Goal: Task Accomplishment & Management: Use online tool/utility

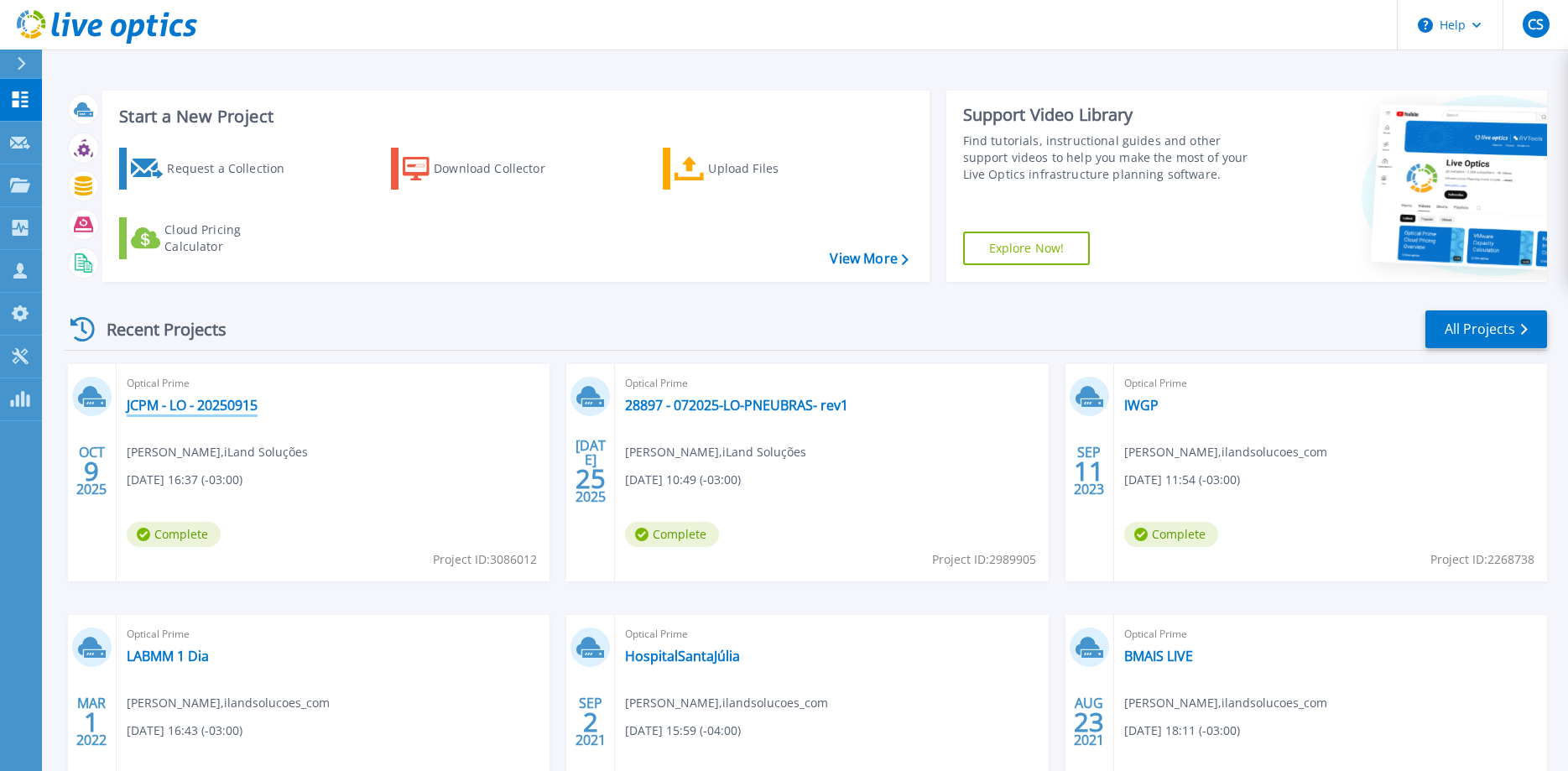
click at [181, 401] on link "JCPM - LO - 20250915" at bounding box center [192, 405] width 131 height 17
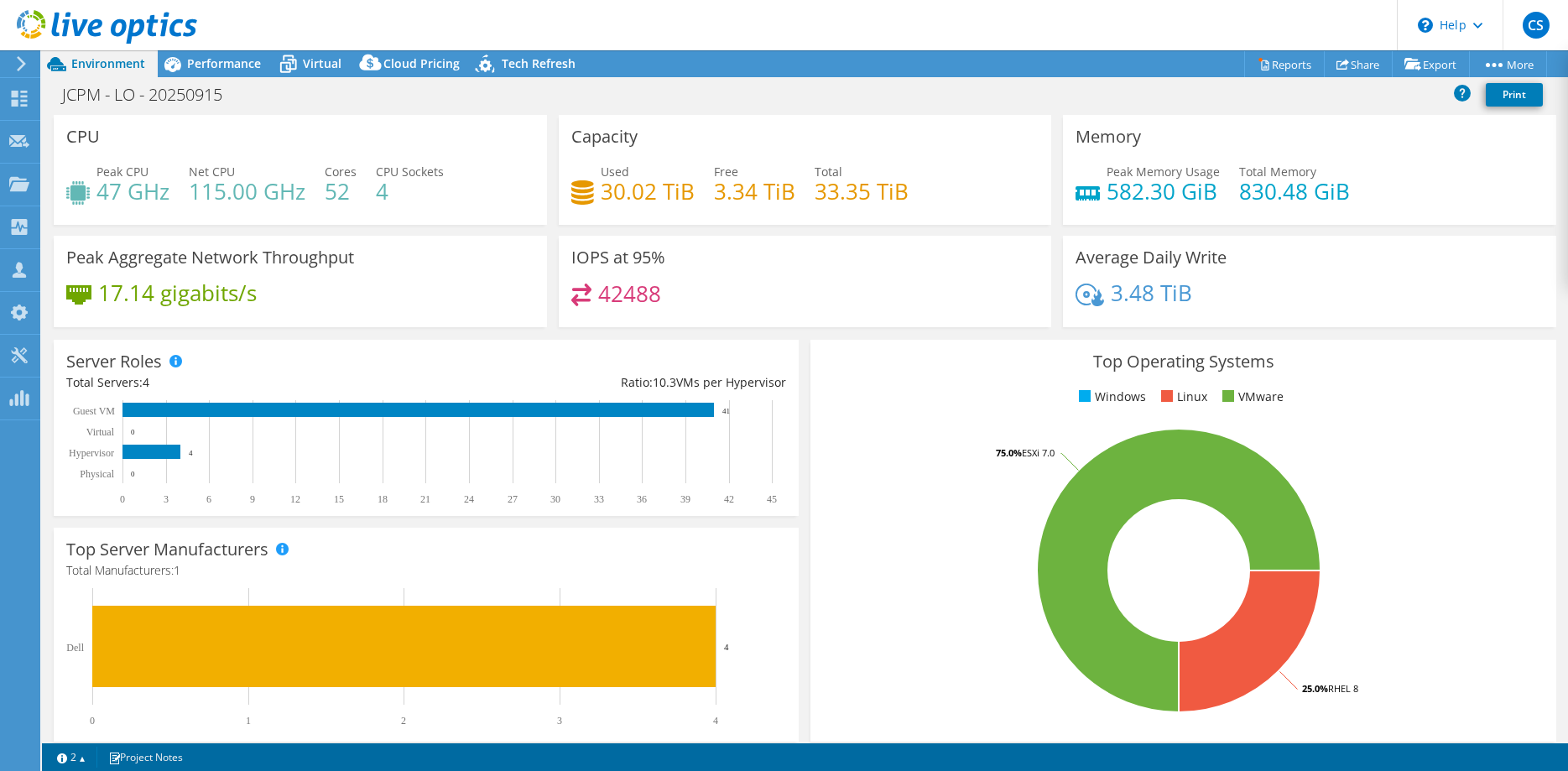
select select "USD"
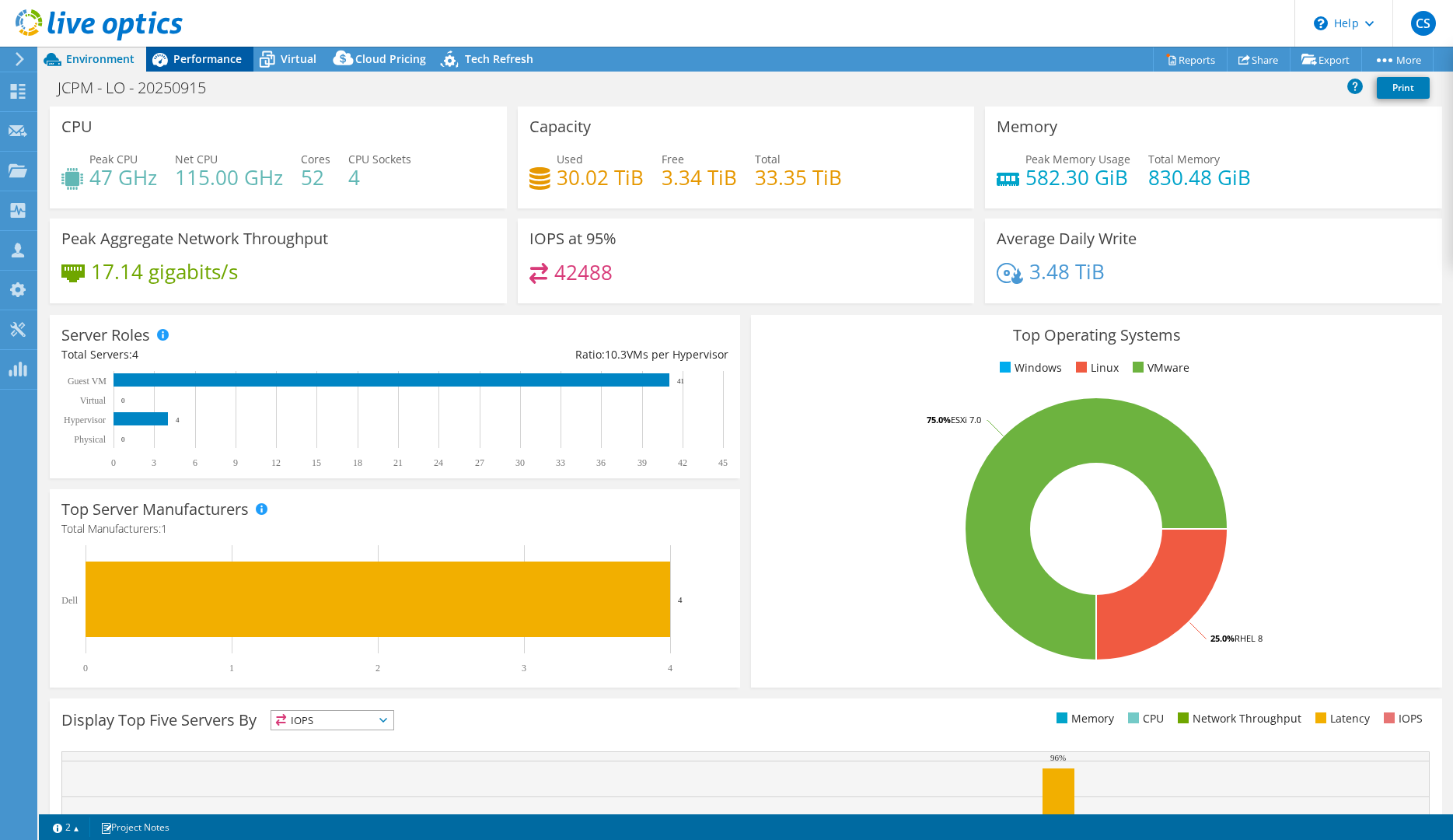
click at [196, 54] on span "Performance" at bounding box center [207, 58] width 68 height 15
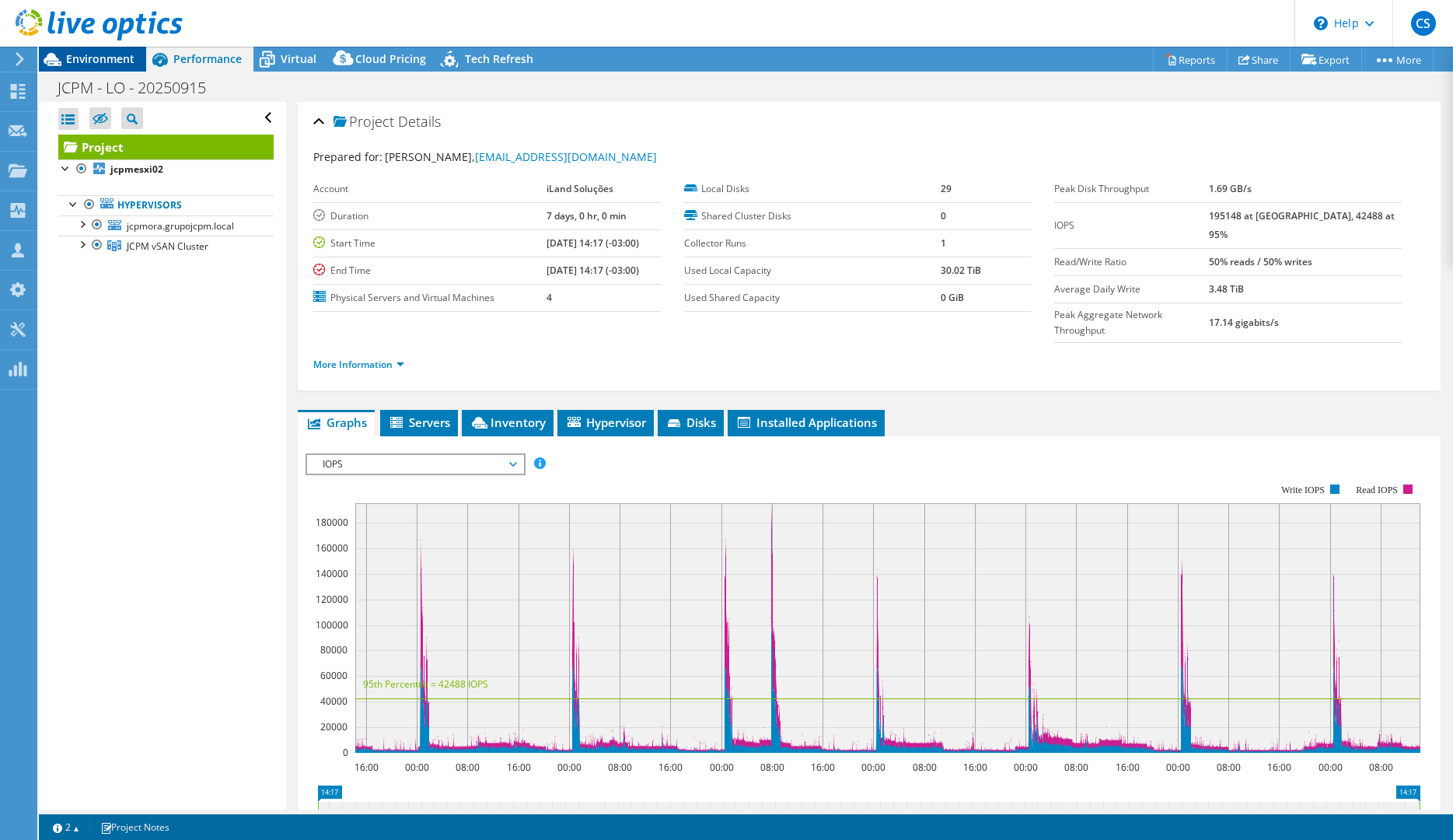
click at [92, 56] on span "Environment" at bounding box center [100, 58] width 68 height 15
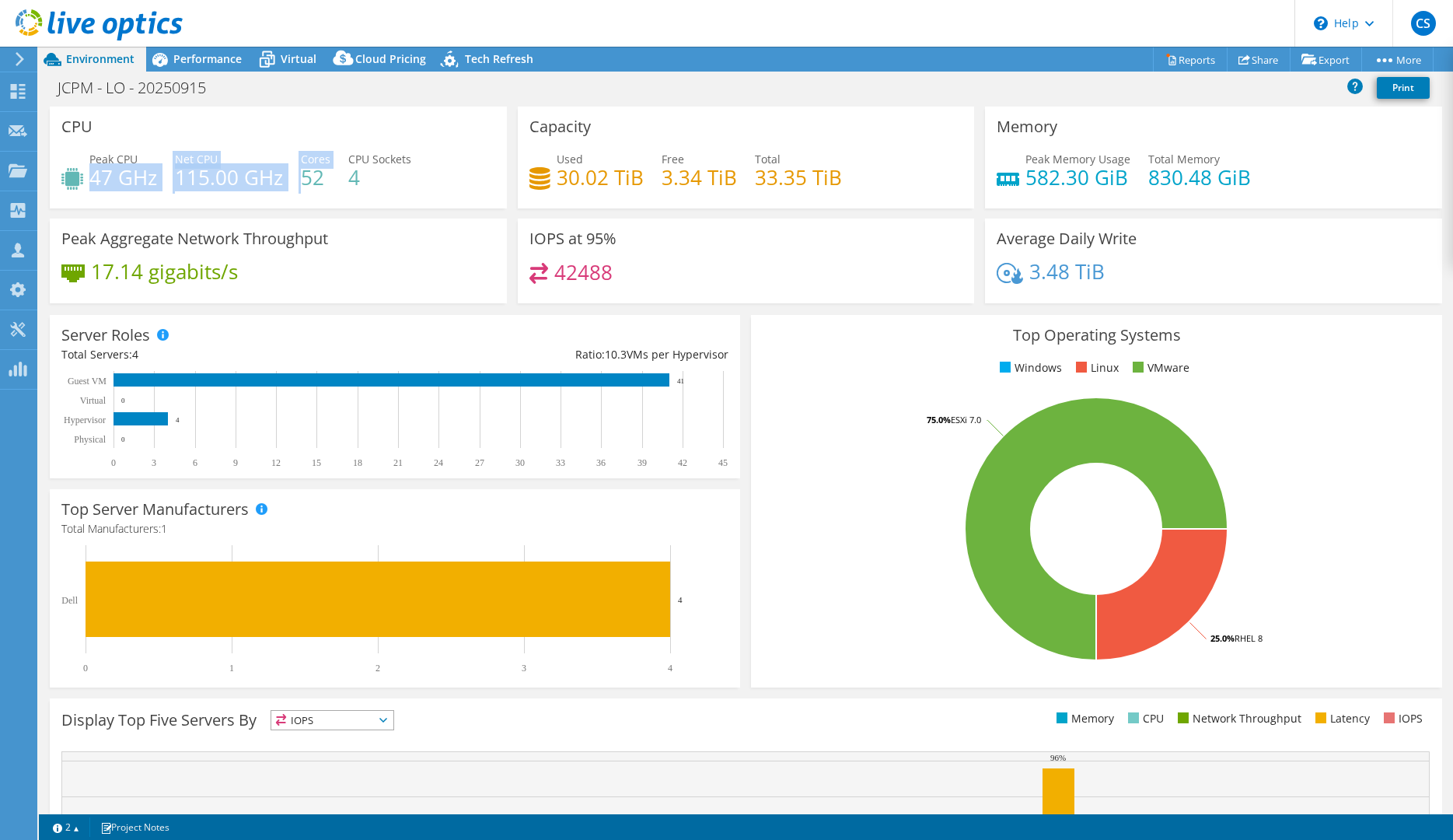
drag, startPoint x: 92, startPoint y: 176, endPoint x: 292, endPoint y: 176, distance: 200.0
click at [295, 176] on div "Peak CPU 47 GHz Net CPU 115.00 GHz Cores 52 CPU Sockets 4" at bounding box center [278, 176] width 434 height 50
click at [292, 176] on div "Peak CPU 47 GHz Net CPU 115.00 GHz Cores 52 CPU Sockets 4" at bounding box center [278, 176] width 434 height 50
click at [212, 64] on span "Performance" at bounding box center [207, 58] width 68 height 15
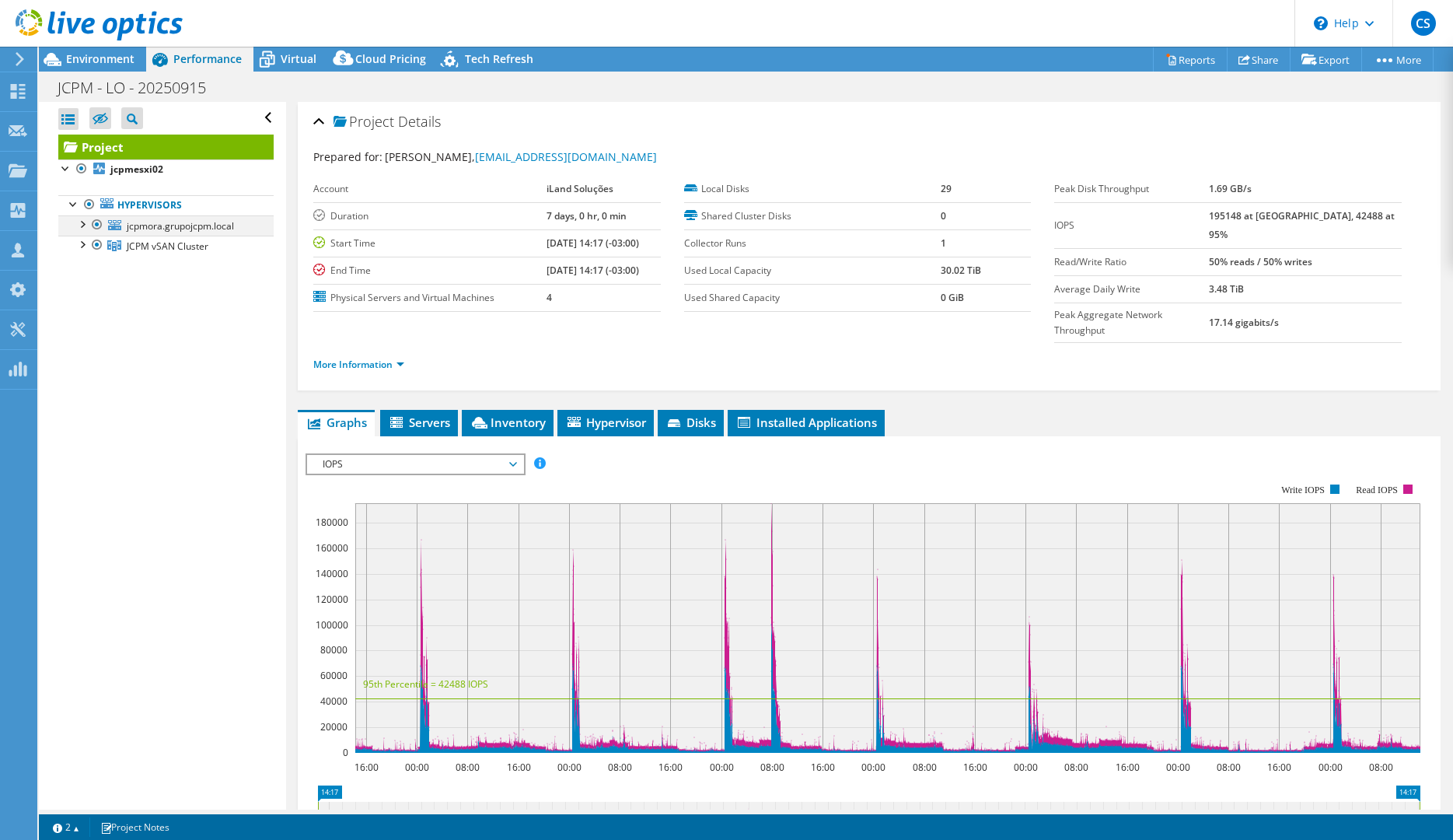
click at [92, 226] on div at bounding box center [97, 225] width 16 height 19
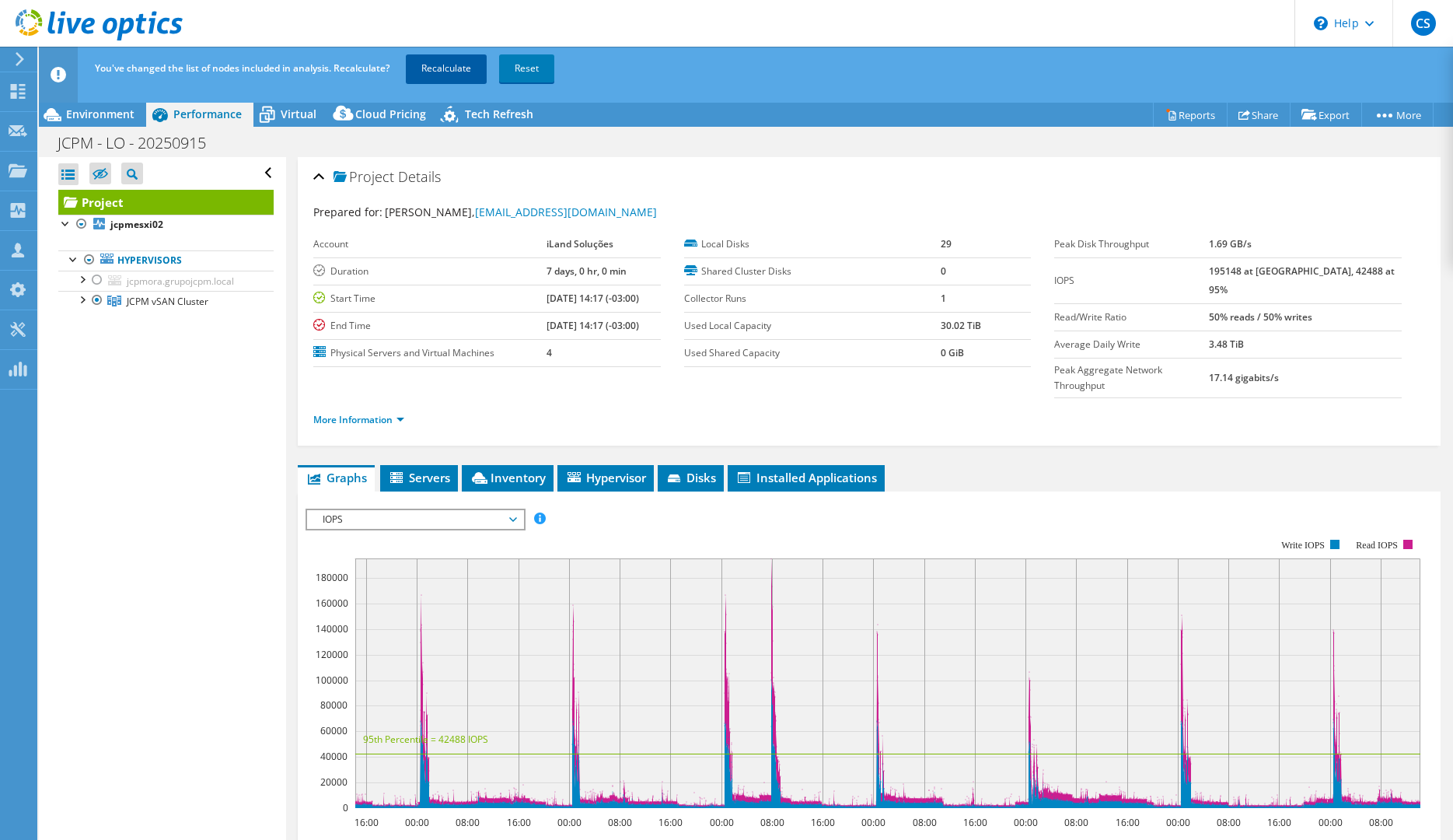
click at [455, 61] on link "Recalculate" at bounding box center [446, 68] width 81 height 28
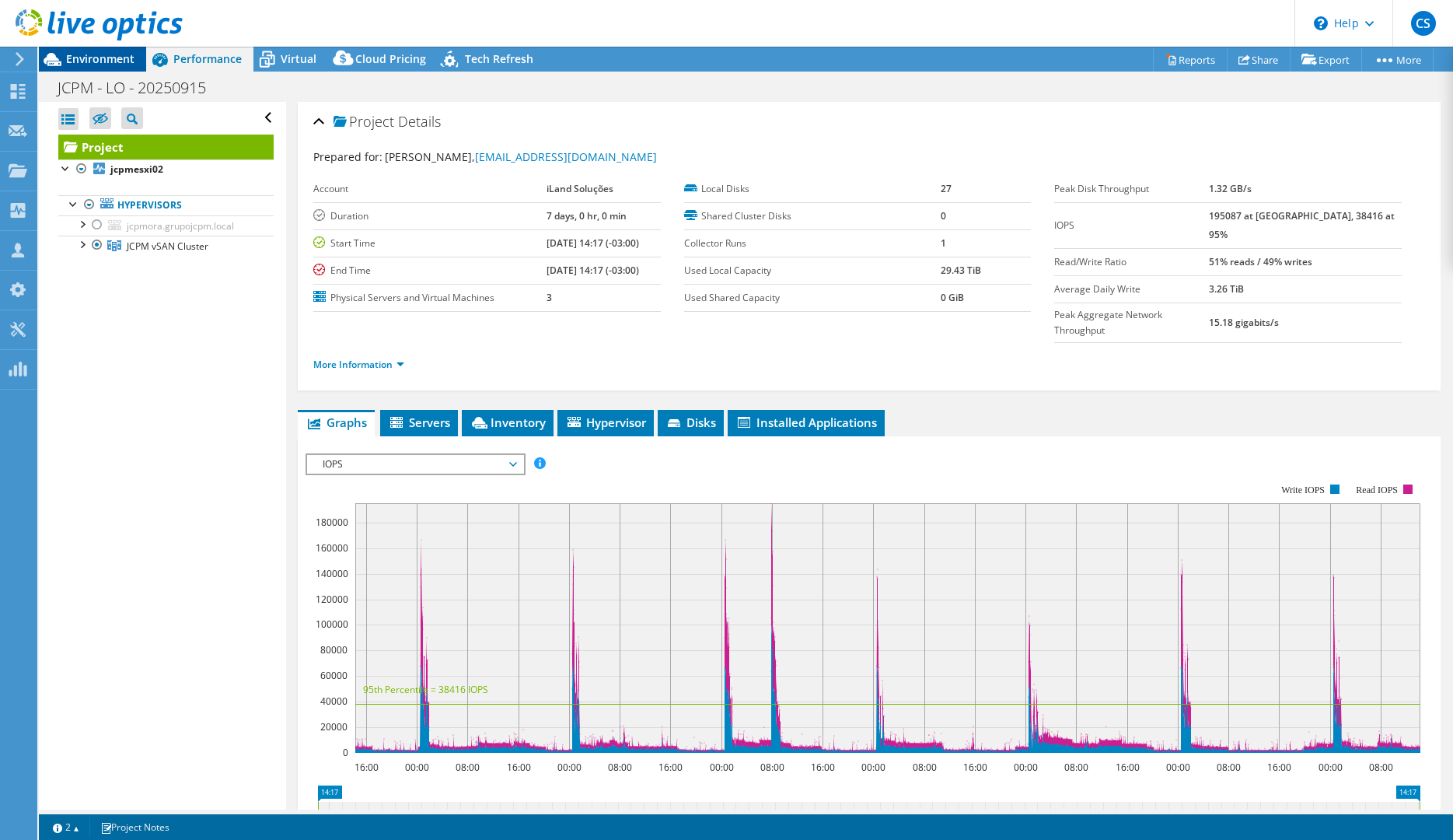
click at [114, 57] on span "Environment" at bounding box center [100, 58] width 68 height 15
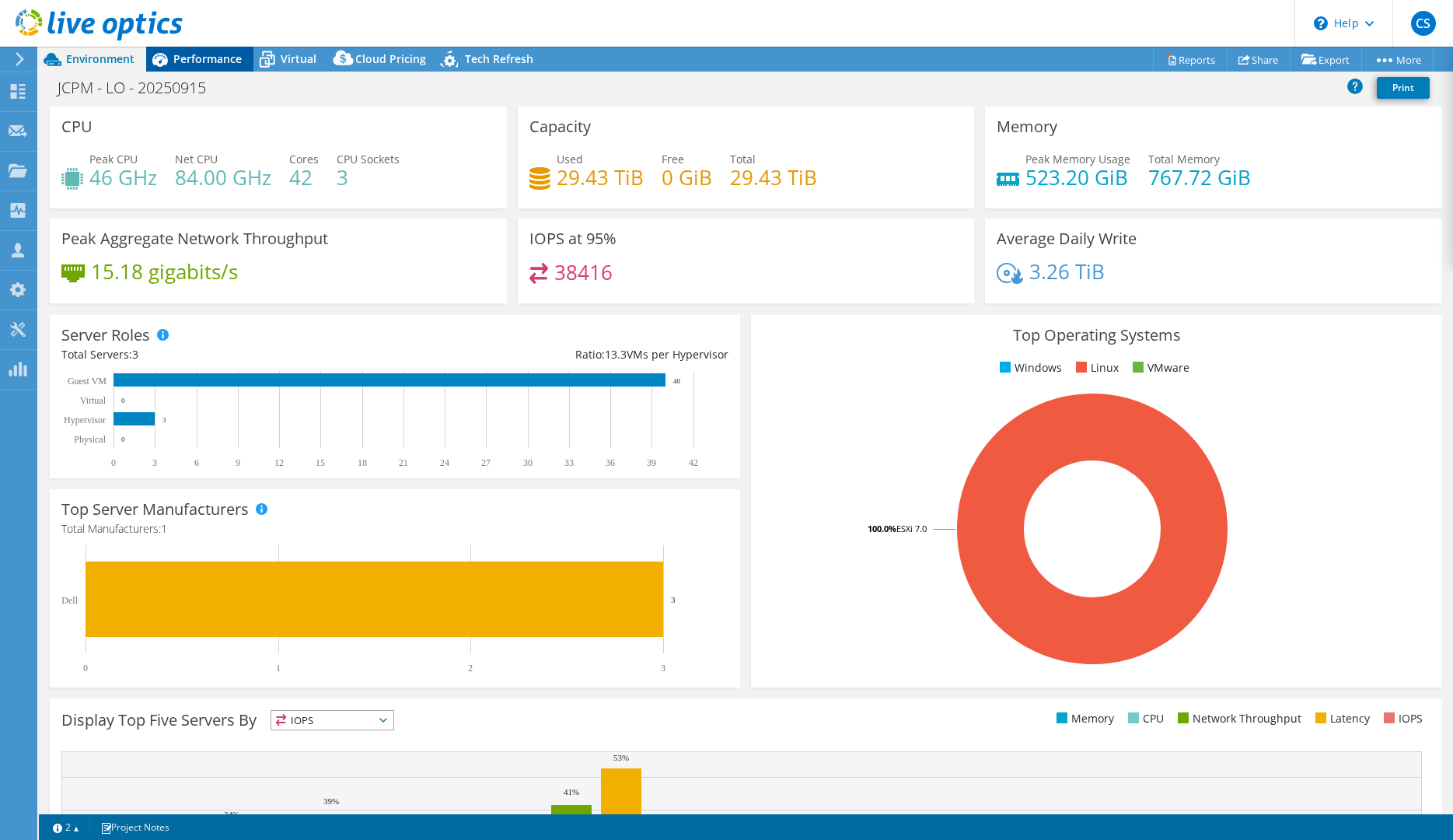
click at [190, 56] on span "Performance" at bounding box center [207, 58] width 68 height 15
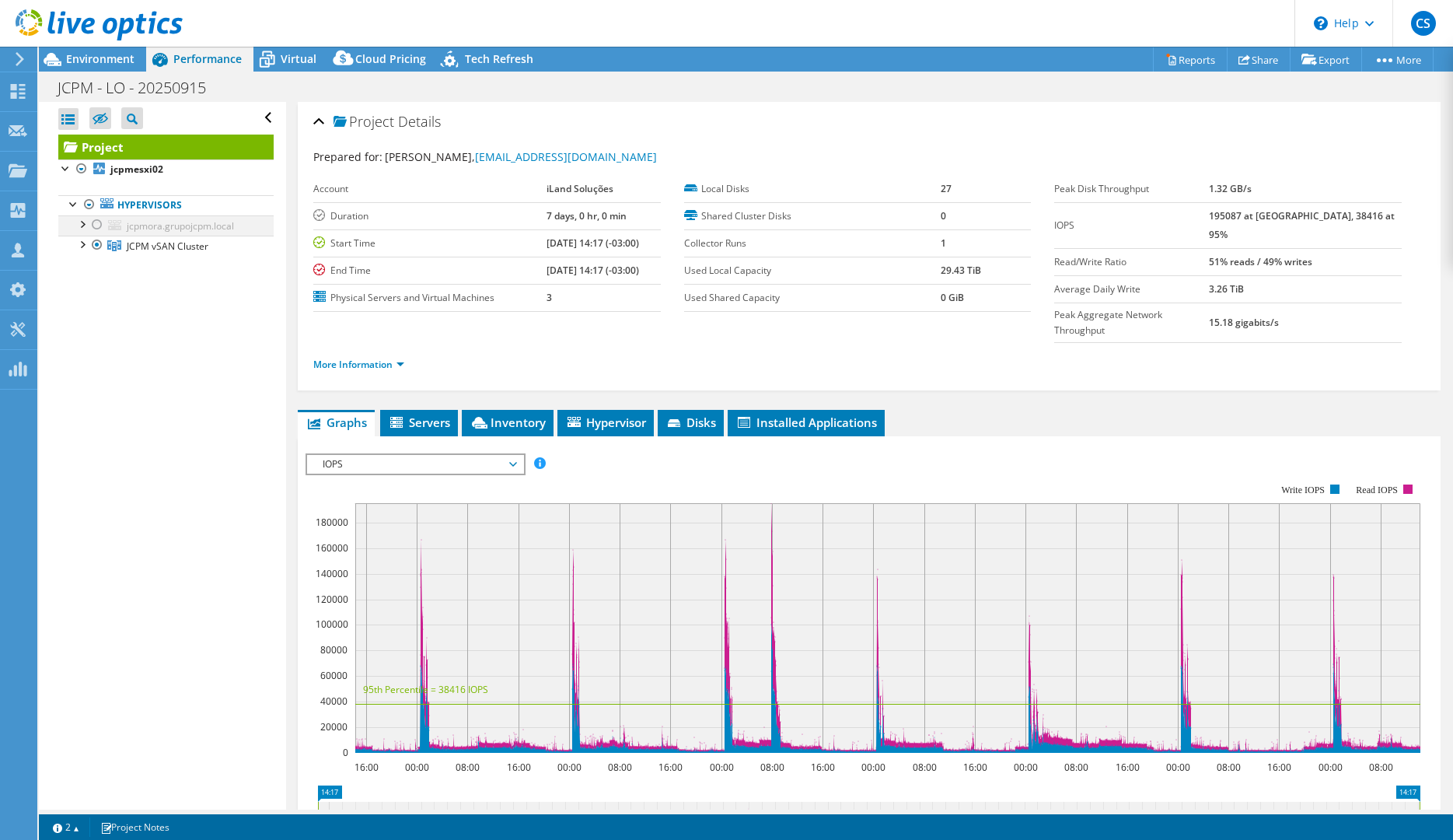
click at [99, 221] on div at bounding box center [97, 225] width 16 height 19
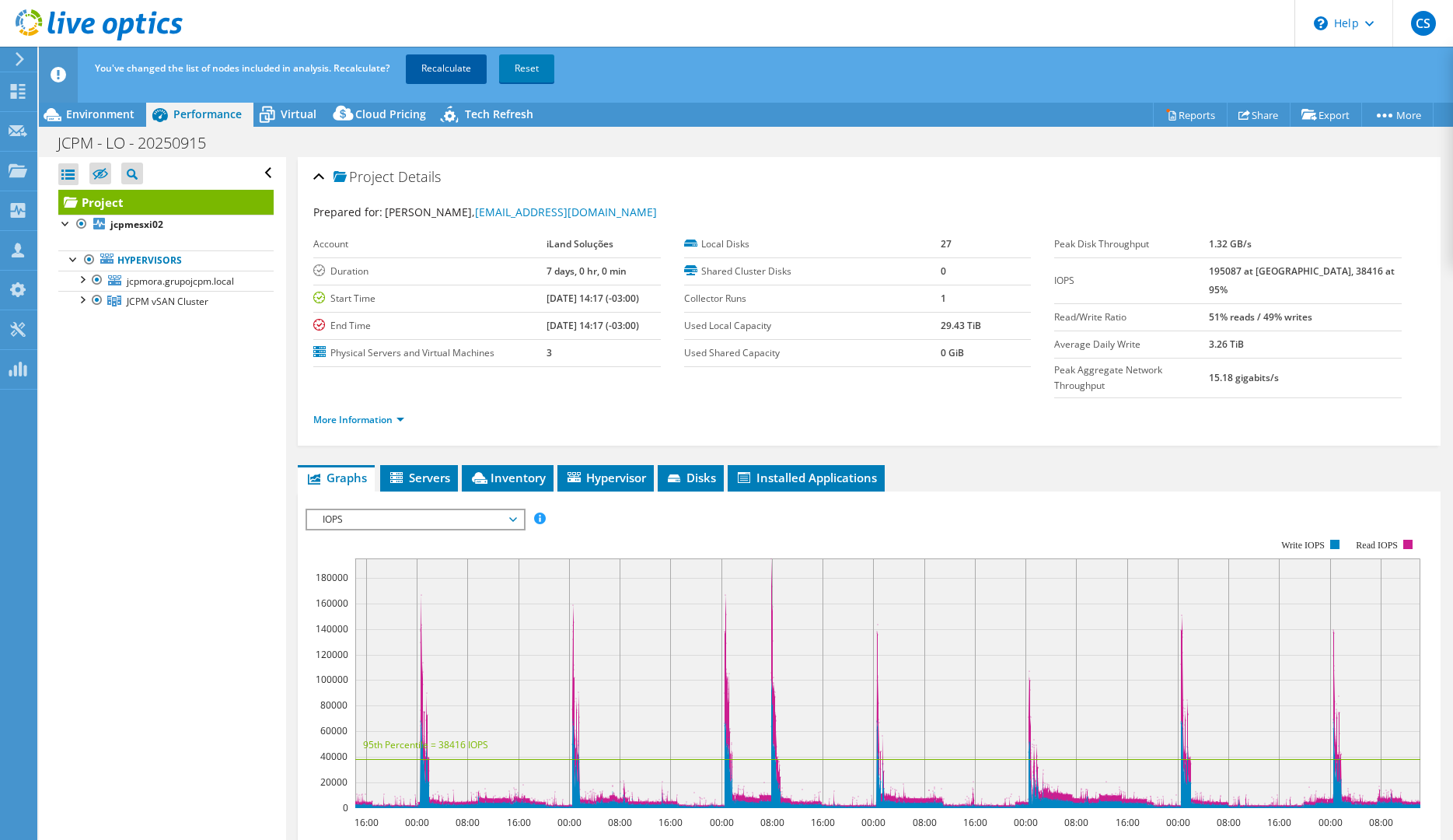
click at [457, 58] on link "Recalculate" at bounding box center [446, 68] width 81 height 28
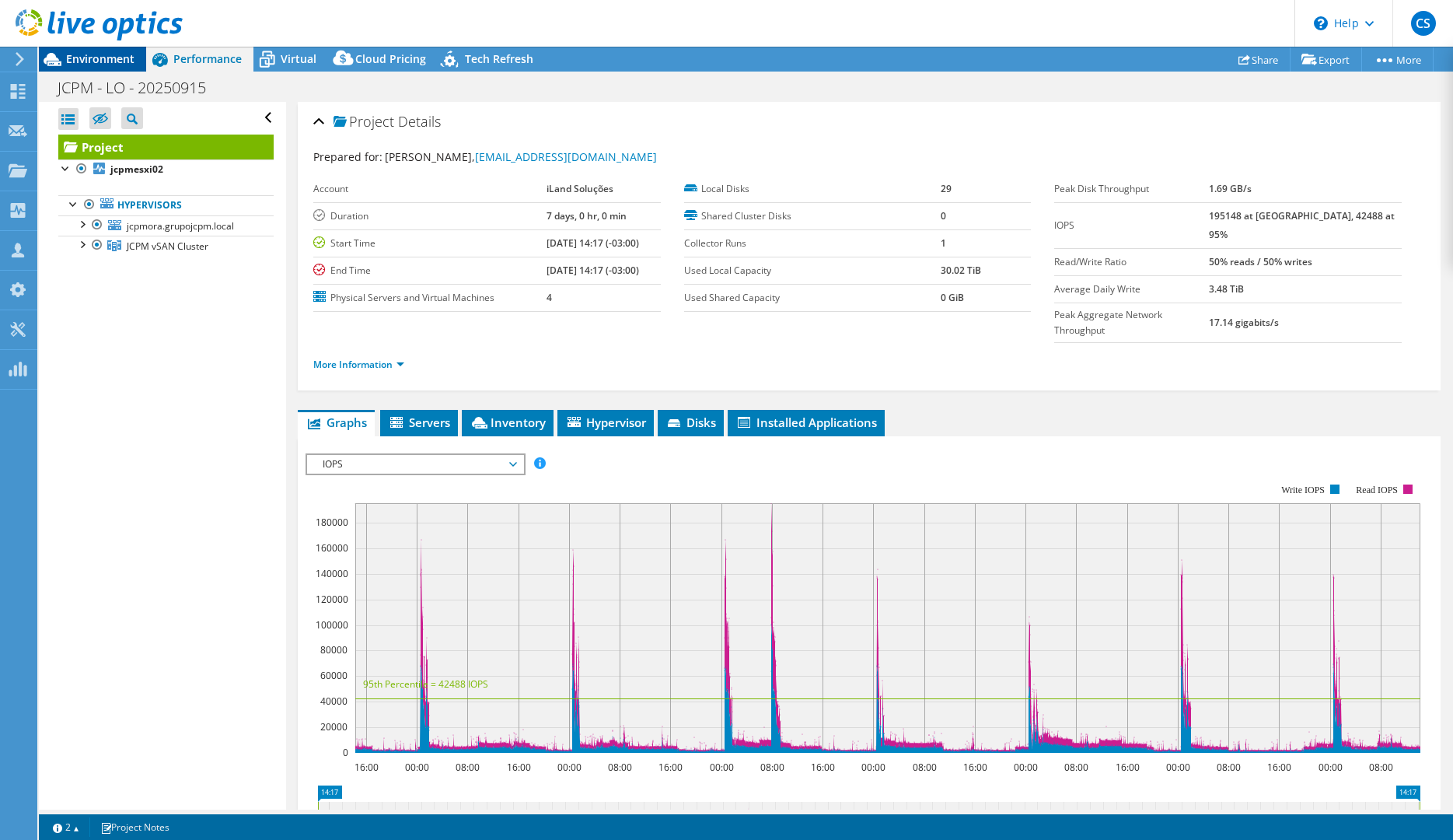
click at [96, 63] on span "Environment" at bounding box center [100, 58] width 68 height 15
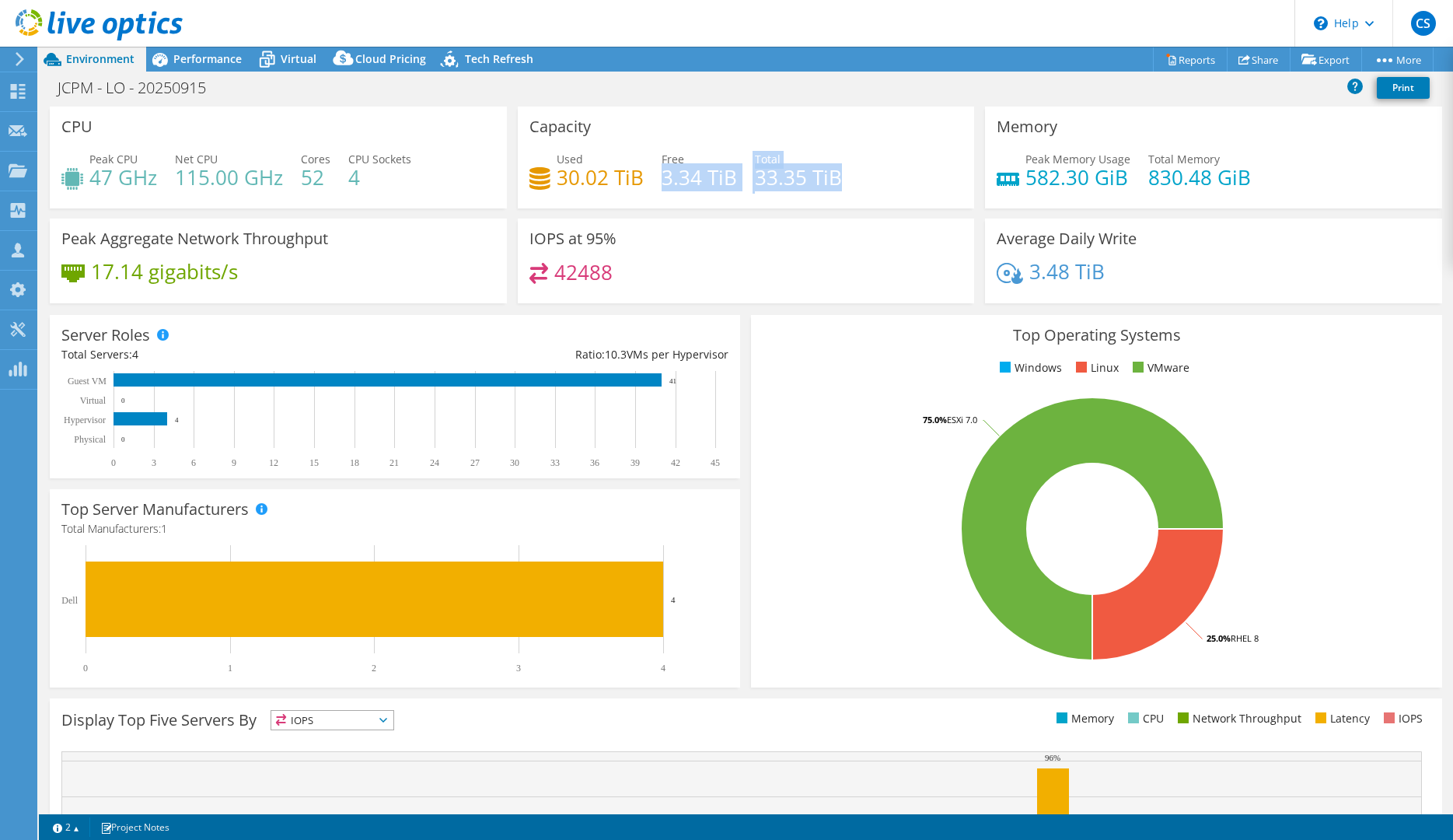
drag, startPoint x: 663, startPoint y: 176, endPoint x: 839, endPoint y: 172, distance: 176.0
click at [839, 172] on div "Used 30.02 TiB Free 3.34 TiB Total 33.35 TiB" at bounding box center [747, 176] width 434 height 50
click at [857, 183] on div "Used 30.02 TiB Free 3.34 TiB Total 33.35 TiB" at bounding box center [747, 176] width 434 height 50
click at [190, 55] on span "Performance" at bounding box center [207, 58] width 68 height 15
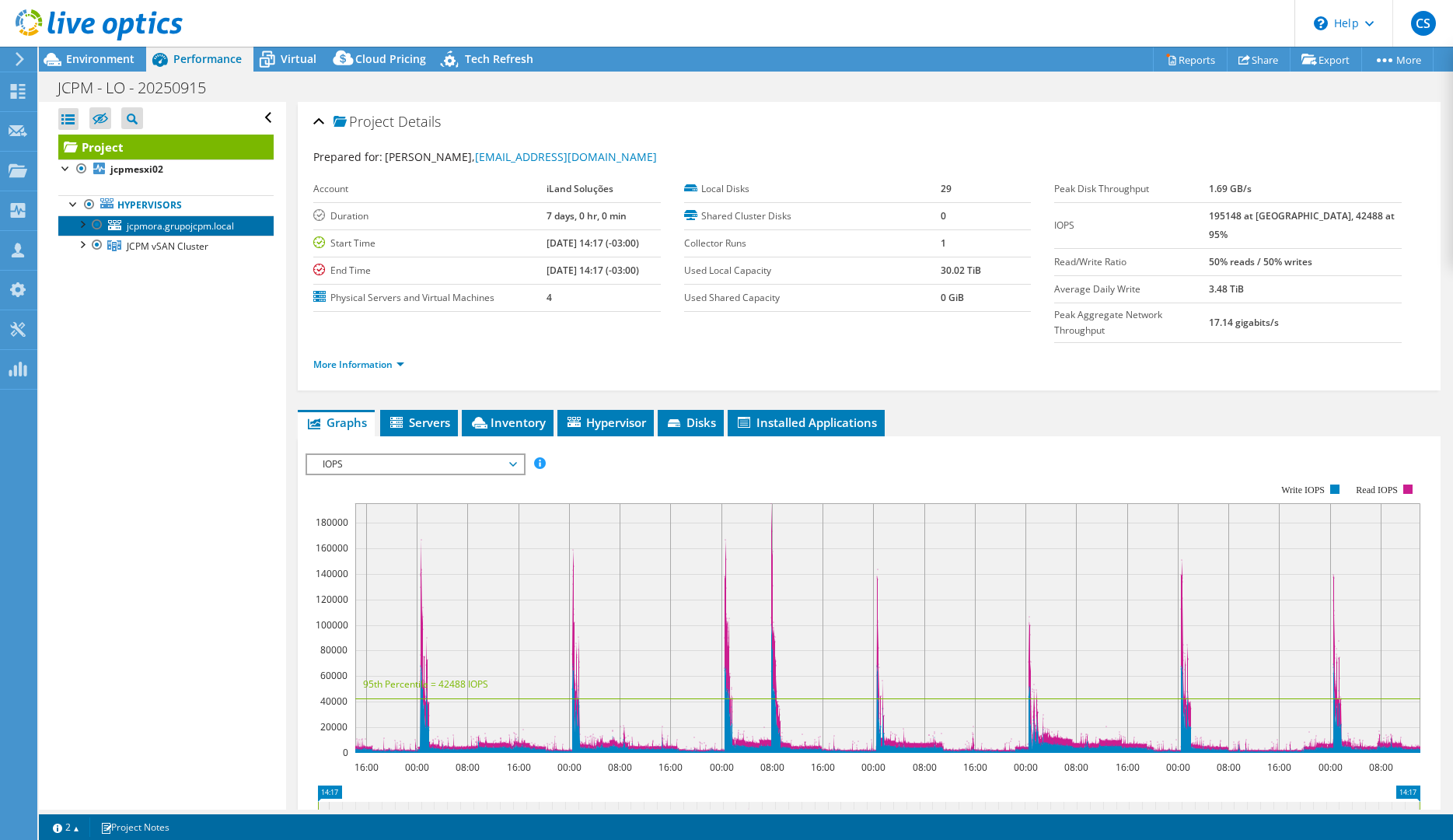
click at [115, 225] on icon at bounding box center [114, 225] width 13 height 10
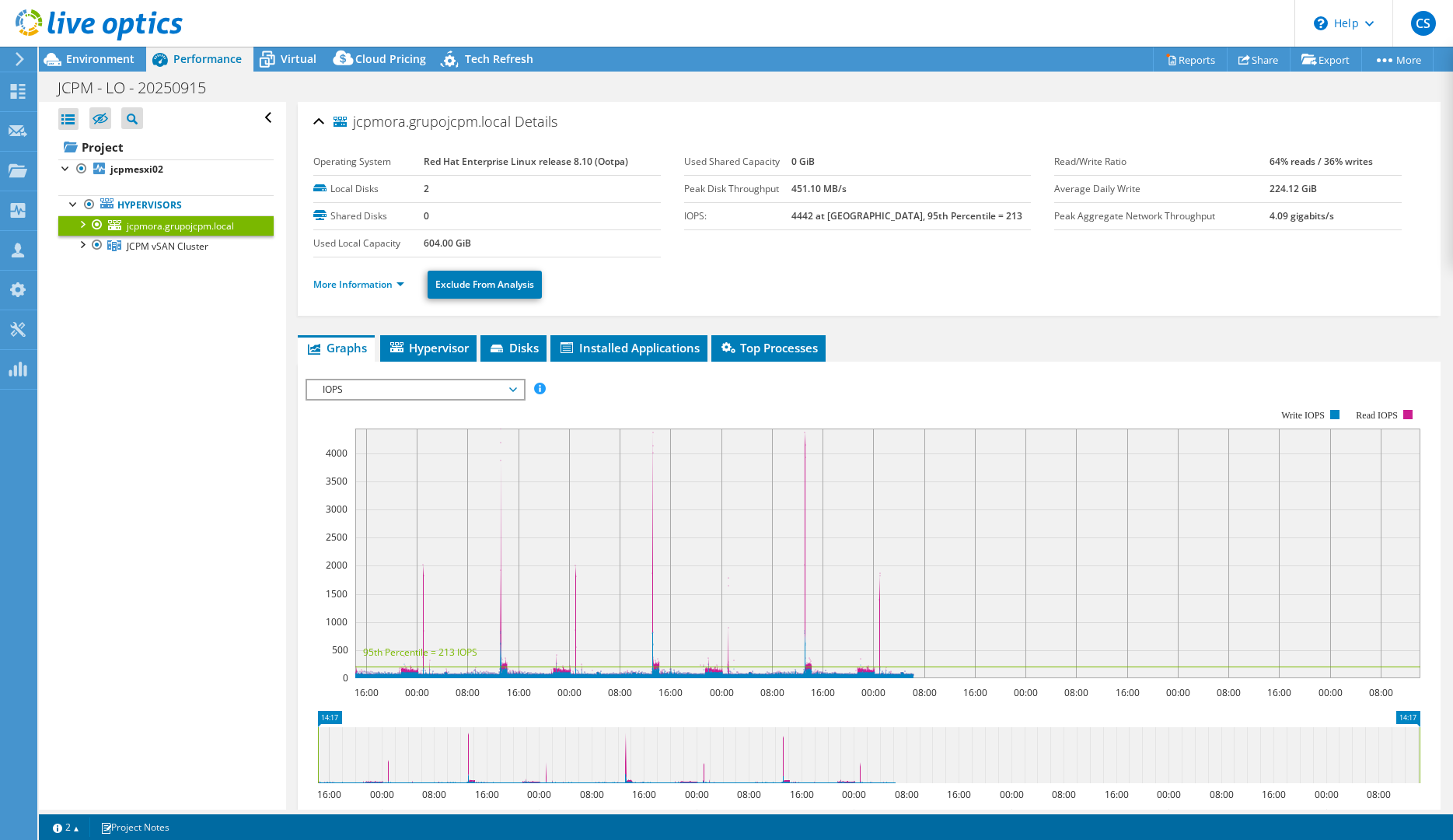
click at [444, 390] on span "IOPS" at bounding box center [415, 389] width 200 height 19
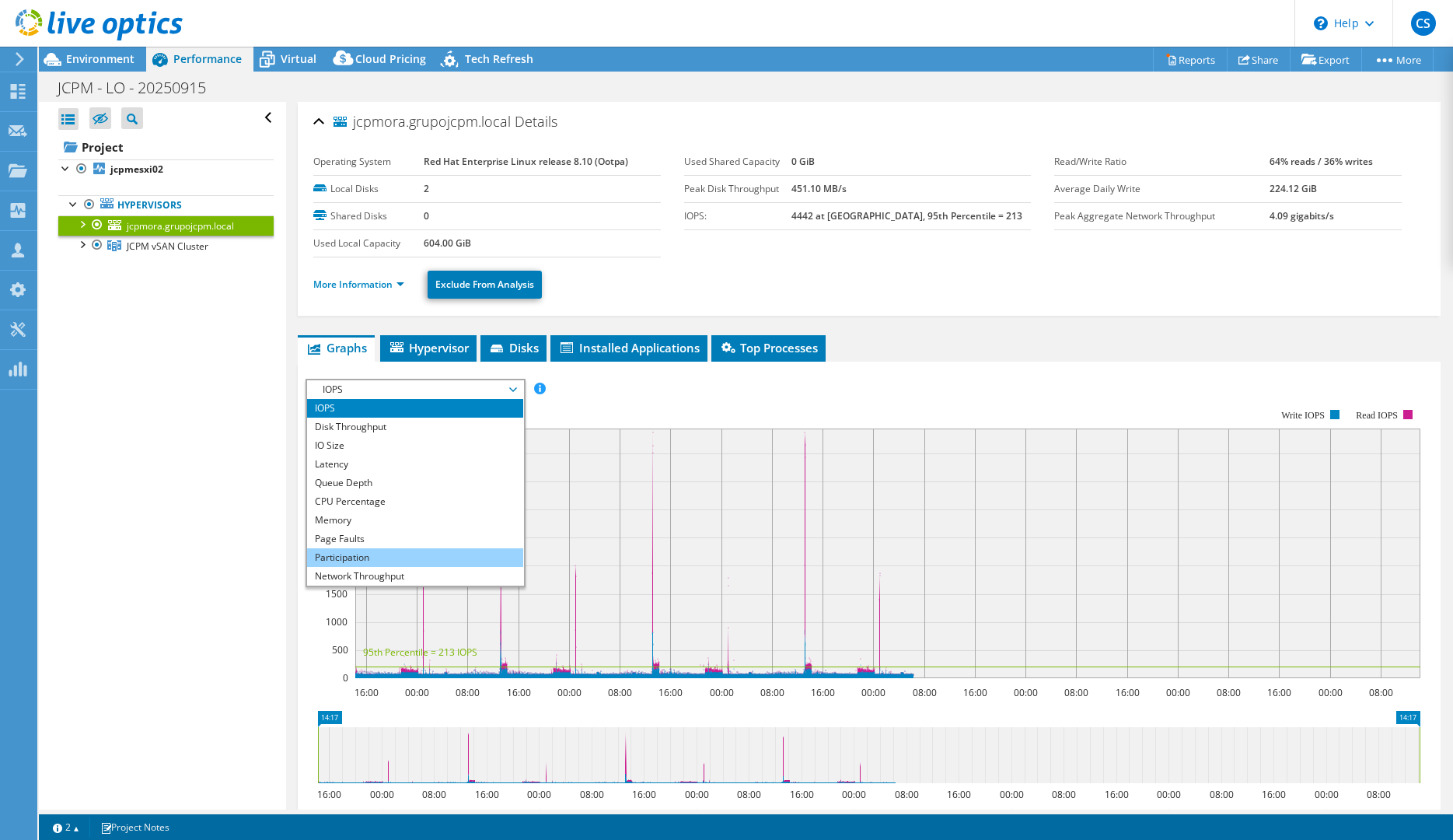
scroll to position [56, 0]
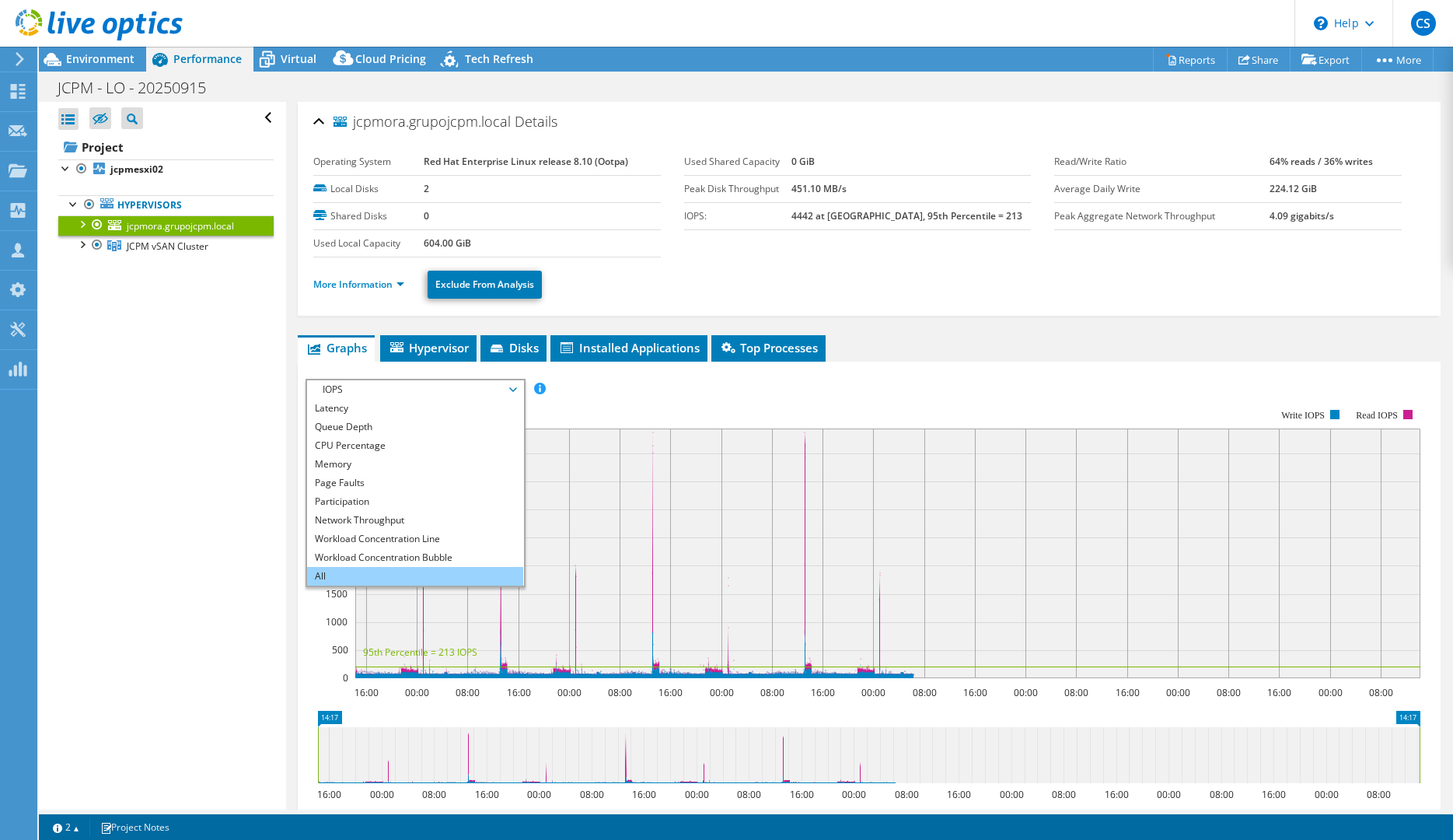
click at [397, 580] on li "All" at bounding box center [415, 576] width 216 height 19
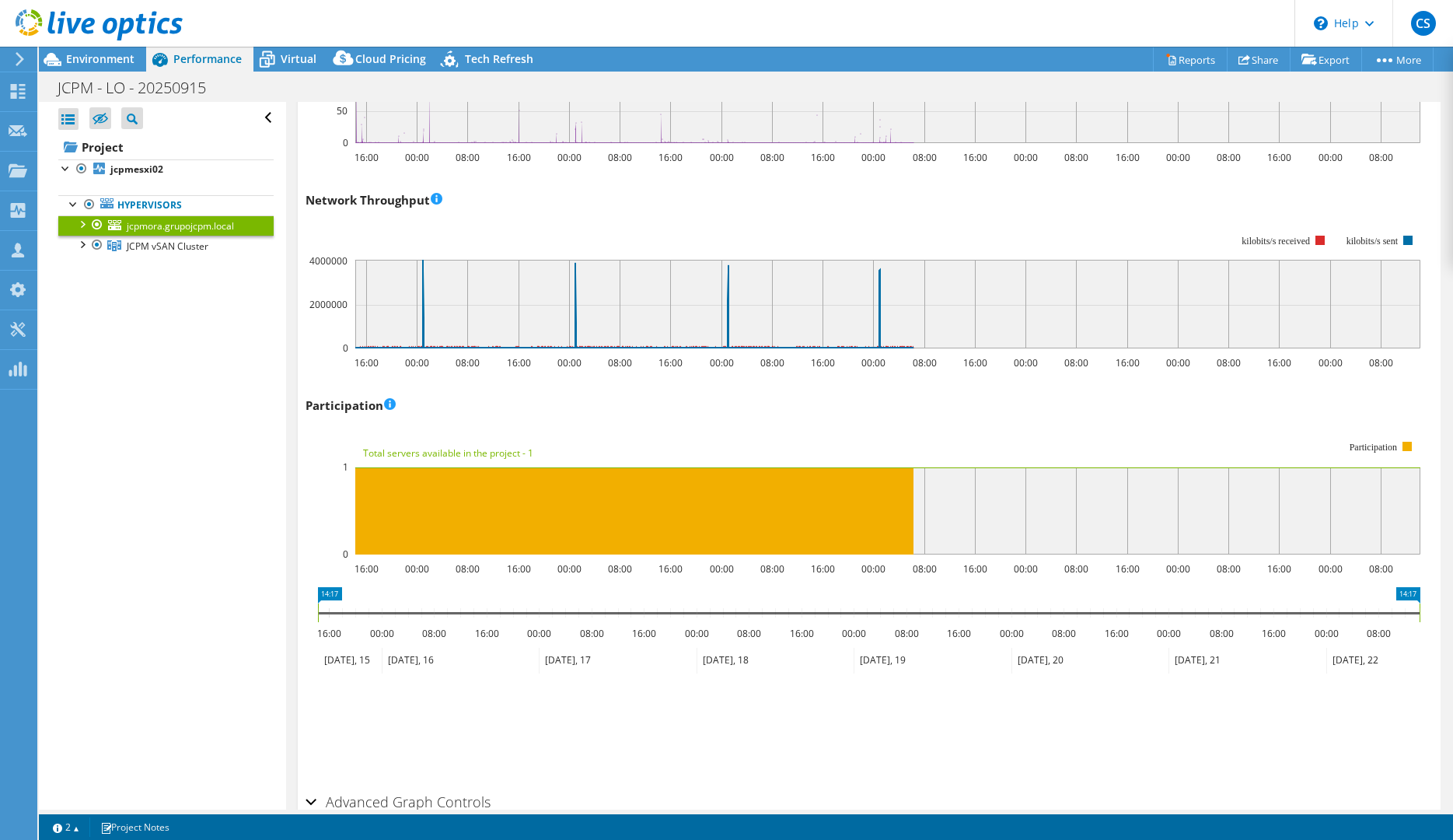
scroll to position [1935, 0]
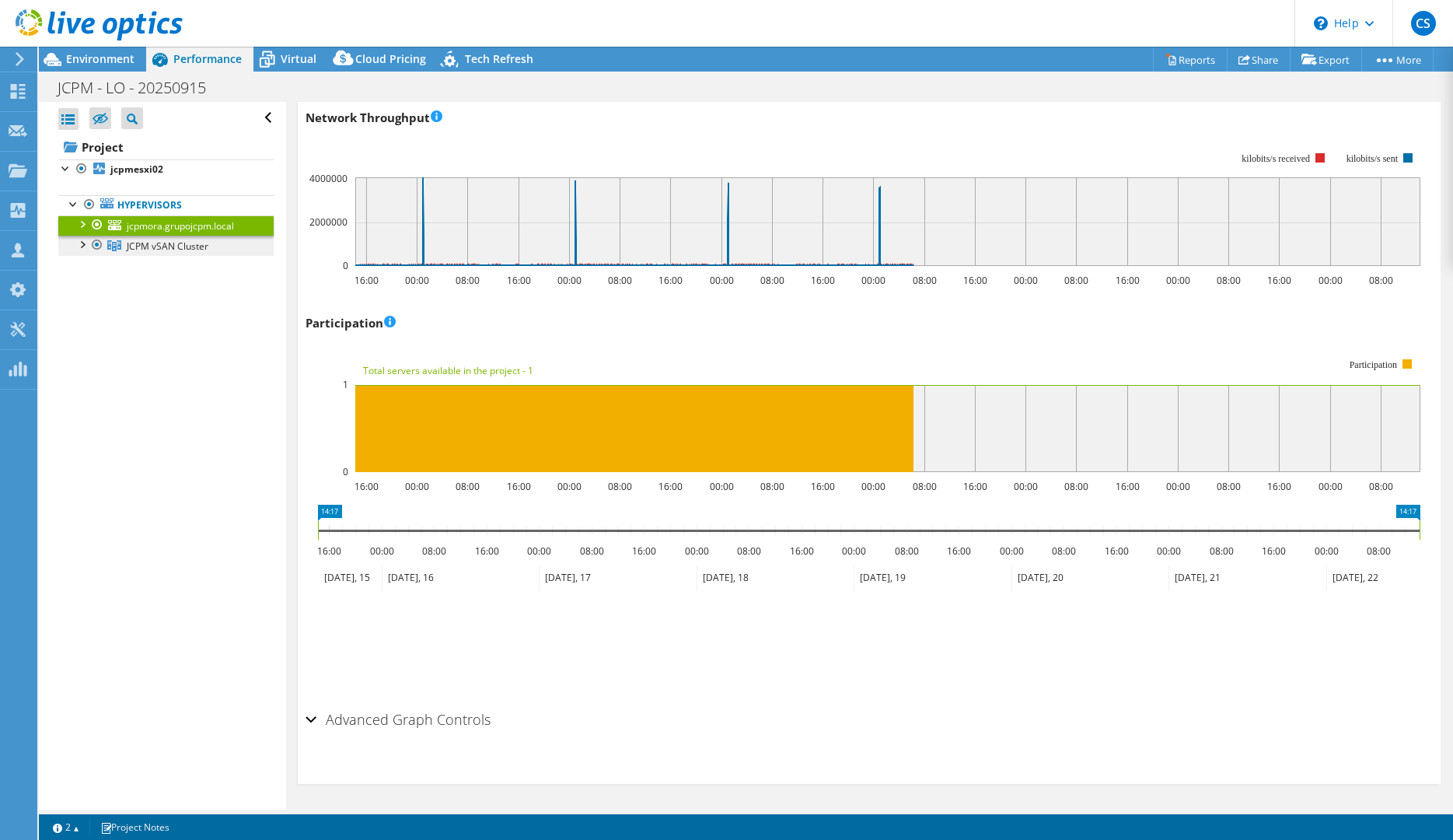
click at [159, 241] on span "JCPM vSAN Cluster" at bounding box center [168, 246] width 82 height 13
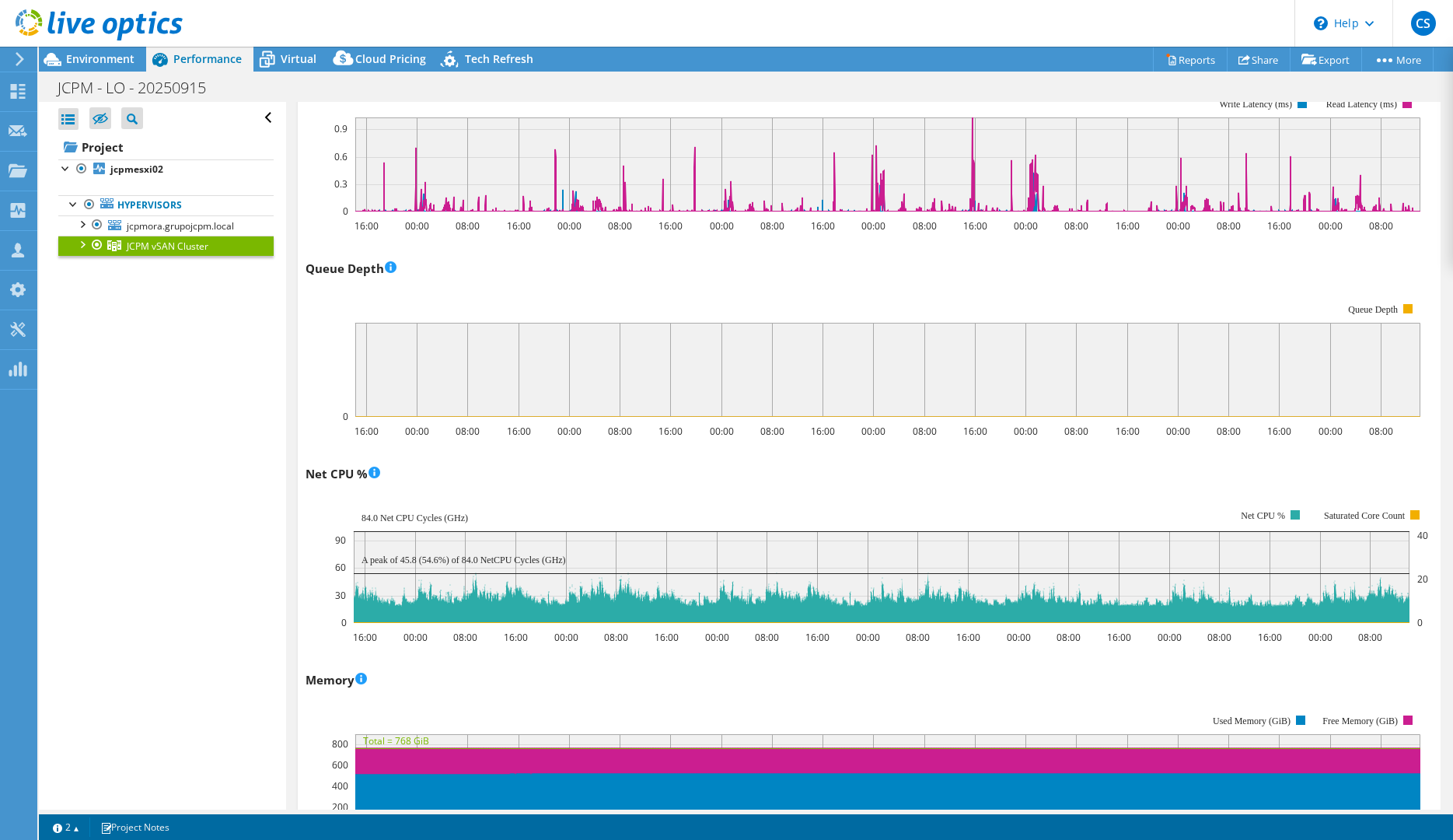
scroll to position [1110, 0]
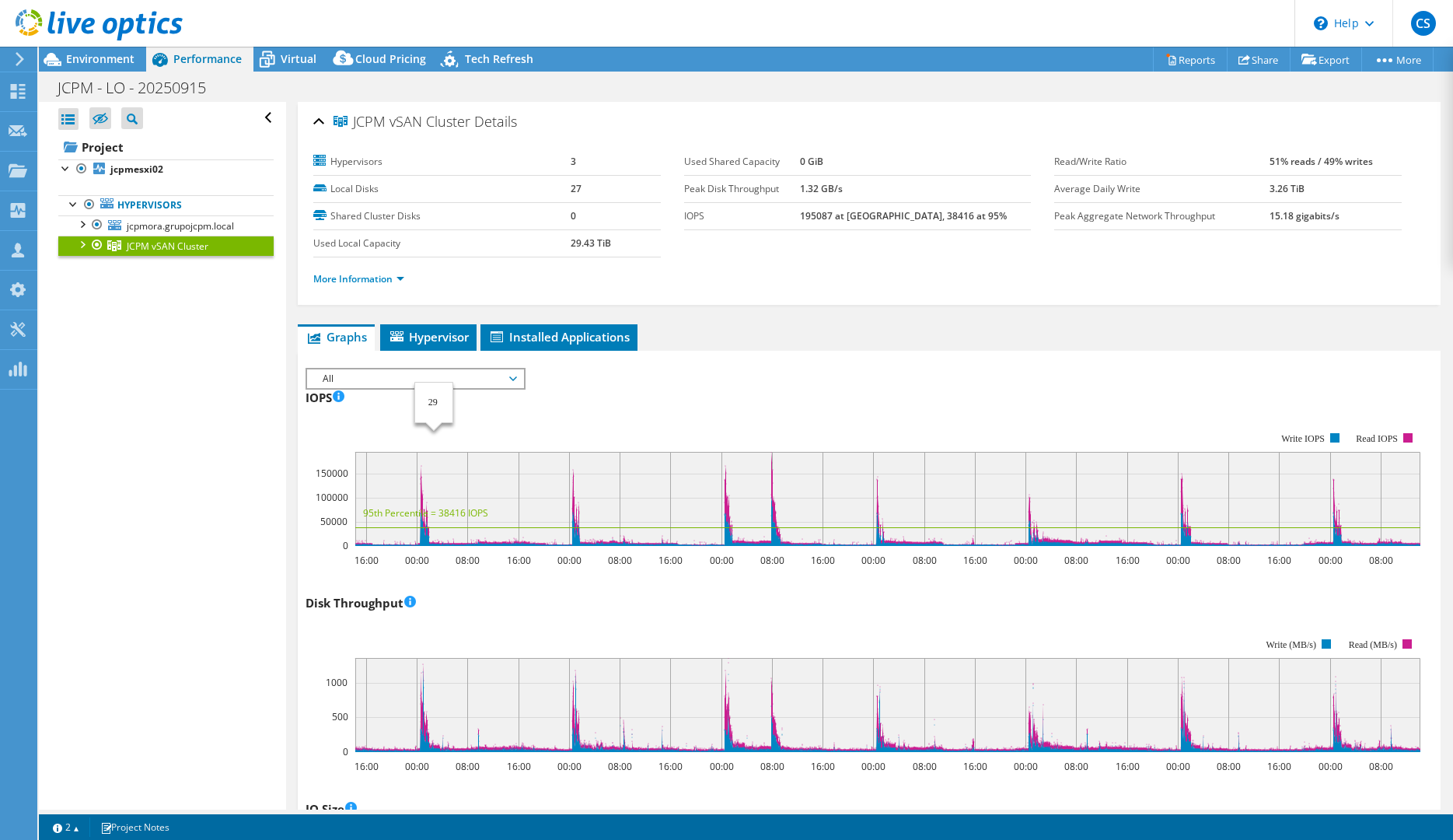
select select "USD"
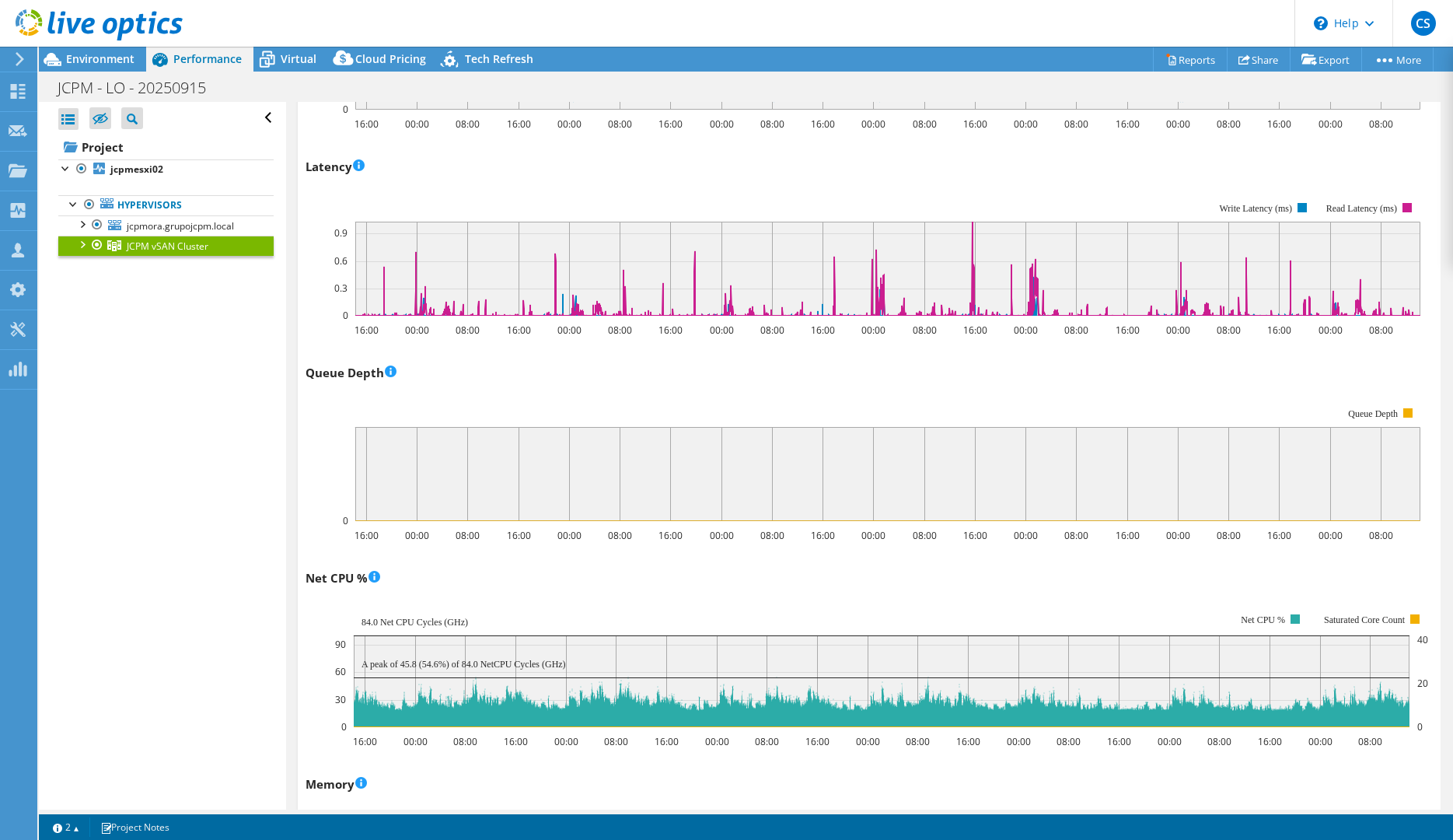
scroll to position [1720, 0]
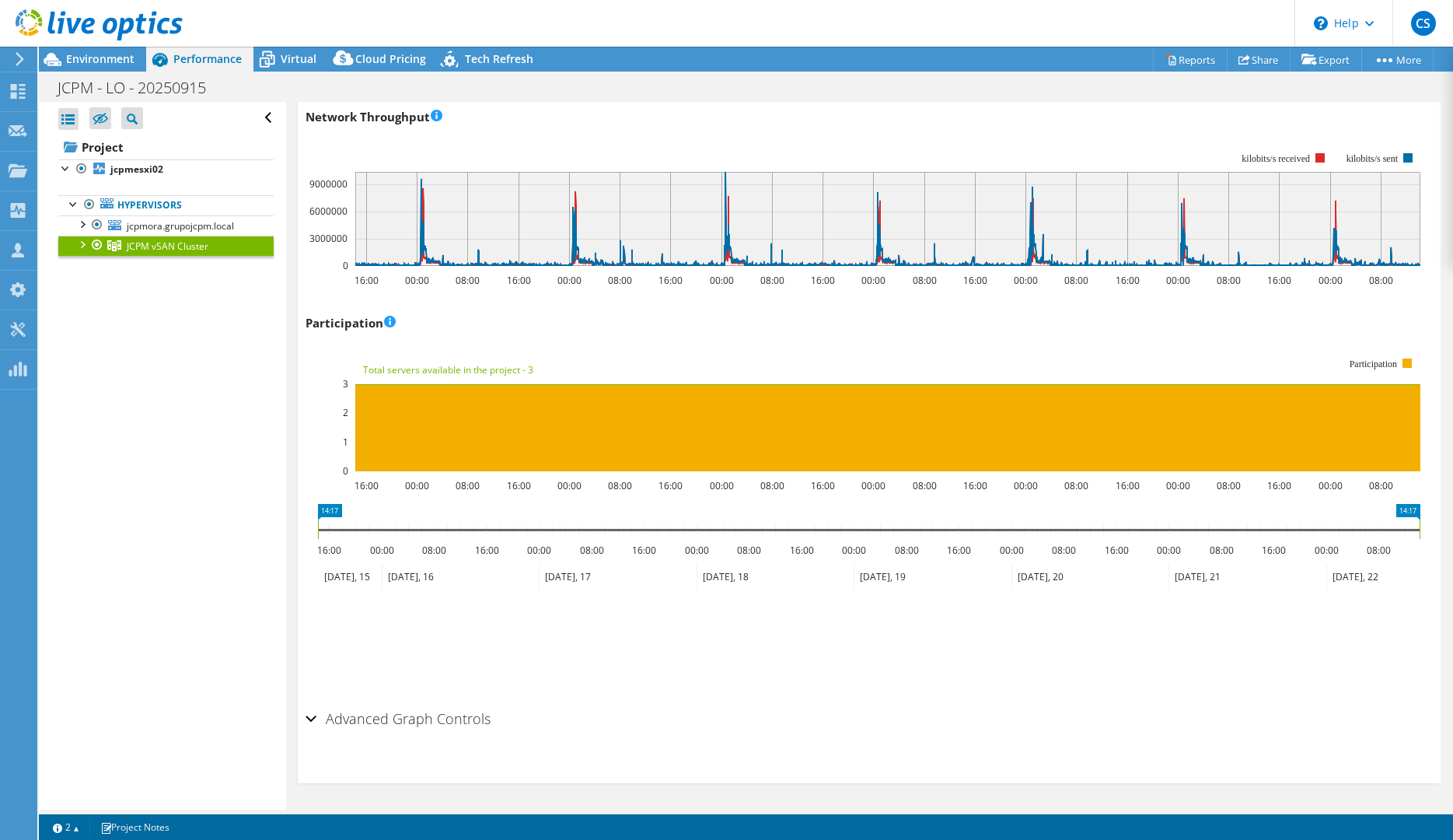
click at [342, 717] on h2 "Advanced Graph Controls" at bounding box center [398, 719] width 185 height 31
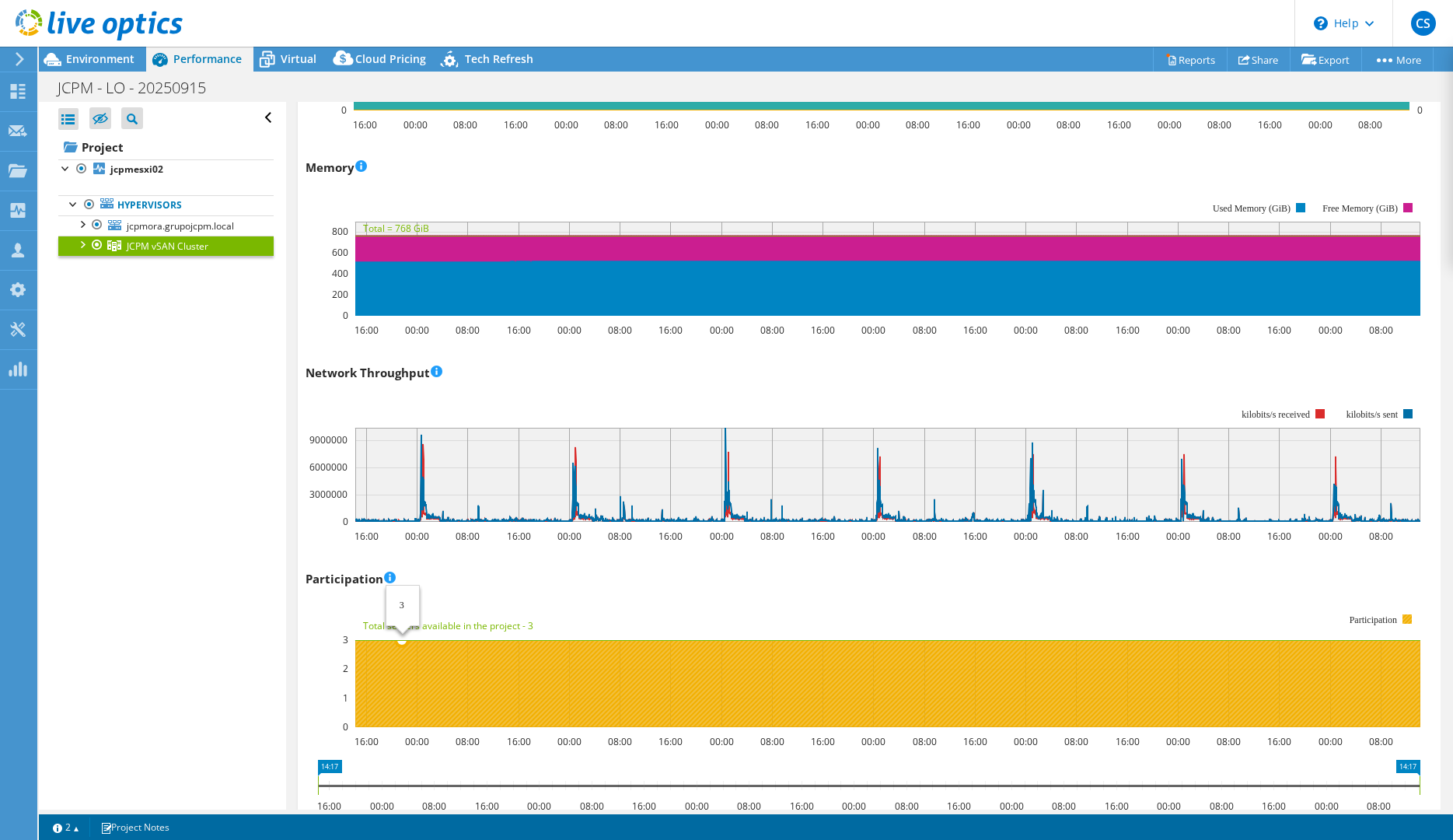
scroll to position [1781, 0]
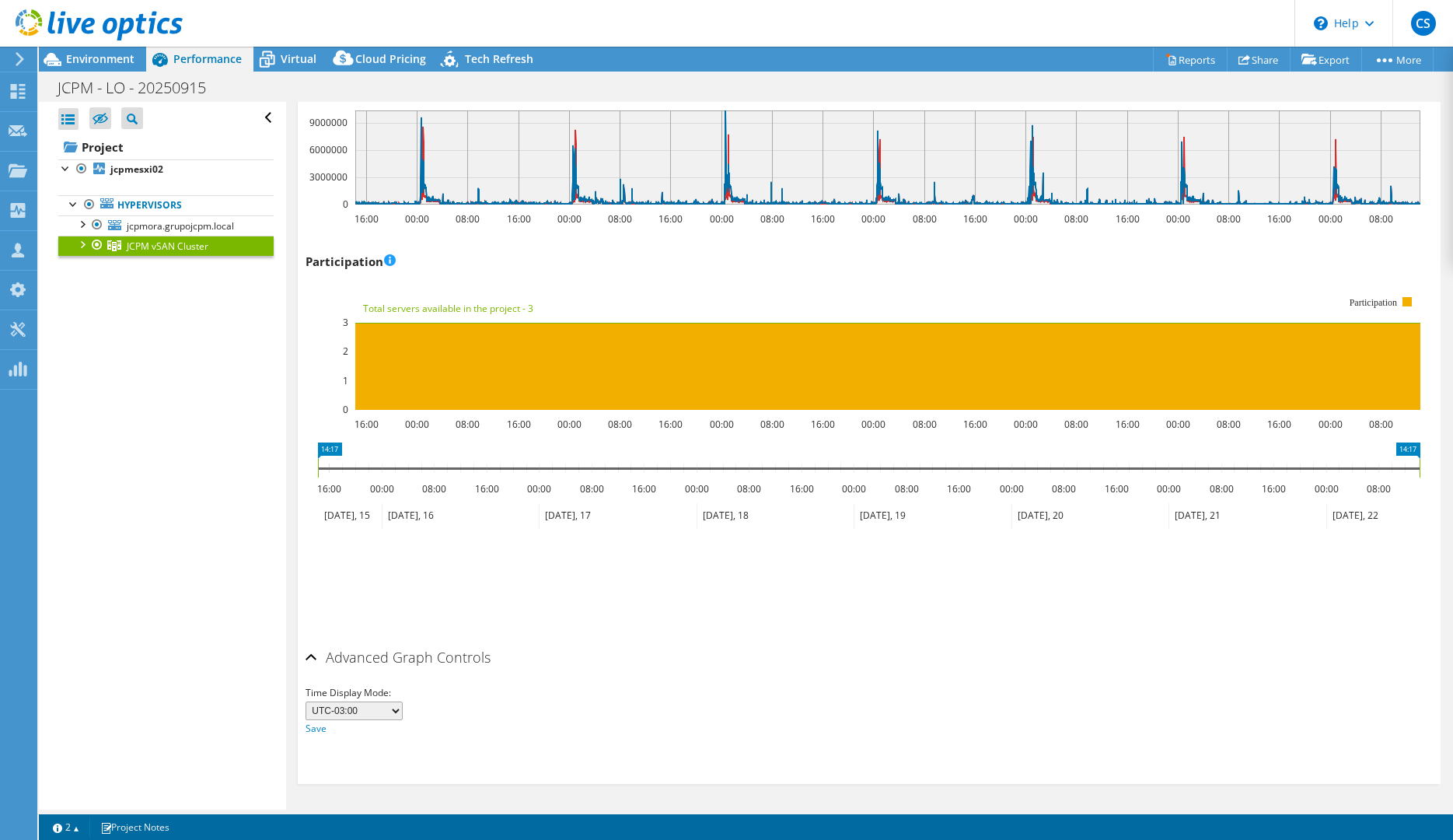
click at [313, 657] on div "Advanced Graph Controls" at bounding box center [869, 658] width 1128 height 34
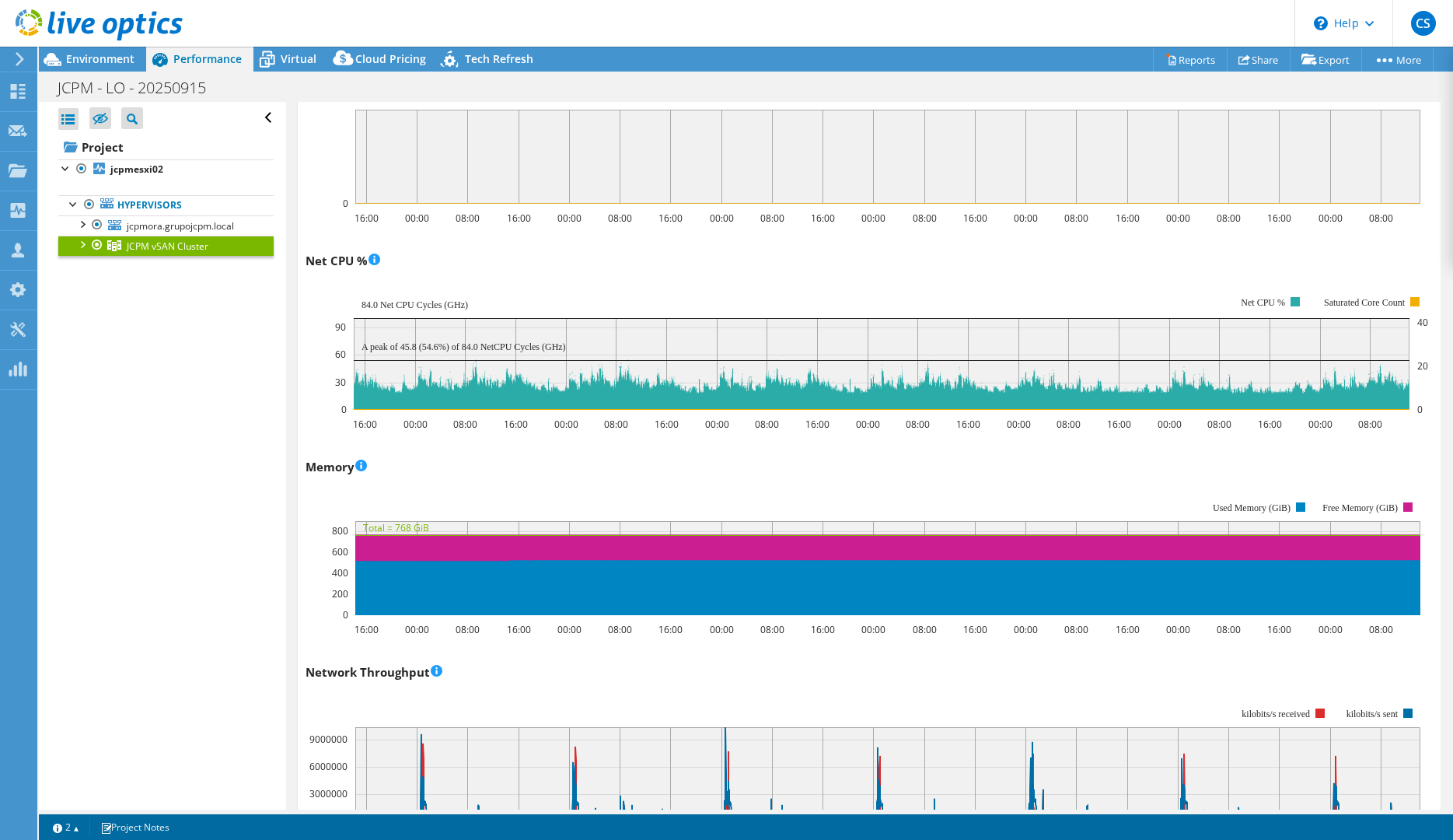
scroll to position [0, 0]
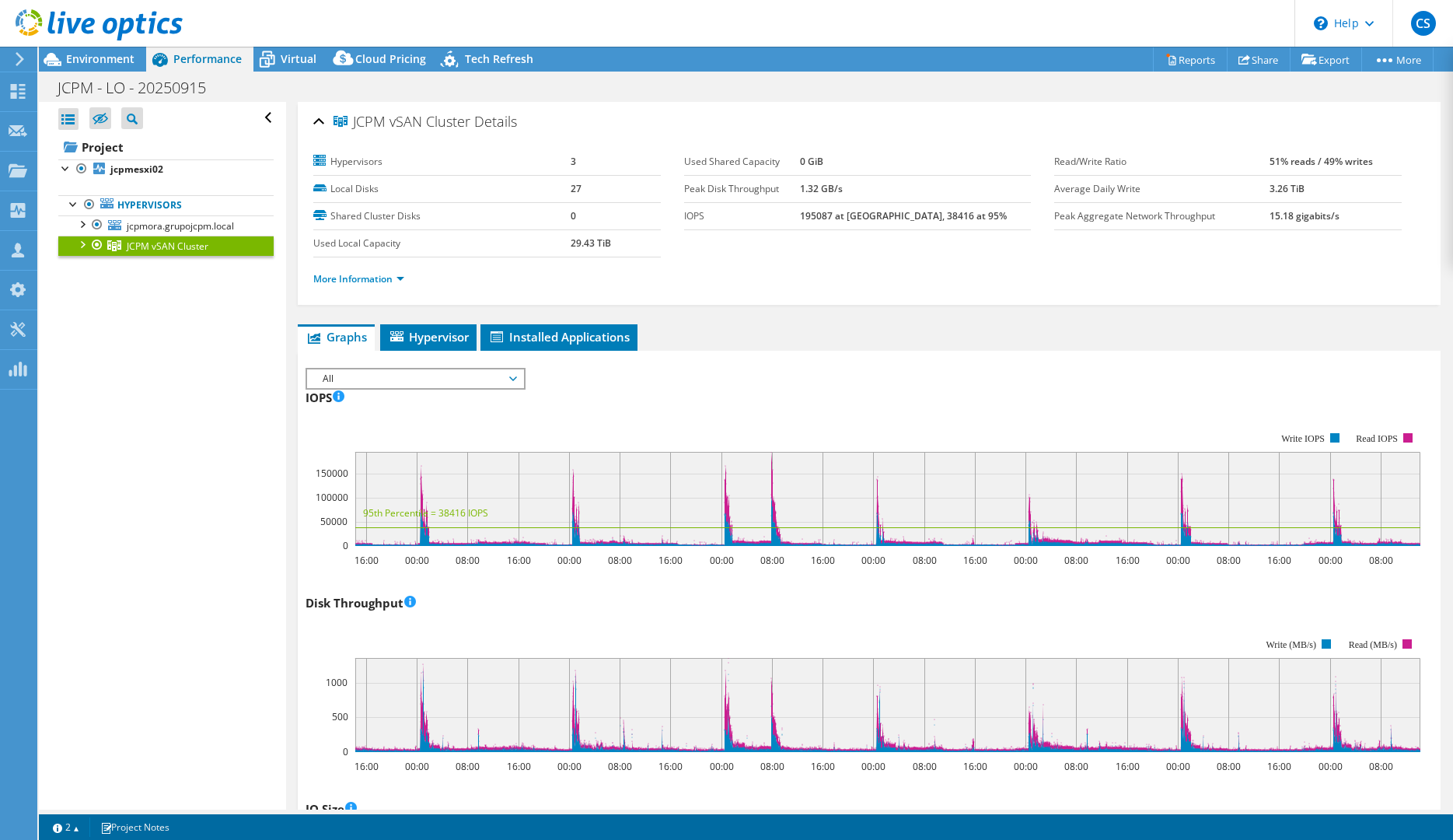
click at [434, 369] on span "All" at bounding box center [415, 378] width 200 height 19
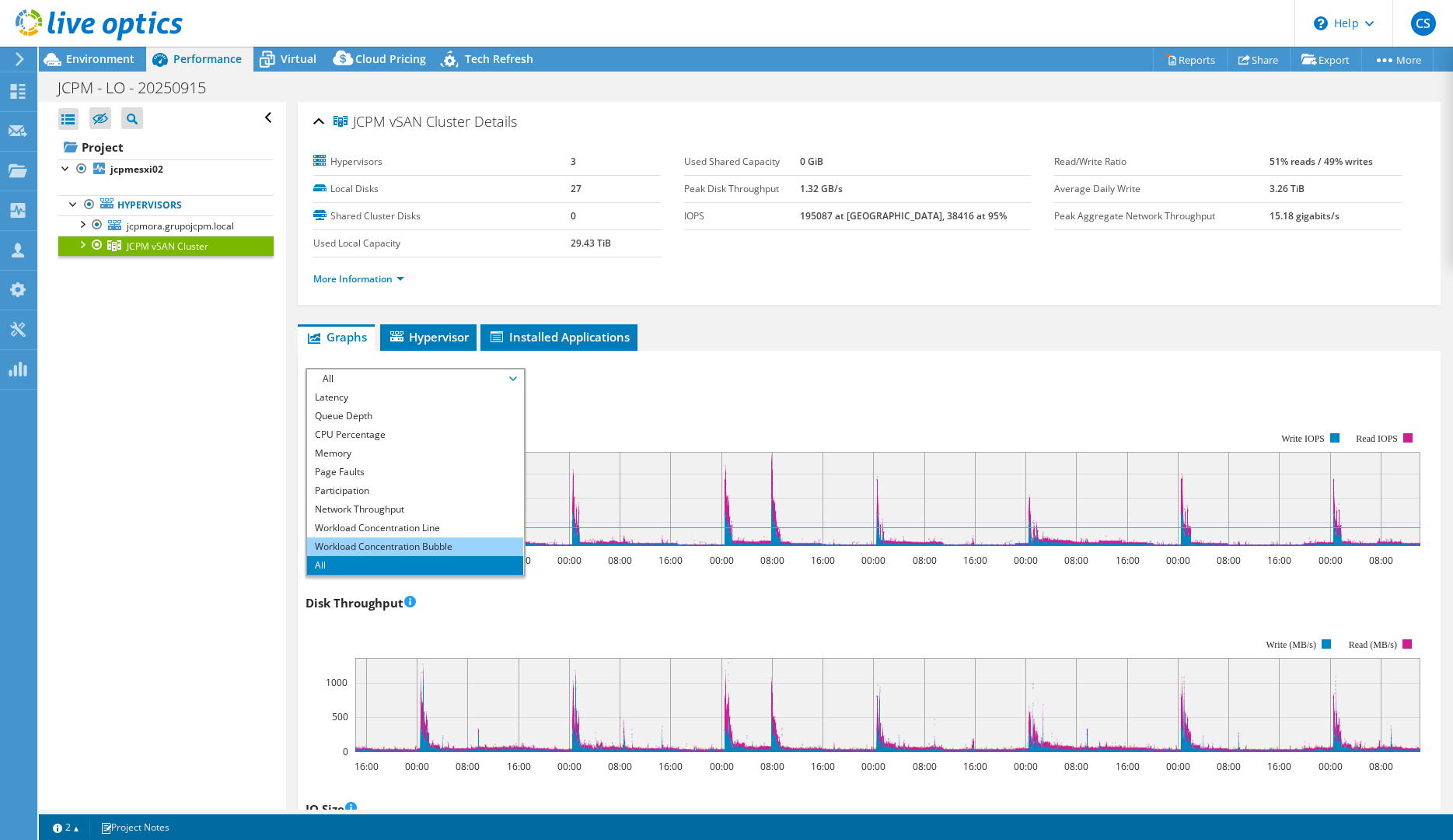
click at [418, 545] on li "Workload Concentration Bubble" at bounding box center [415, 547] width 216 height 19
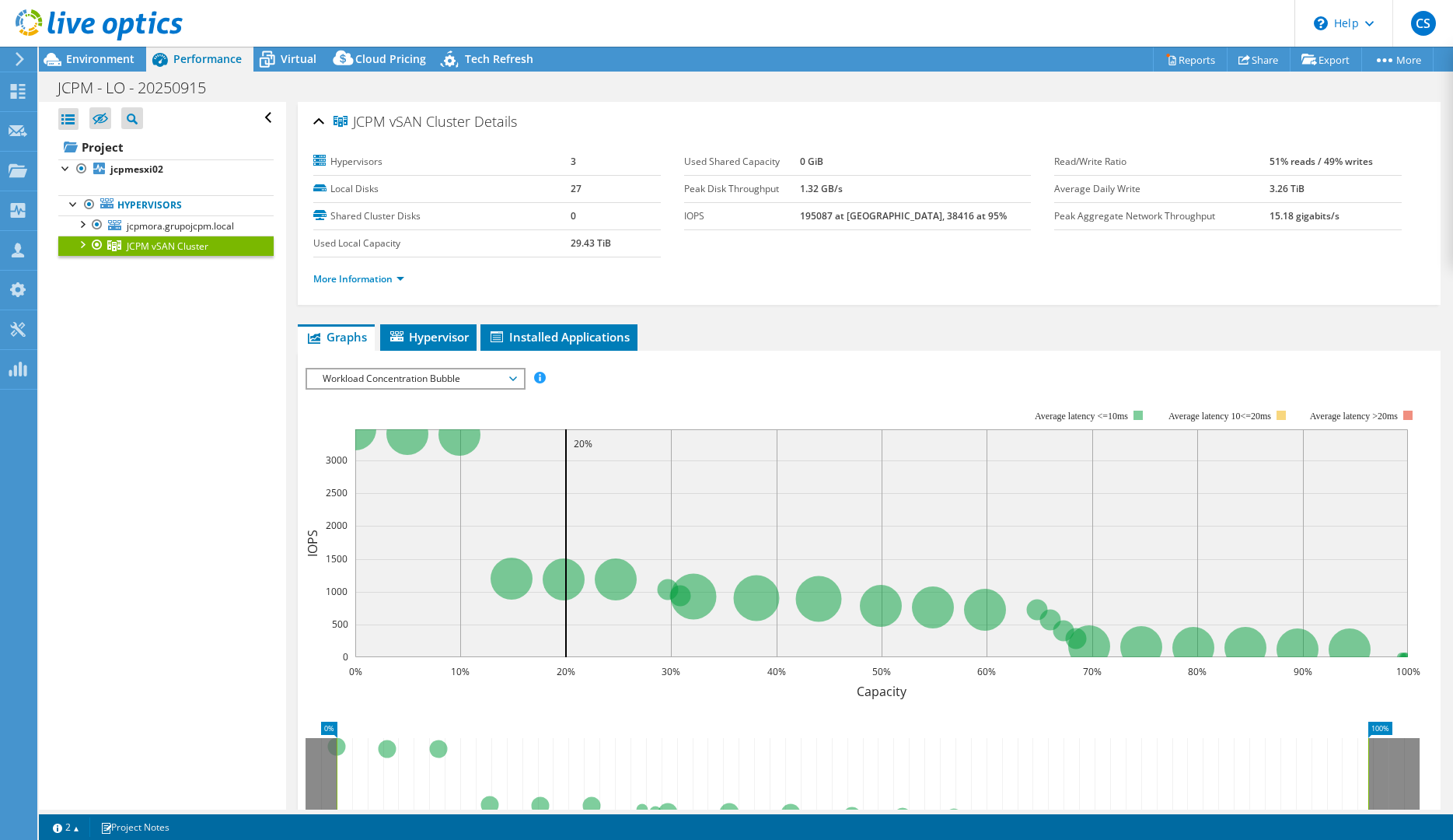
click at [450, 374] on span "Workload Concentration Bubble" at bounding box center [415, 378] width 200 height 19
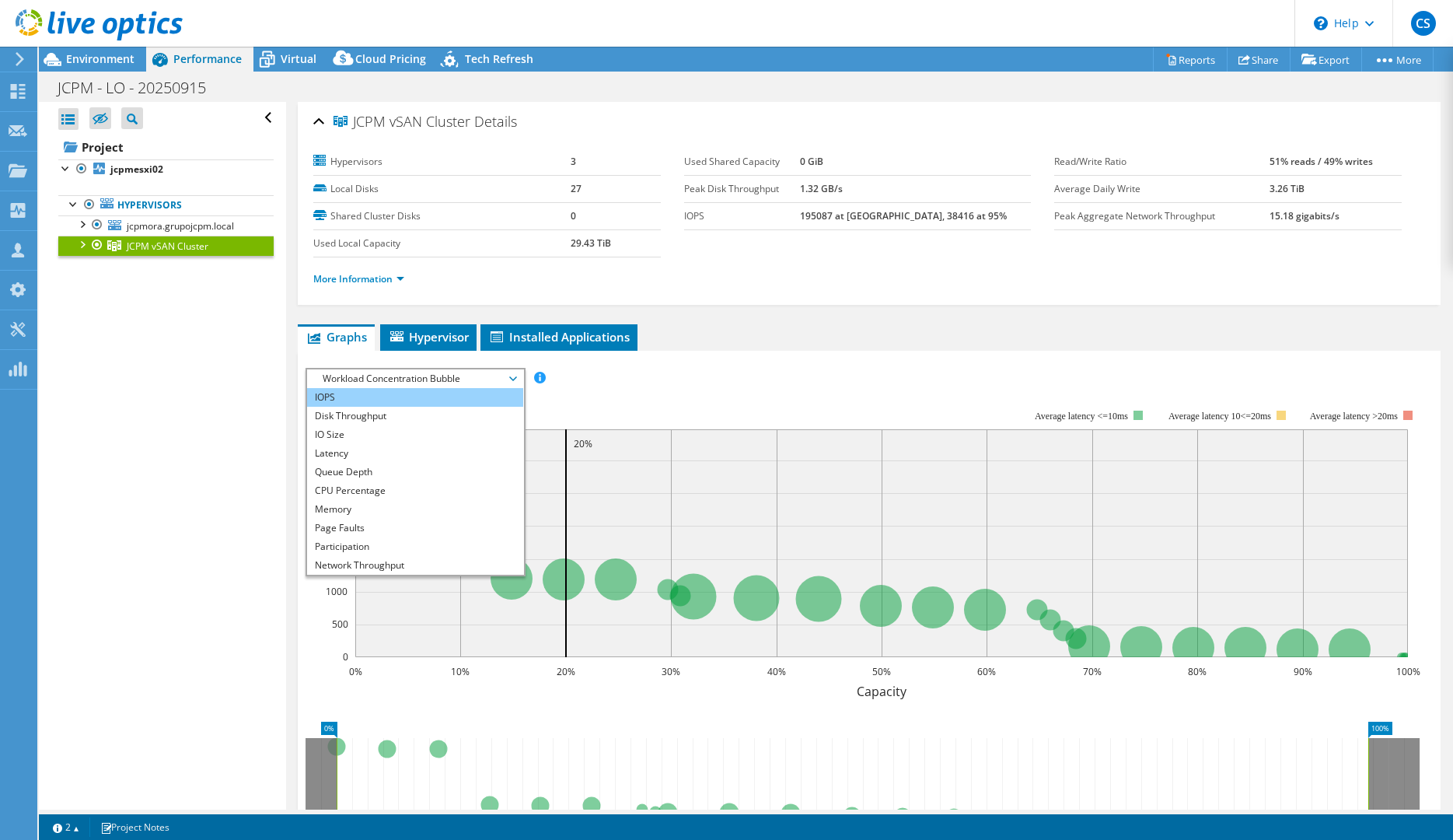
click at [408, 396] on li "IOPS" at bounding box center [415, 397] width 216 height 19
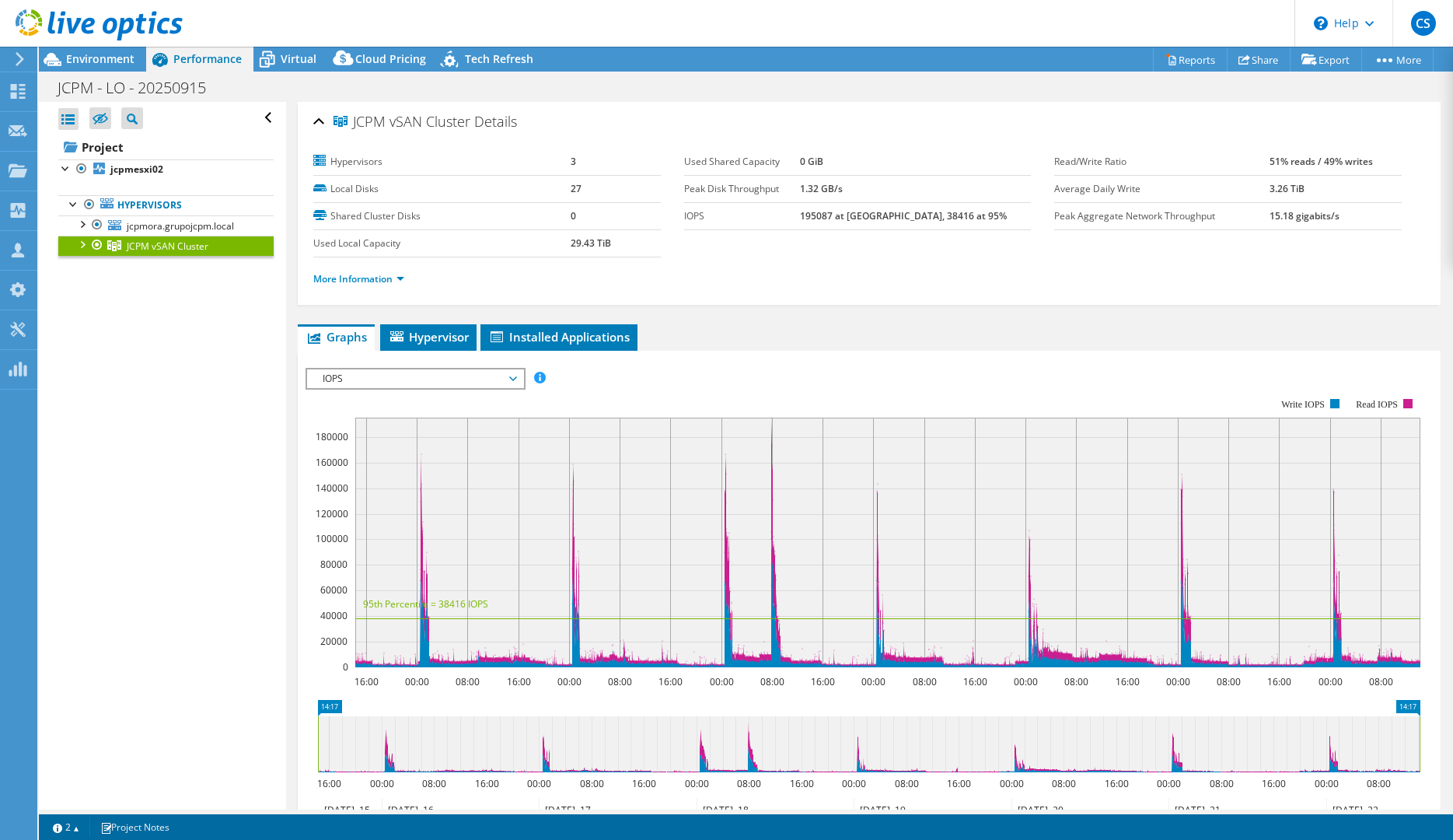
click at [426, 376] on span "IOPS" at bounding box center [415, 378] width 200 height 19
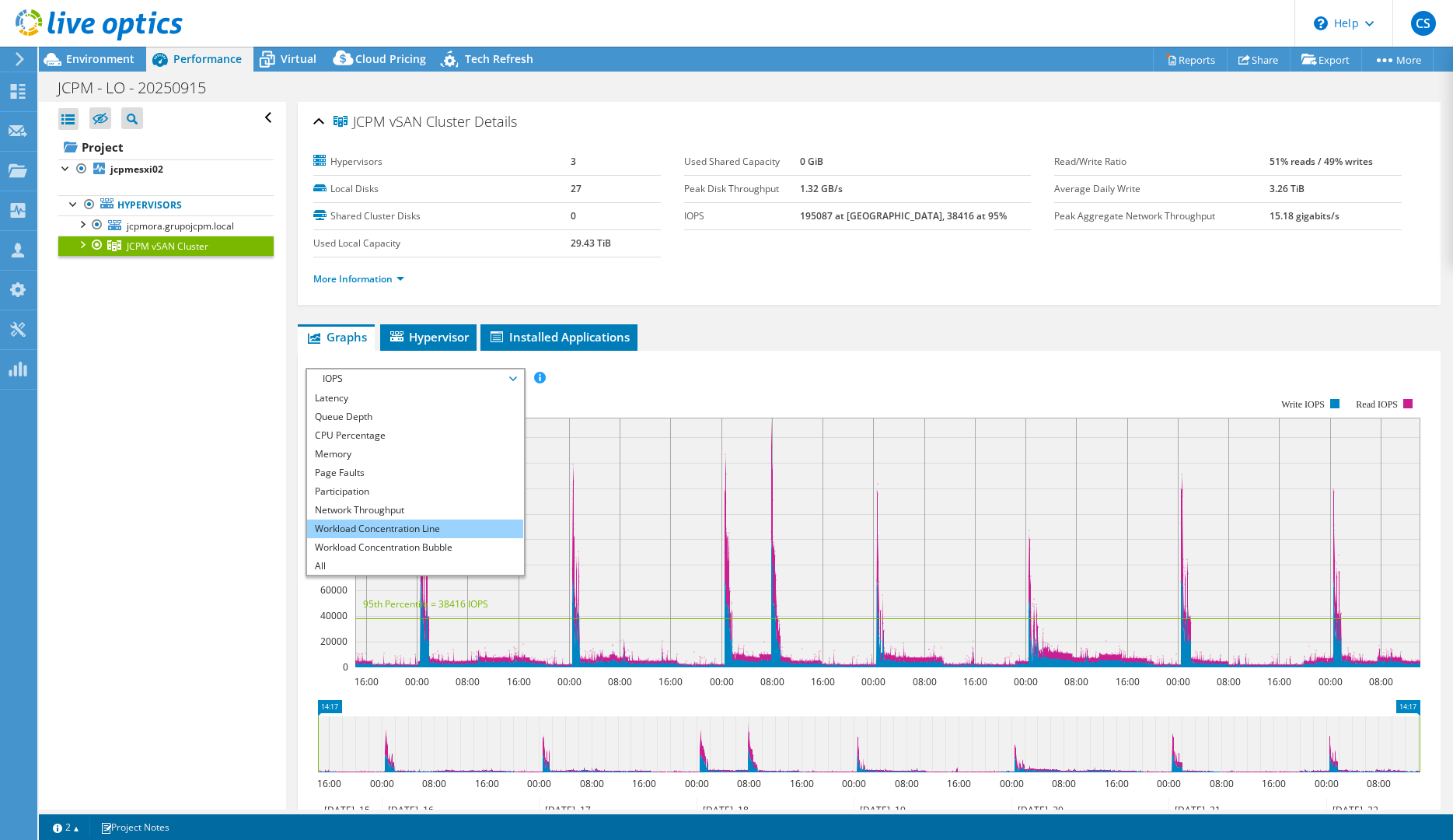
scroll to position [56, 0]
click at [392, 542] on li "Workload Concentration Bubble" at bounding box center [415, 547] width 216 height 19
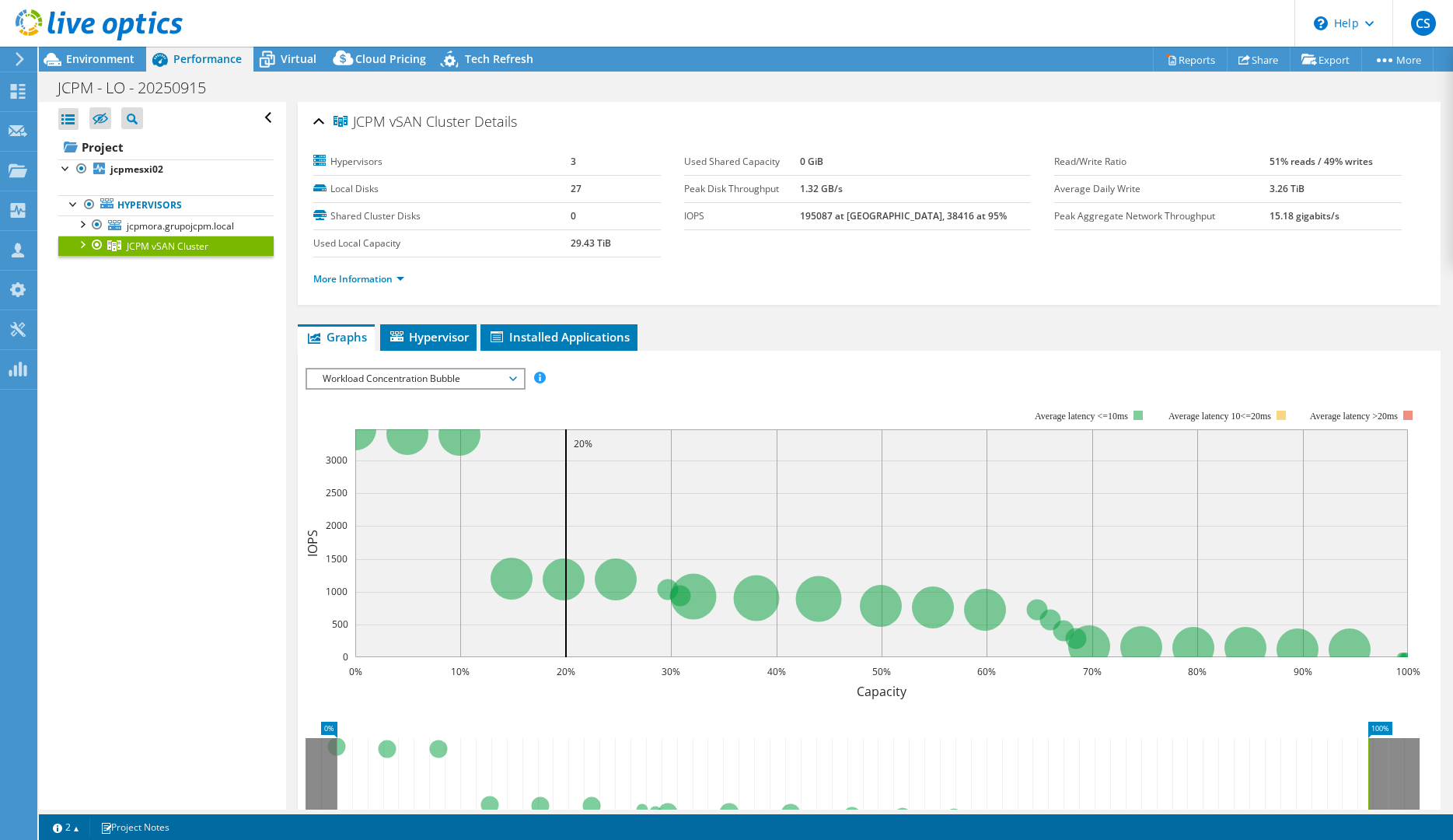
click at [401, 375] on span "Workload Concentration Bubble" at bounding box center [415, 378] width 200 height 19
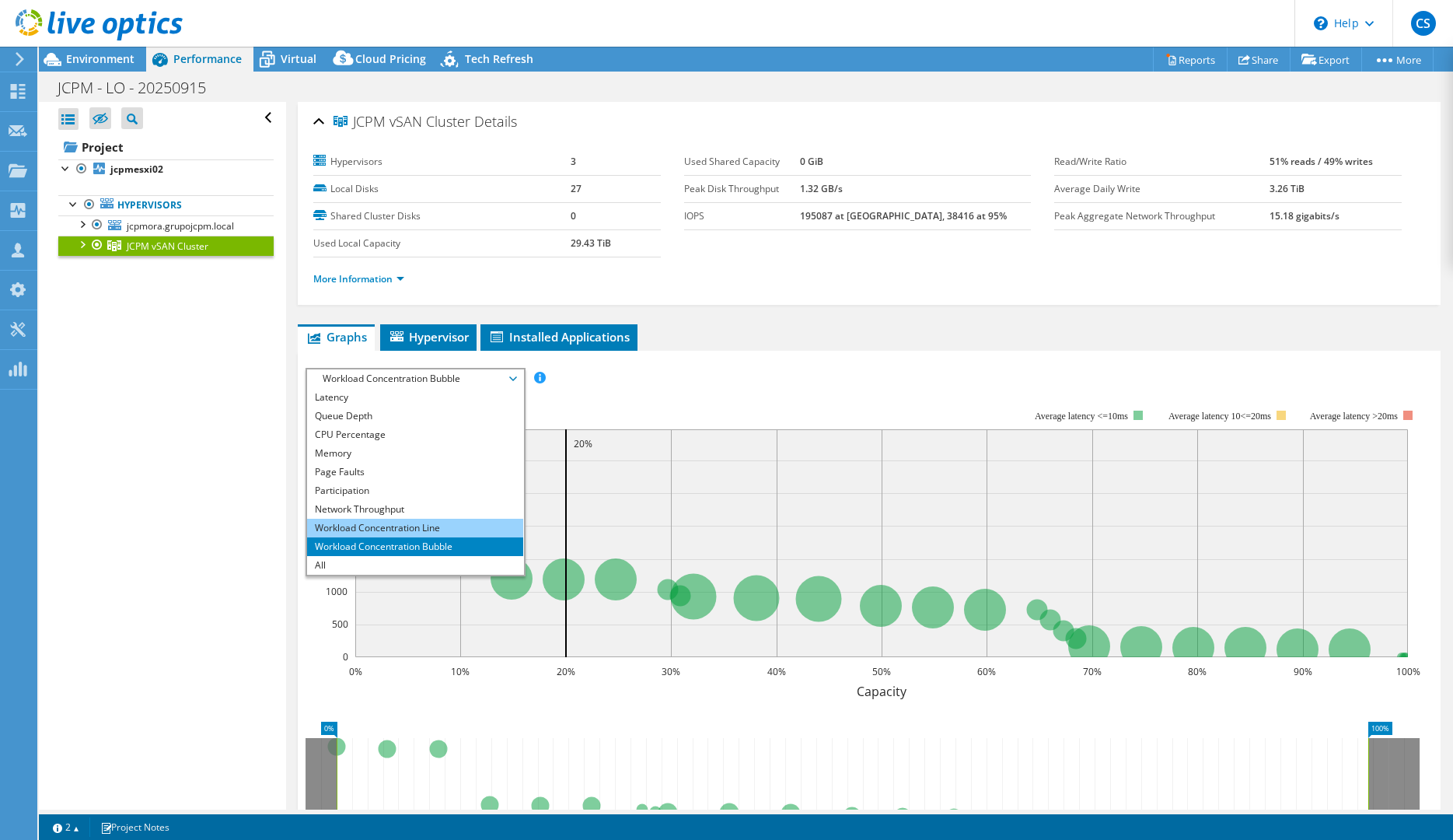
click at [381, 525] on li "Workload Concentration Line" at bounding box center [415, 528] width 216 height 19
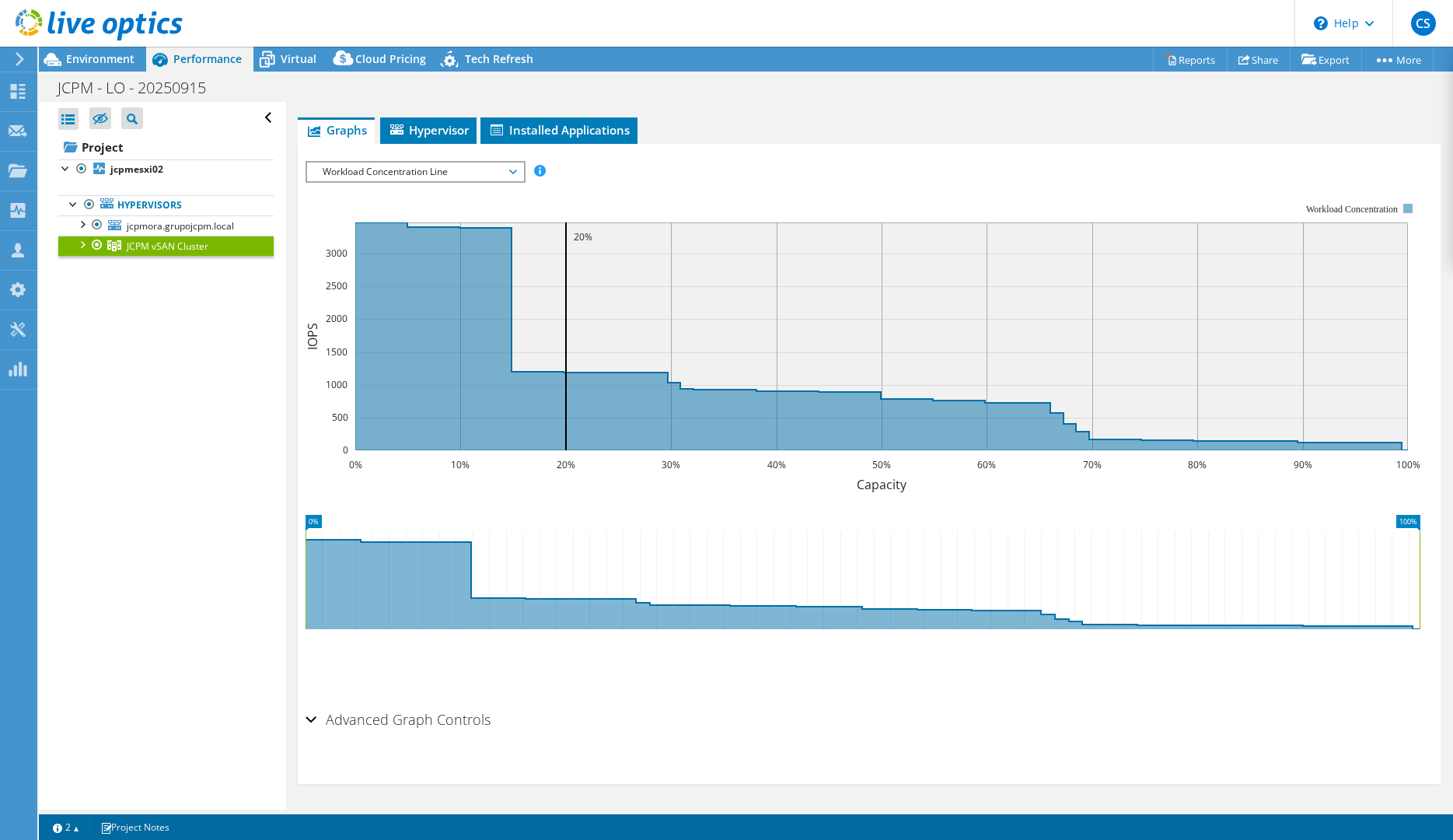
scroll to position [0, 0]
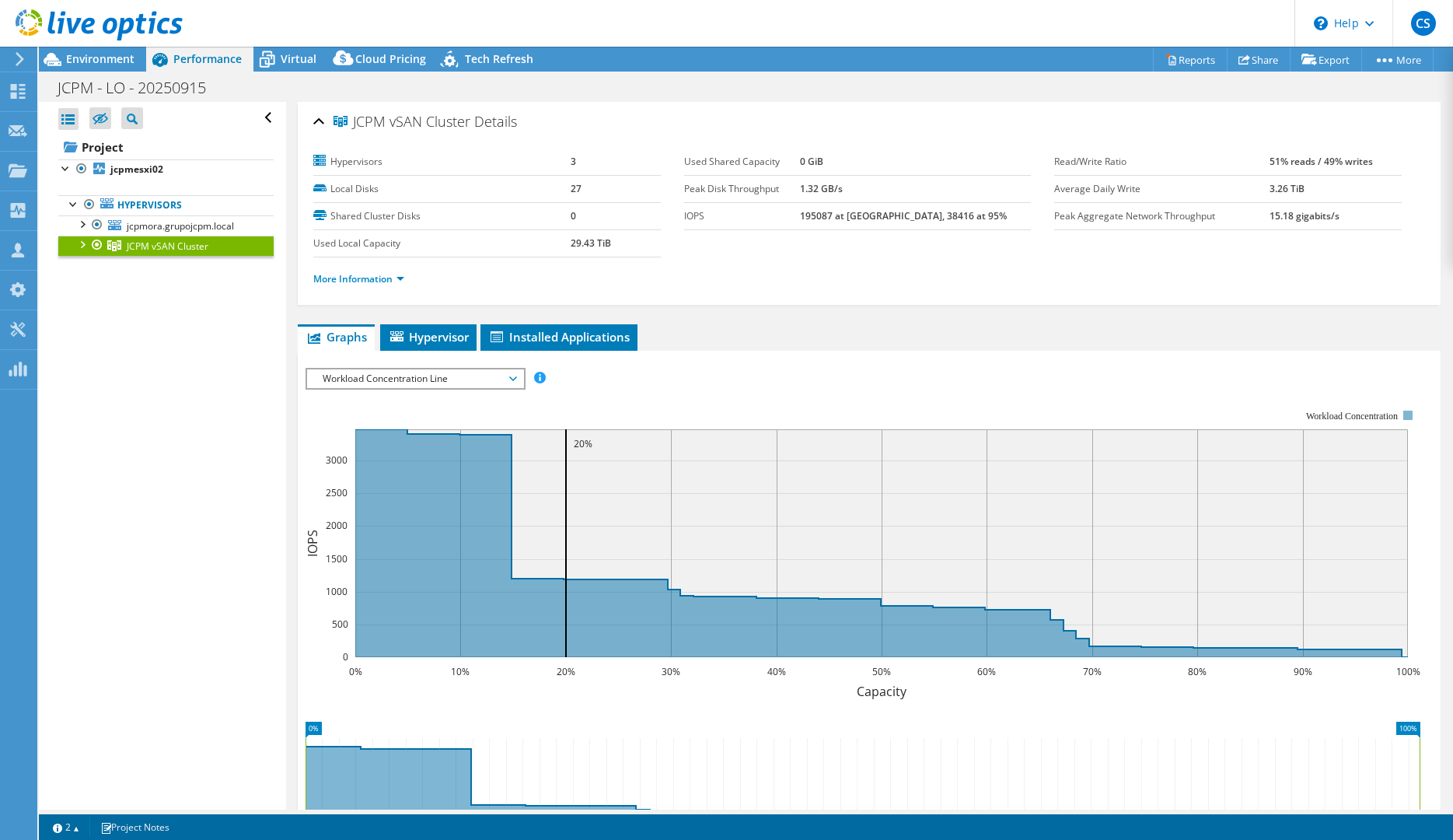
click at [452, 376] on span "Workload Concentration Line" at bounding box center [415, 378] width 200 height 19
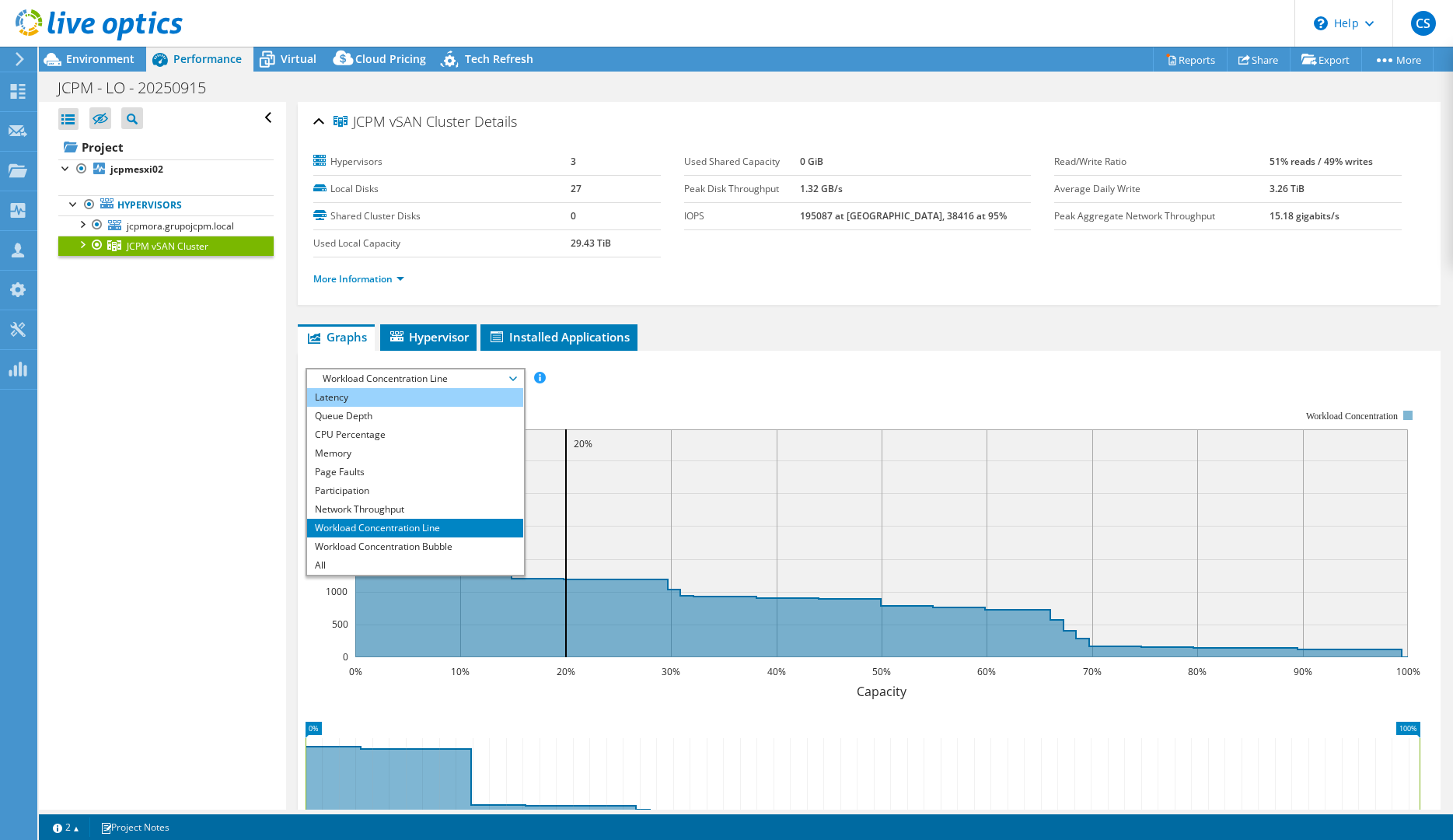
click at [337, 398] on li "Latency" at bounding box center [415, 397] width 216 height 19
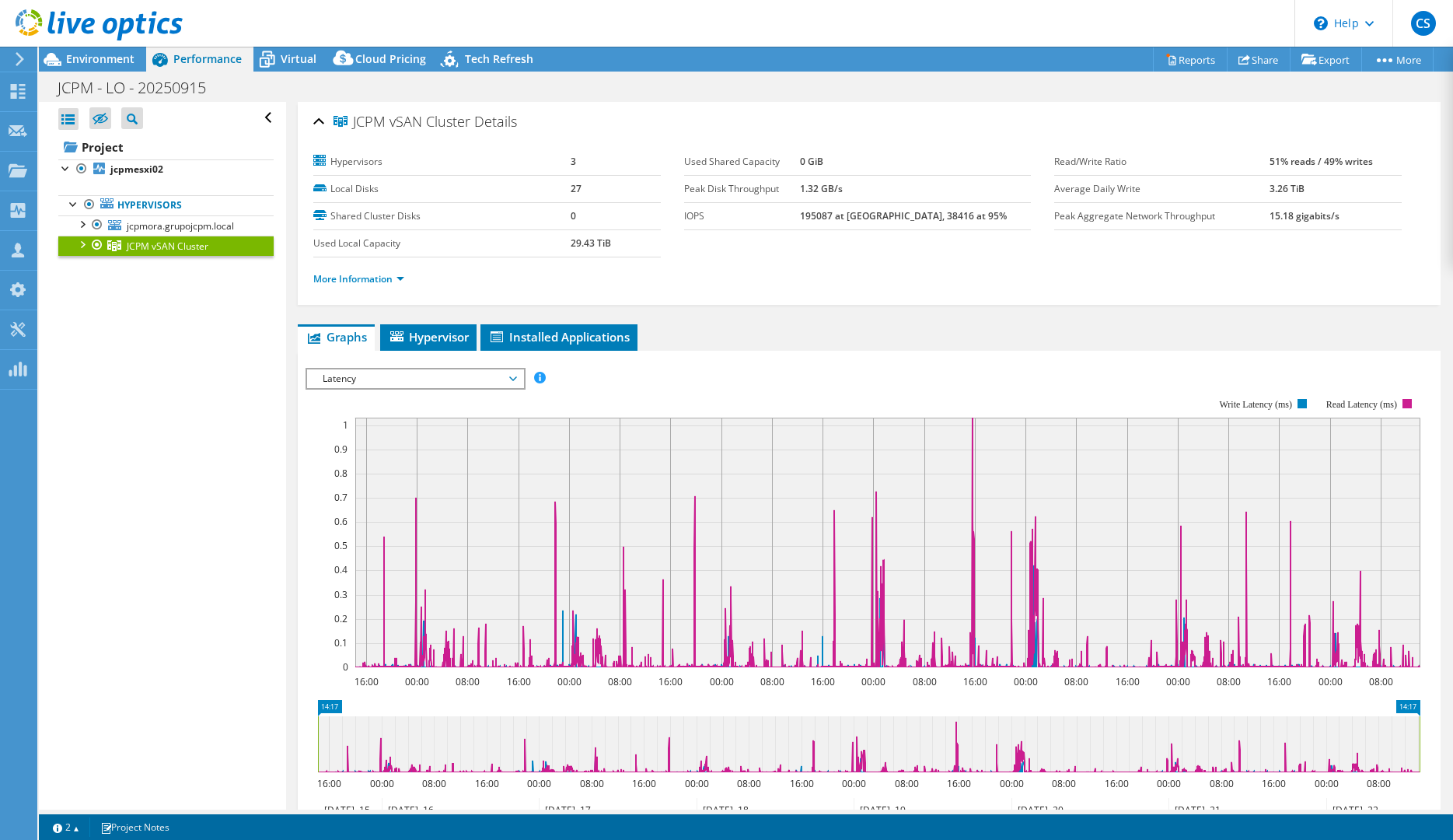
click at [398, 381] on span "Latency" at bounding box center [415, 378] width 200 height 19
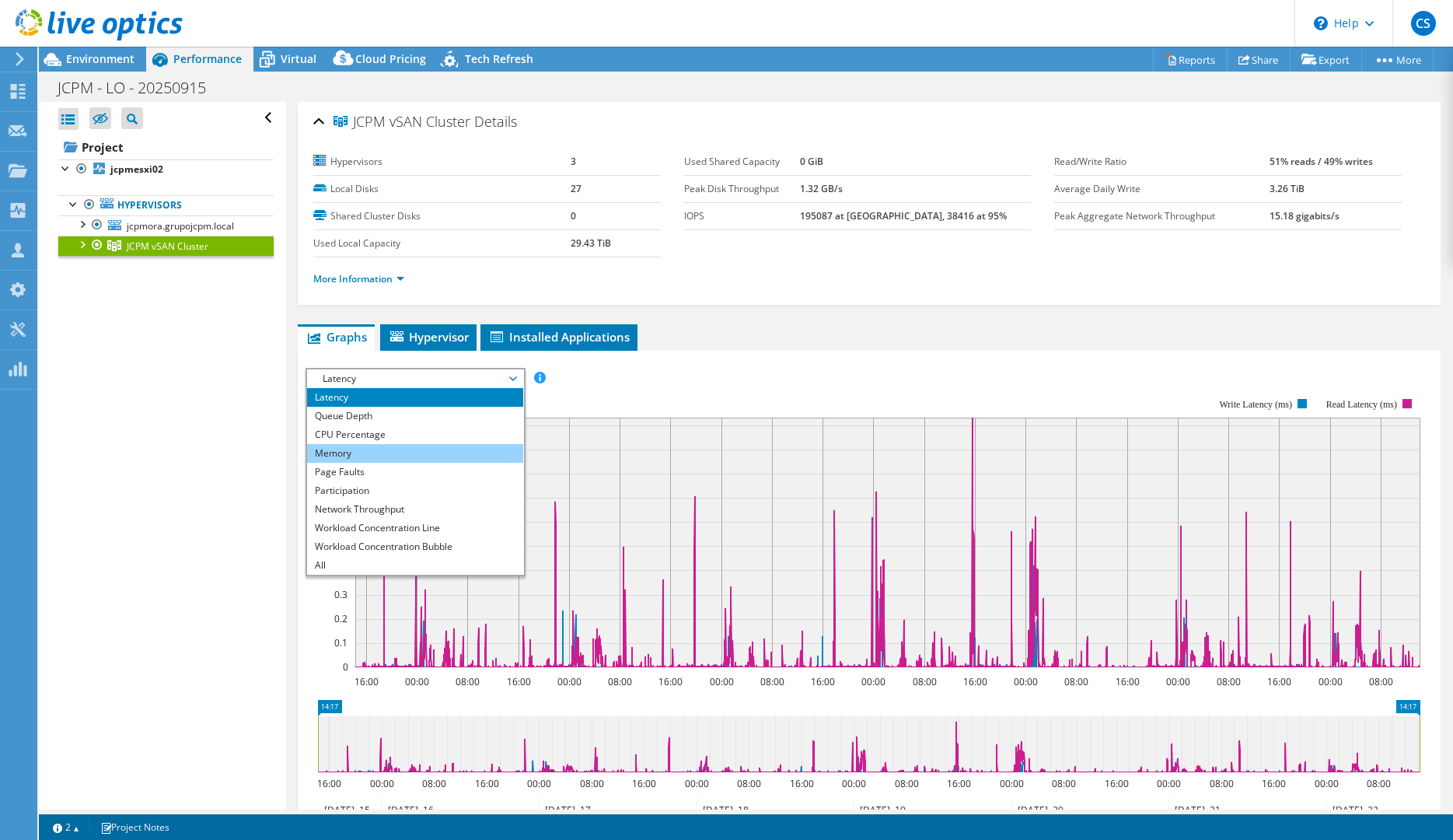
click at [382, 456] on li "Memory" at bounding box center [415, 454] width 216 height 19
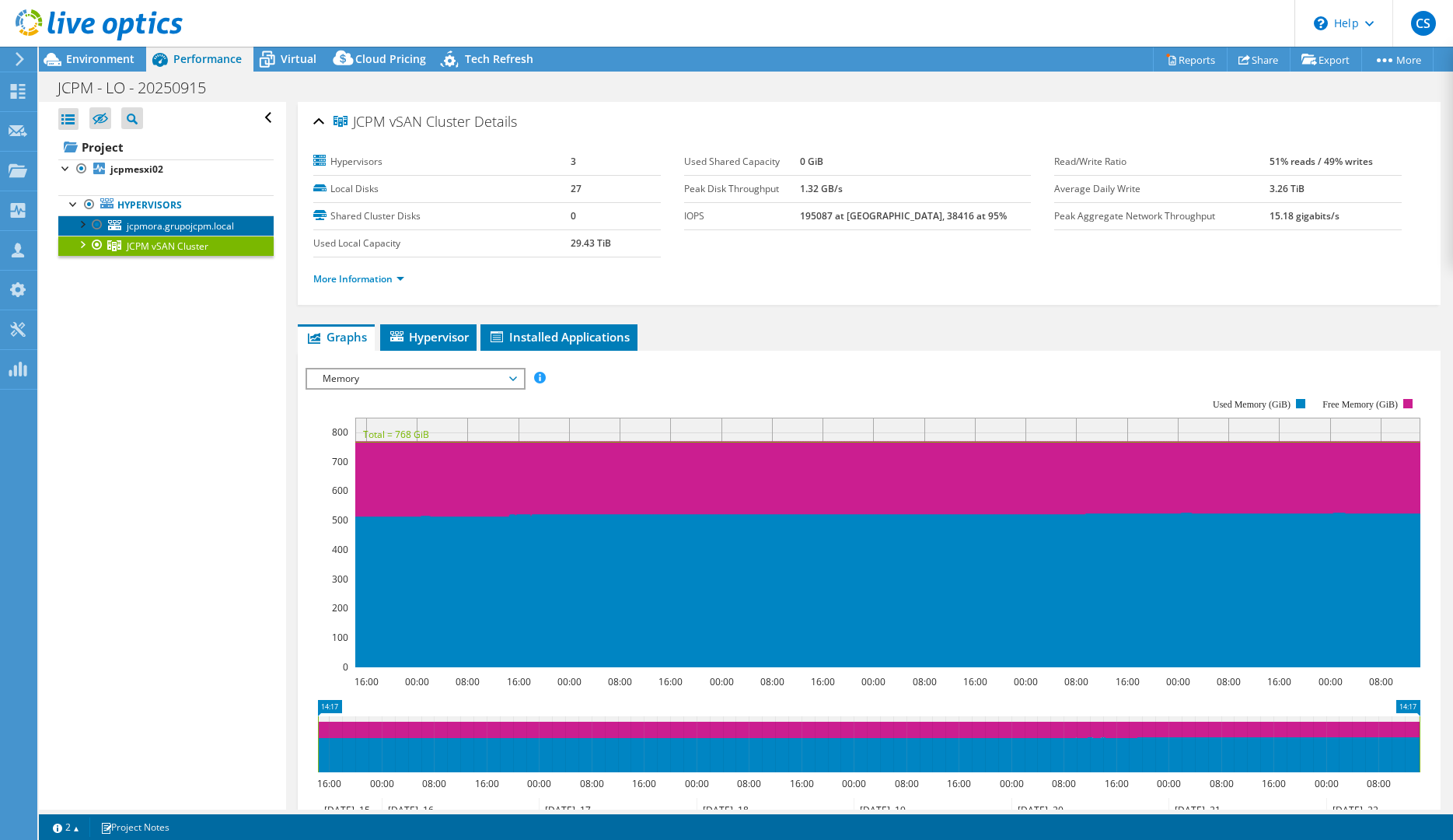
click at [137, 228] on span "jcpmora.grupojcpm.local" at bounding box center [180, 226] width 107 height 13
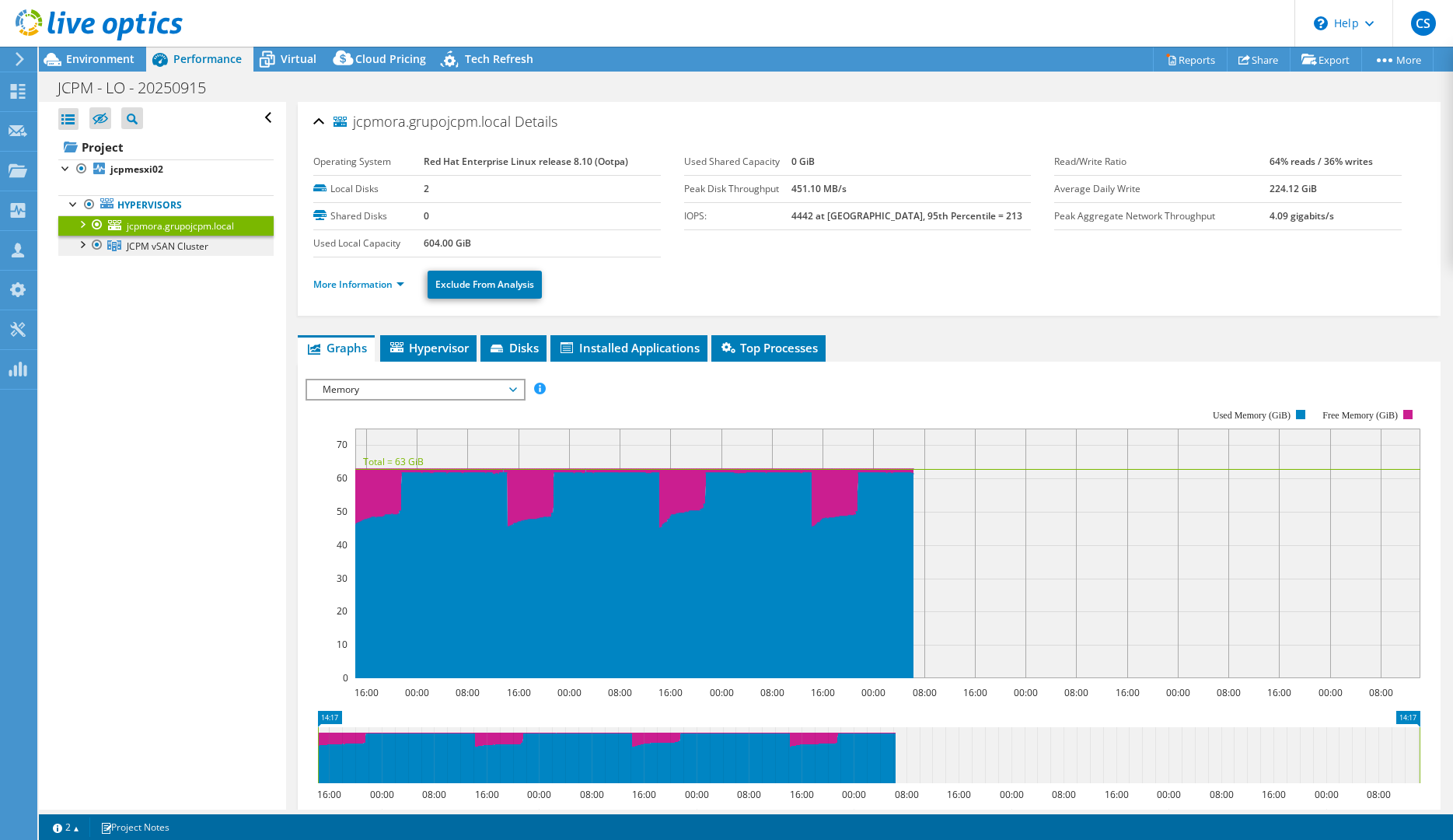
click at [130, 243] on span "JCPM vSAN Cluster" at bounding box center [168, 246] width 82 height 13
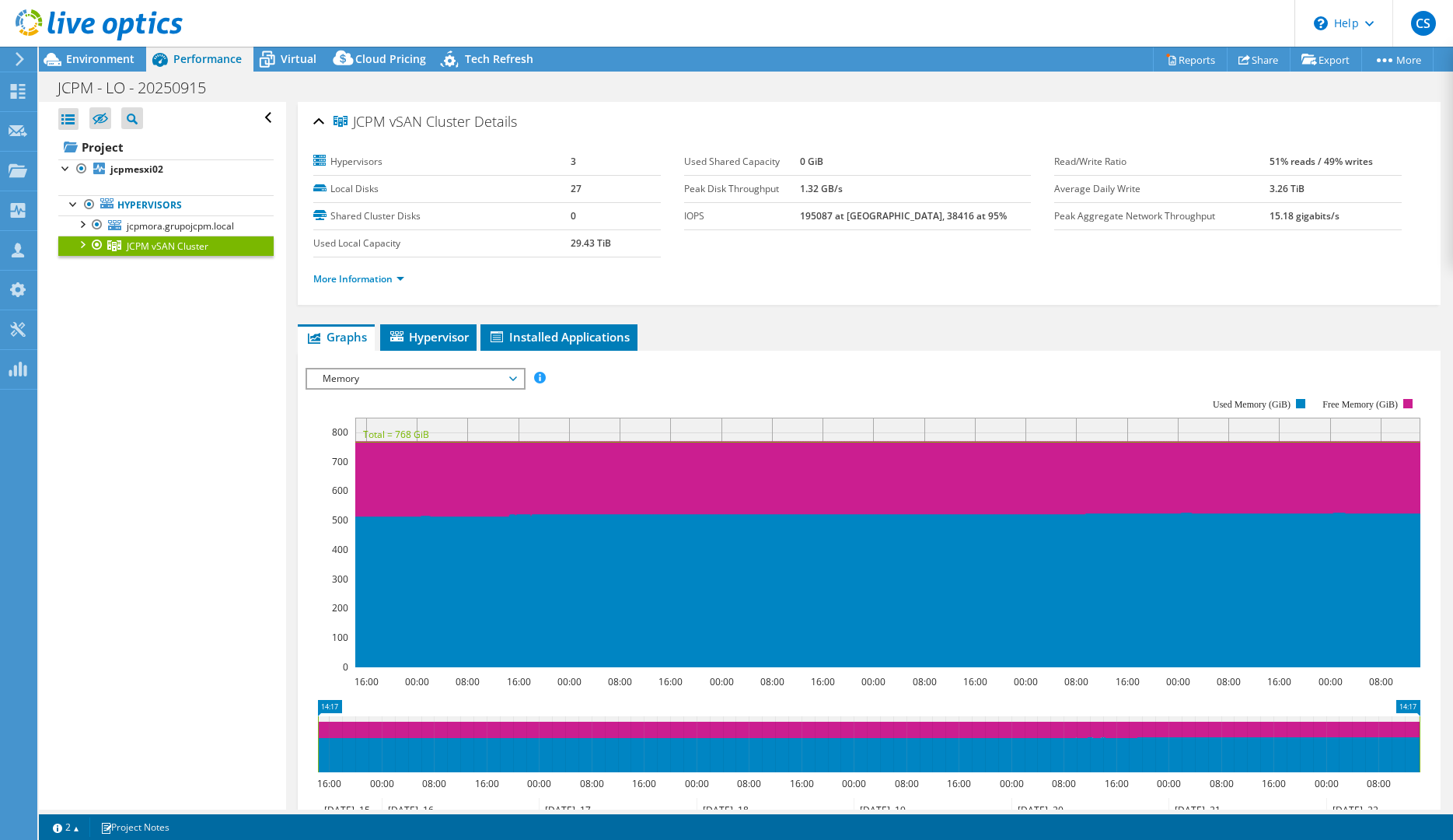
click at [497, 376] on span "Memory" at bounding box center [415, 378] width 200 height 19
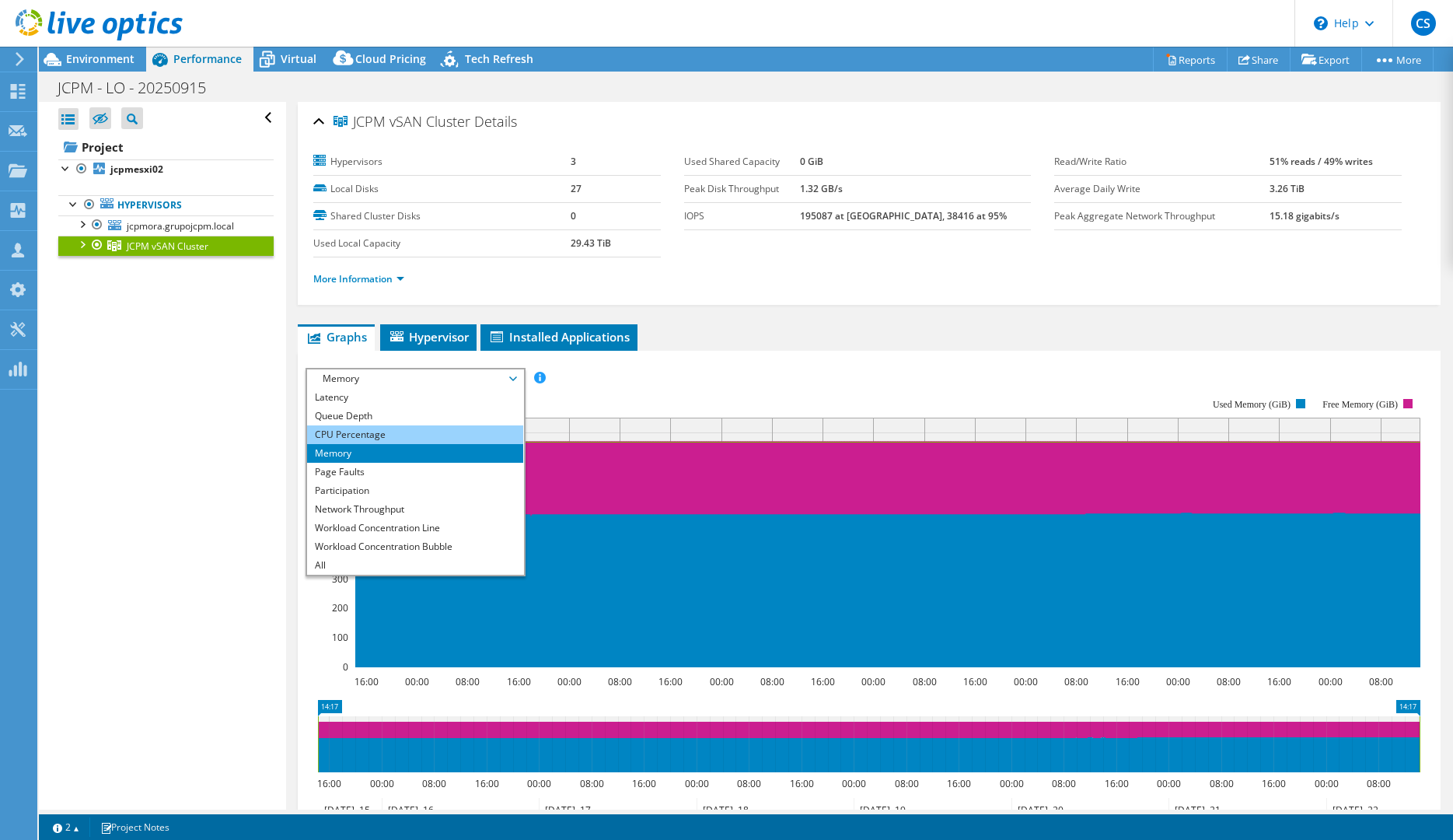
click at [371, 436] on li "CPU Percentage" at bounding box center [415, 435] width 216 height 19
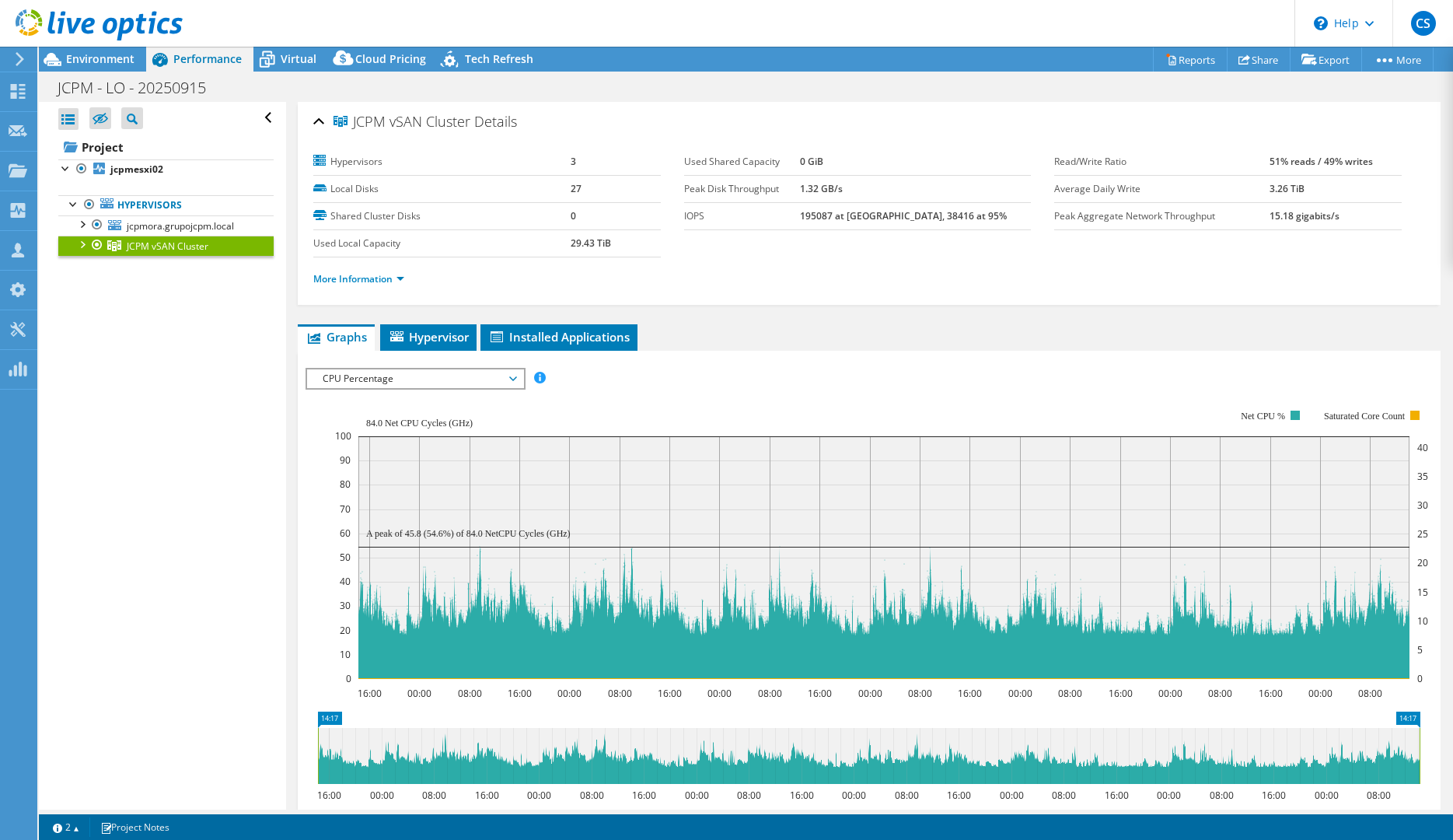
click at [448, 374] on span "CPU Percentage" at bounding box center [415, 378] width 200 height 19
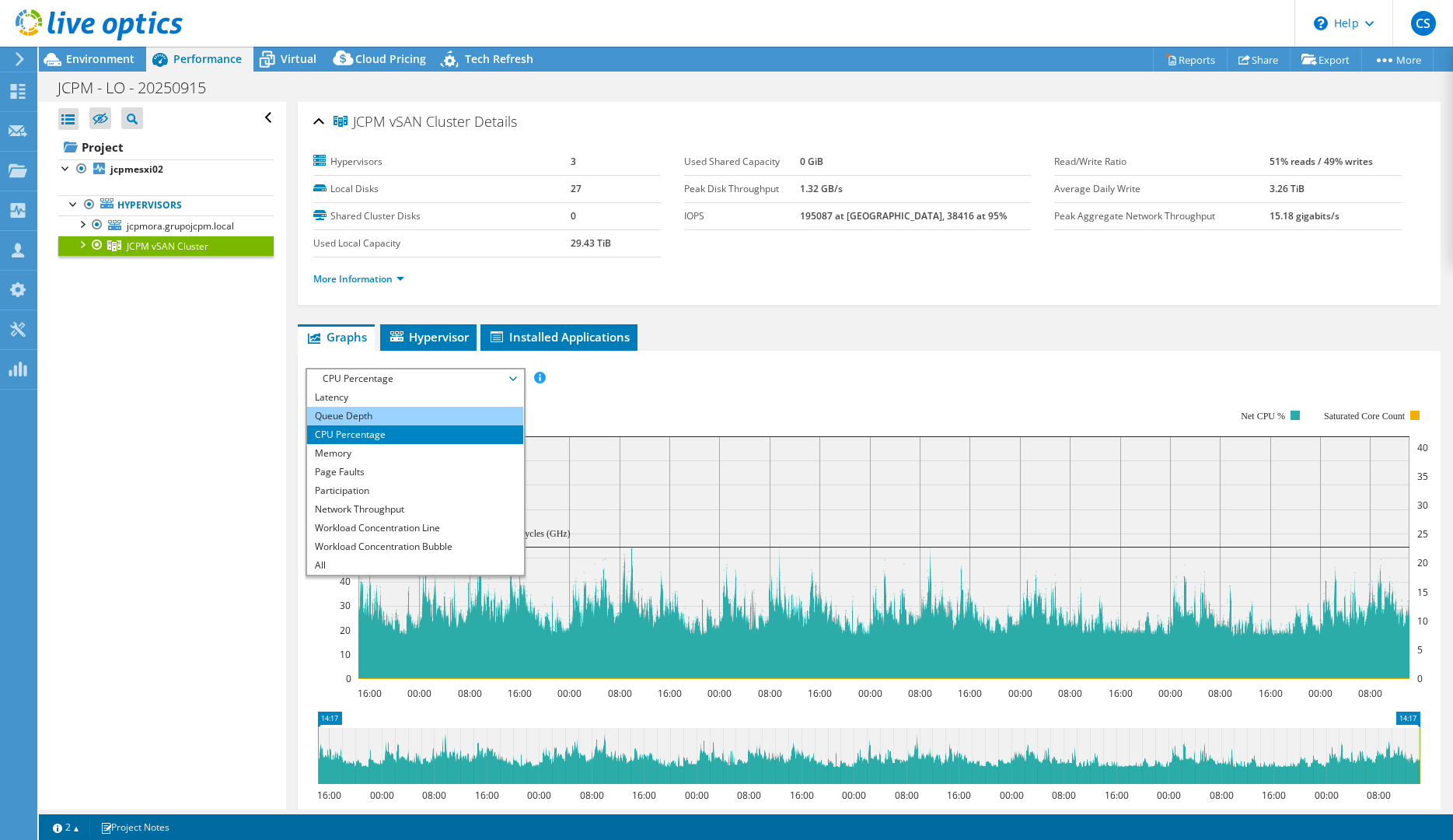
click at [419, 419] on li "Queue Depth" at bounding box center [415, 416] width 216 height 19
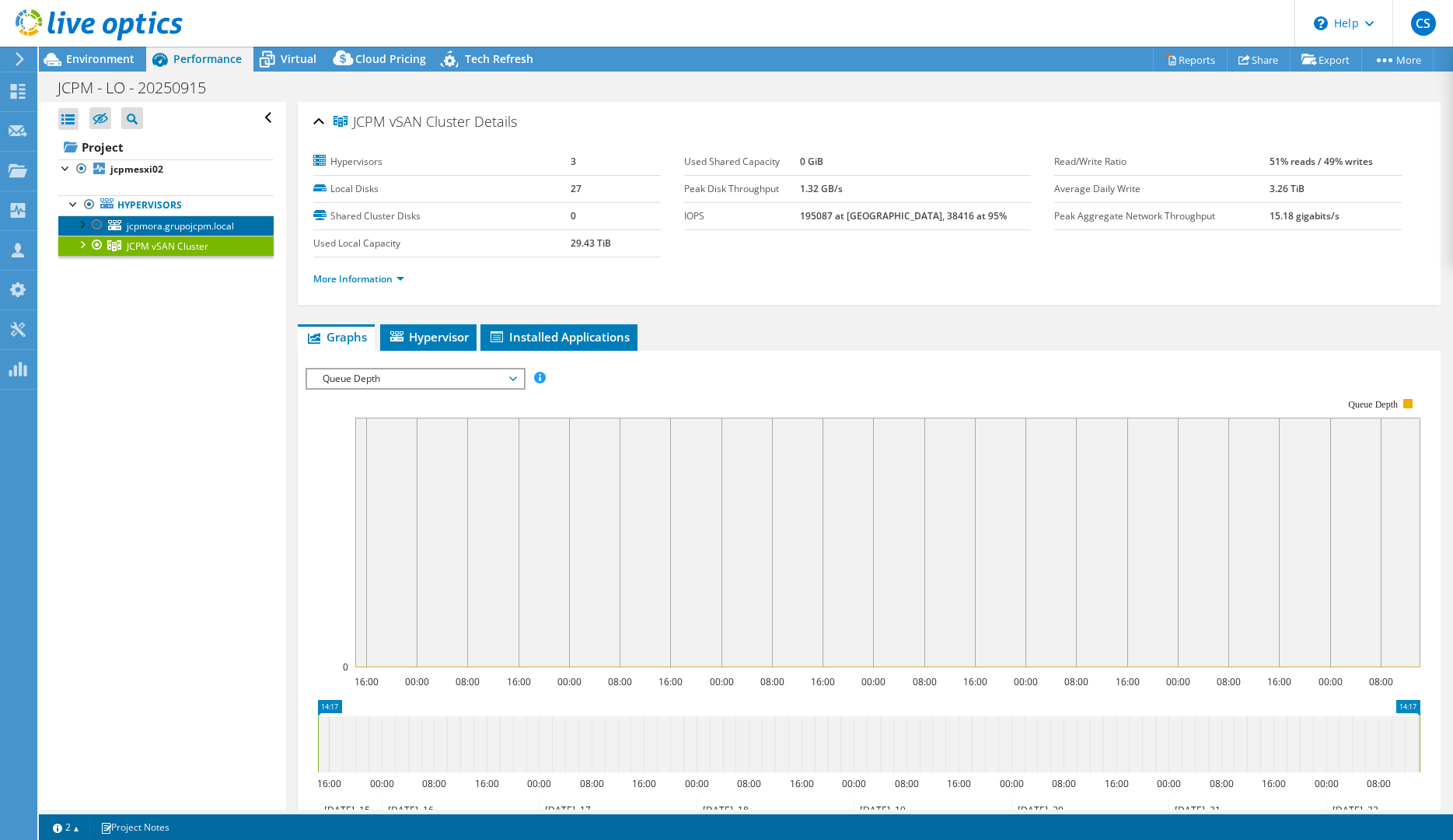
click at [125, 223] on link "jcpmora.grupojcpm.local" at bounding box center [165, 226] width 216 height 20
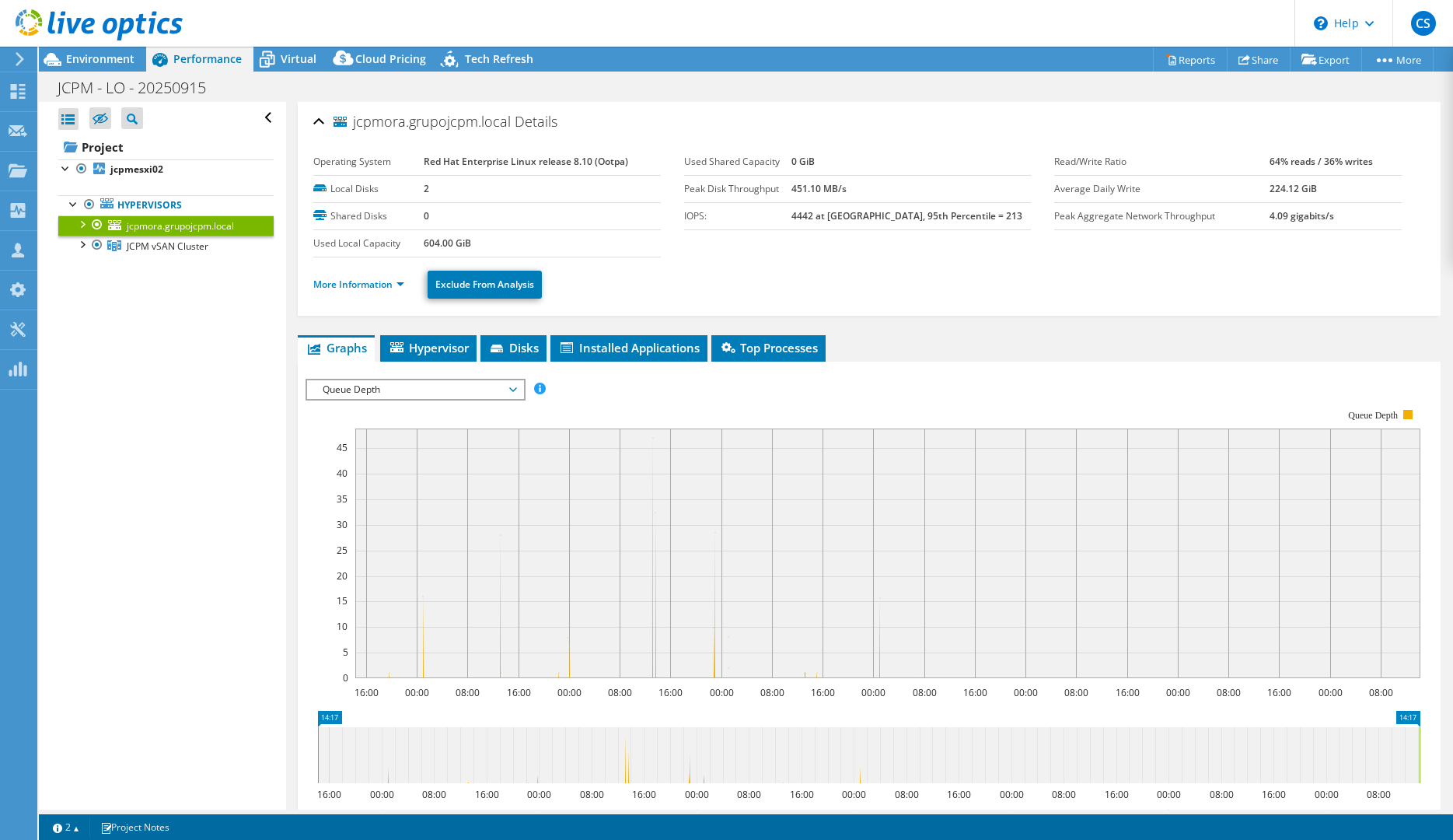
click at [462, 386] on span "Queue Depth" at bounding box center [415, 389] width 200 height 19
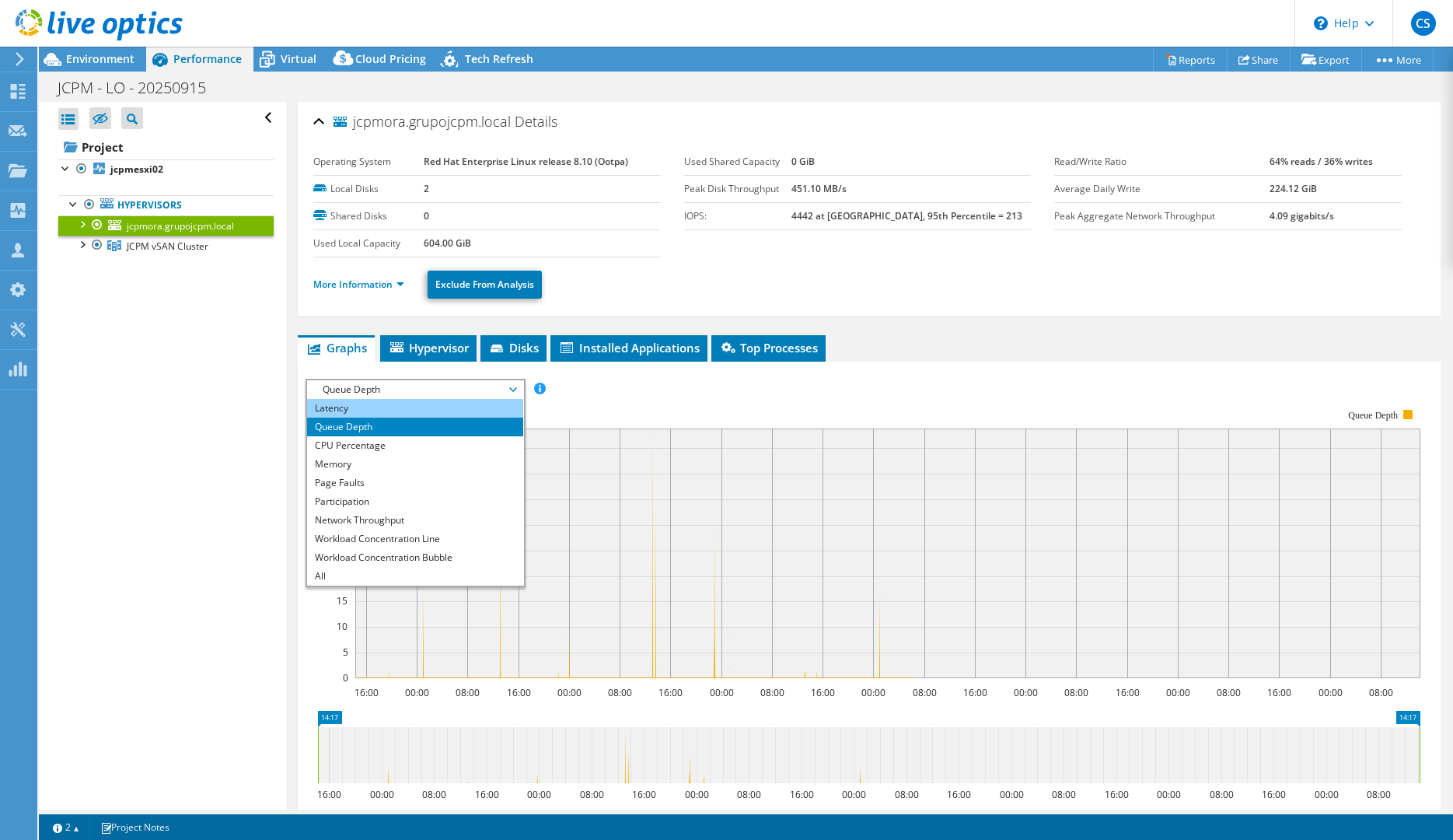
click at [360, 411] on li "Latency" at bounding box center [415, 408] width 216 height 19
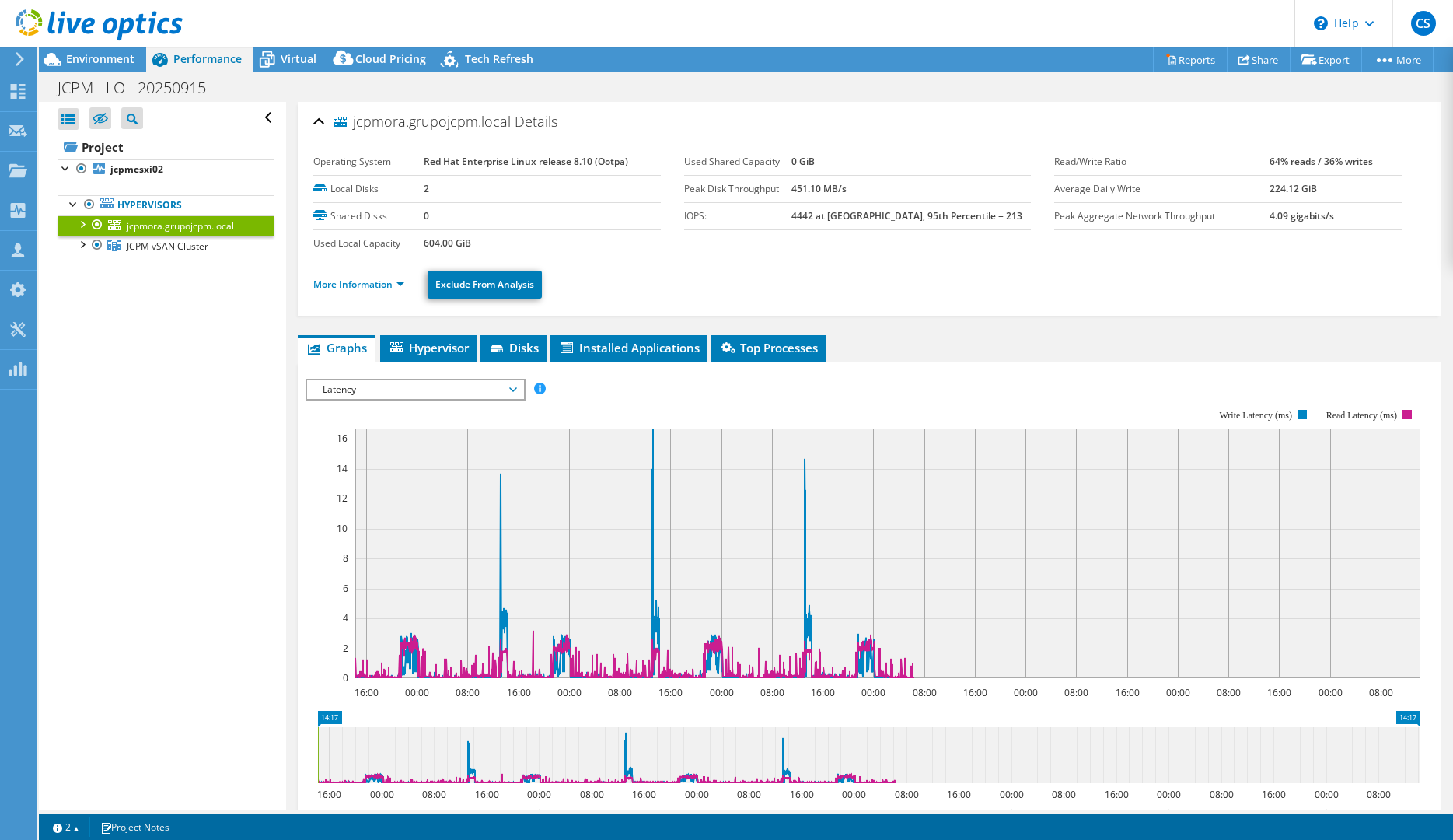
click at [409, 388] on span "Latency" at bounding box center [415, 389] width 200 height 19
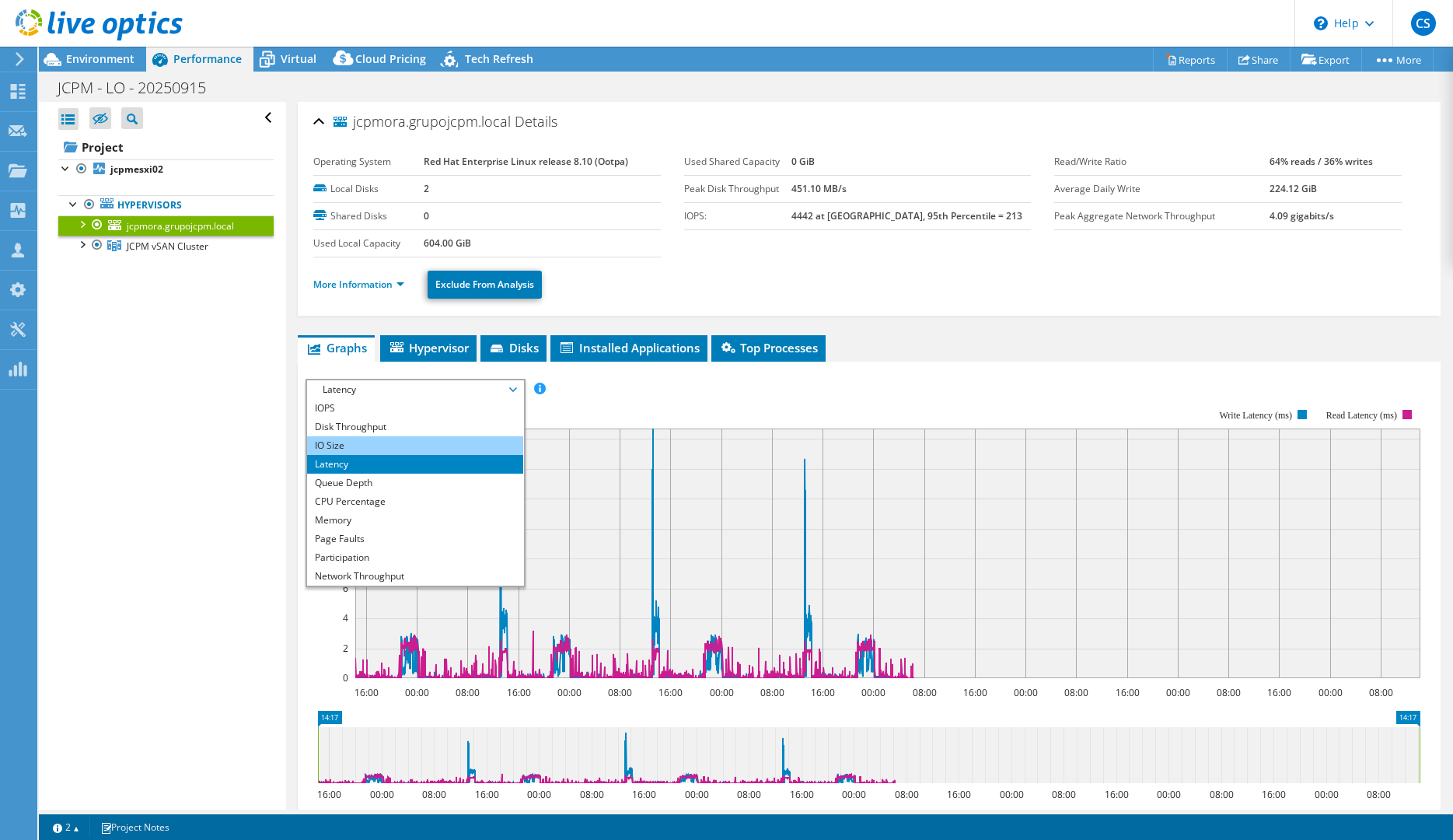
click at [382, 444] on li "IO Size" at bounding box center [415, 446] width 216 height 19
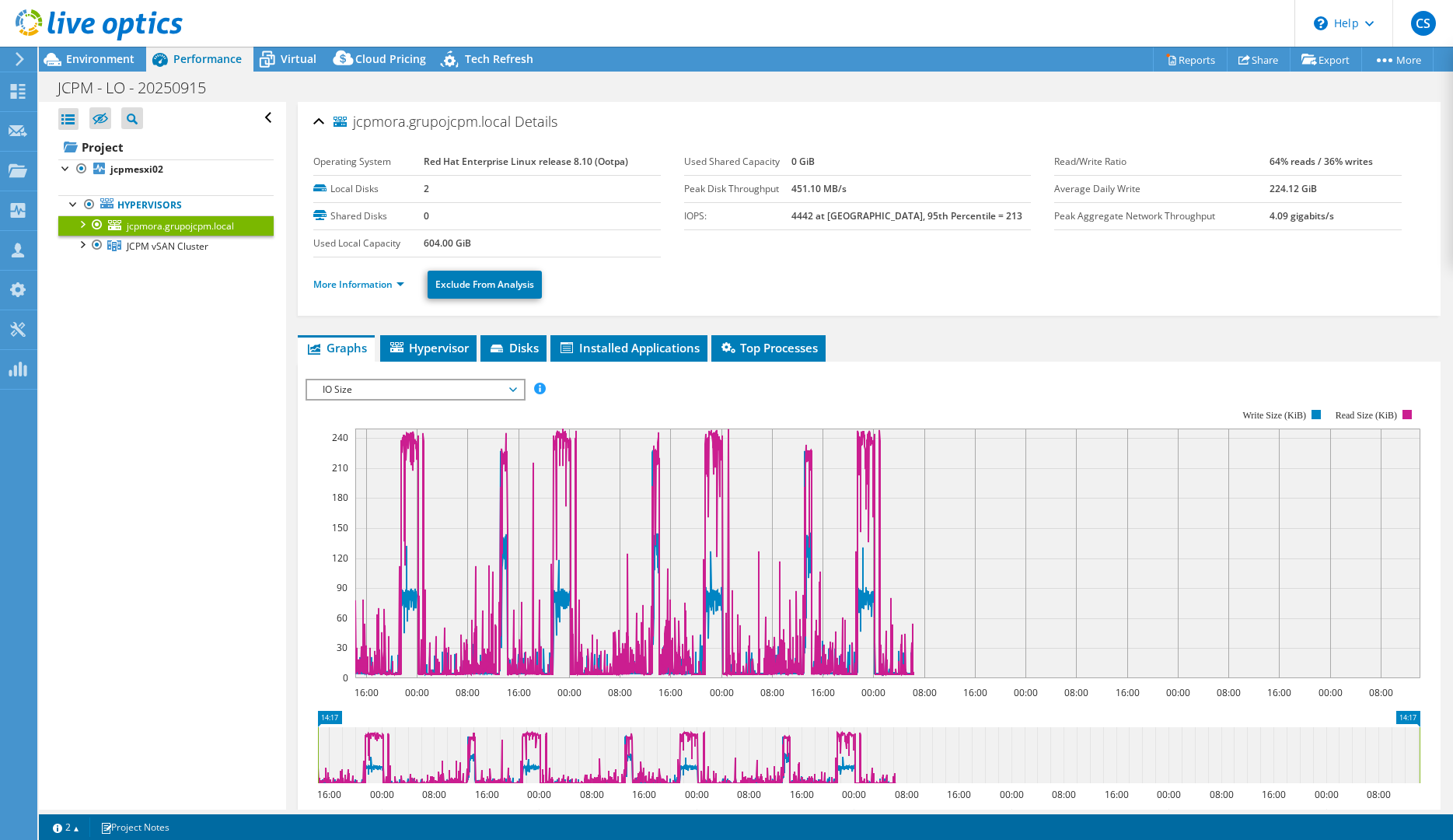
click at [364, 386] on span "IO Size" at bounding box center [415, 389] width 200 height 19
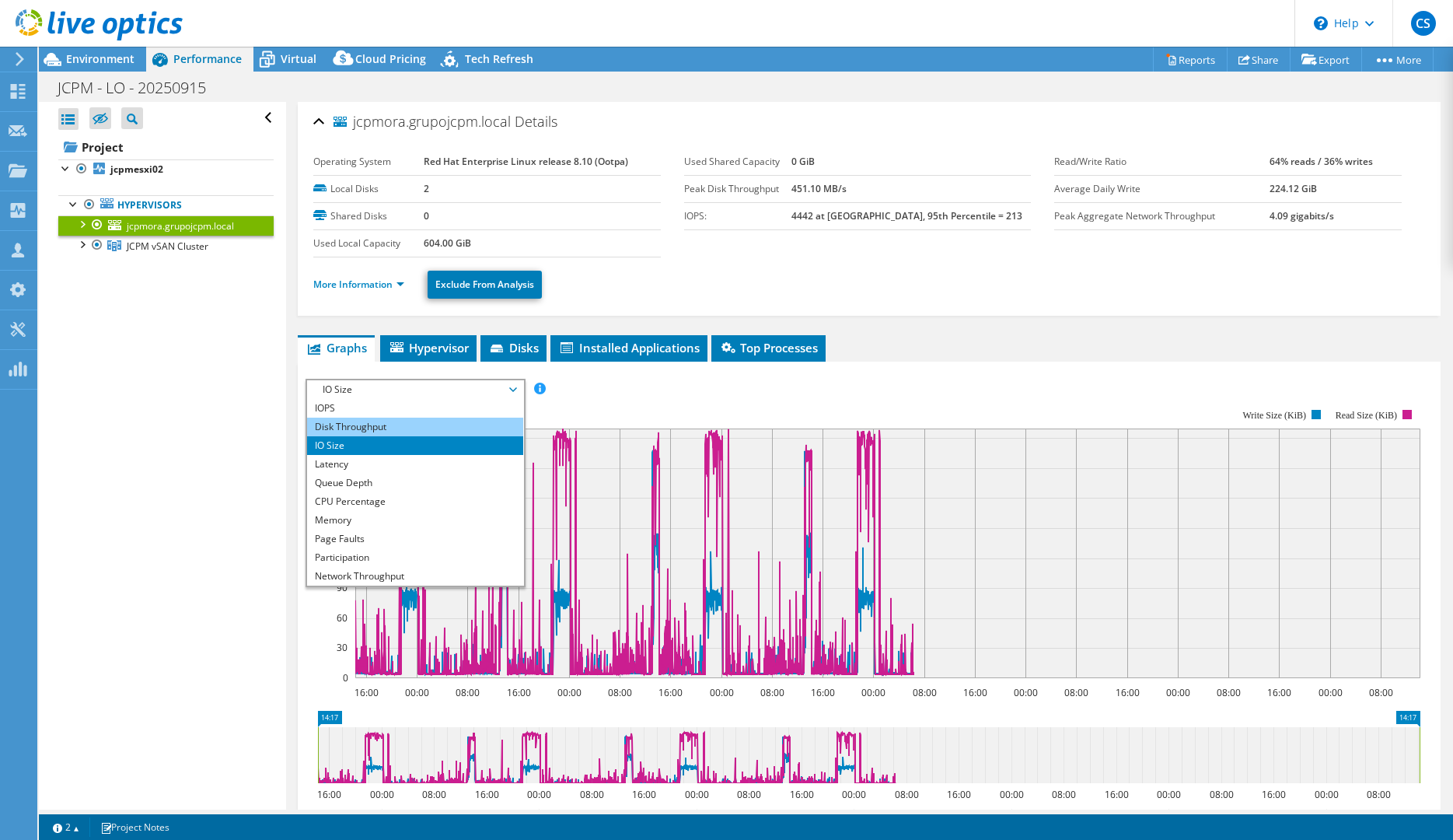
click at [364, 423] on li "Disk Throughput" at bounding box center [415, 427] width 216 height 19
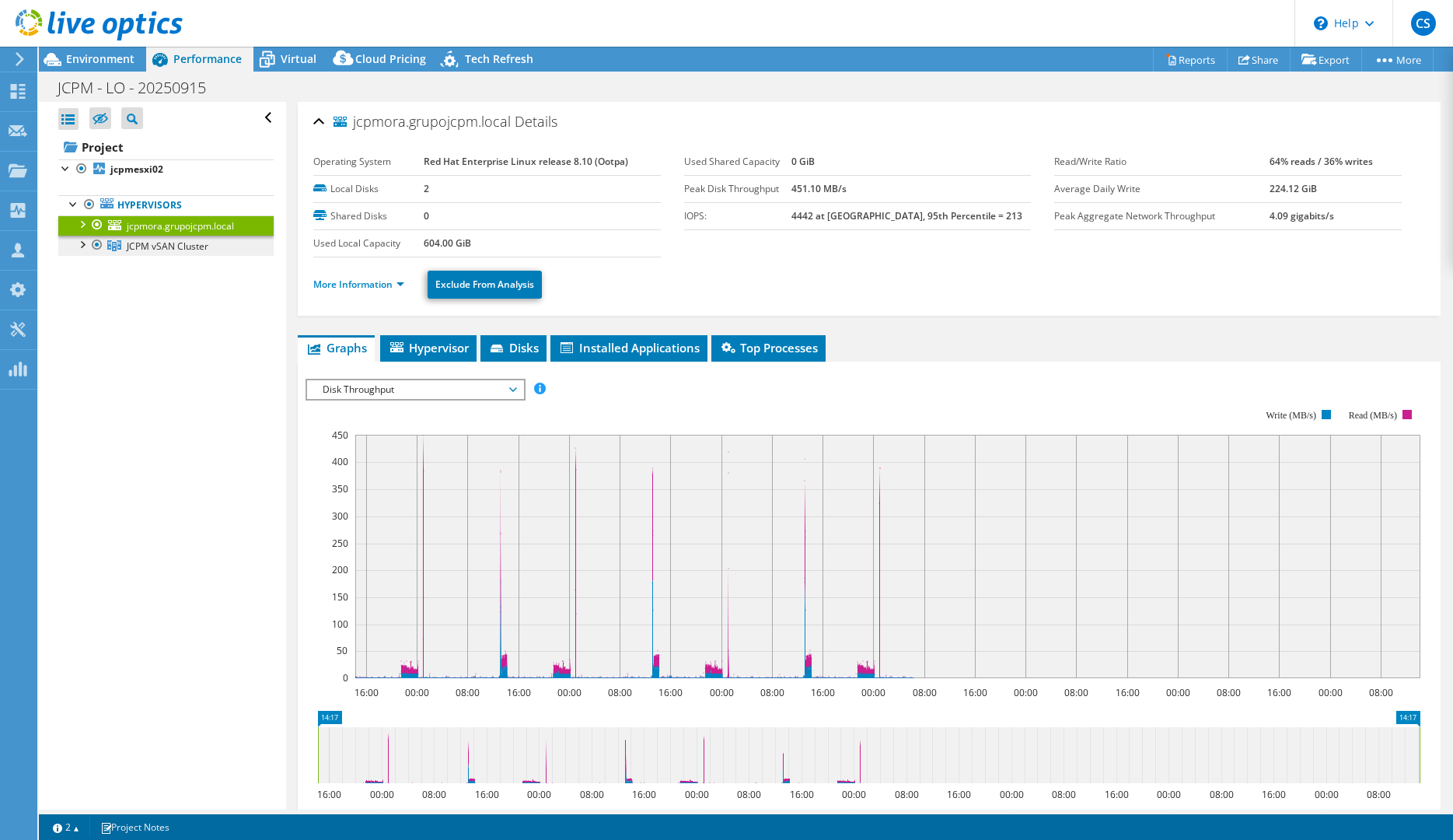
click at [174, 248] on span "JCPM vSAN Cluster" at bounding box center [168, 246] width 82 height 13
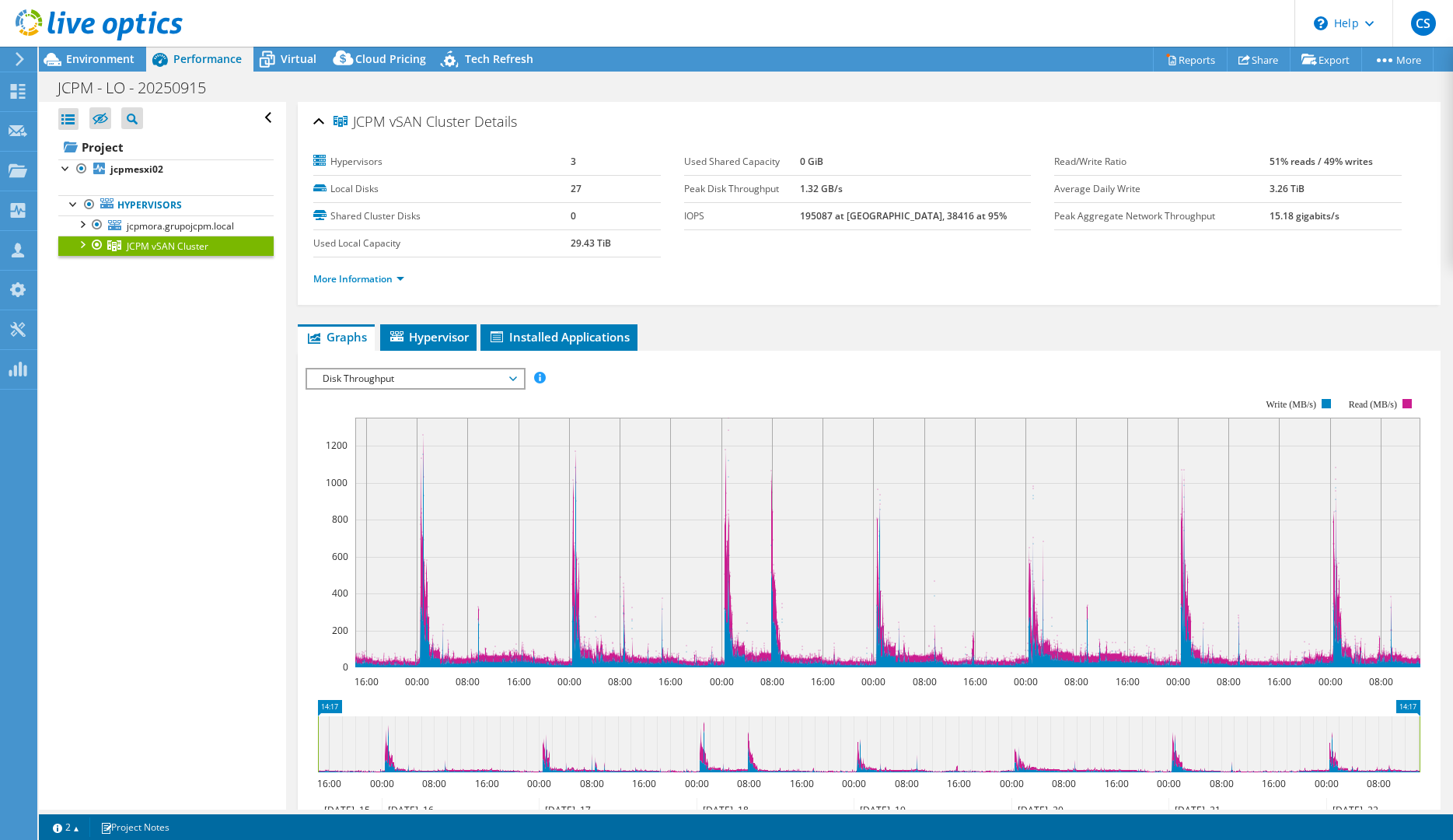
click at [414, 379] on span "Disk Throughput" at bounding box center [415, 378] width 200 height 19
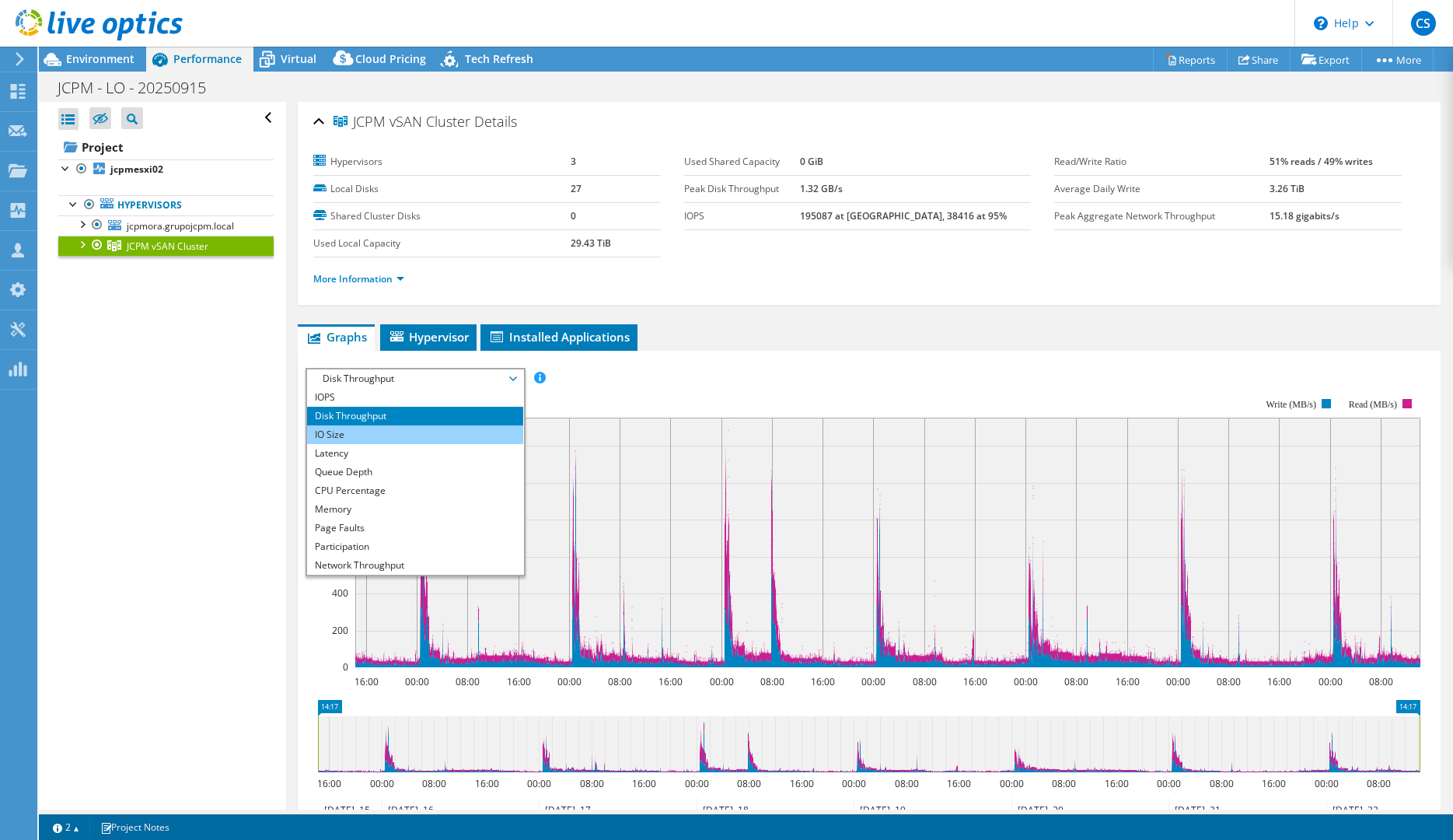
click at [387, 436] on li "IO Size" at bounding box center [415, 435] width 216 height 19
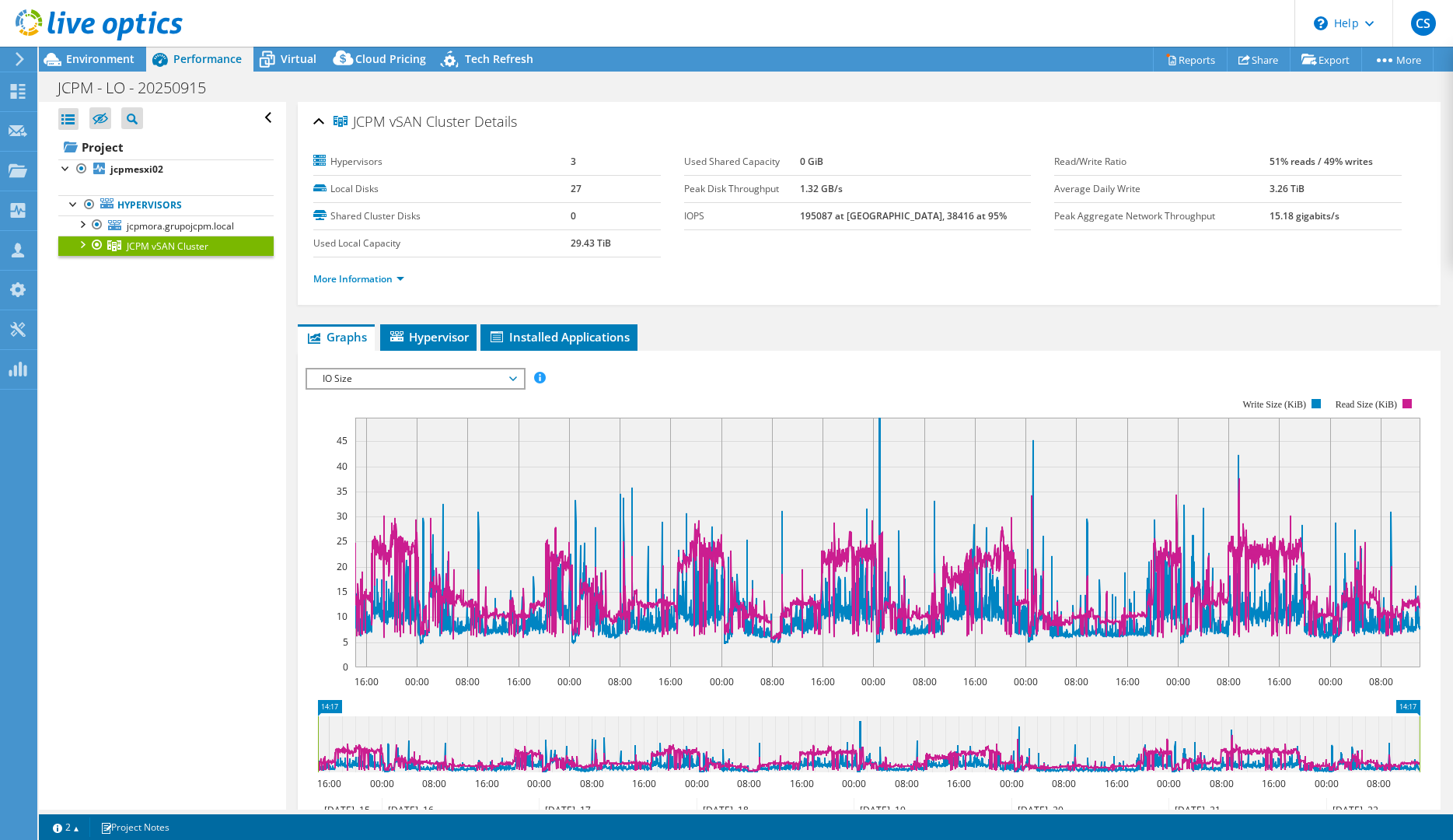
click at [395, 378] on span "IO Size" at bounding box center [415, 378] width 200 height 19
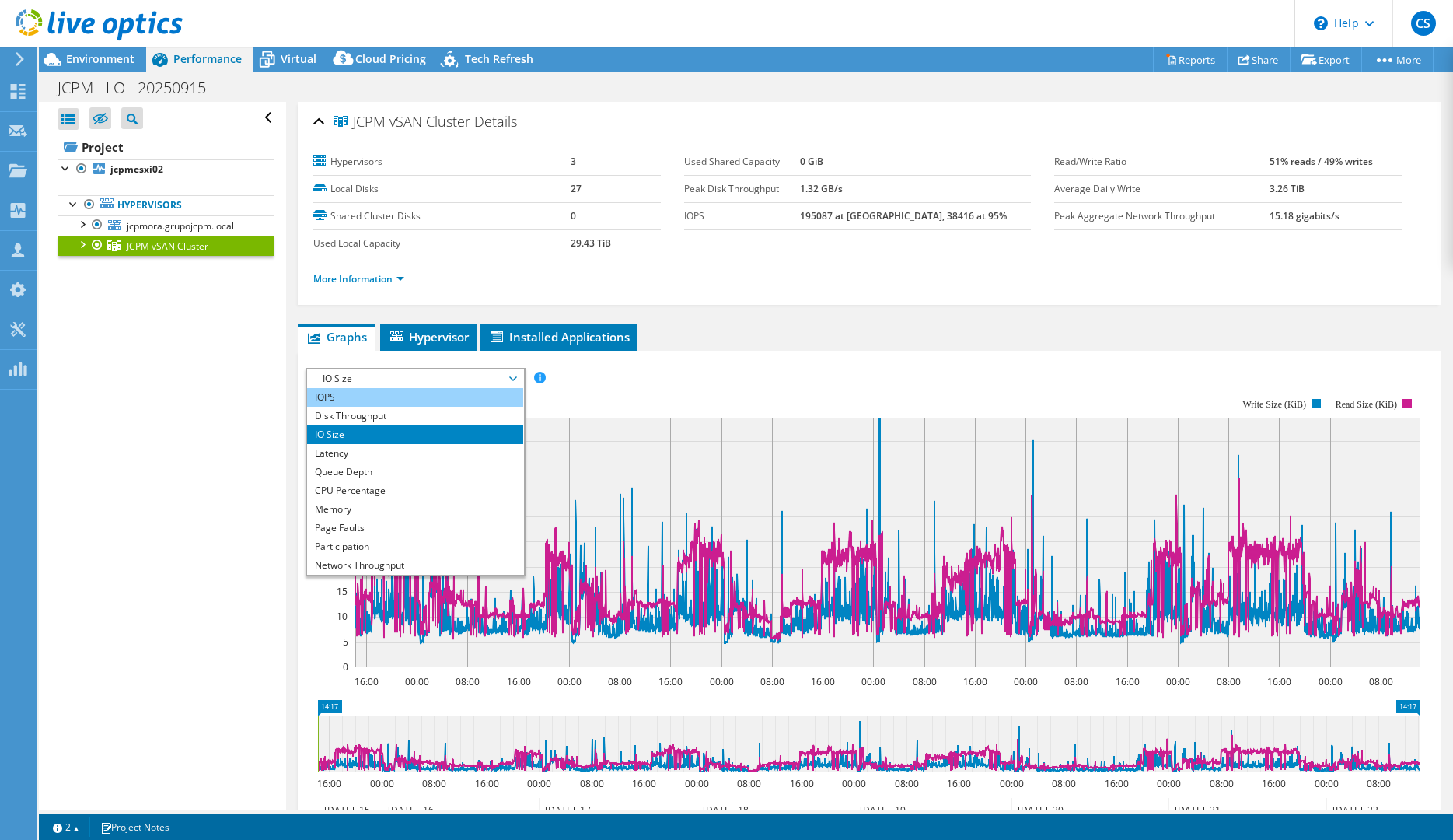
click at [353, 393] on li "IOPS" at bounding box center [415, 397] width 216 height 19
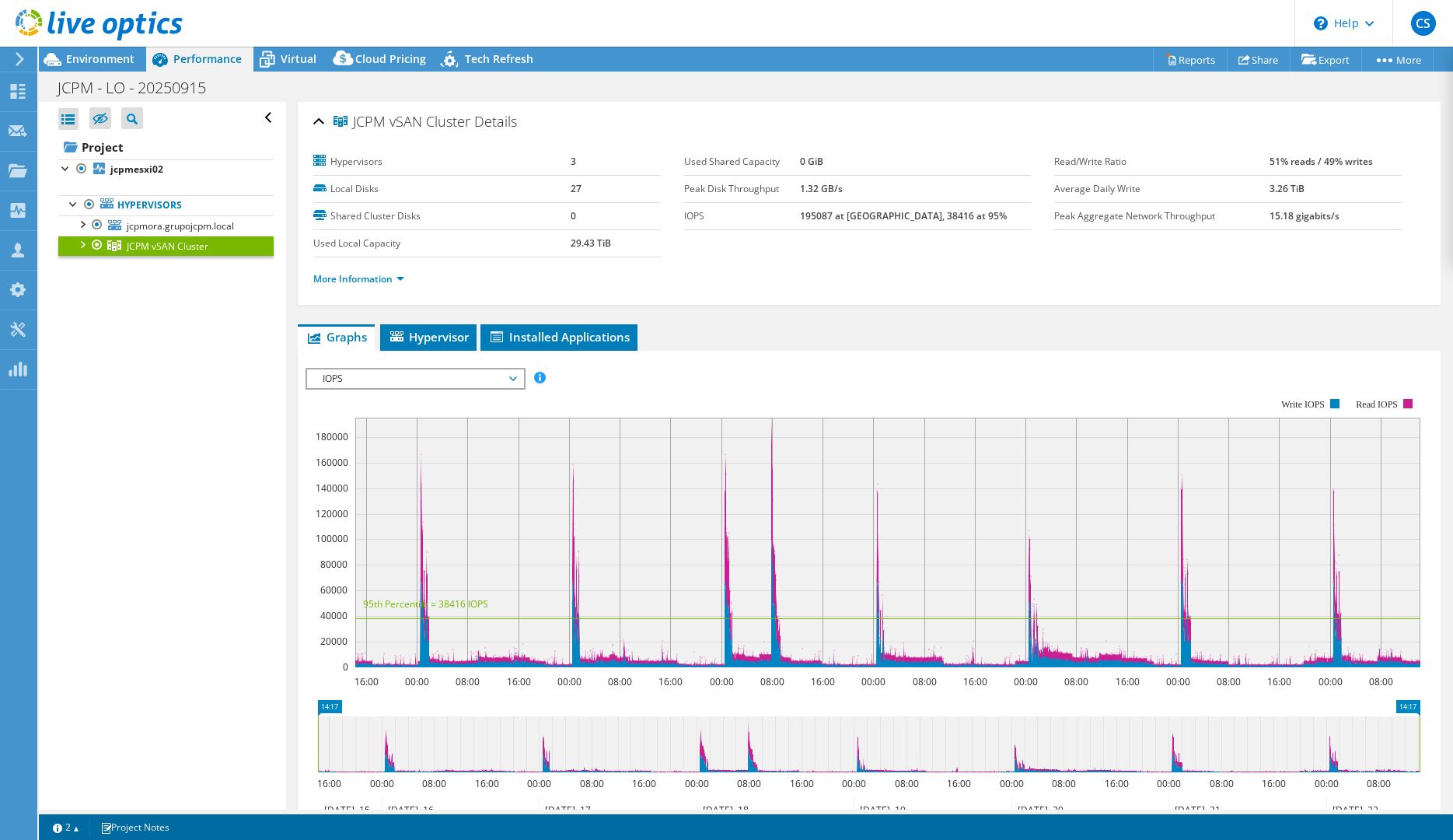
click at [444, 378] on span "IOPS" at bounding box center [415, 378] width 200 height 19
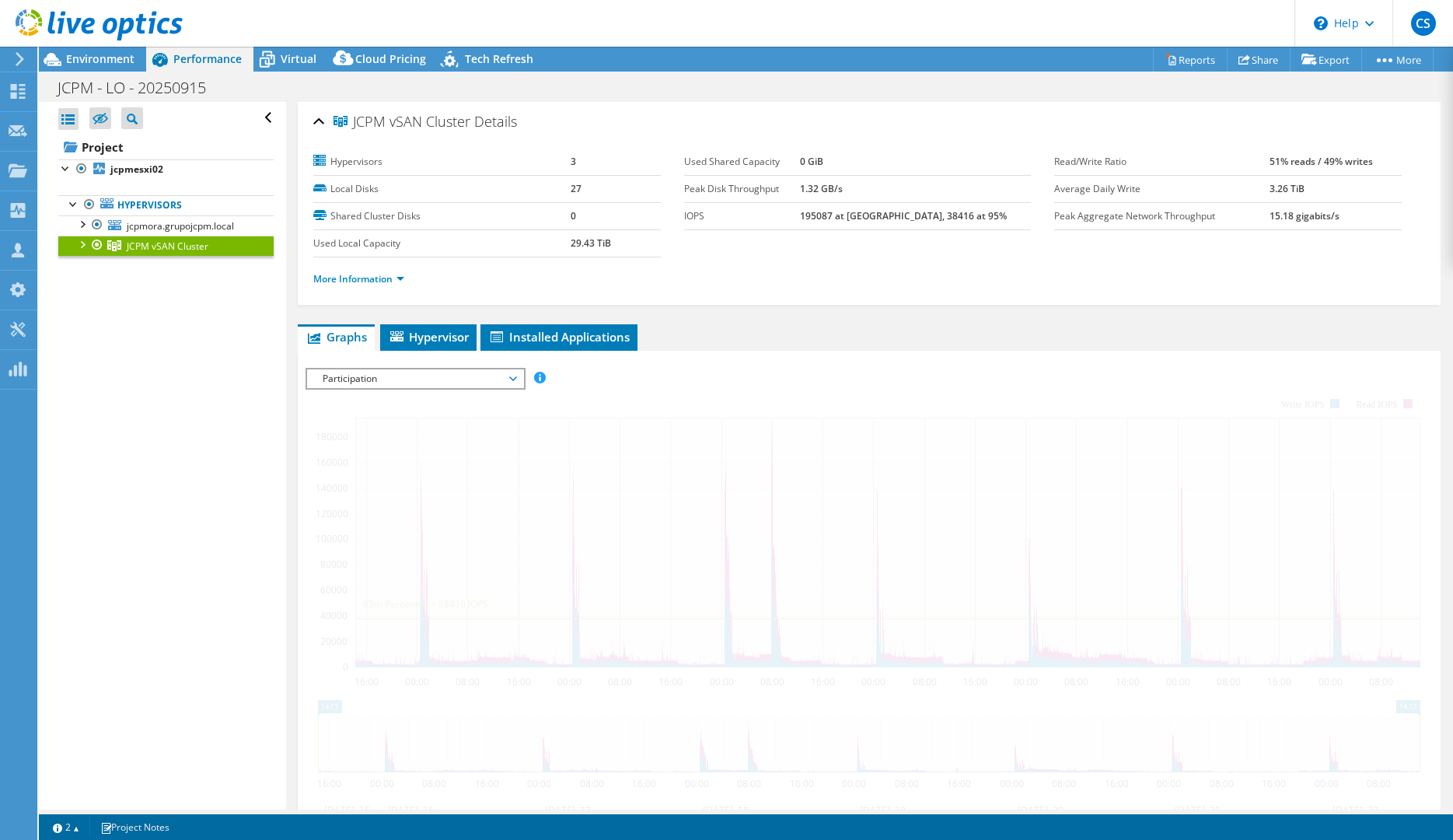
select select "USD"
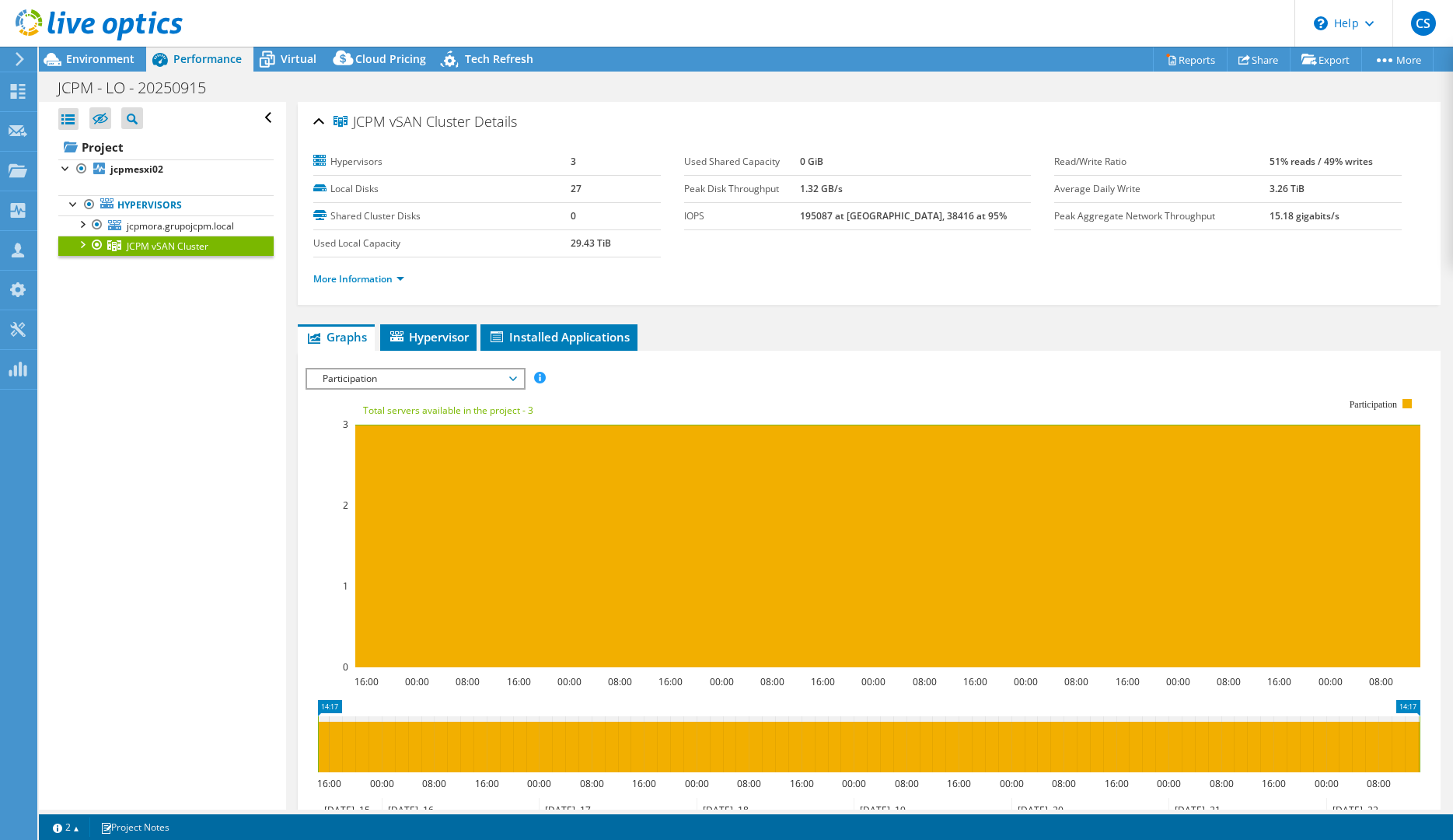
click at [402, 382] on span "Participation" at bounding box center [415, 378] width 200 height 19
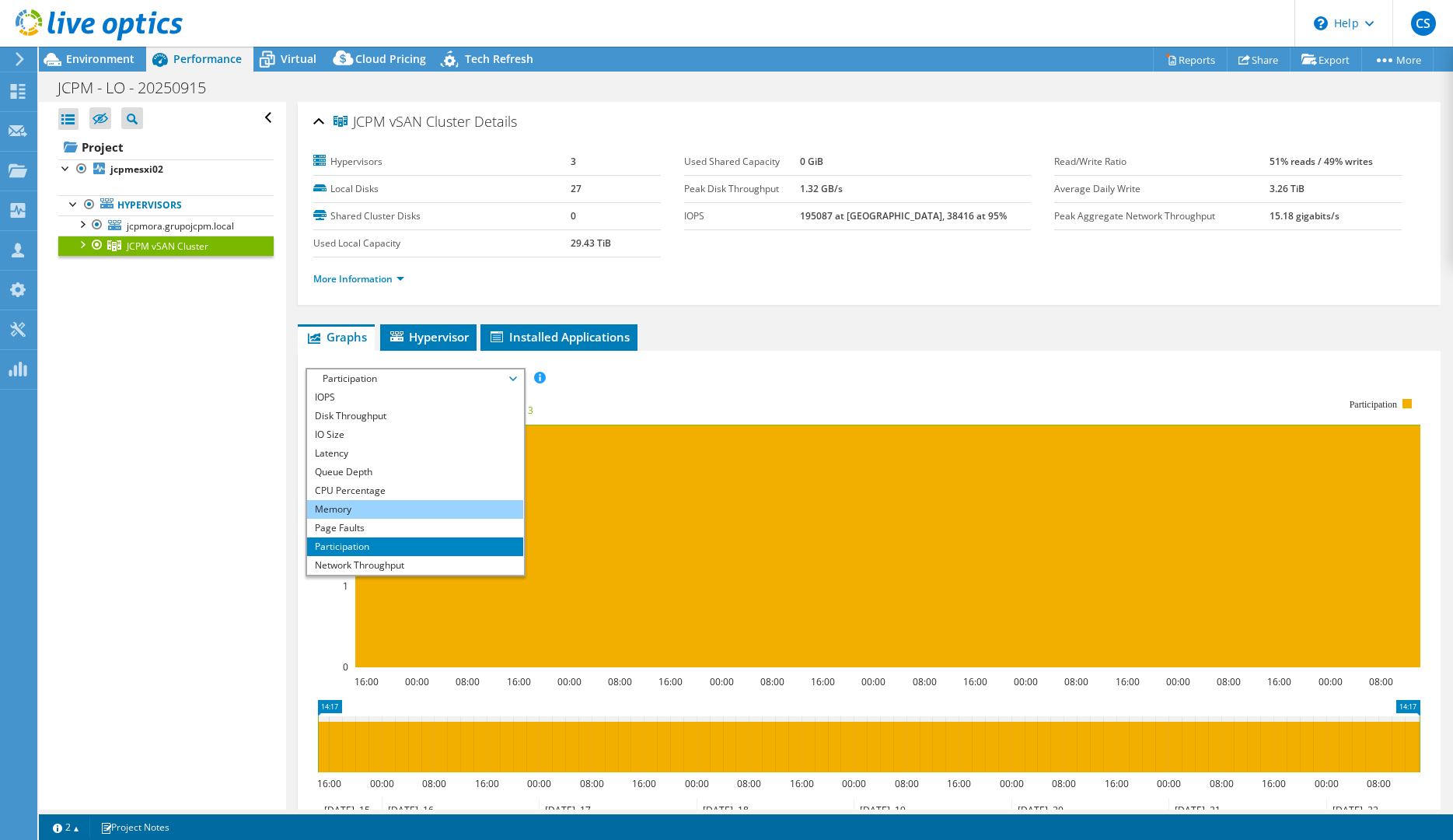
scroll to position [56, 0]
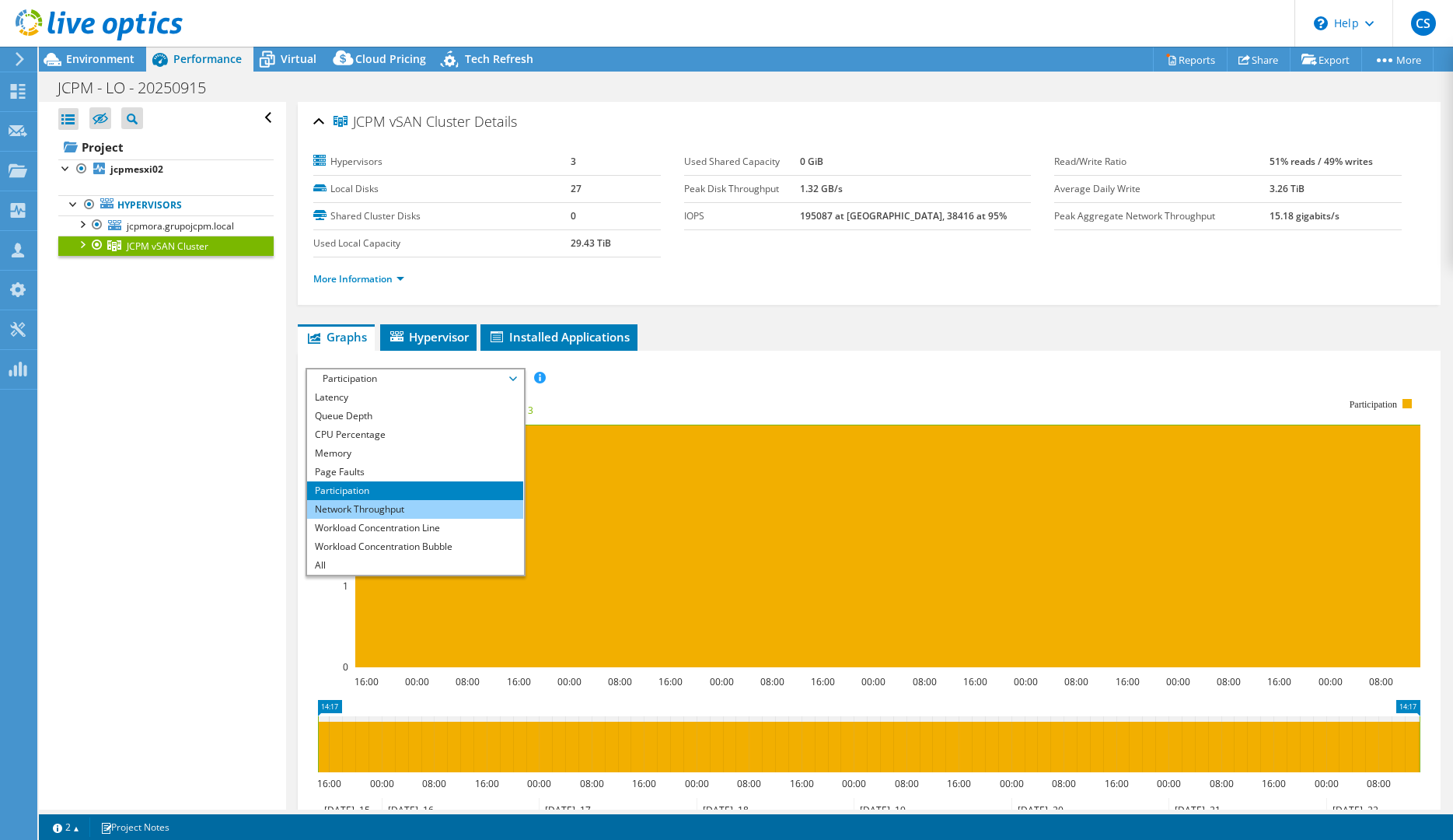
click at [407, 506] on li "Network Throughput" at bounding box center [415, 509] width 216 height 19
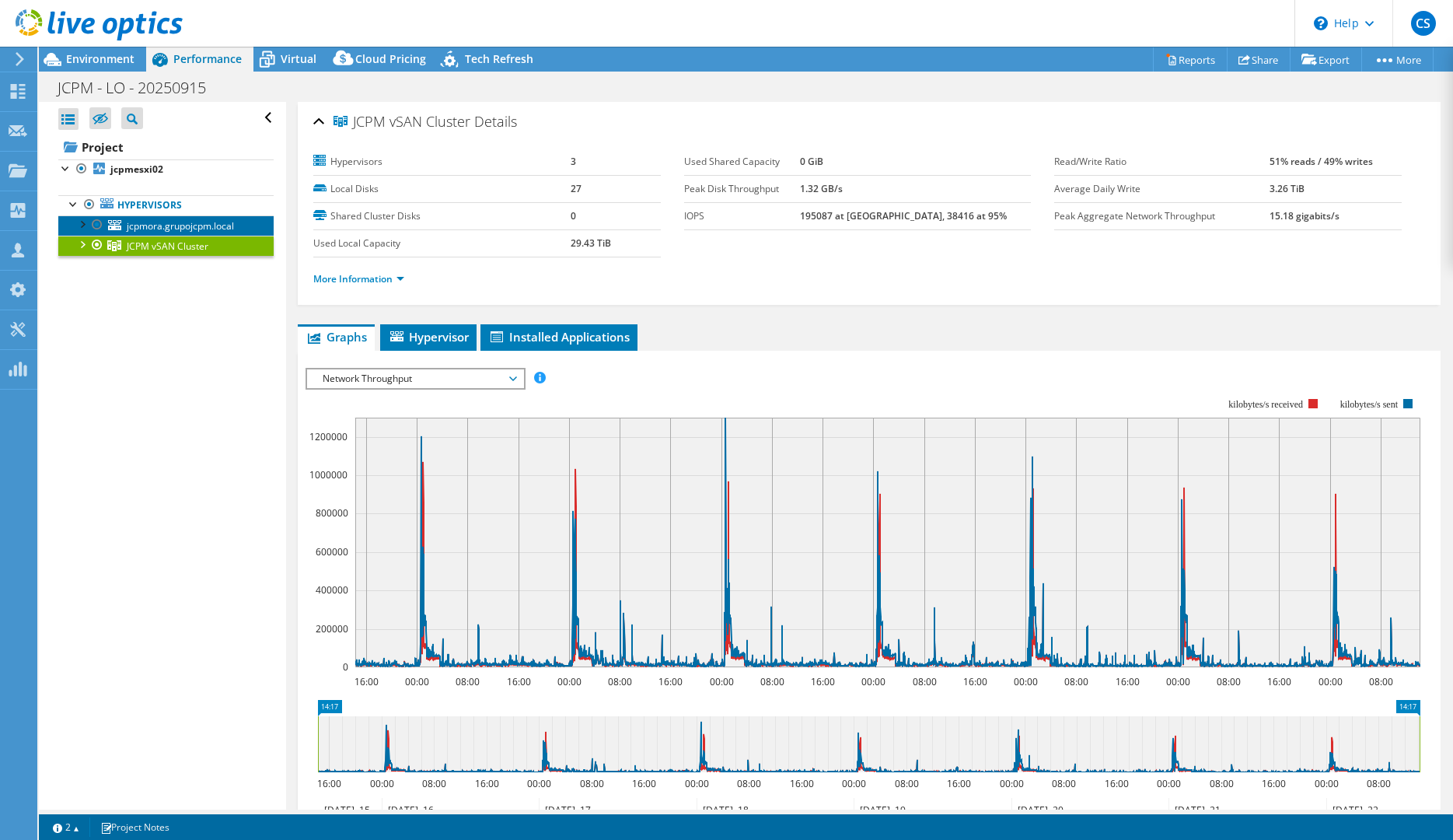
click at [143, 231] on span "jcpmora.grupojcpm.local" at bounding box center [180, 226] width 107 height 13
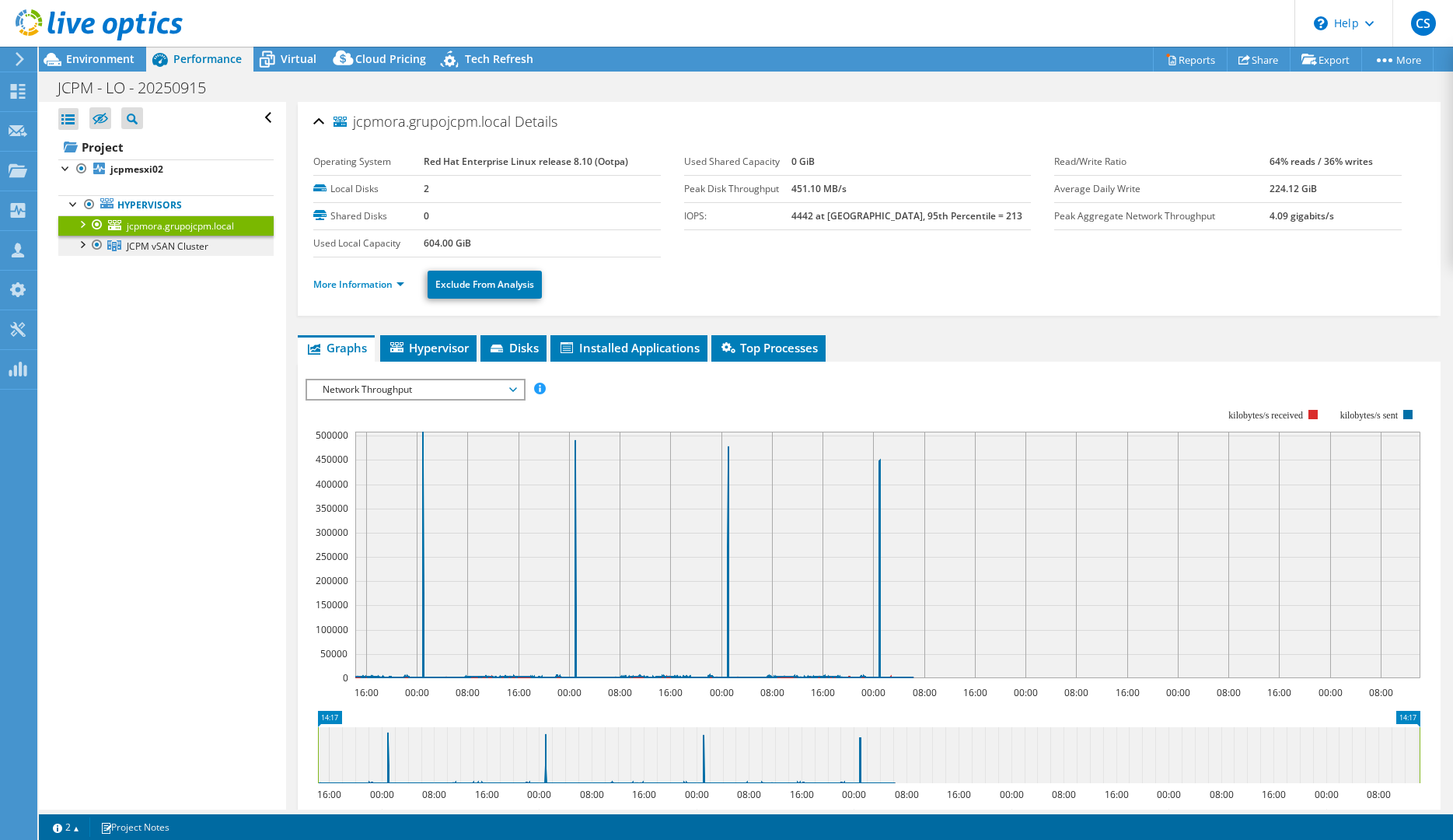
click at [150, 248] on span "JCPM vSAN Cluster" at bounding box center [168, 246] width 82 height 13
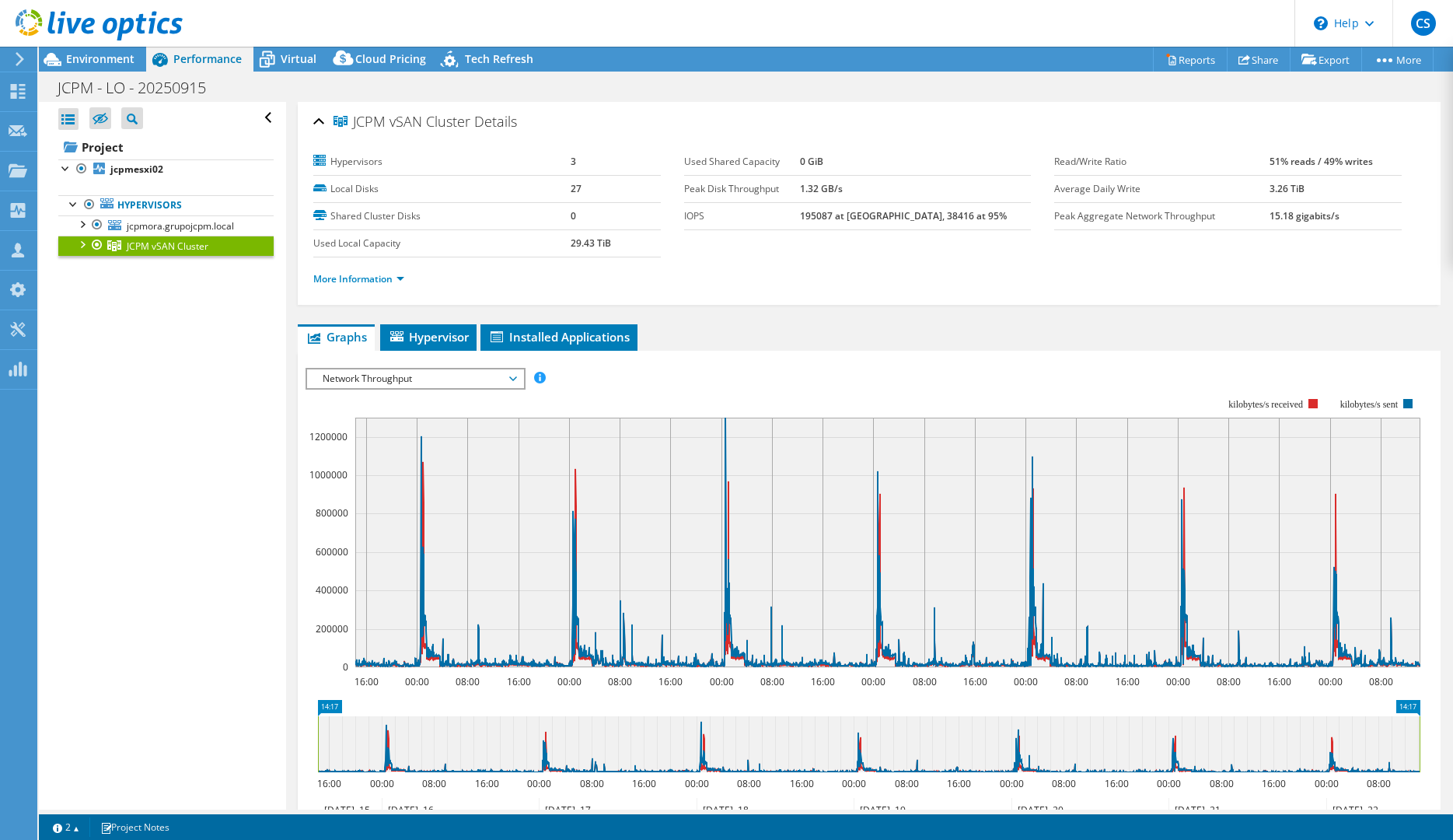
click at [456, 380] on span "Network Throughput" at bounding box center [415, 378] width 200 height 19
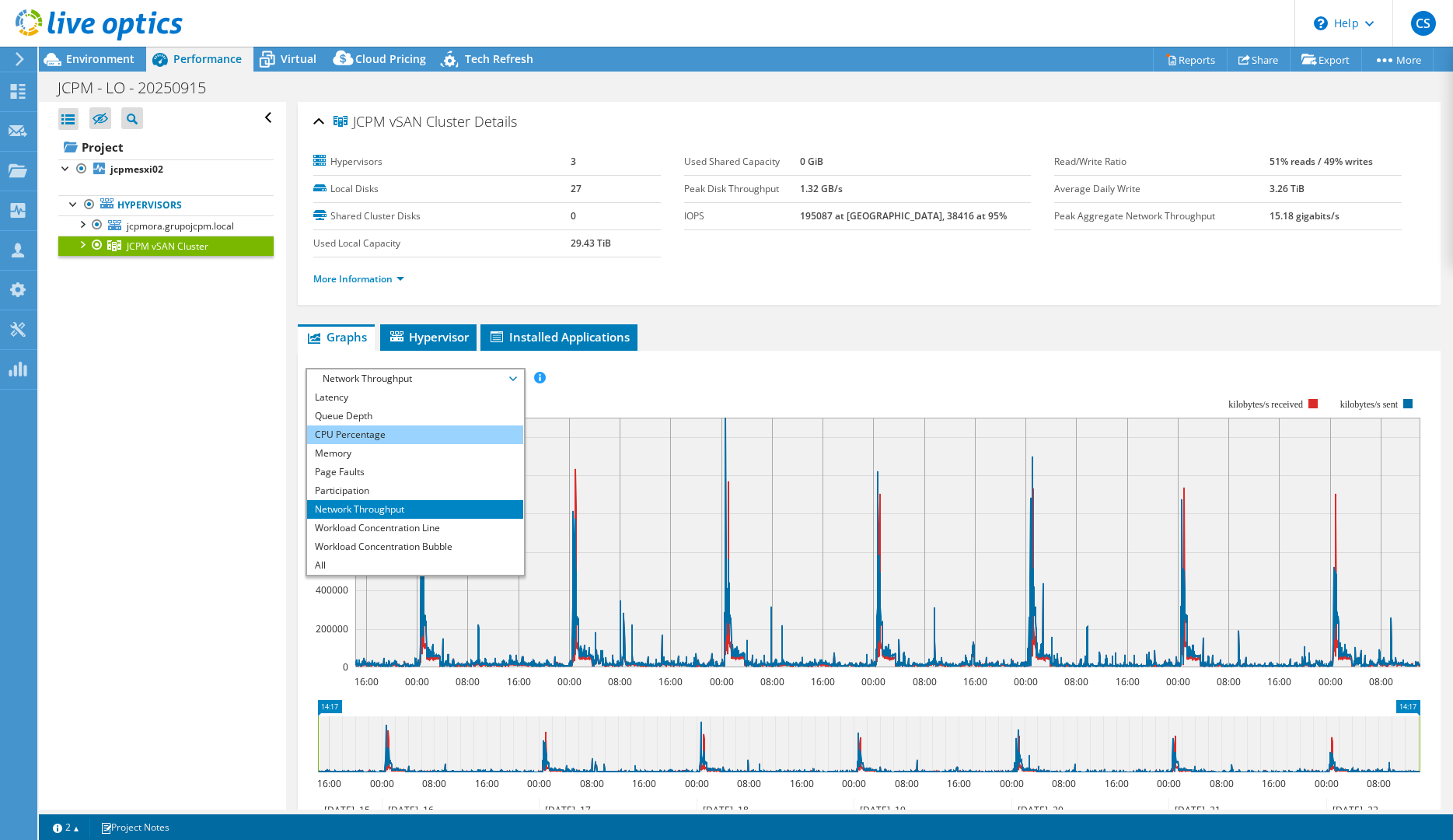
click at [409, 432] on li "CPU Percentage" at bounding box center [415, 435] width 216 height 19
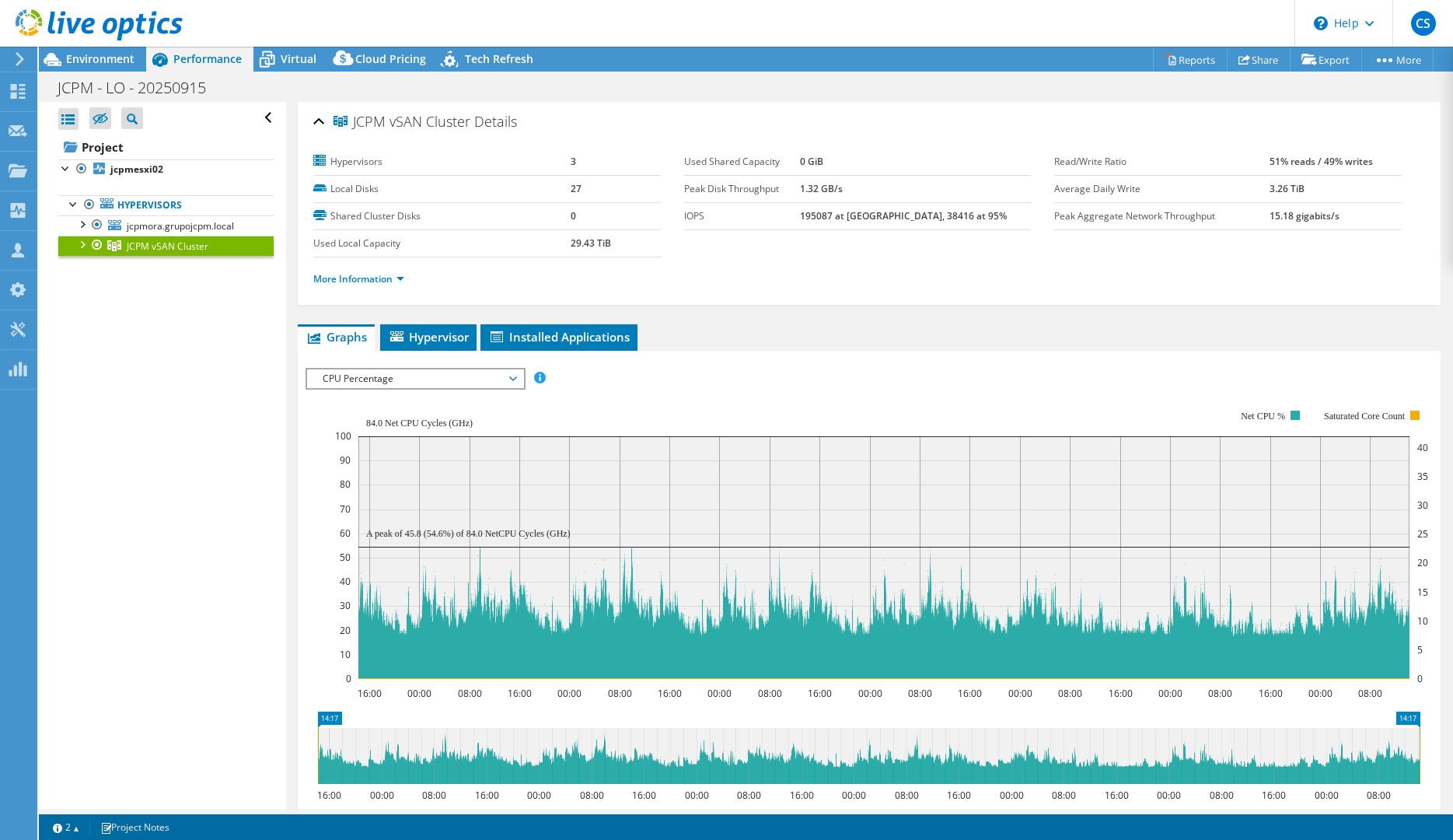
click at [462, 377] on span "CPU Percentage" at bounding box center [415, 378] width 200 height 19
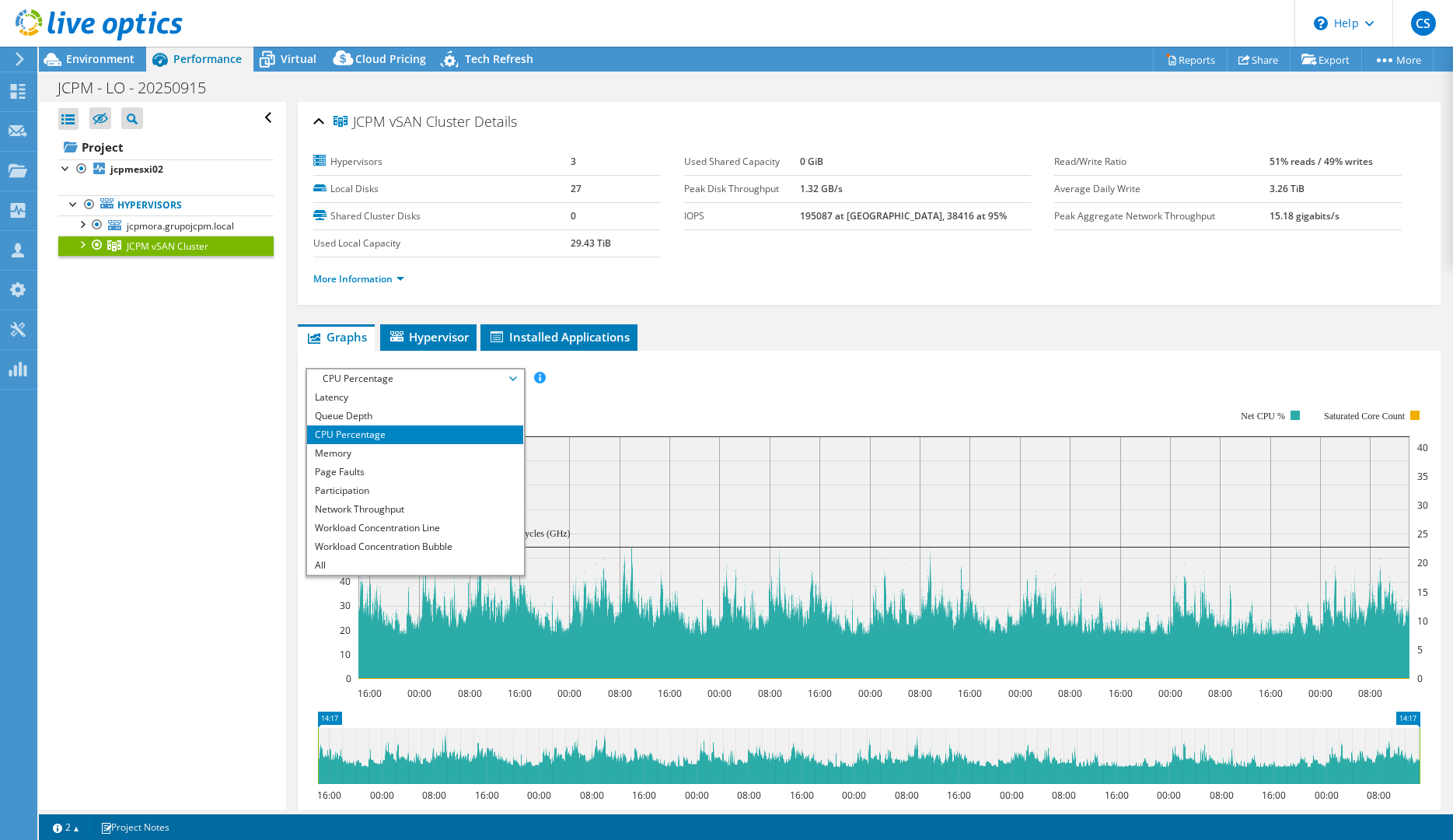
scroll to position [0, 0]
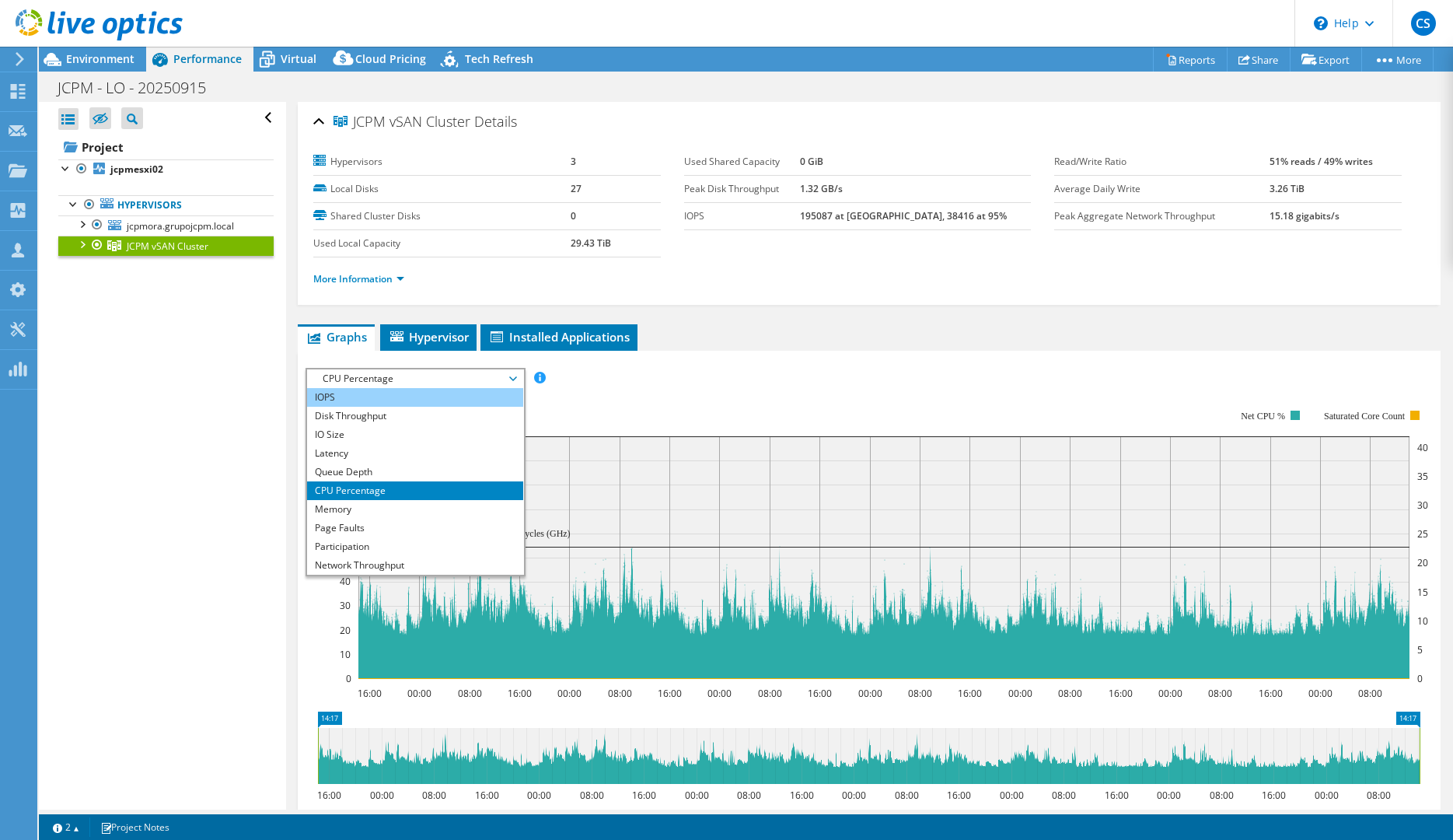
click at [405, 402] on li "IOPS" at bounding box center [415, 397] width 216 height 19
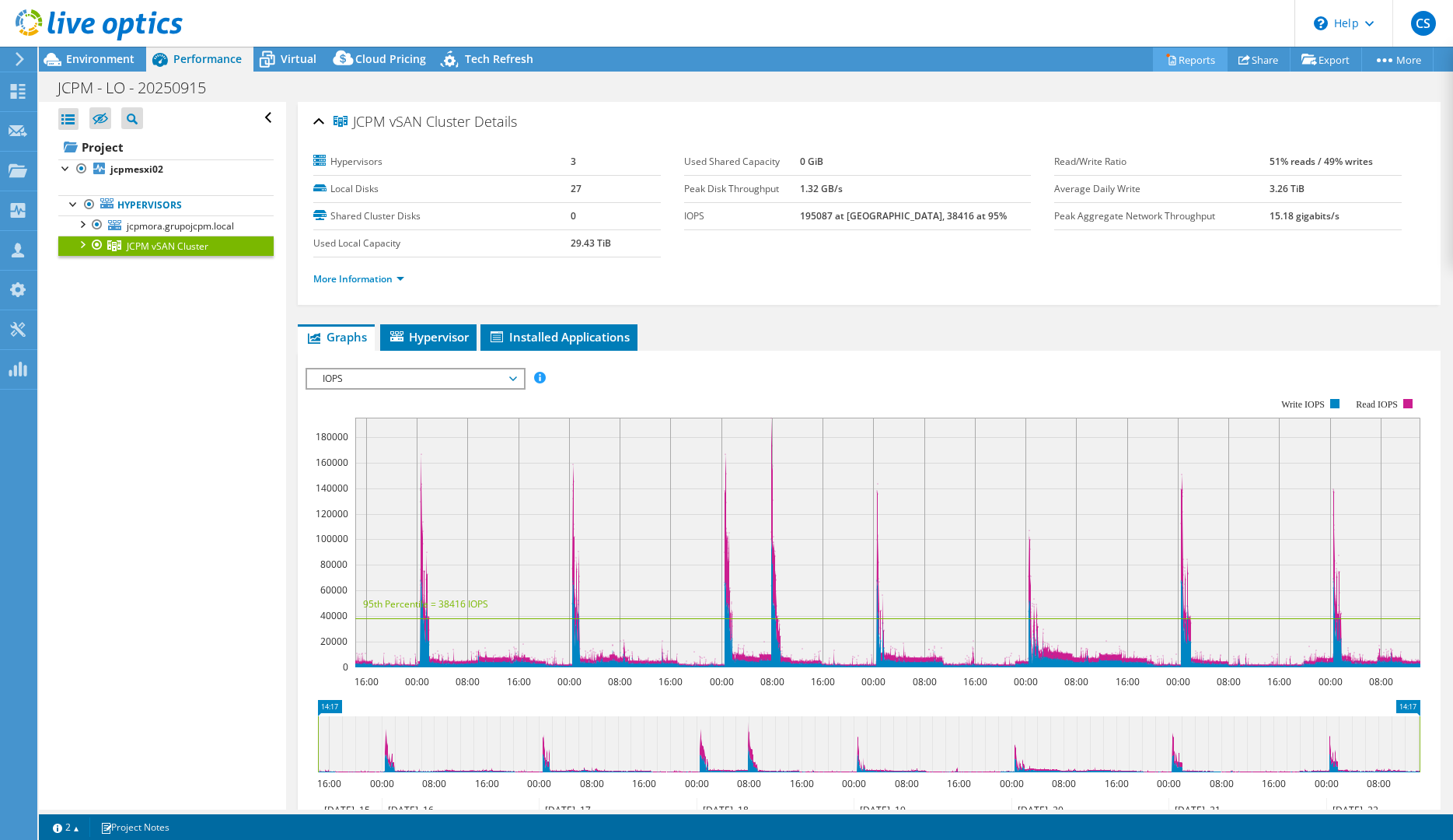
click at [1182, 58] on link "Reports" at bounding box center [1190, 60] width 74 height 24
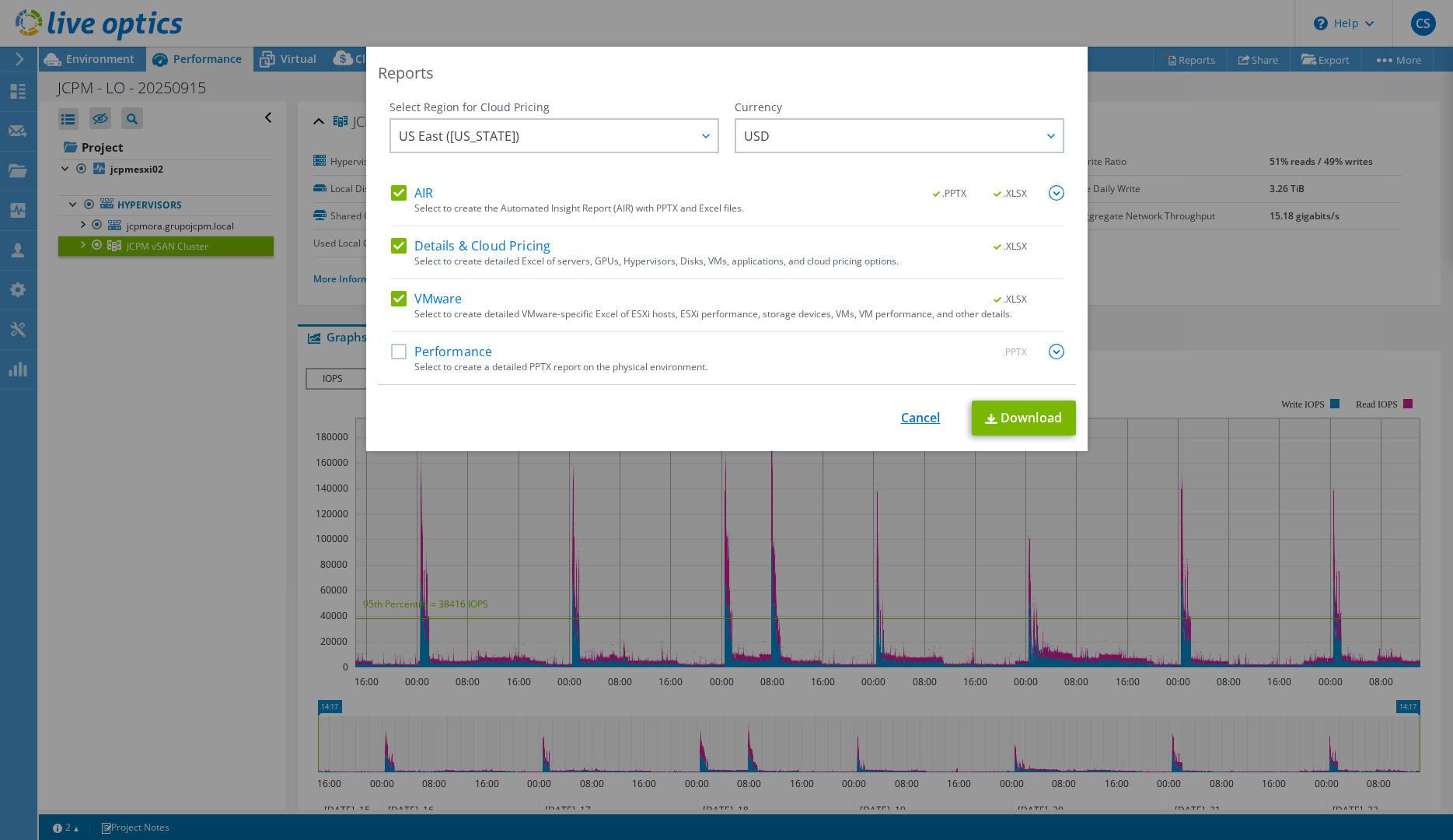
click at [922, 411] on link "Cancel" at bounding box center [921, 418] width 40 height 15
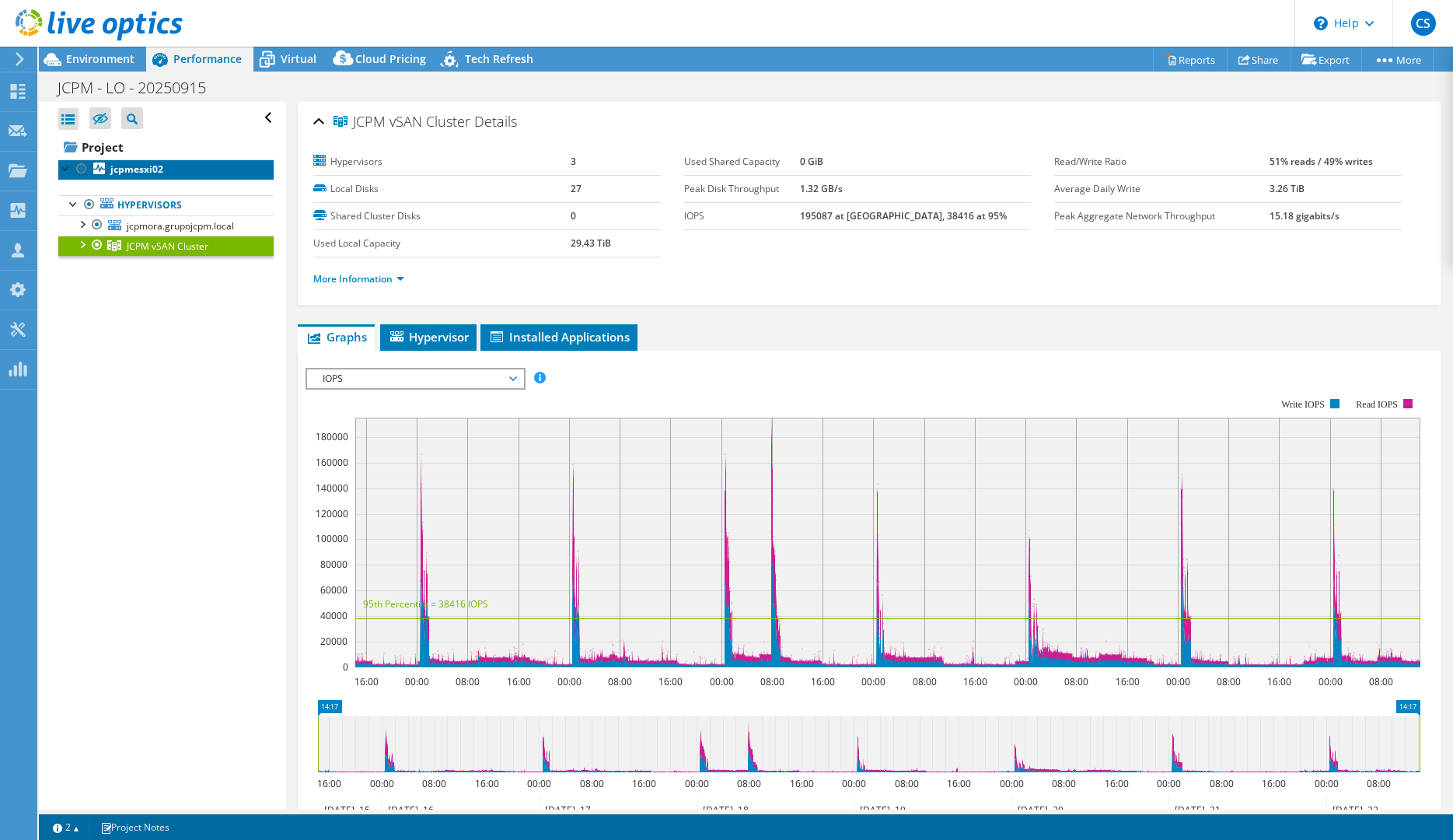
click at [121, 167] on b "jcpmesxi02" at bounding box center [136, 168] width 53 height 13
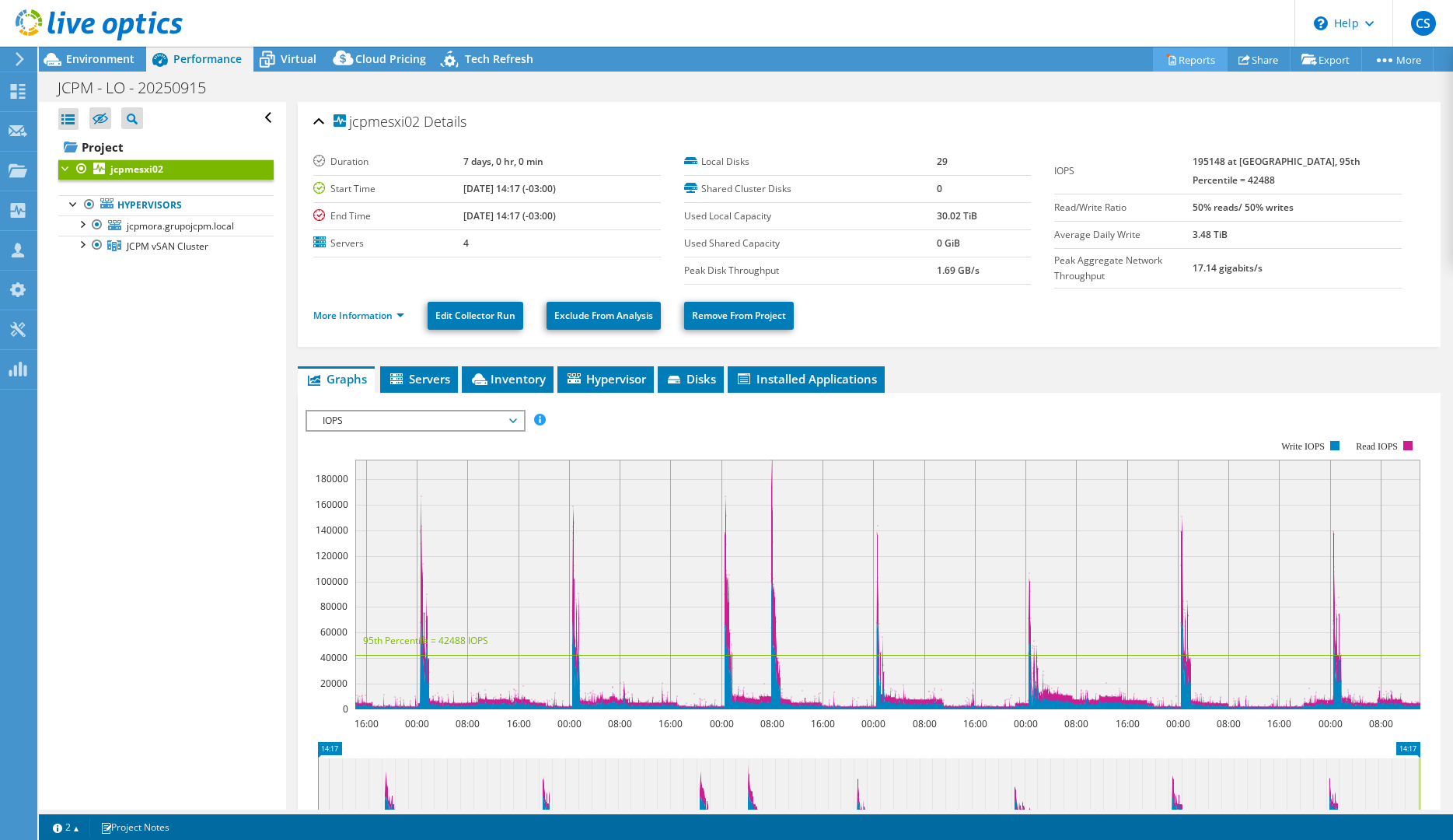
click at [1192, 58] on link "Reports" at bounding box center [1190, 60] width 74 height 24
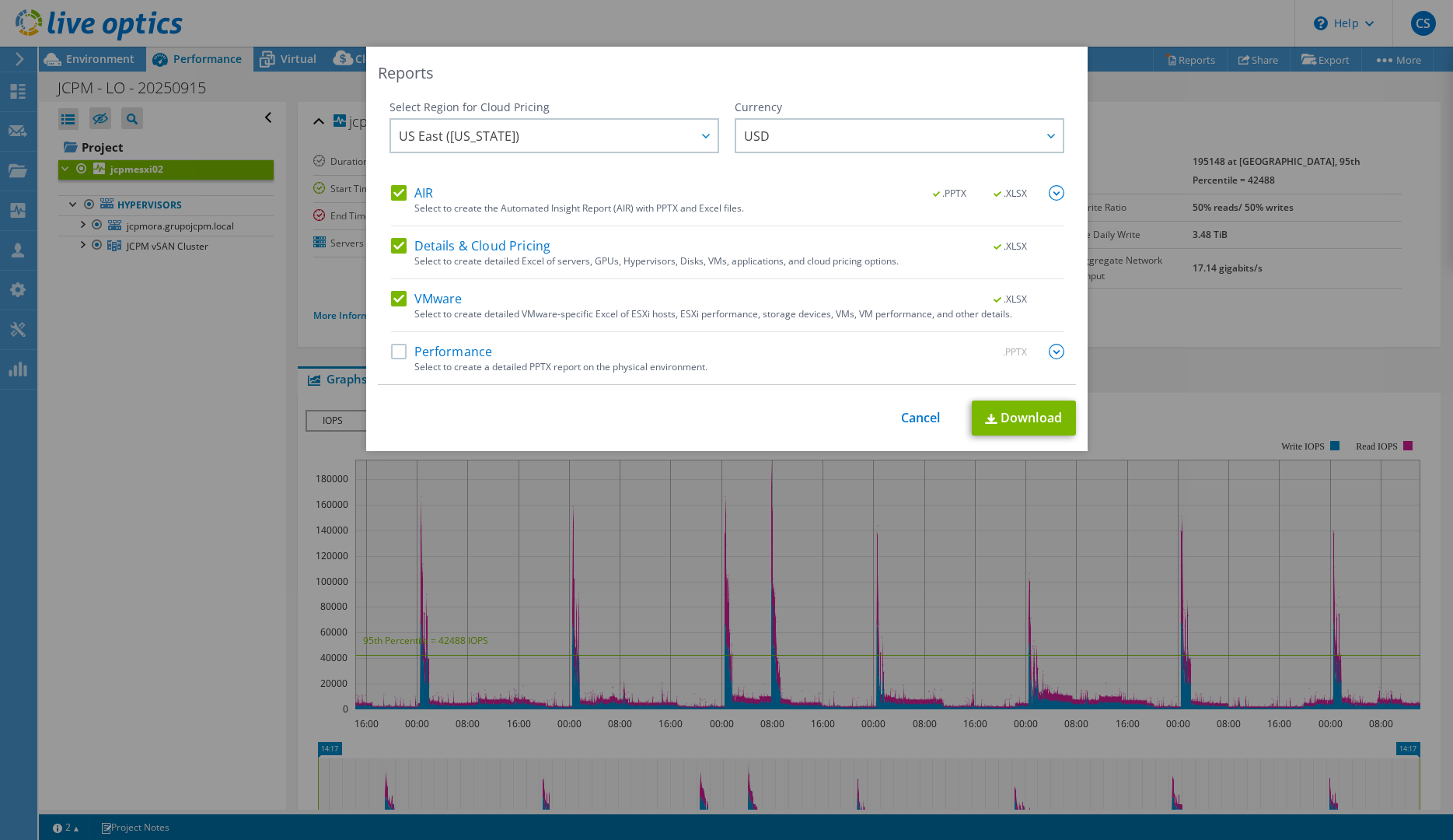
click at [402, 351] on label "Performance" at bounding box center [442, 352] width 102 height 16
click at [0, 0] on input "Performance" at bounding box center [0, 0] width 0 height 0
click at [699, 129] on div at bounding box center [705, 136] width 25 height 32
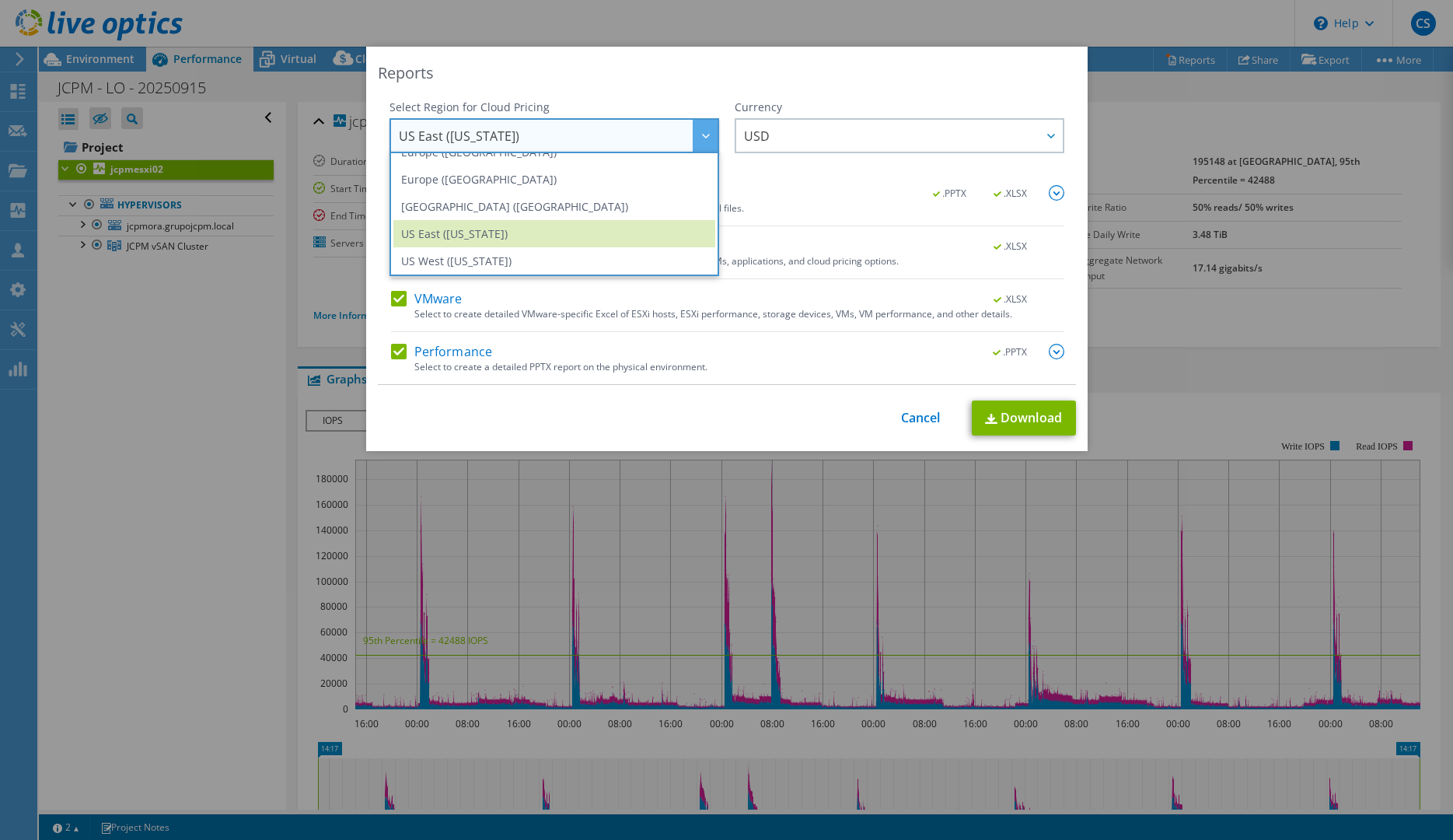
scroll to position [210, 0]
click at [530, 200] on li "[GEOGRAPHIC_DATA] ([GEOGRAPHIC_DATA])" at bounding box center [554, 204] width 322 height 27
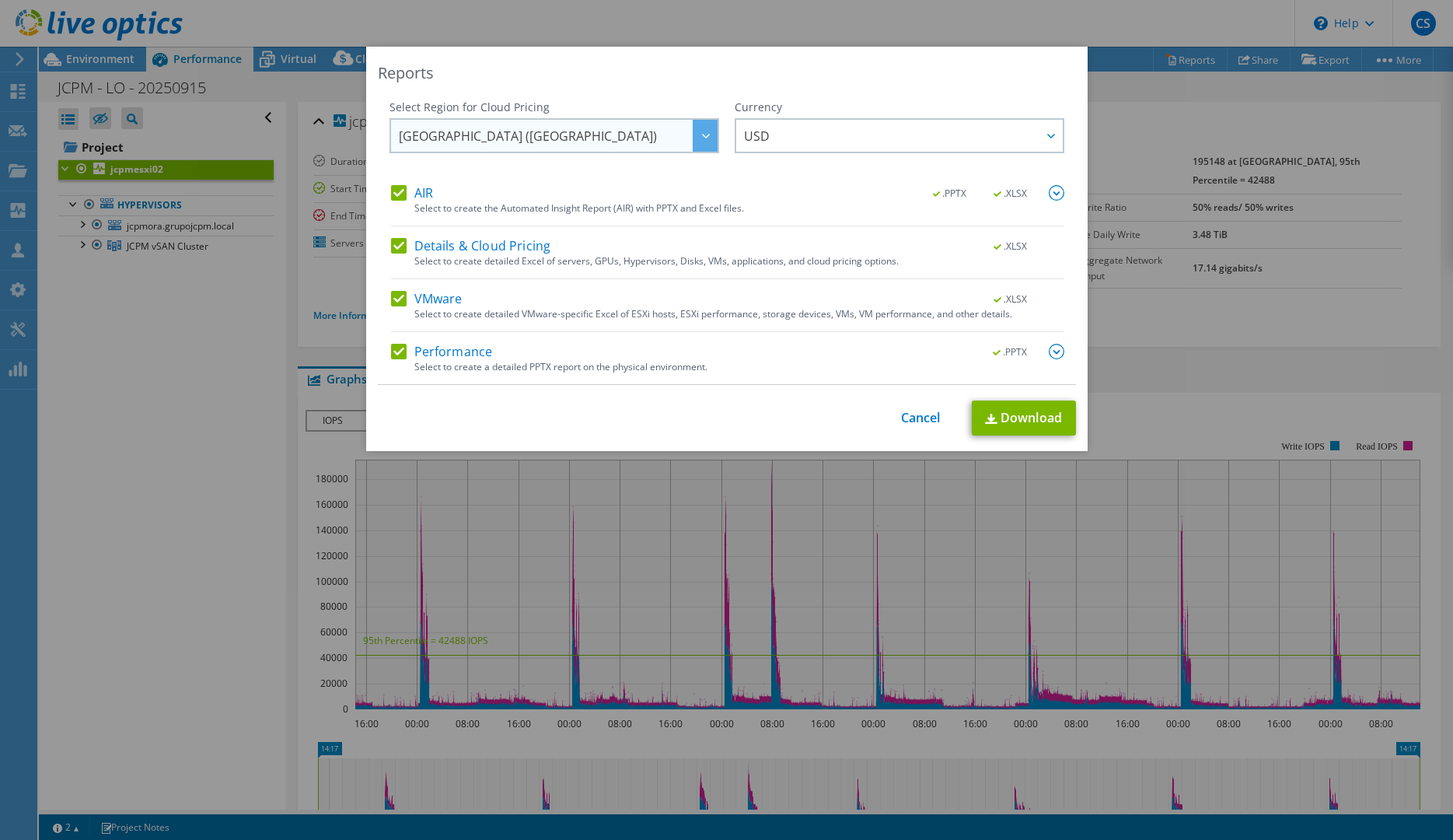
scroll to position [206, 0]
click at [838, 132] on span "USD" at bounding box center [903, 136] width 319 height 32
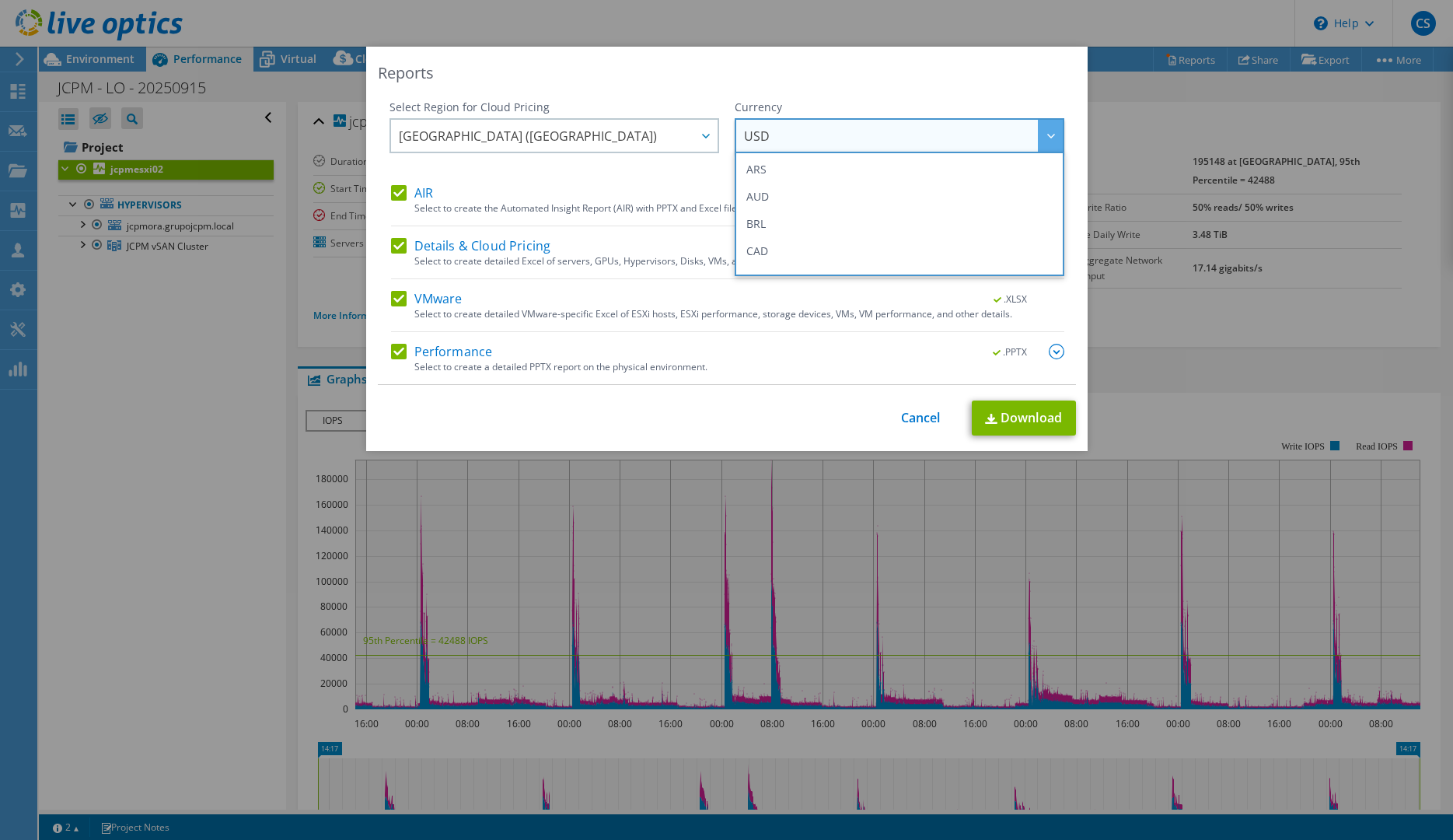
click at [838, 132] on span "USD" at bounding box center [903, 136] width 319 height 32
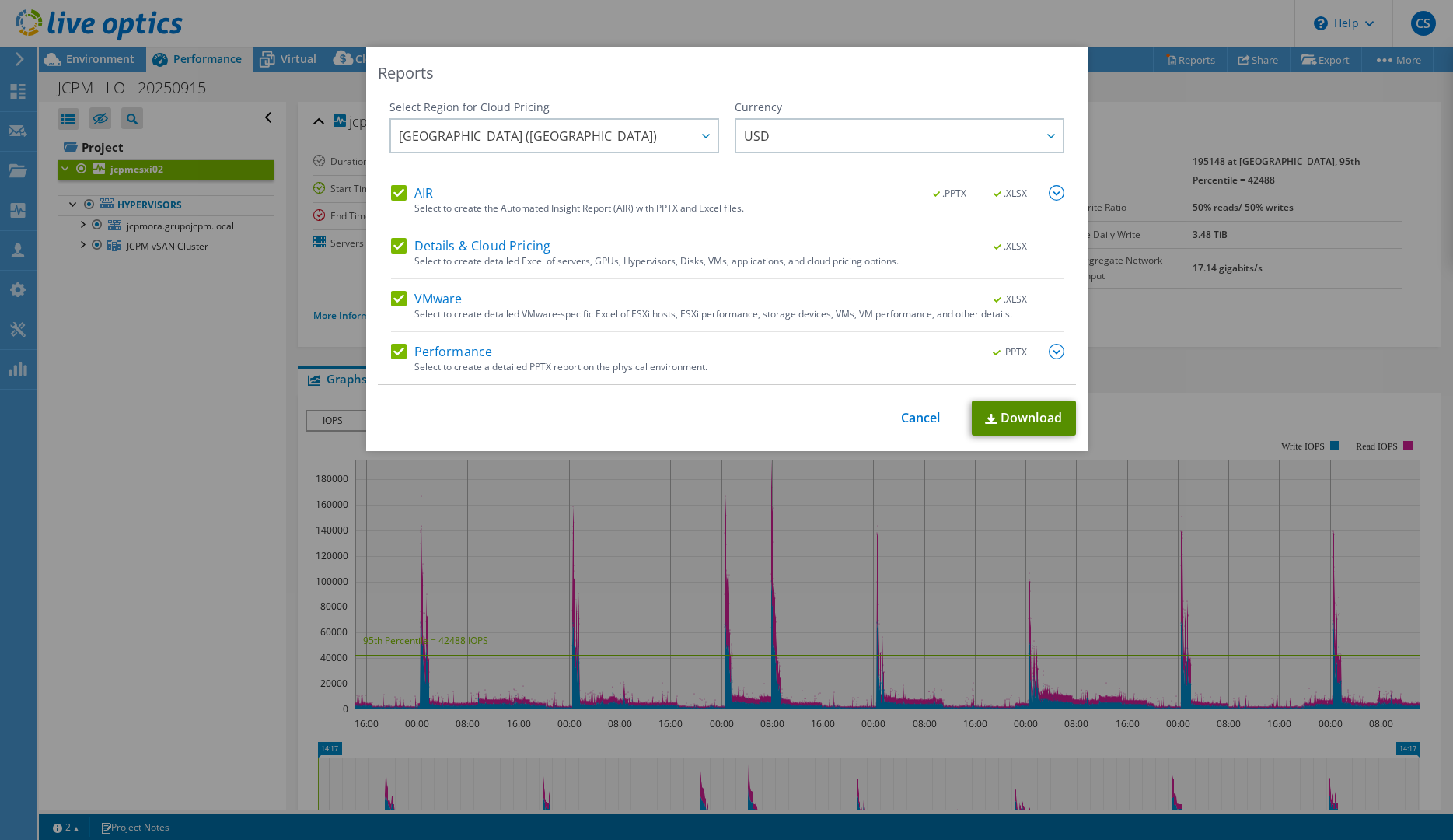
click at [1030, 409] on link "Download" at bounding box center [1024, 418] width 104 height 35
click at [919, 417] on link "Cancel" at bounding box center [921, 418] width 40 height 15
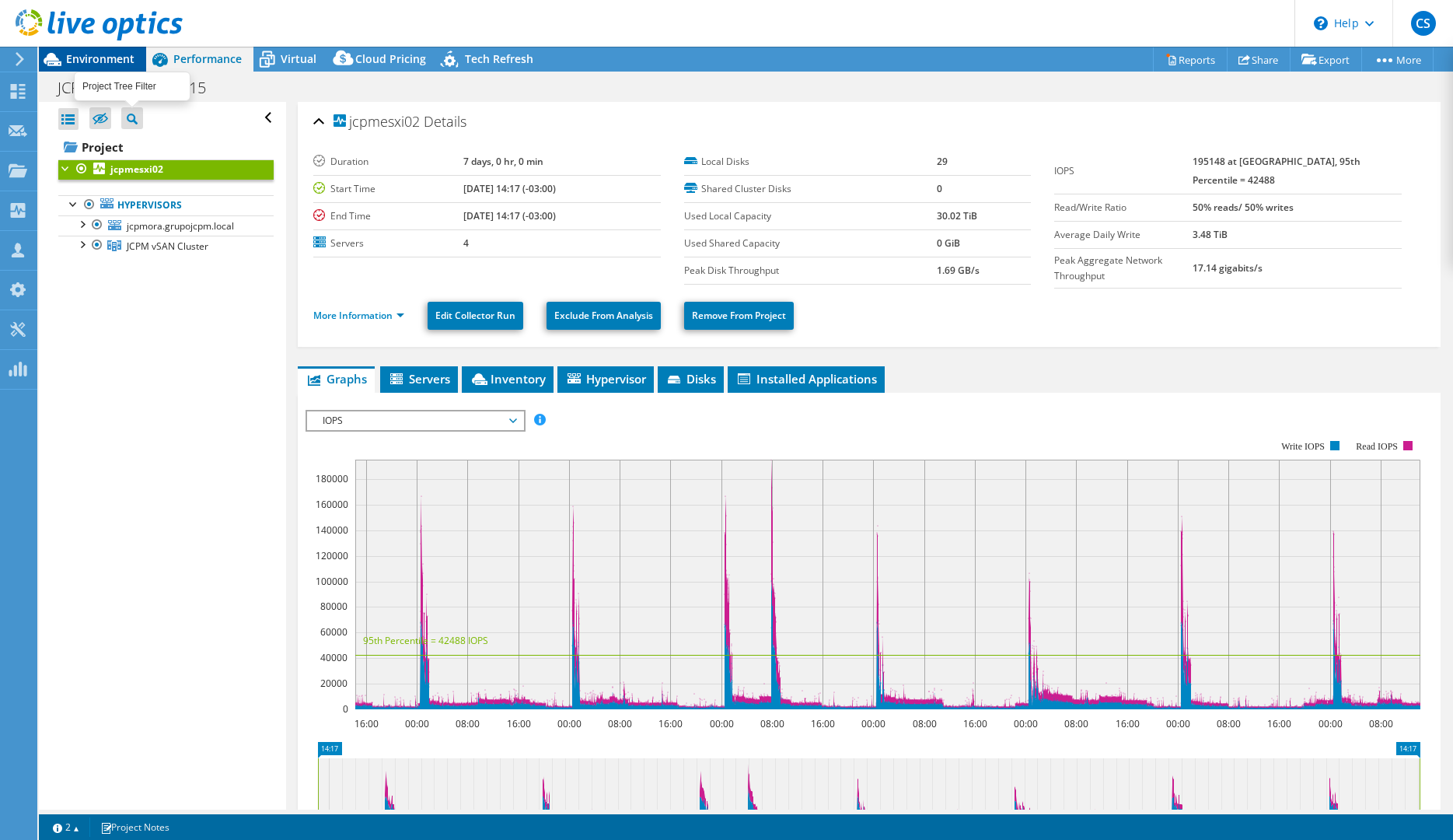
drag, startPoint x: 108, startPoint y: 60, endPoint x: 347, endPoint y: 208, distance: 281.1
click at [108, 60] on span "Environment" at bounding box center [100, 58] width 68 height 15
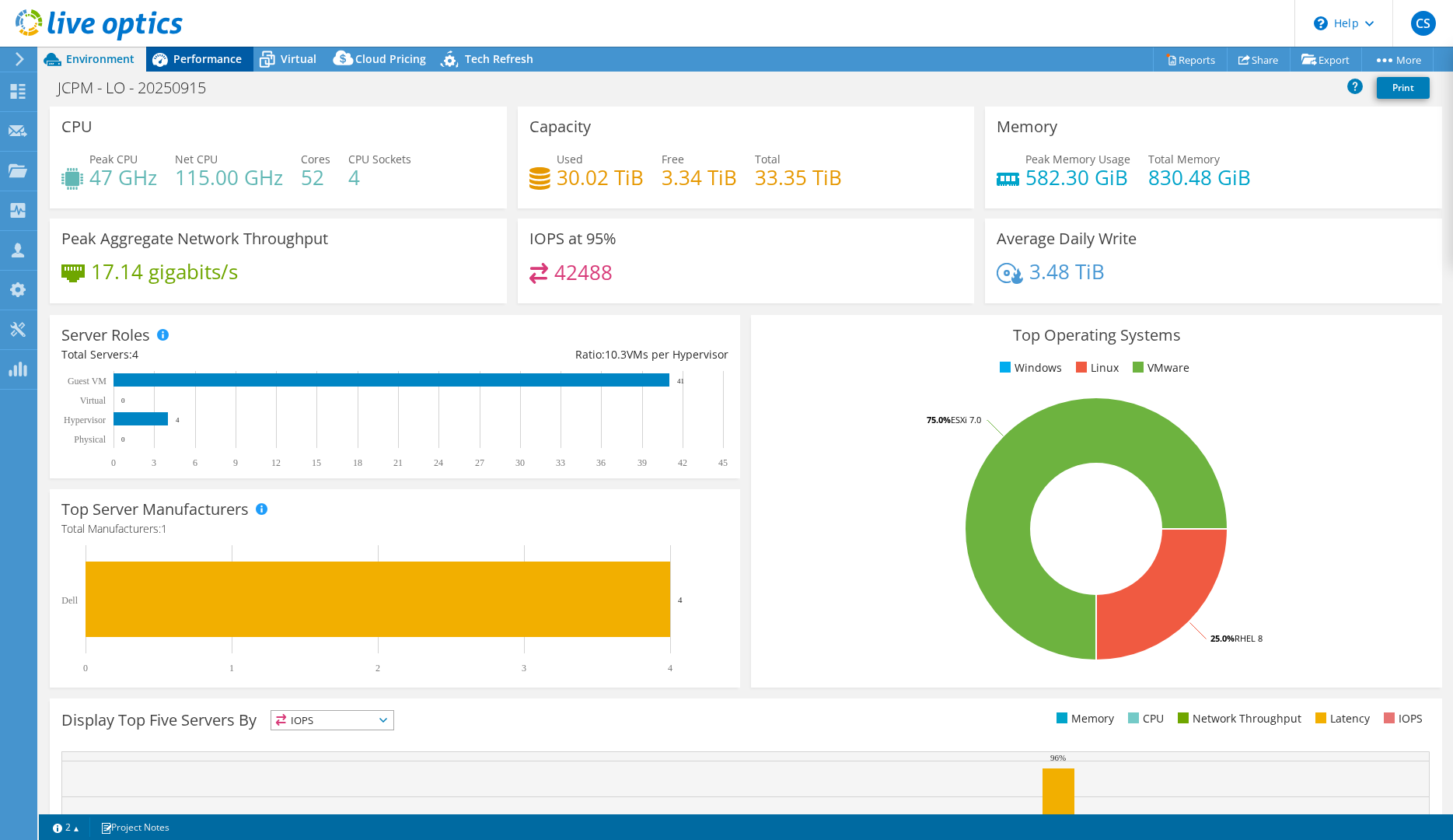
click at [208, 60] on span "Performance" at bounding box center [207, 58] width 68 height 15
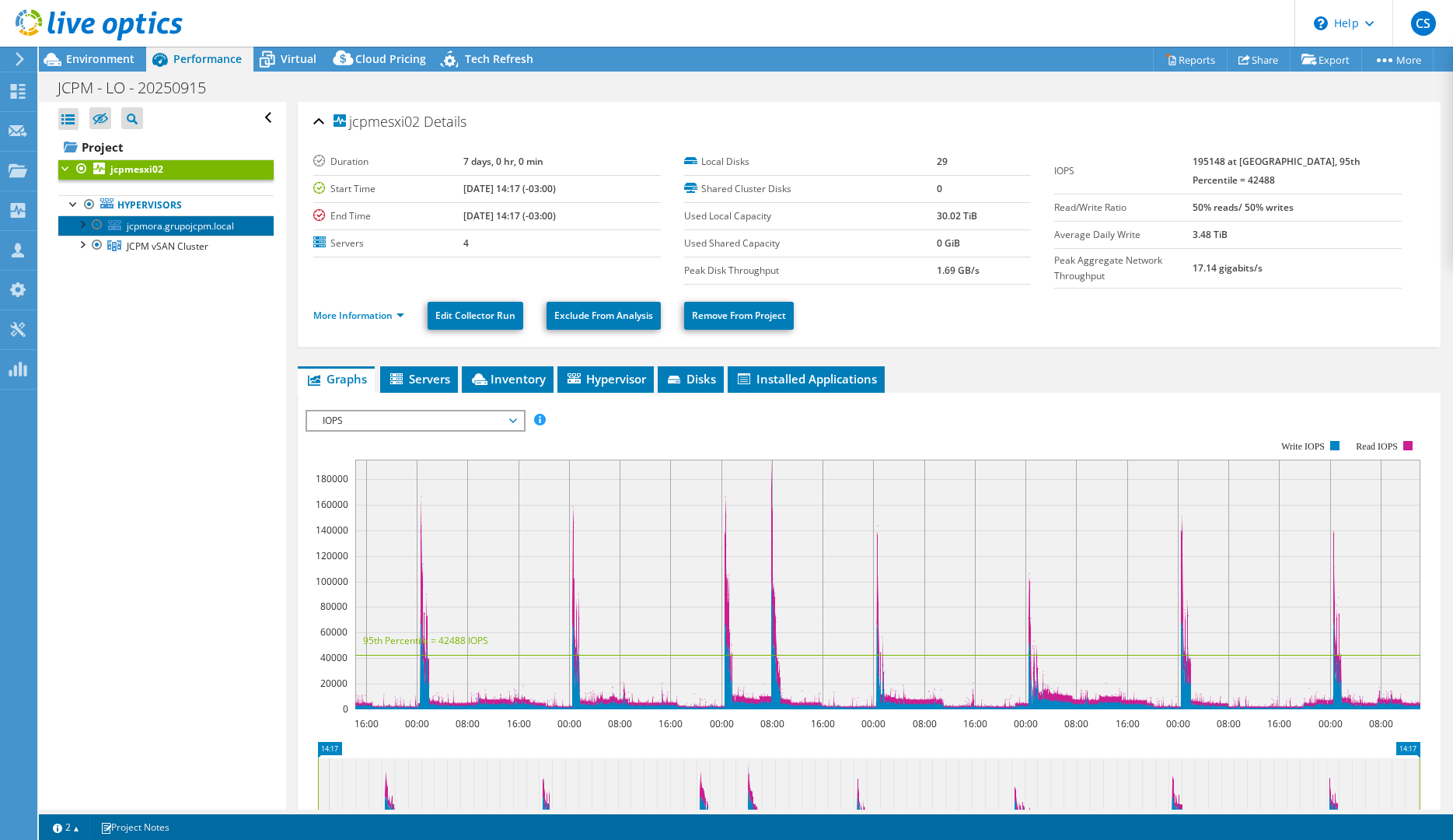
click at [153, 225] on span "jcpmora.grupojcpm.local" at bounding box center [180, 226] width 107 height 13
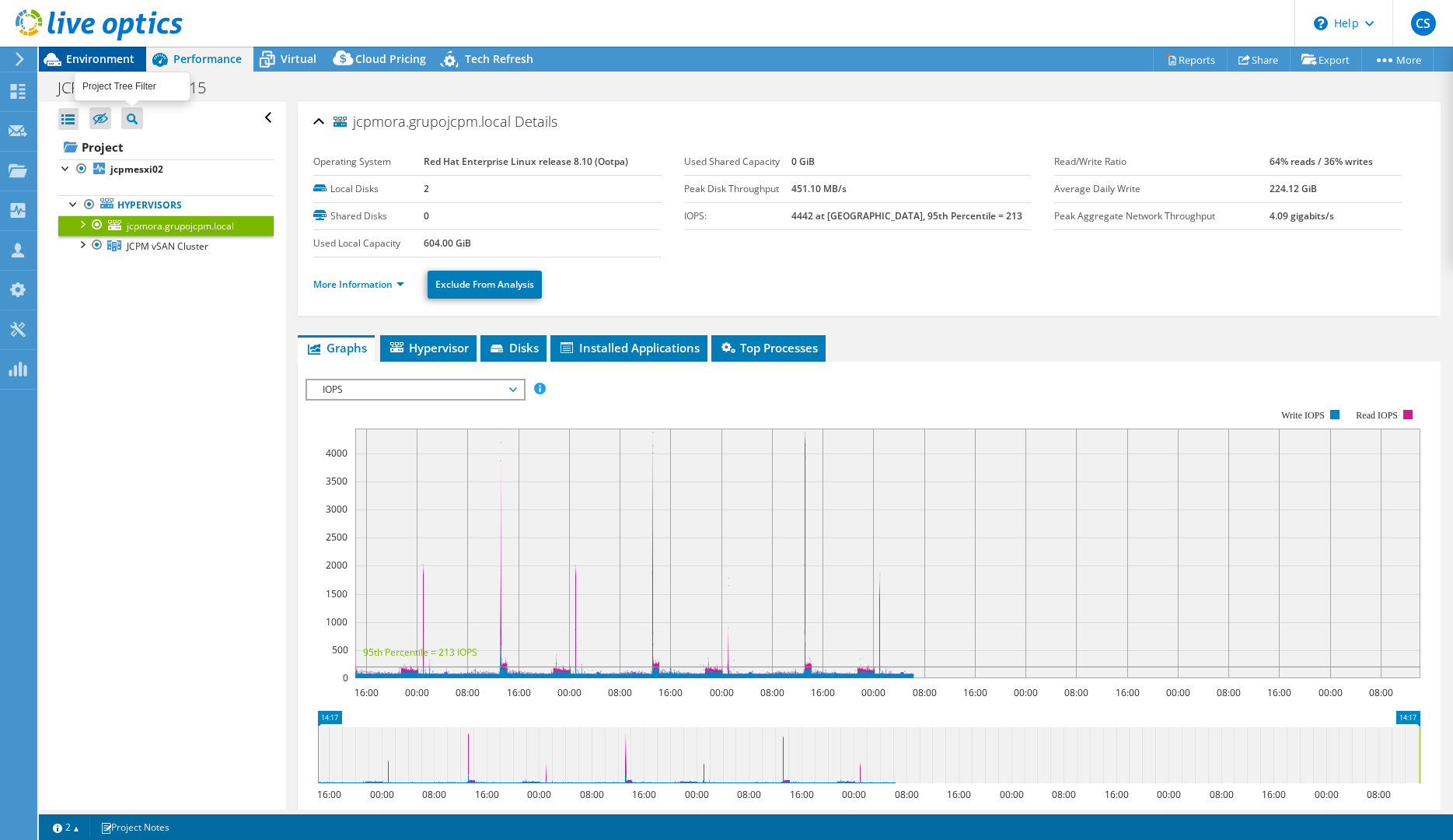
click at [103, 56] on span "Environment" at bounding box center [100, 58] width 68 height 15
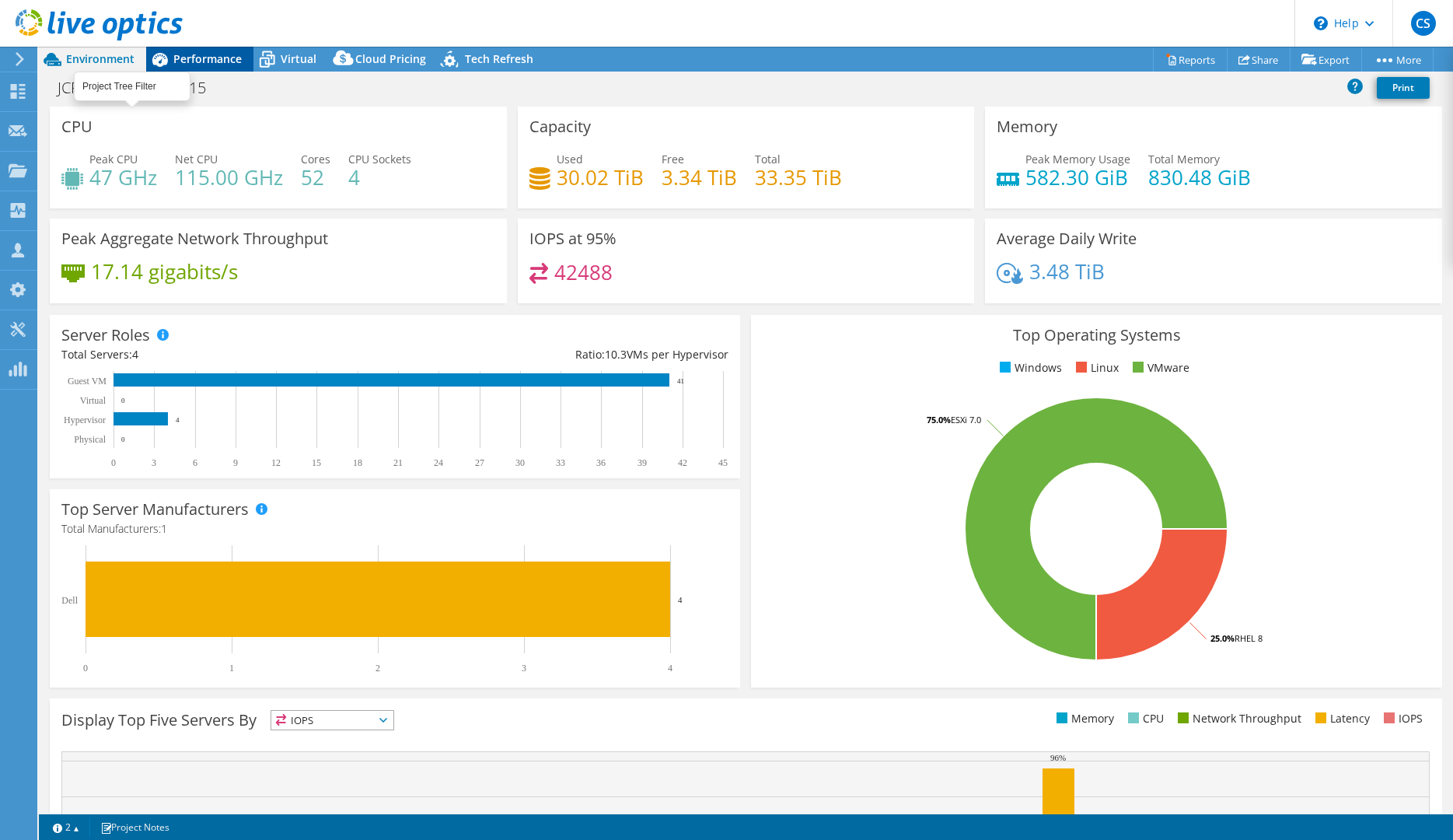
click at [208, 56] on span "Performance" at bounding box center [207, 58] width 68 height 15
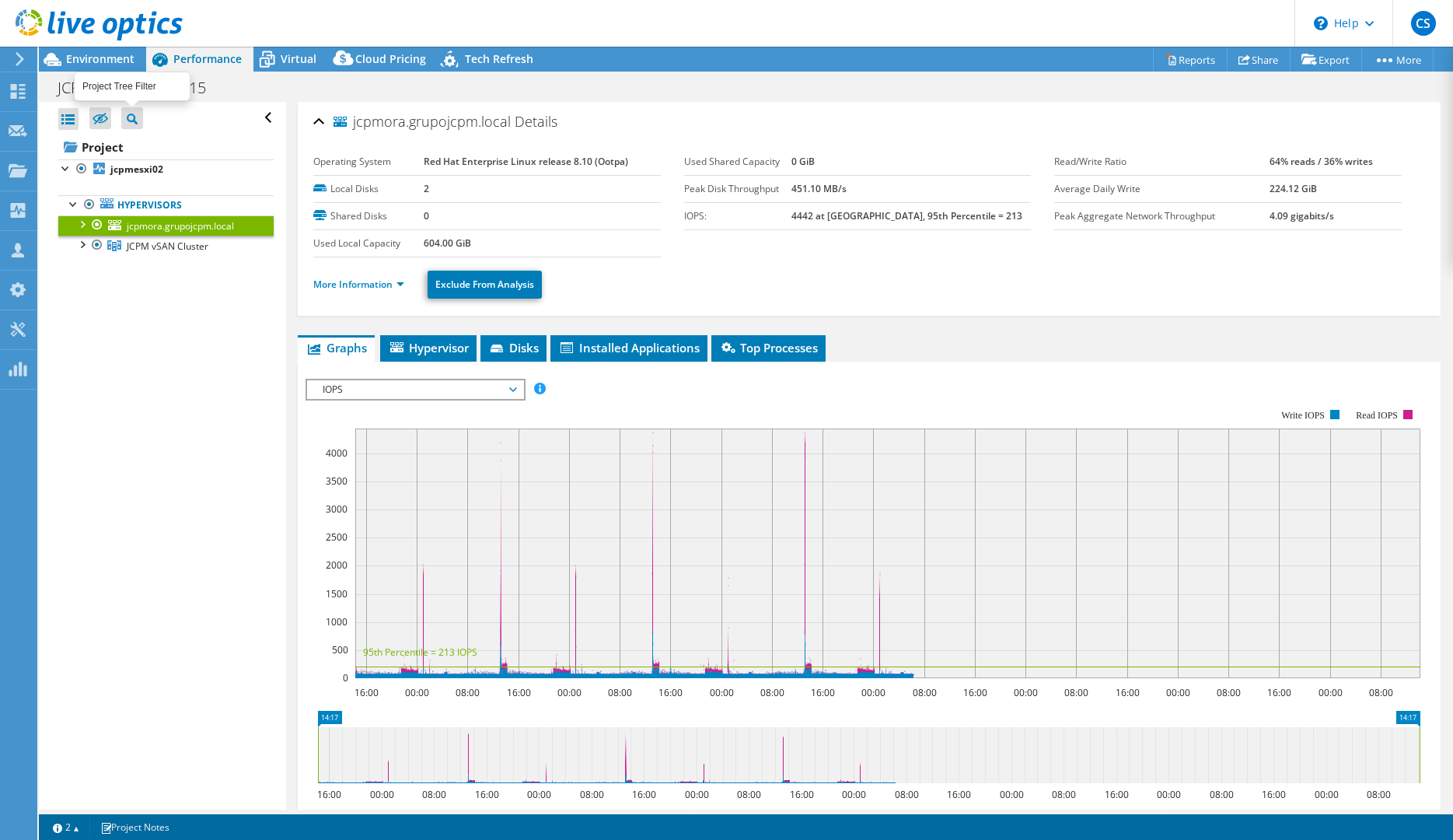
click at [185, 58] on span "Performance" at bounding box center [207, 58] width 68 height 15
click at [96, 220] on div at bounding box center [97, 225] width 16 height 19
click at [97, 224] on div at bounding box center [97, 225] width 16 height 19
click at [96, 242] on div at bounding box center [97, 245] width 16 height 19
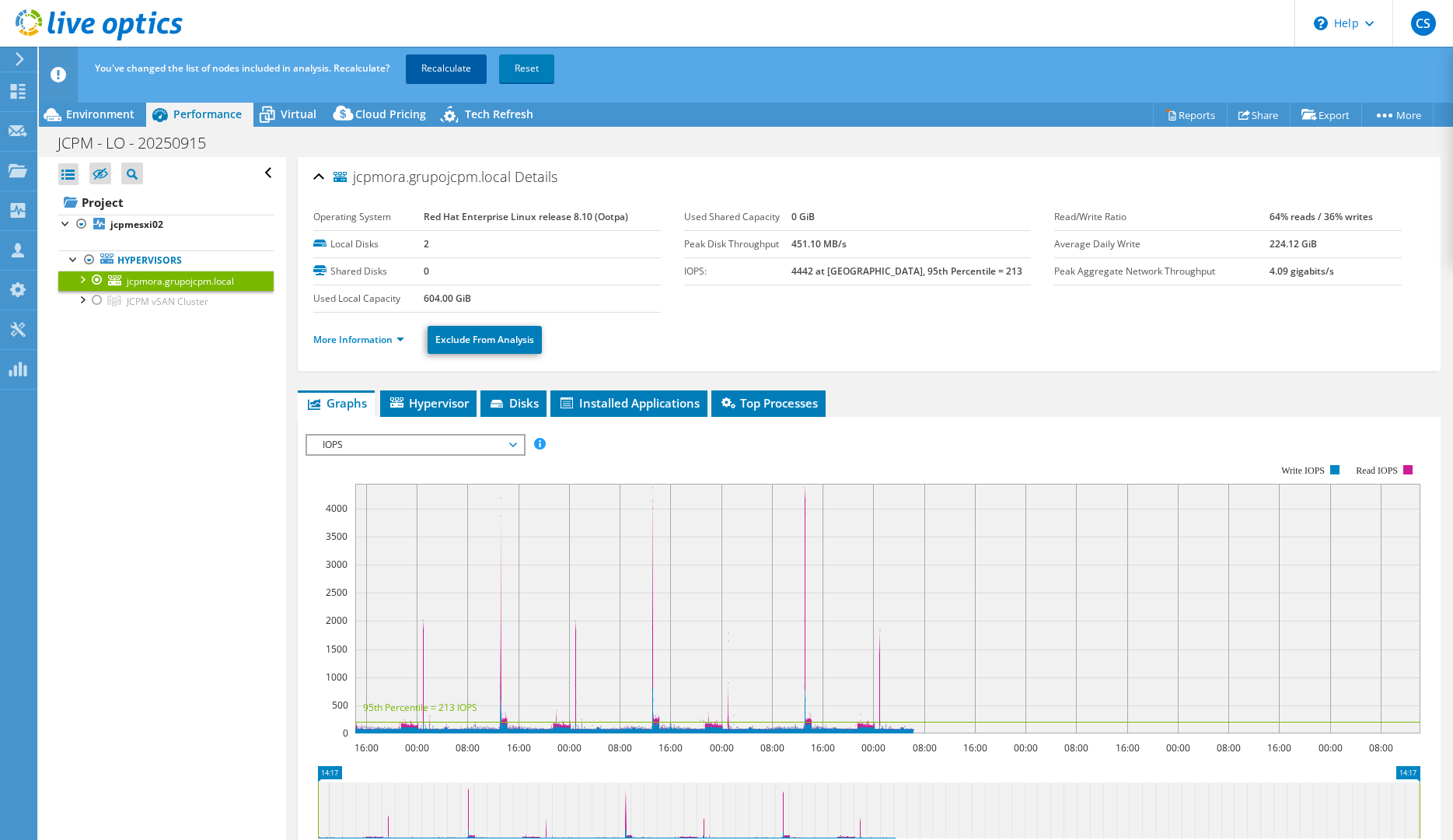
click at [460, 69] on link "Recalculate" at bounding box center [446, 68] width 81 height 28
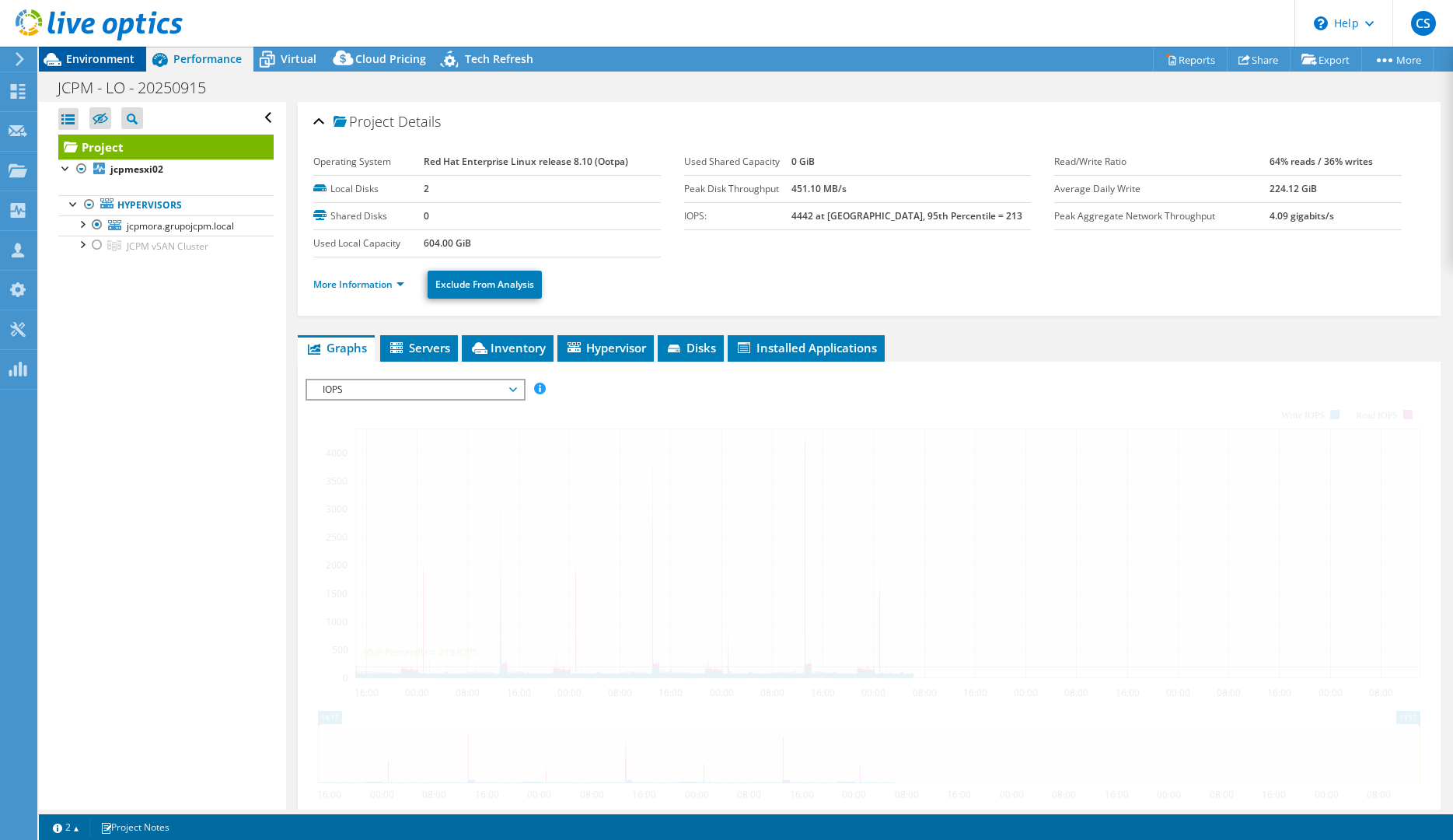
click at [97, 63] on span "Environment" at bounding box center [100, 58] width 68 height 15
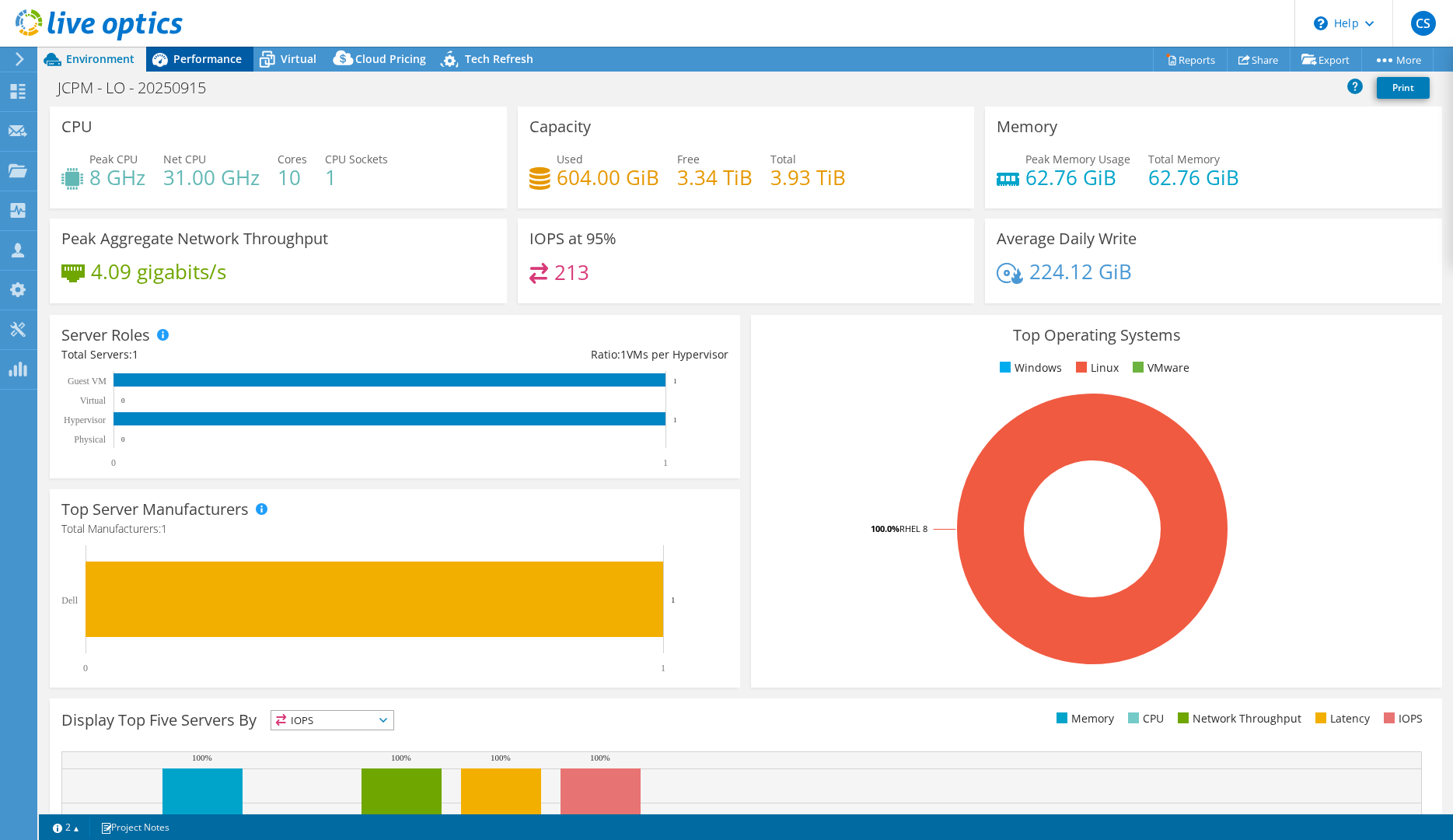
click at [197, 60] on span "Performance" at bounding box center [207, 58] width 68 height 15
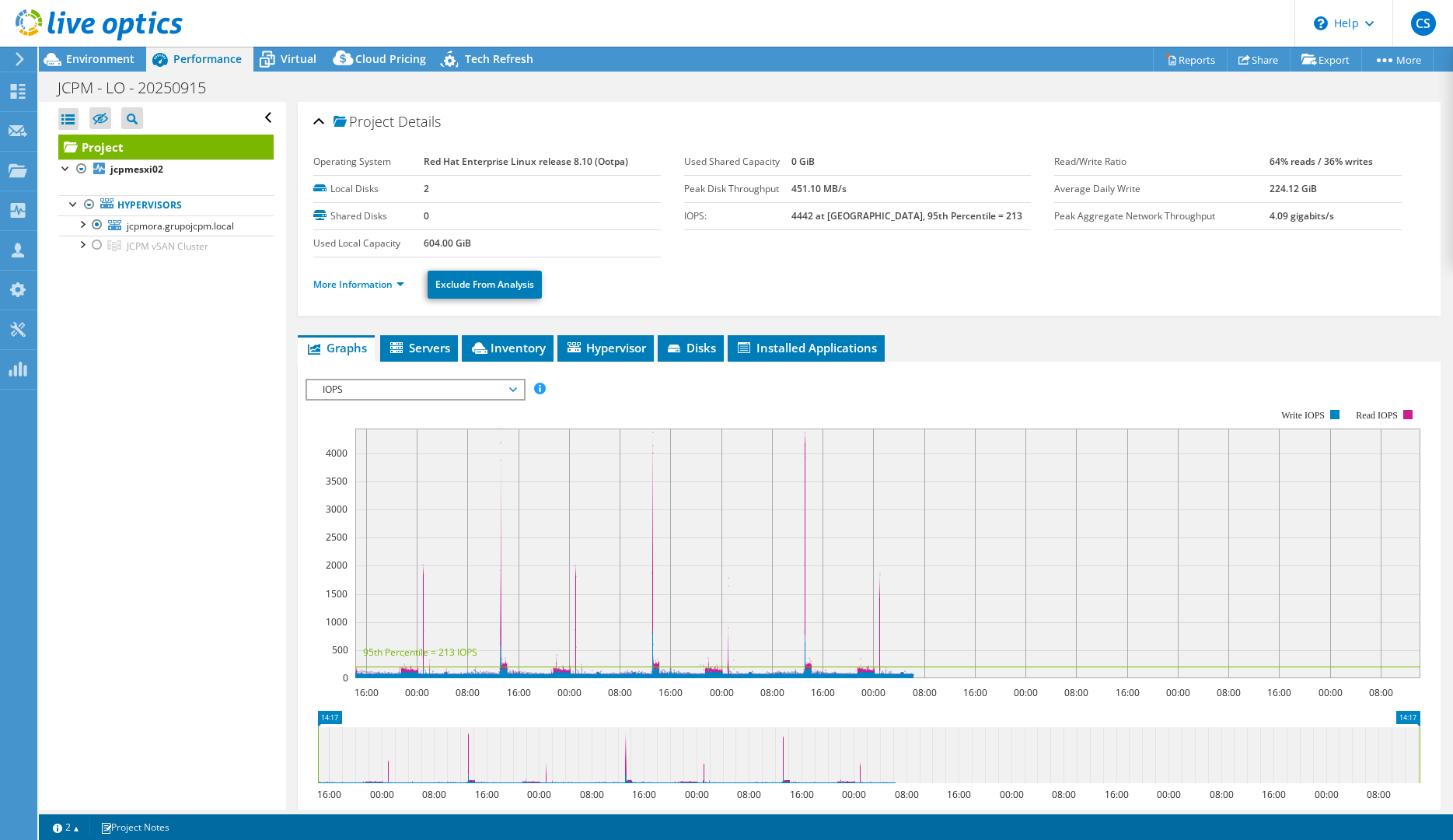
click at [451, 384] on span "IOPS" at bounding box center [415, 389] width 200 height 19
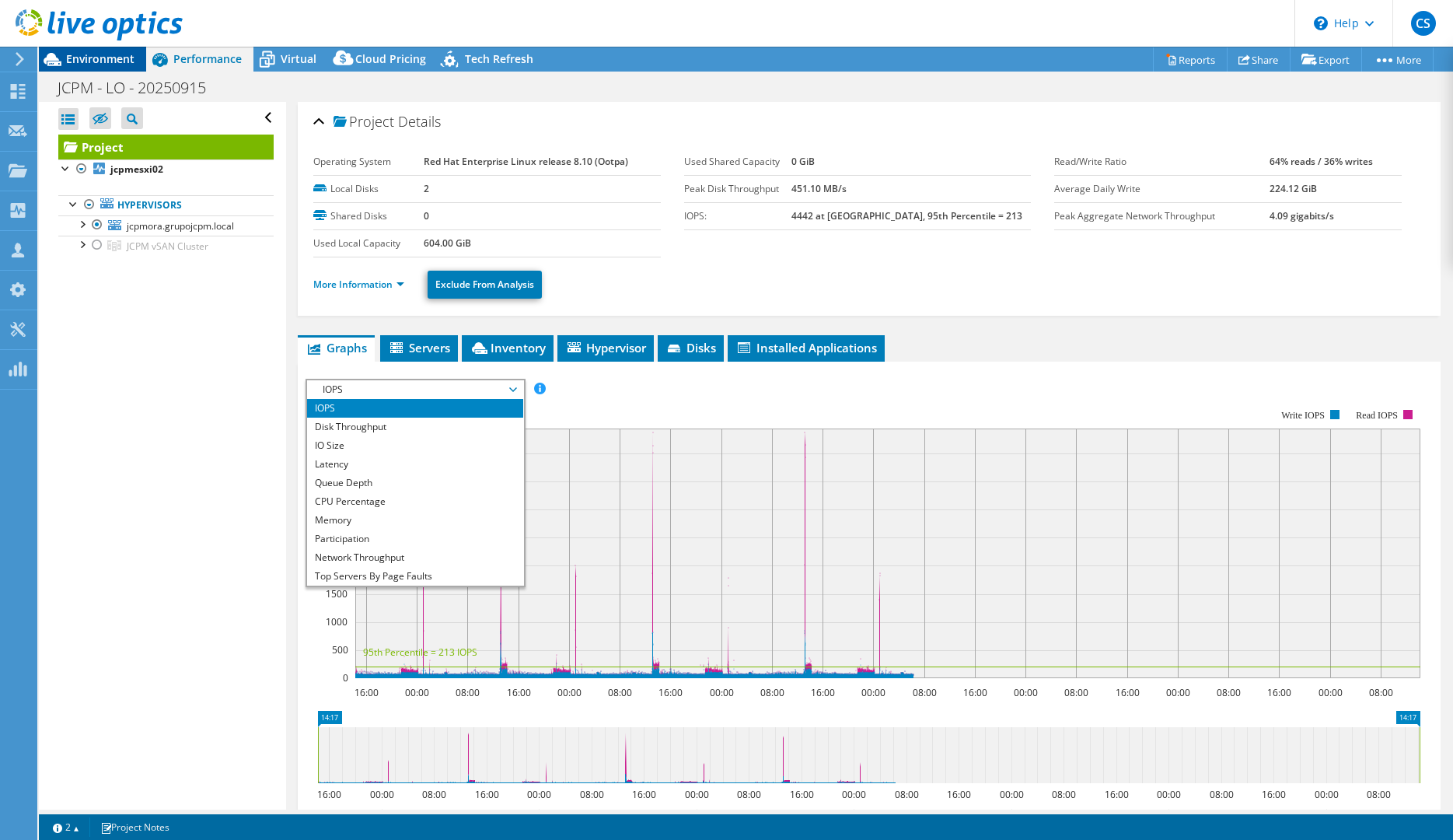
click at [96, 55] on span "Environment" at bounding box center [100, 58] width 68 height 15
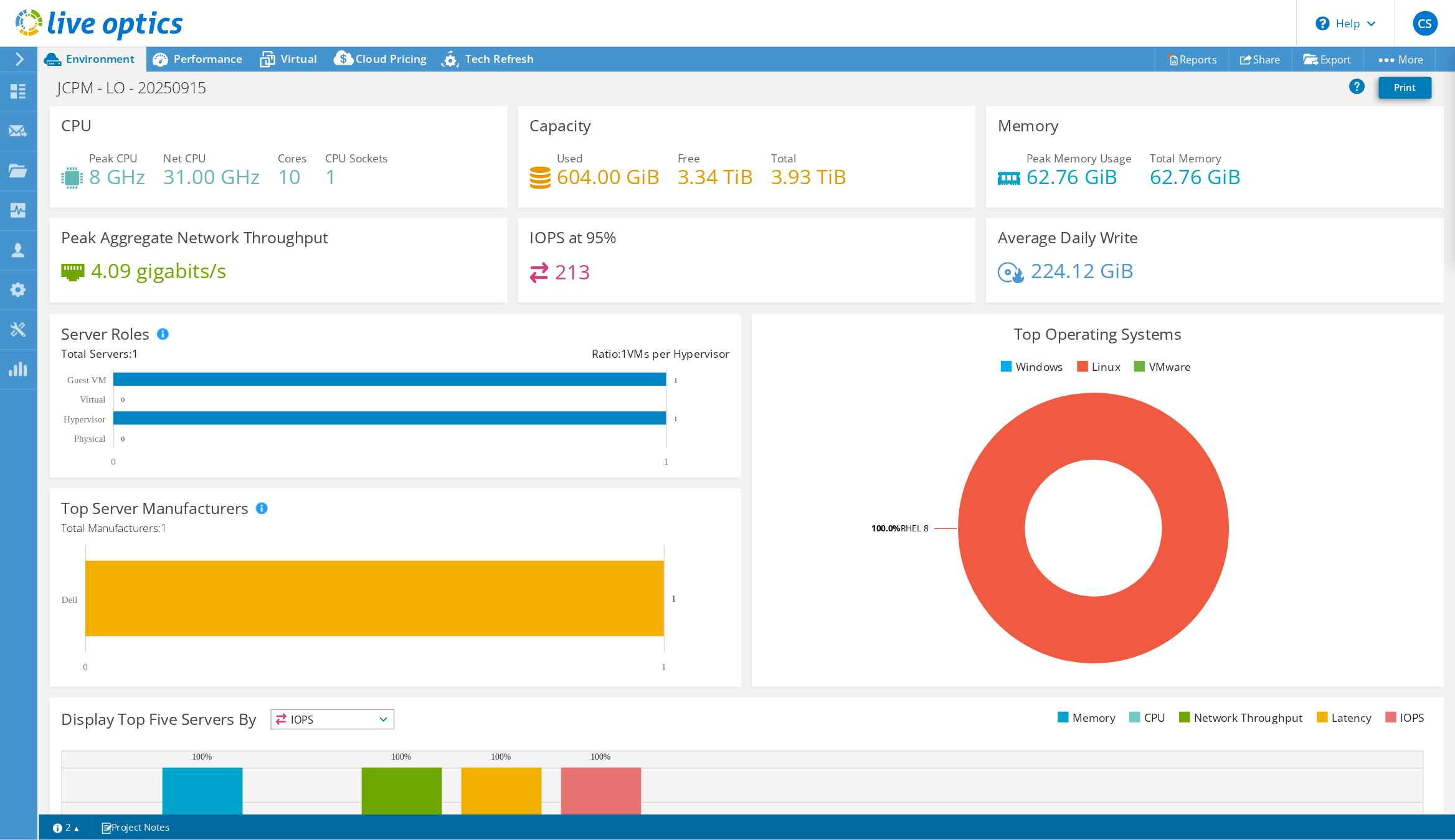
scroll to position [0, 0]
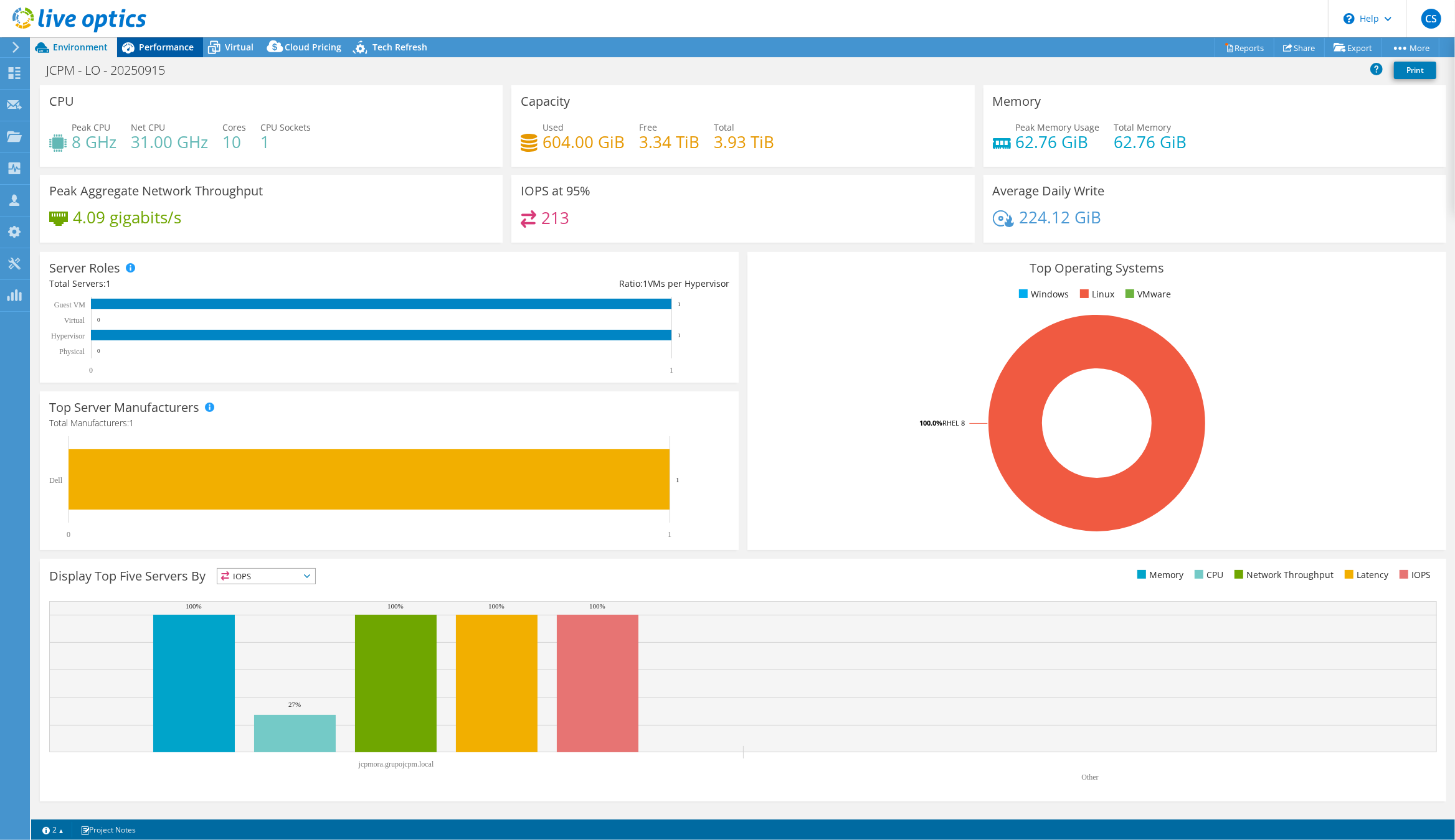
click at [174, 44] on span "Performance" at bounding box center [166, 46] width 55 height 12
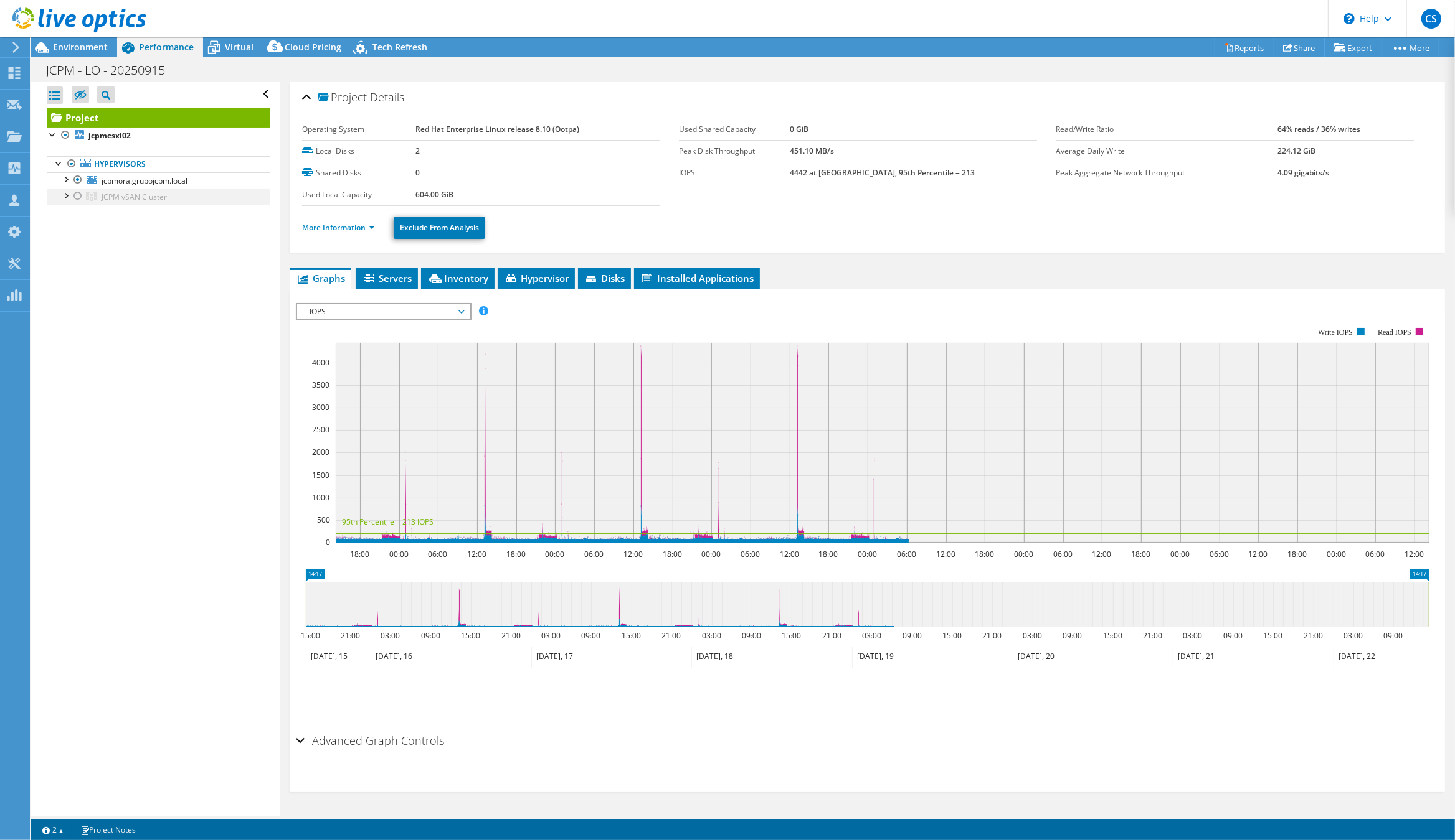
click at [80, 197] on div at bounding box center [78, 196] width 13 height 15
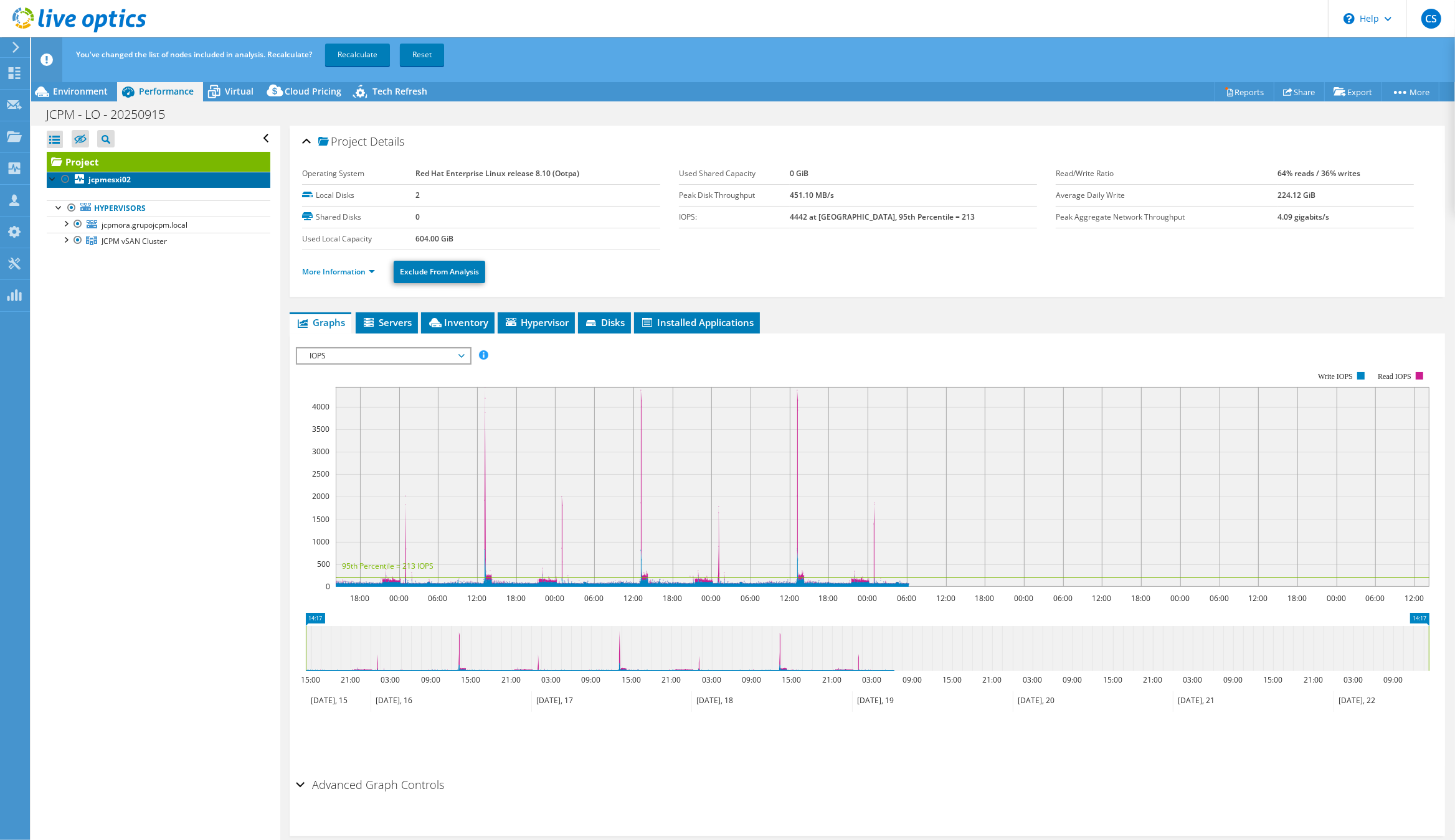
click at [78, 180] on link "jcpmesxi02" at bounding box center [158, 180] width 223 height 16
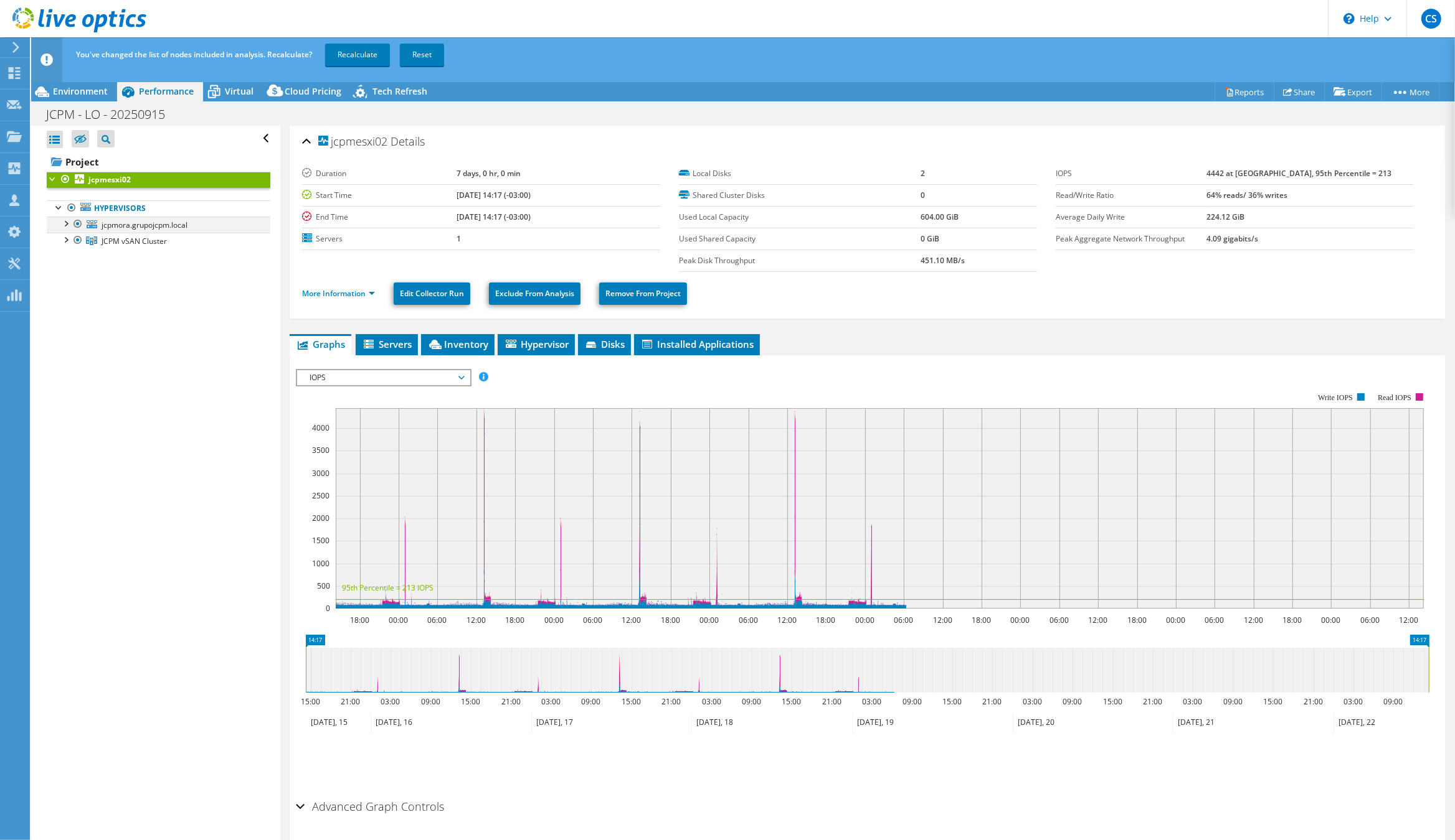
click at [77, 223] on div at bounding box center [78, 224] width 13 height 15
click at [346, 53] on link "Recalculate" at bounding box center [357, 55] width 65 height 23
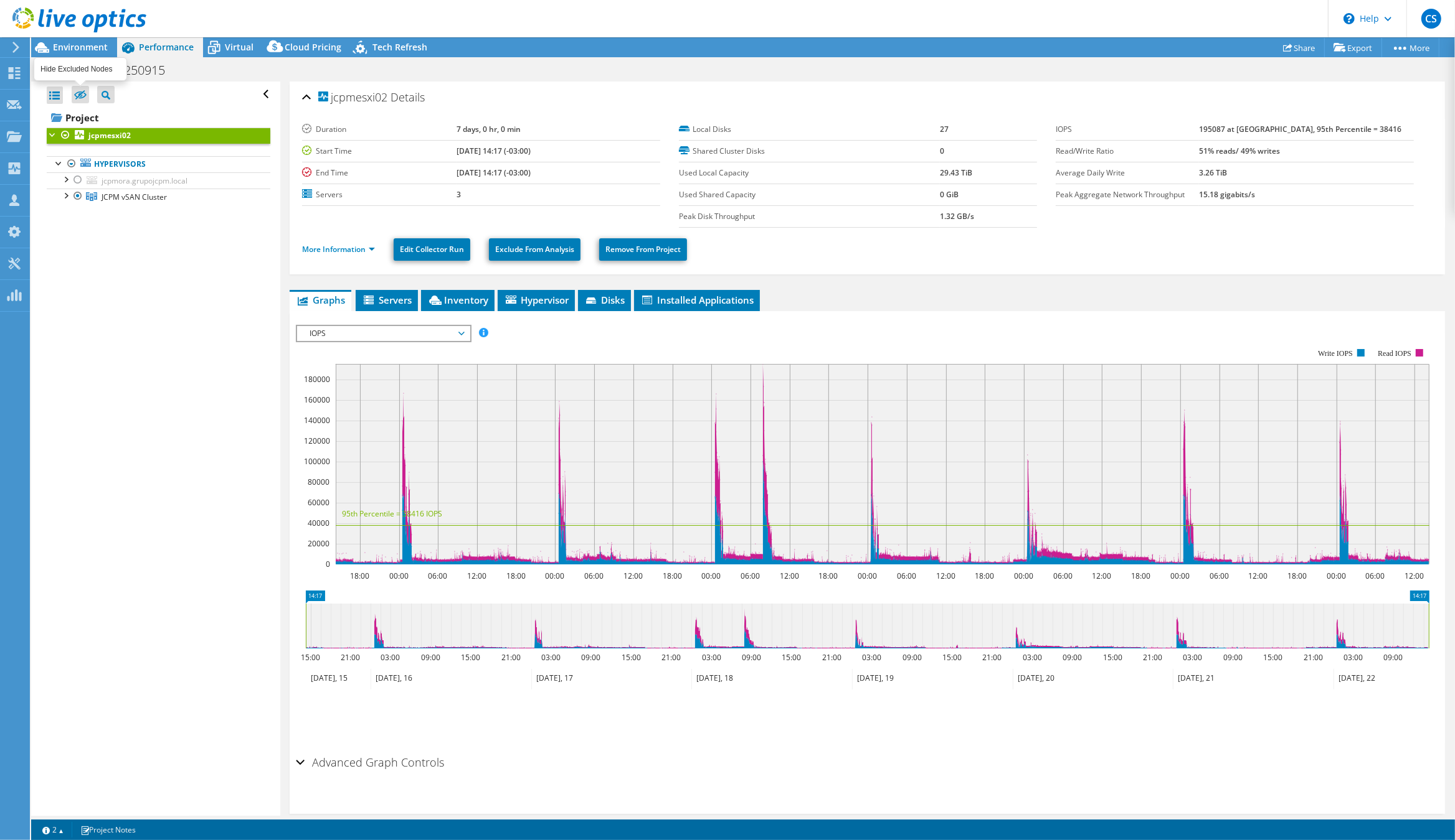
click at [85, 46] on span "Environment" at bounding box center [80, 46] width 55 height 12
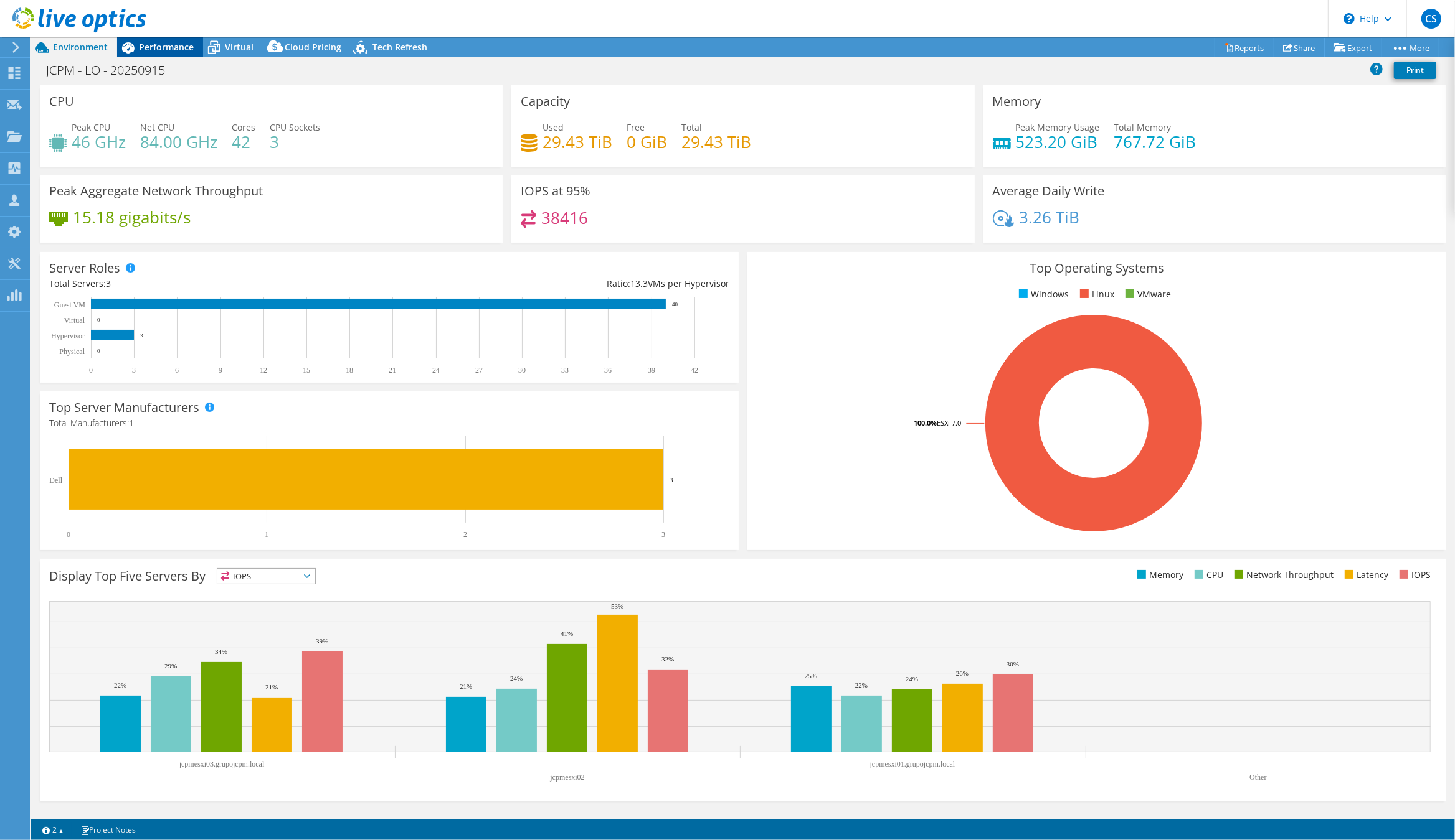
click at [153, 46] on span "Performance" at bounding box center [166, 46] width 55 height 12
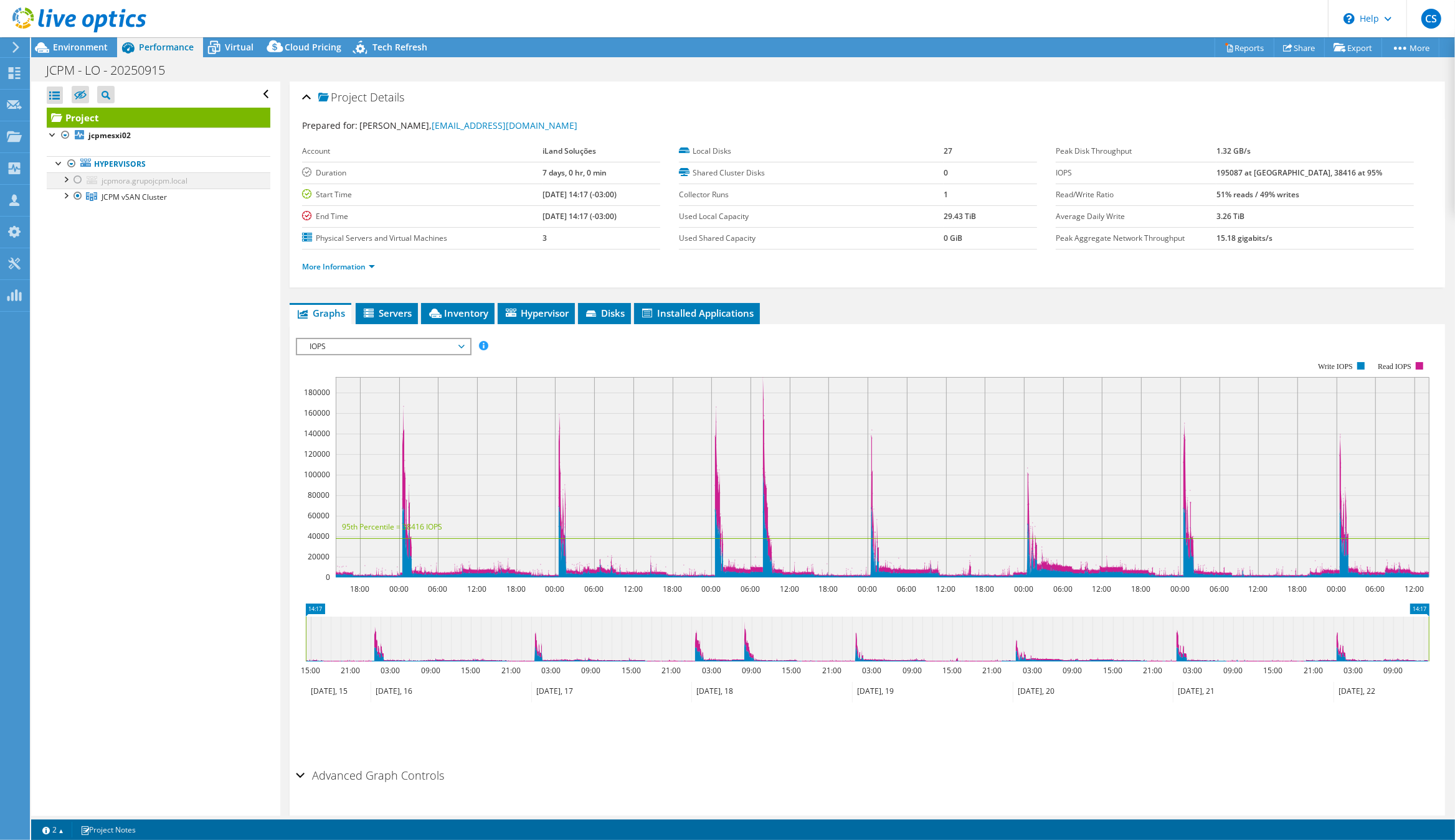
click at [80, 176] on div at bounding box center [78, 180] width 13 height 15
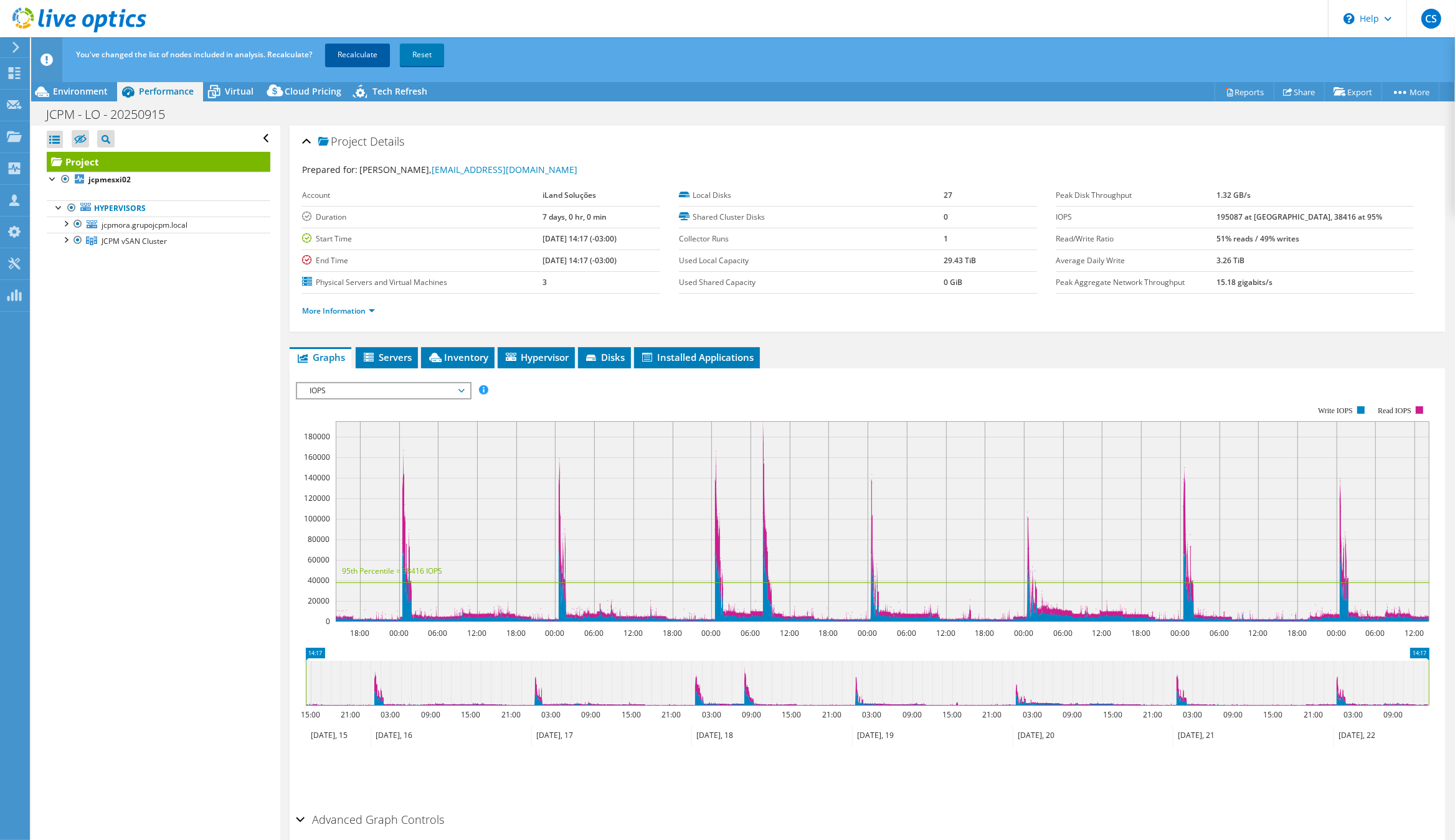
click at [354, 56] on link "Recalculate" at bounding box center [357, 55] width 65 height 23
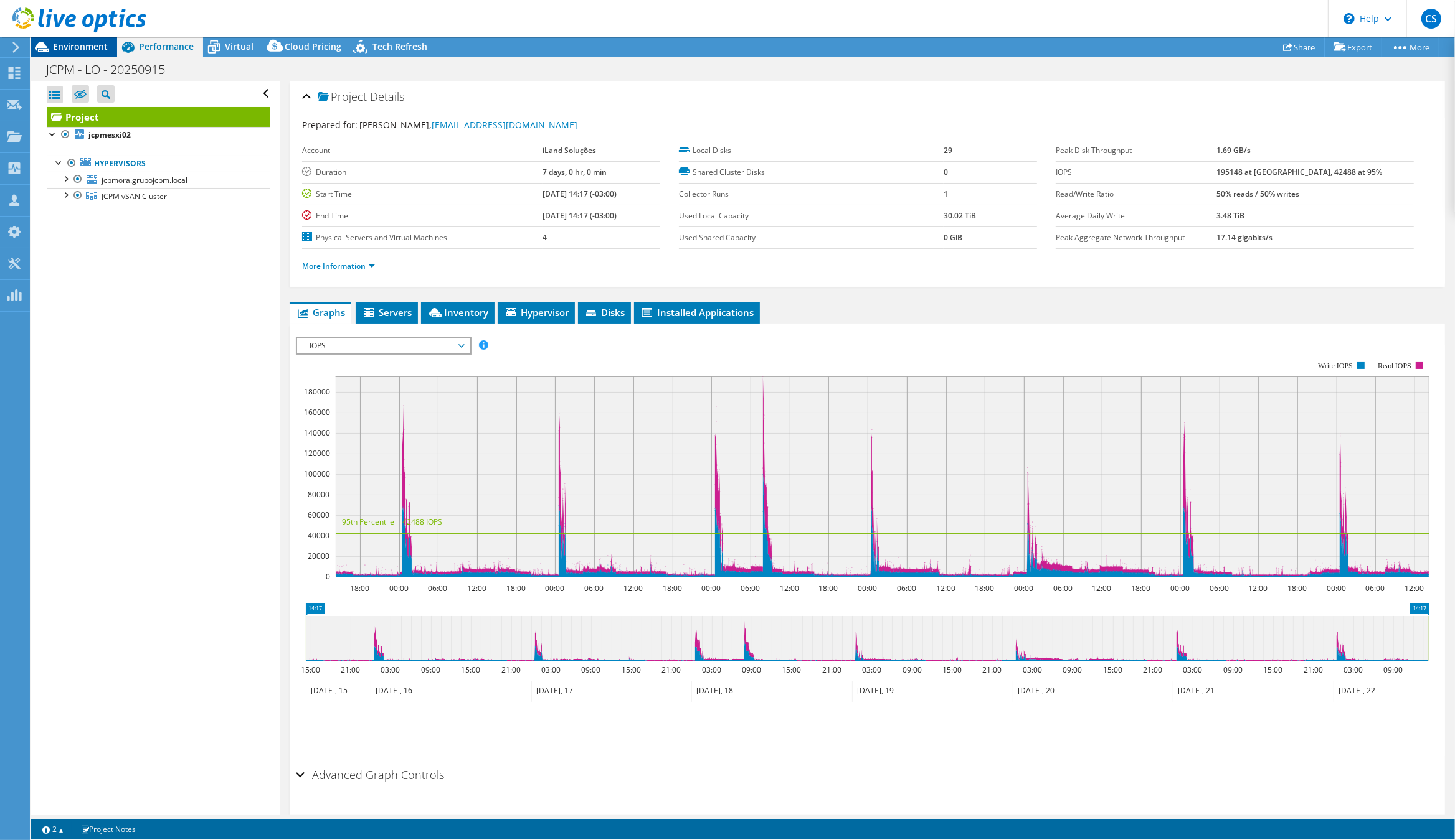
click at [72, 90] on label at bounding box center [80, 94] width 18 height 18
click at [0, 0] on input "checkbox" at bounding box center [0, 0] width 0 height 0
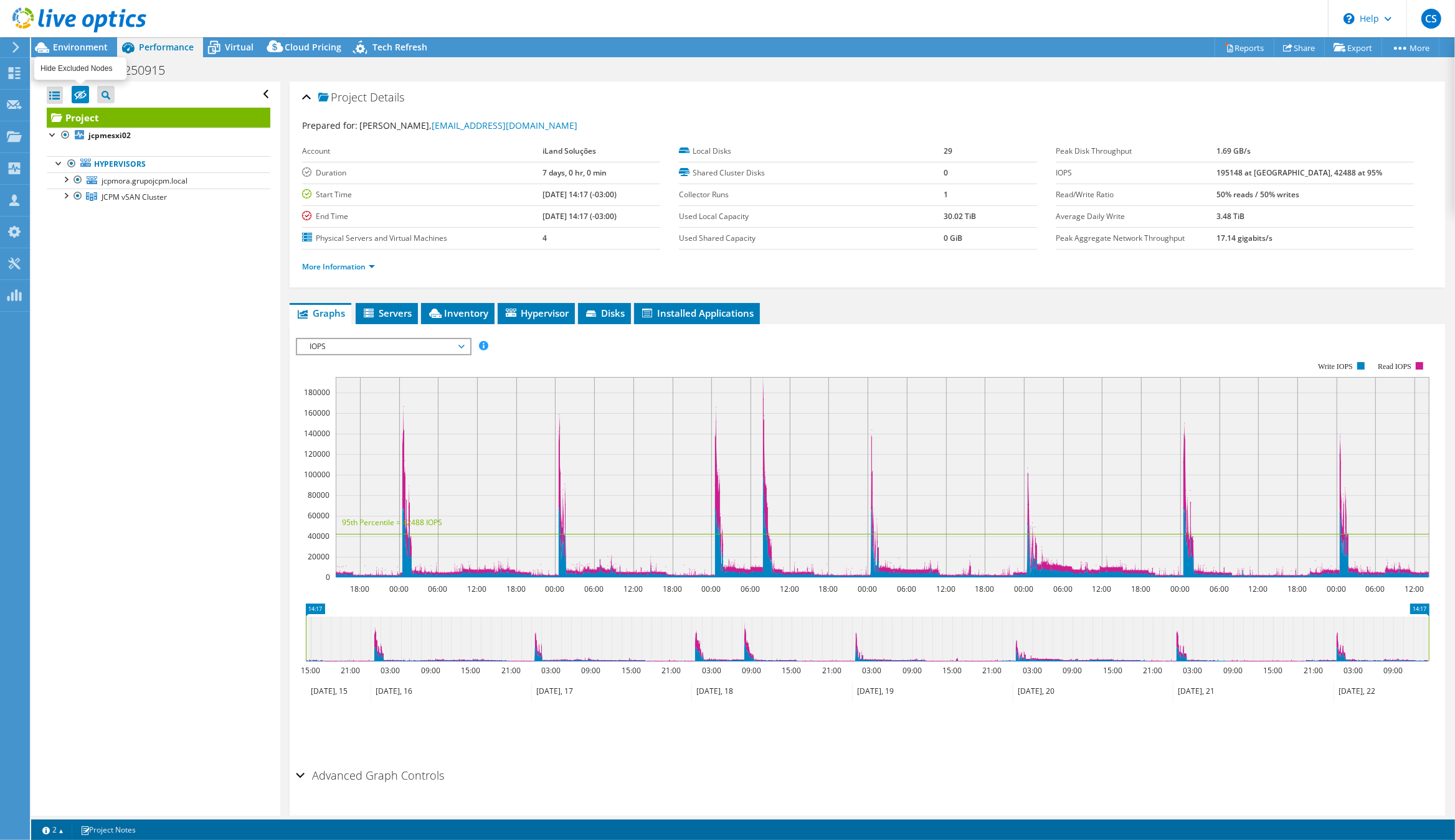
click at [86, 40] on div at bounding box center [73, 21] width 146 height 41
select select "USD"
click at [78, 95] on icon at bounding box center [80, 95] width 13 height 9
click at [0, 0] on input "checkbox" at bounding box center [0, 0] width 0 height 0
click at [90, 48] on span "Environment" at bounding box center [80, 46] width 55 height 12
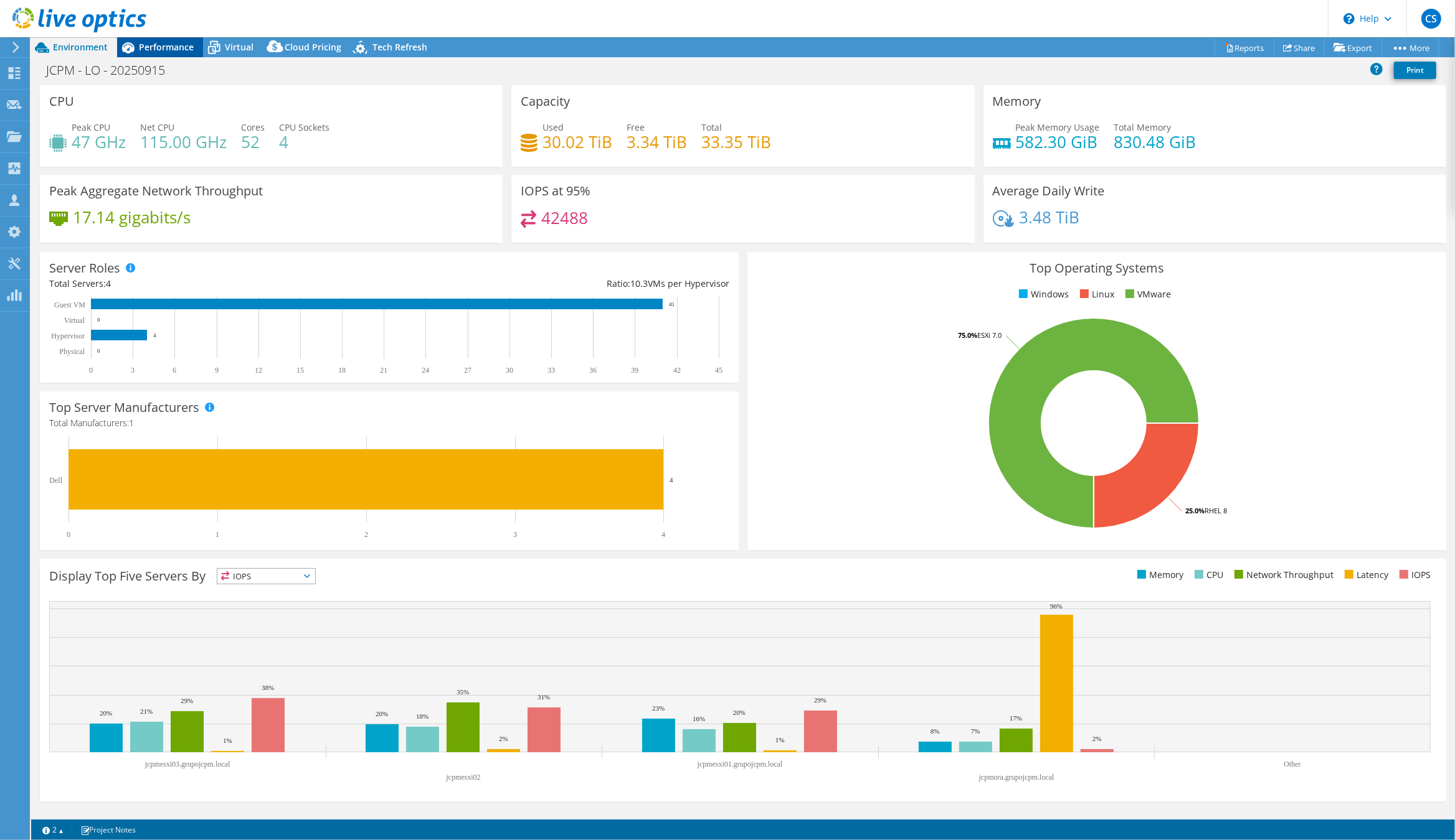
click at [173, 46] on span "Performance" at bounding box center [166, 46] width 55 height 12
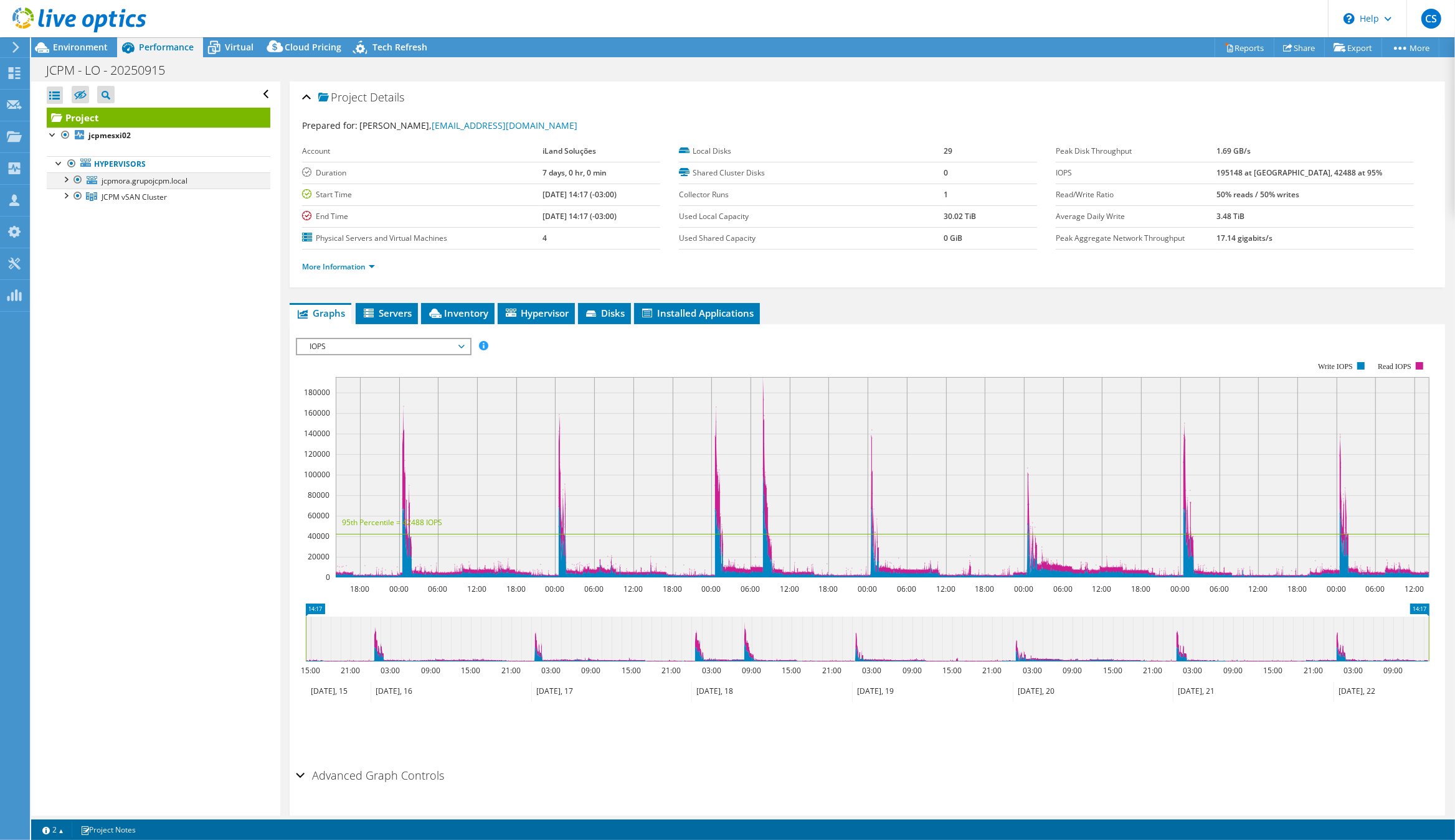
click at [77, 178] on div at bounding box center [78, 180] width 13 height 15
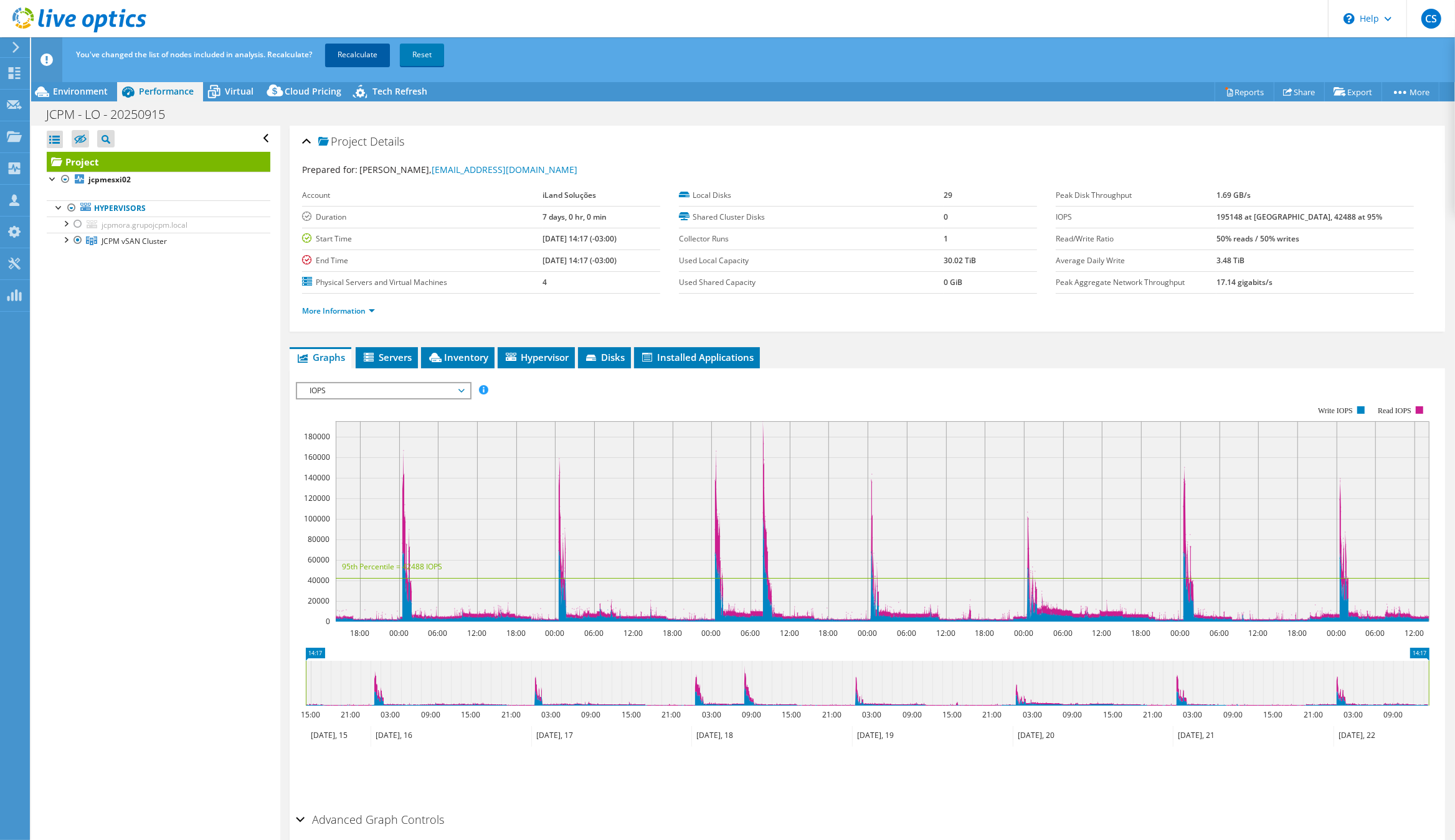
click at [349, 55] on link "Recalculate" at bounding box center [357, 55] width 65 height 23
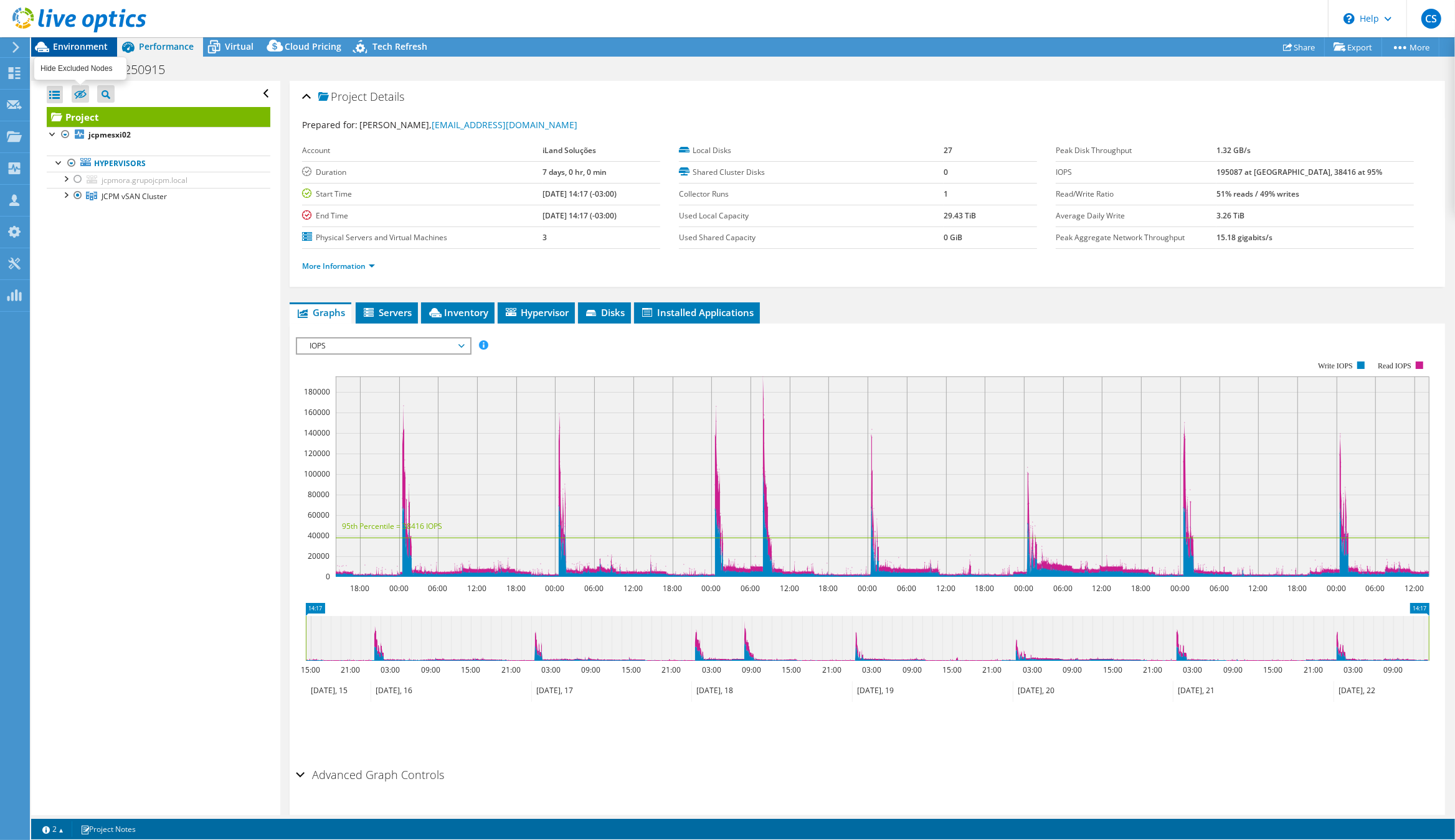
click at [83, 48] on span "Environment" at bounding box center [80, 46] width 55 height 12
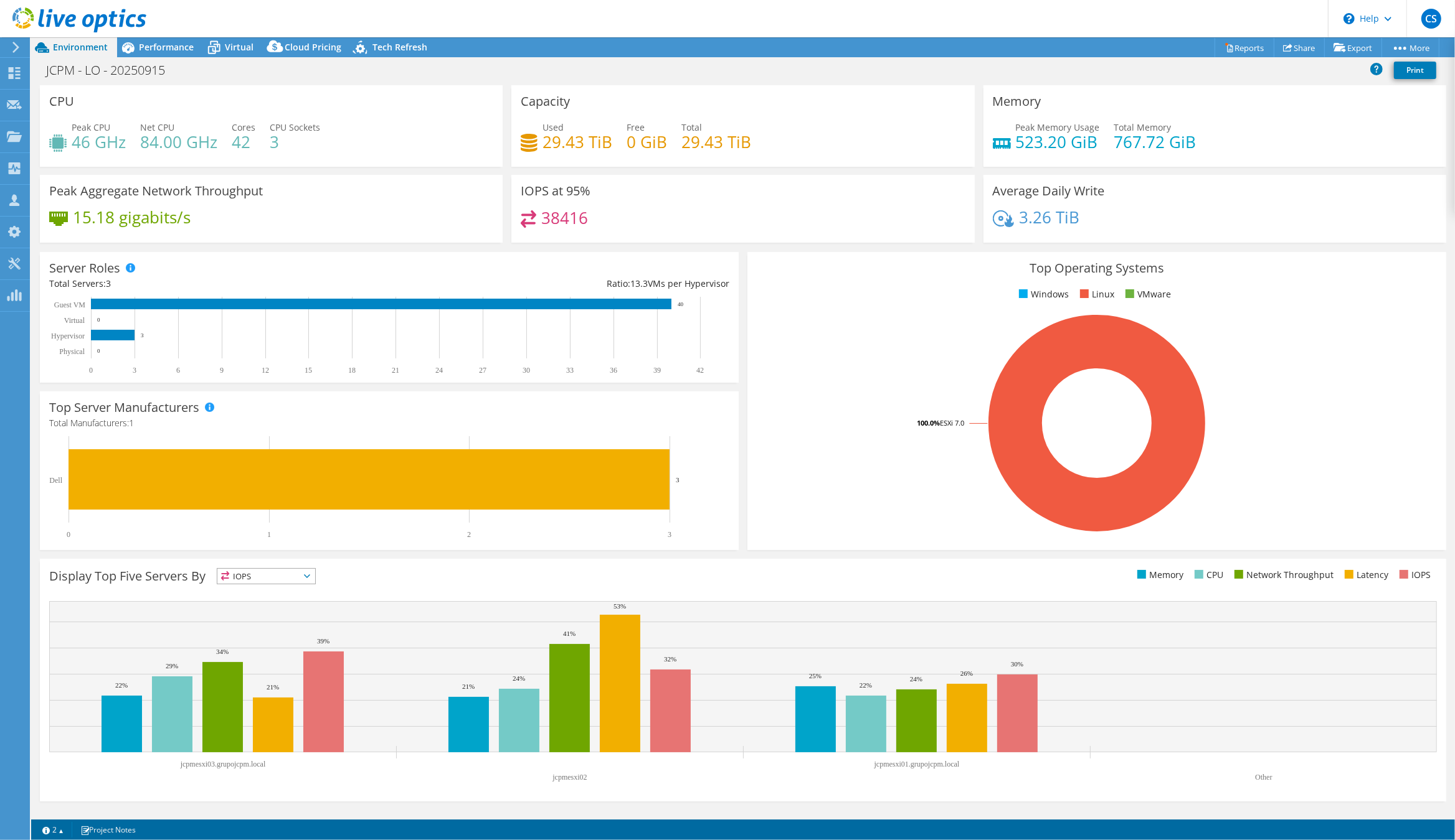
click at [523, 22] on header "CS Channel Partner Cesar Sarafim cesar@iland.com.br ILAND COMERCIO E SERVICOS D…" at bounding box center [728, 19] width 1455 height 38
click at [150, 46] on span "Performance" at bounding box center [166, 46] width 55 height 12
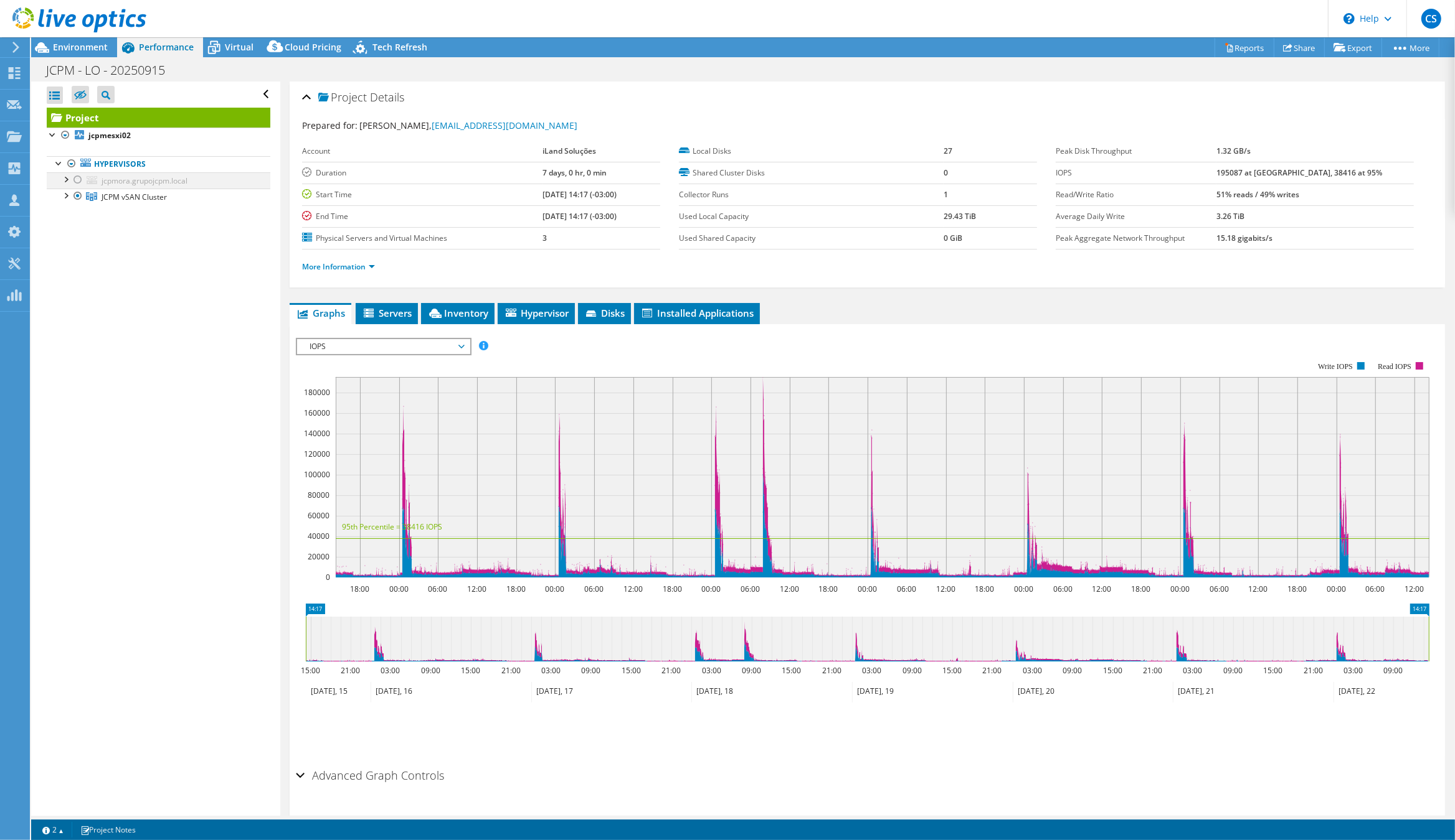
click at [74, 179] on div at bounding box center [78, 180] width 13 height 15
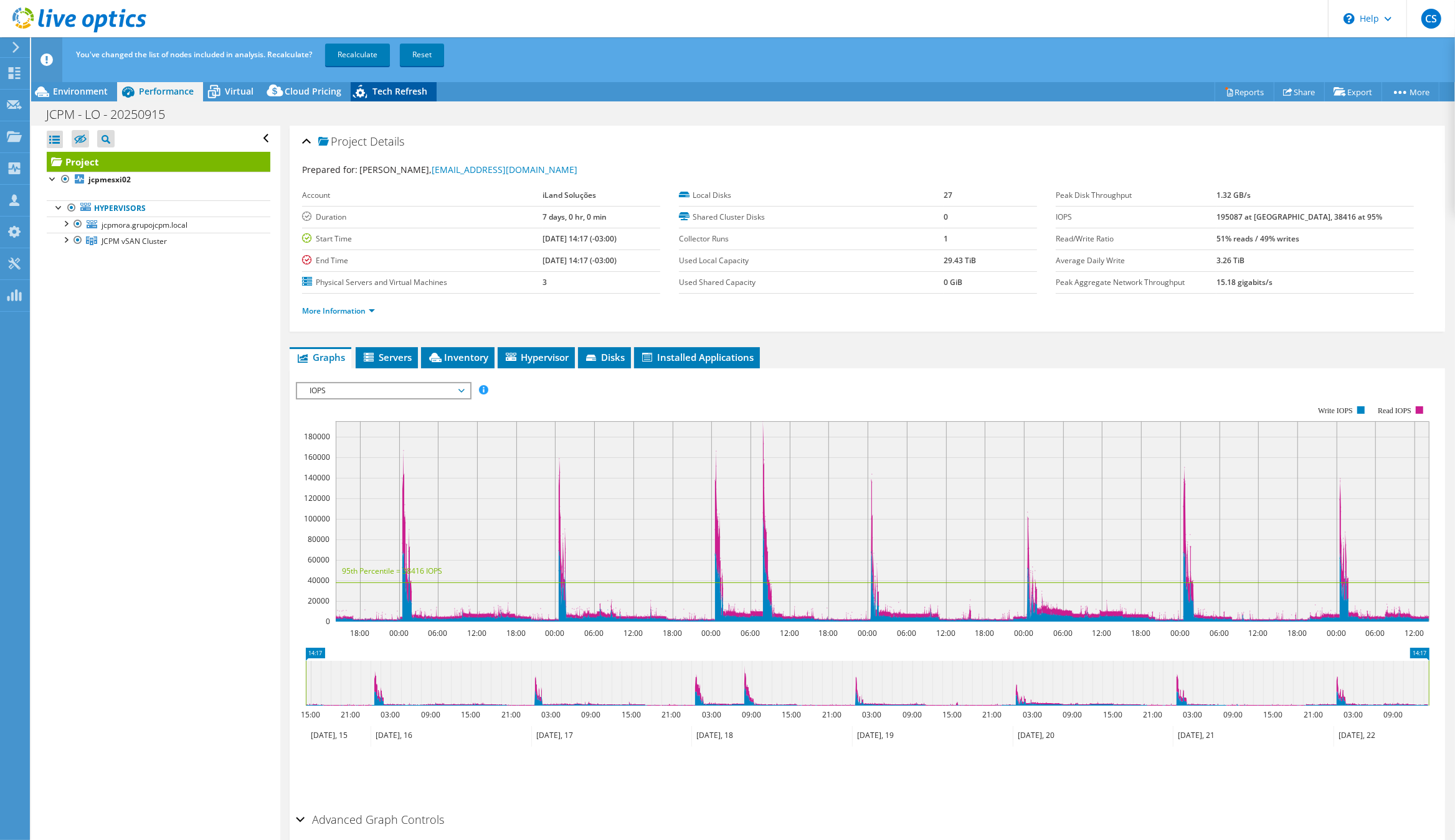
click at [358, 56] on link "Recalculate" at bounding box center [357, 55] width 65 height 23
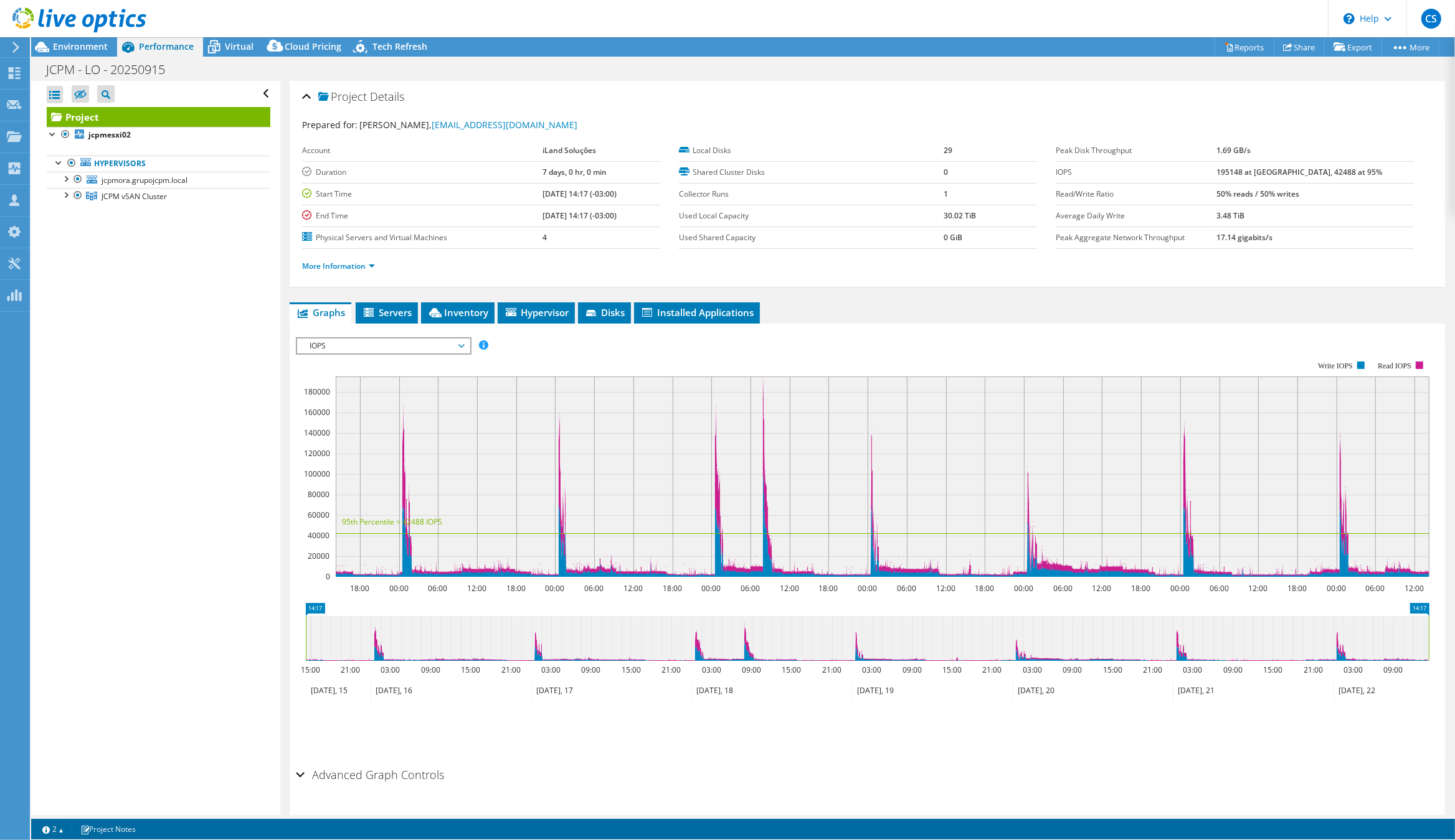
click at [1237, 46] on link "Reports" at bounding box center [1244, 47] width 60 height 19
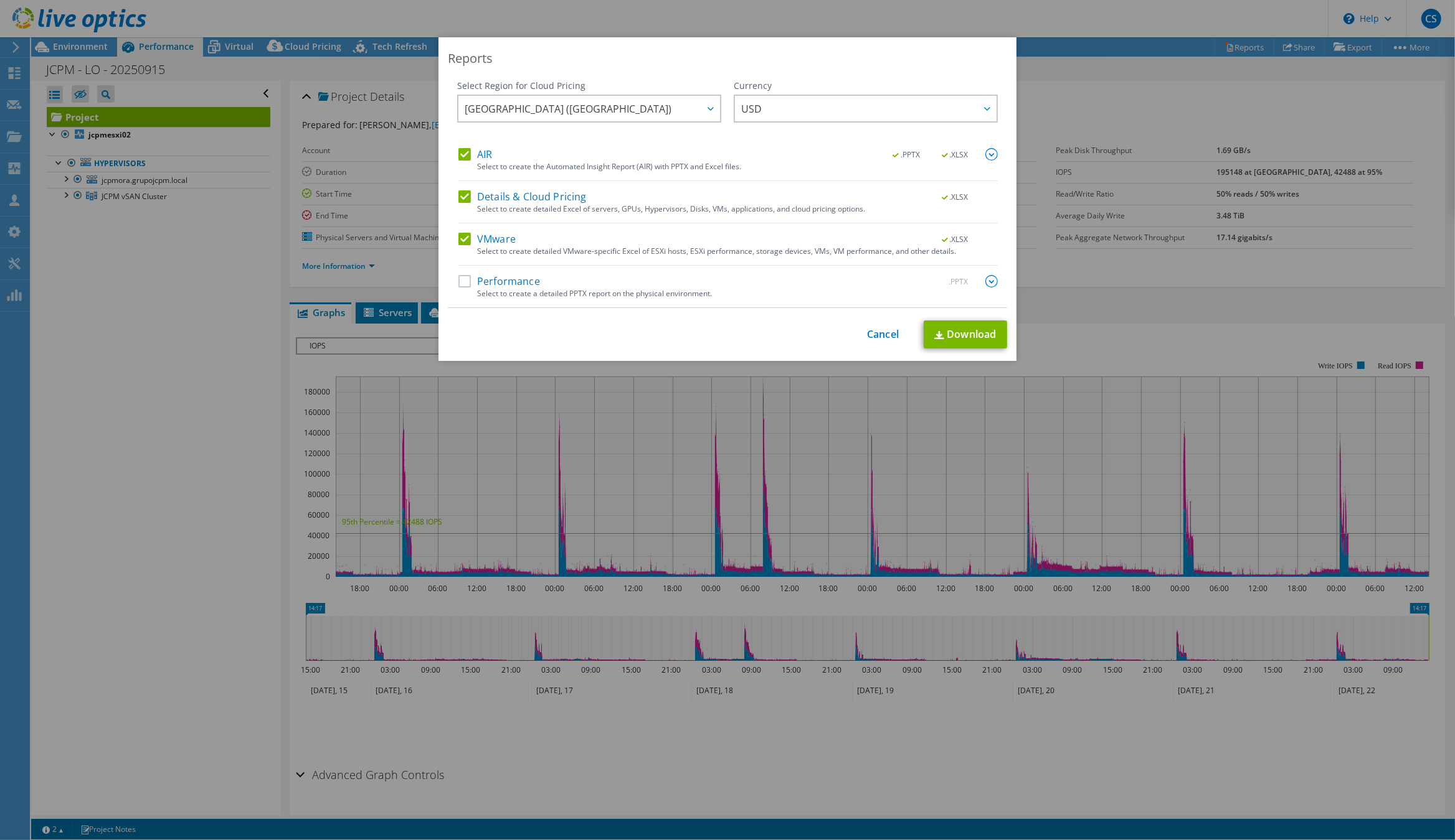
click at [461, 276] on div "AIR .PPTX .XLSX Select to create the Automated Insight Report (AIR) with PPTX a…" at bounding box center [728, 228] width 539 height 159
click at [466, 277] on label "Performance" at bounding box center [499, 282] width 82 height 13
click at [0, 0] on input "Performance" at bounding box center [0, 0] width 0 height 0
click at [517, 280] on label "Performance" at bounding box center [499, 282] width 82 height 13
click at [0, 0] on input "Performance" at bounding box center [0, 0] width 0 height 0
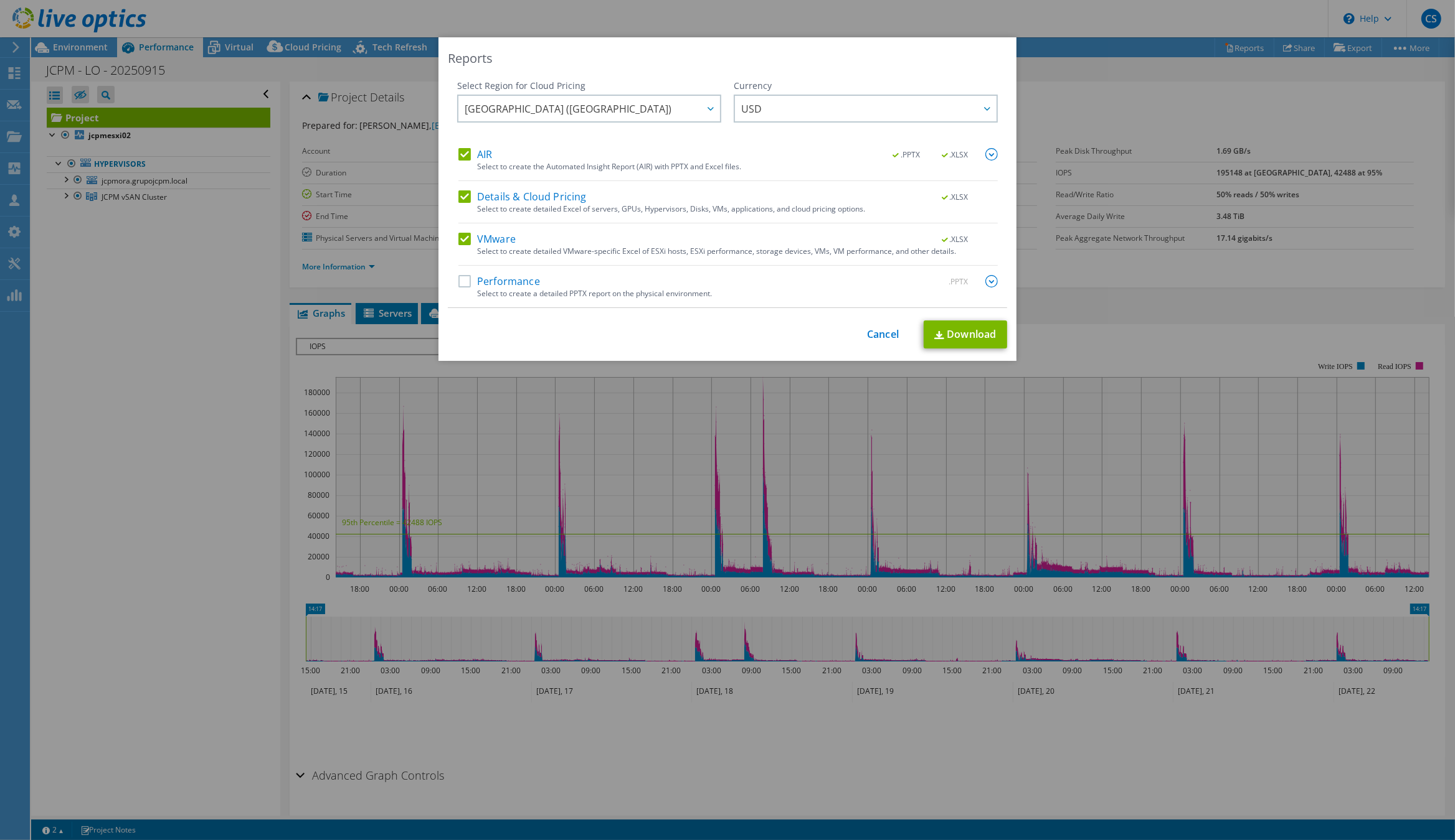
click at [517, 280] on label "Performance" at bounding box center [499, 282] width 82 height 13
click at [0, 0] on input "Performance" at bounding box center [0, 0] width 0 height 0
click at [996, 283] on img at bounding box center [992, 282] width 13 height 13
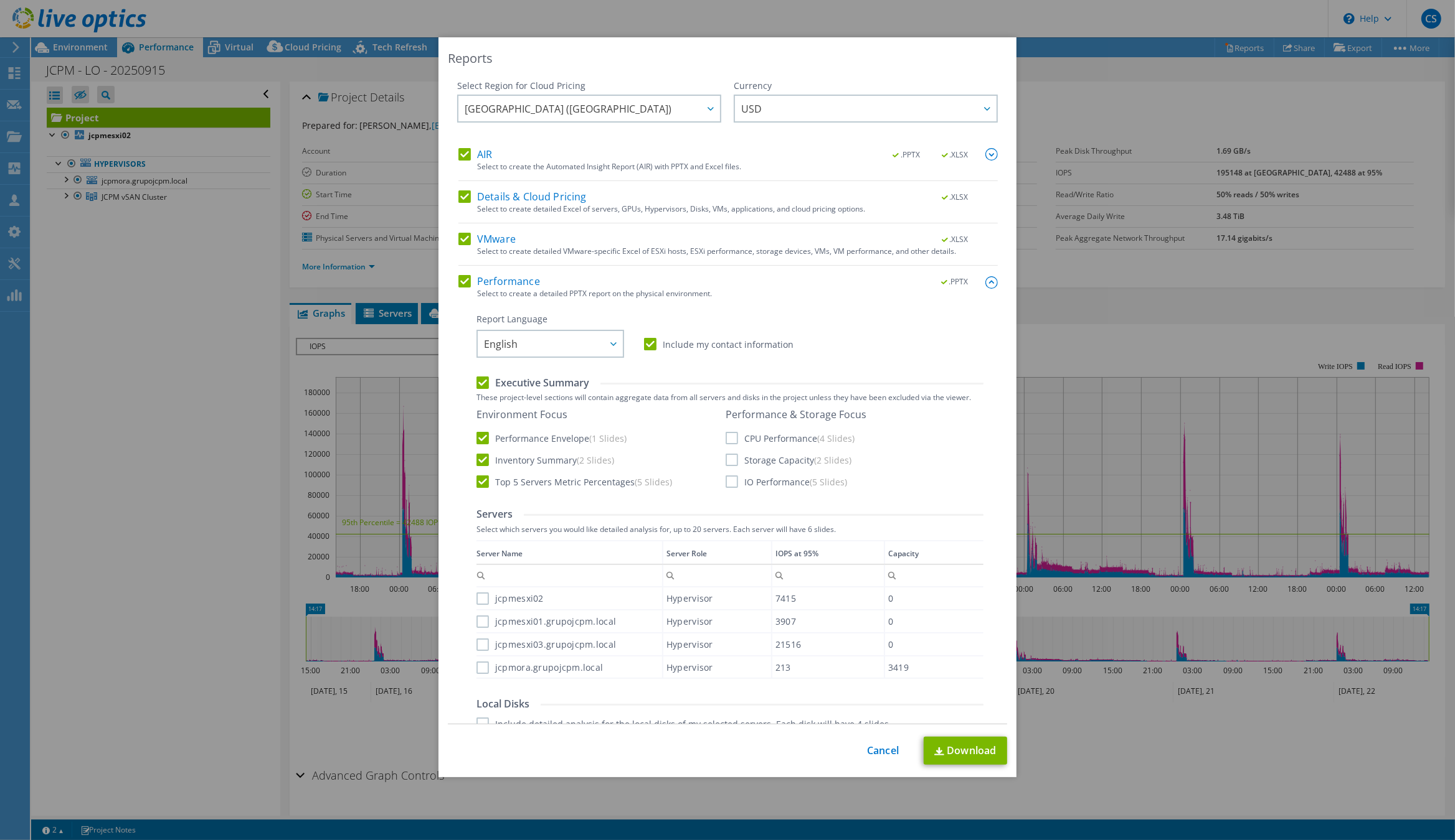
scroll to position [122, 0]
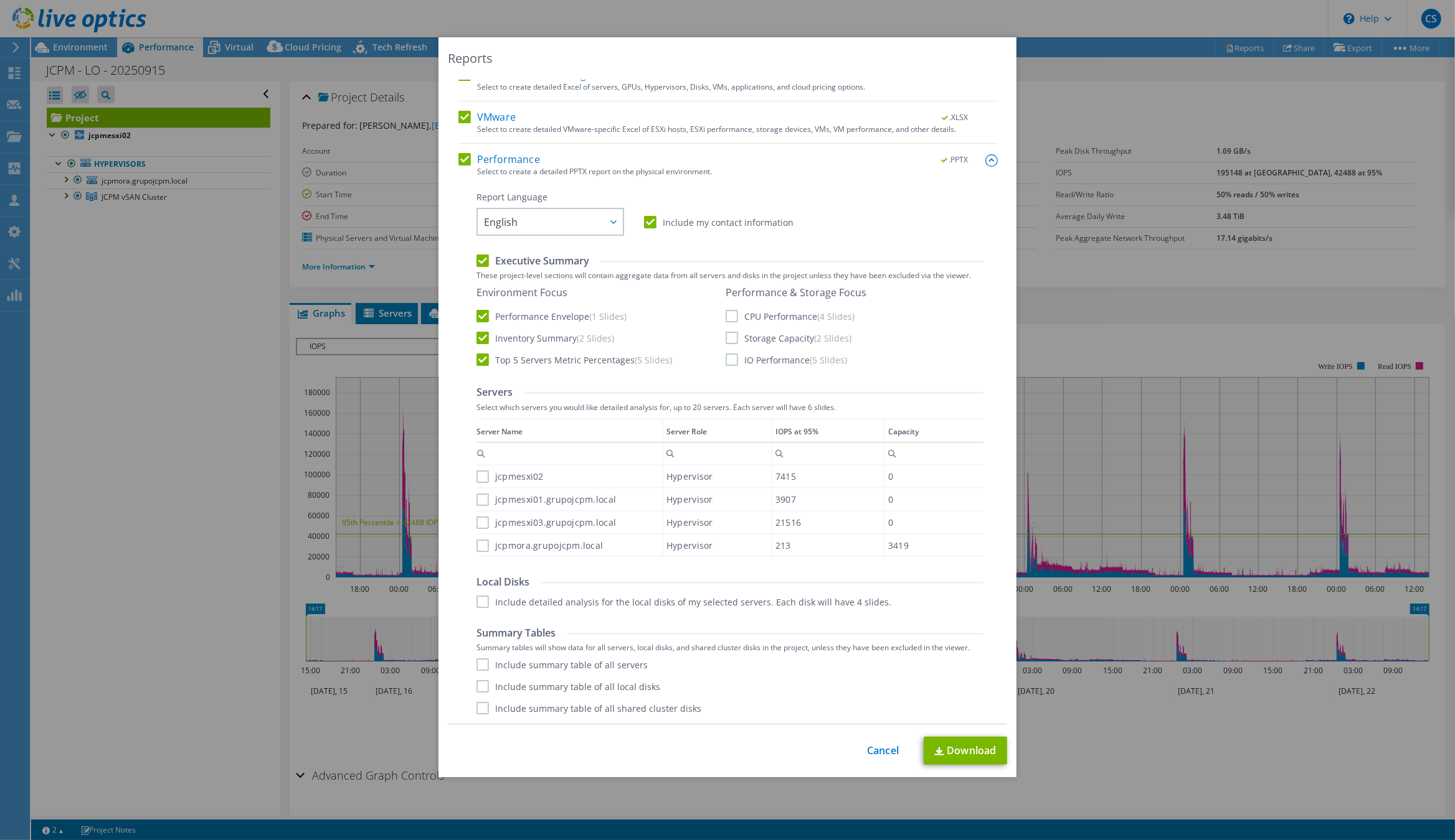
click at [735, 314] on label "CPU Performance (4 Slides)" at bounding box center [790, 316] width 129 height 13
click at [0, 0] on input "CPU Performance (4 Slides)" at bounding box center [0, 0] width 0 height 0
click at [731, 336] on label "Storage Capacity (2 Slides)" at bounding box center [788, 338] width 126 height 13
click at [0, 0] on input "Storage Capacity (2 Slides)" at bounding box center [0, 0] width 0 height 0
click at [733, 359] on label "IO Performance (5 Slides)" at bounding box center [786, 360] width 121 height 13
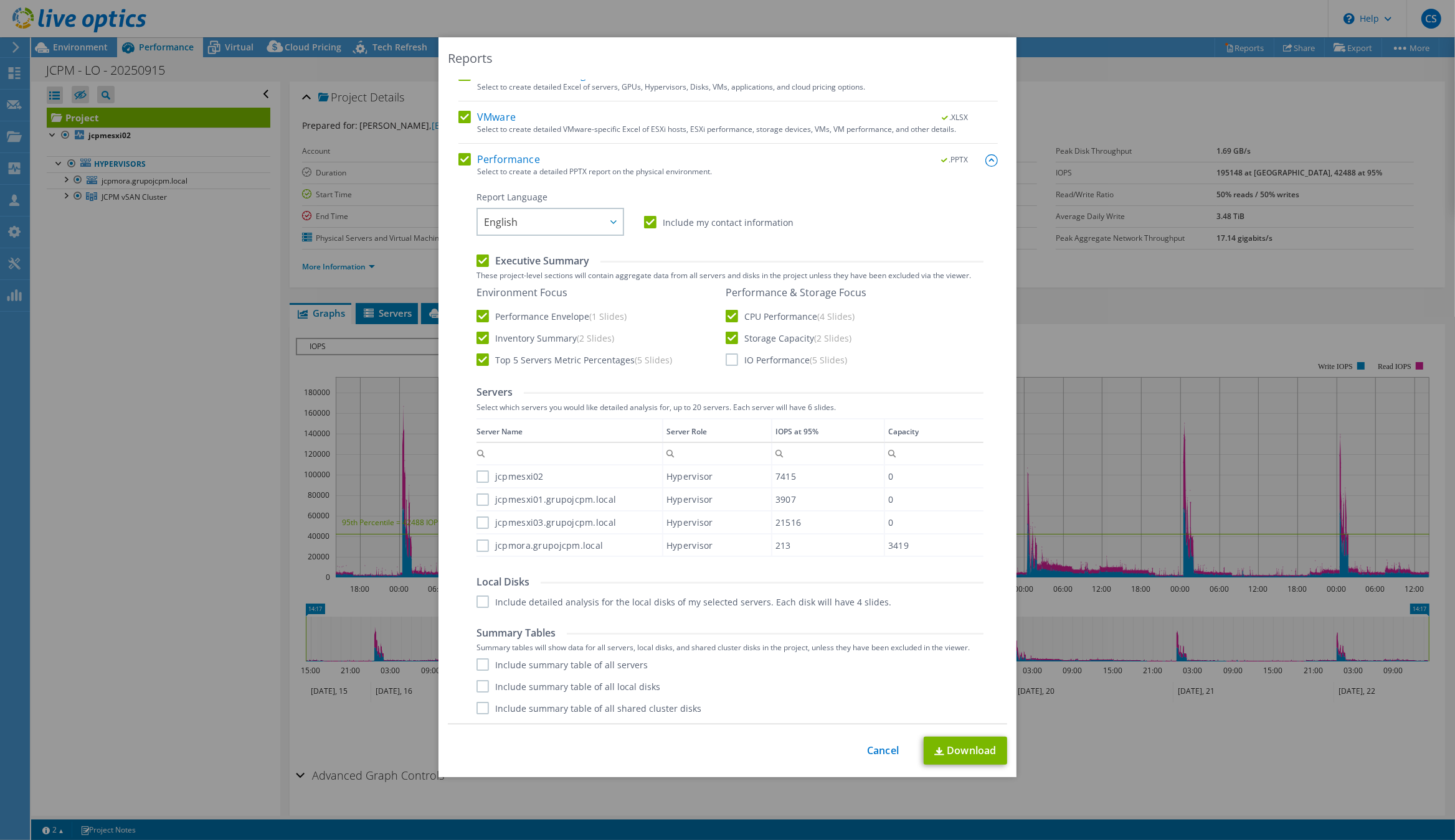
click at [0, 0] on input "IO Performance (5 Slides)" at bounding box center [0, 0] width 0 height 0
click at [480, 360] on label "Top 5 Servers Metric Percentages (5 Slides)" at bounding box center [574, 360] width 196 height 13
click at [0, 0] on input "Top 5 Servers Metric Percentages (5 Slides)" at bounding box center [0, 0] width 0 height 0
click at [483, 472] on label "jcpmesxi02" at bounding box center [510, 477] width 67 height 13
click at [0, 0] on input "jcpmesxi02" at bounding box center [0, 0] width 0 height 0
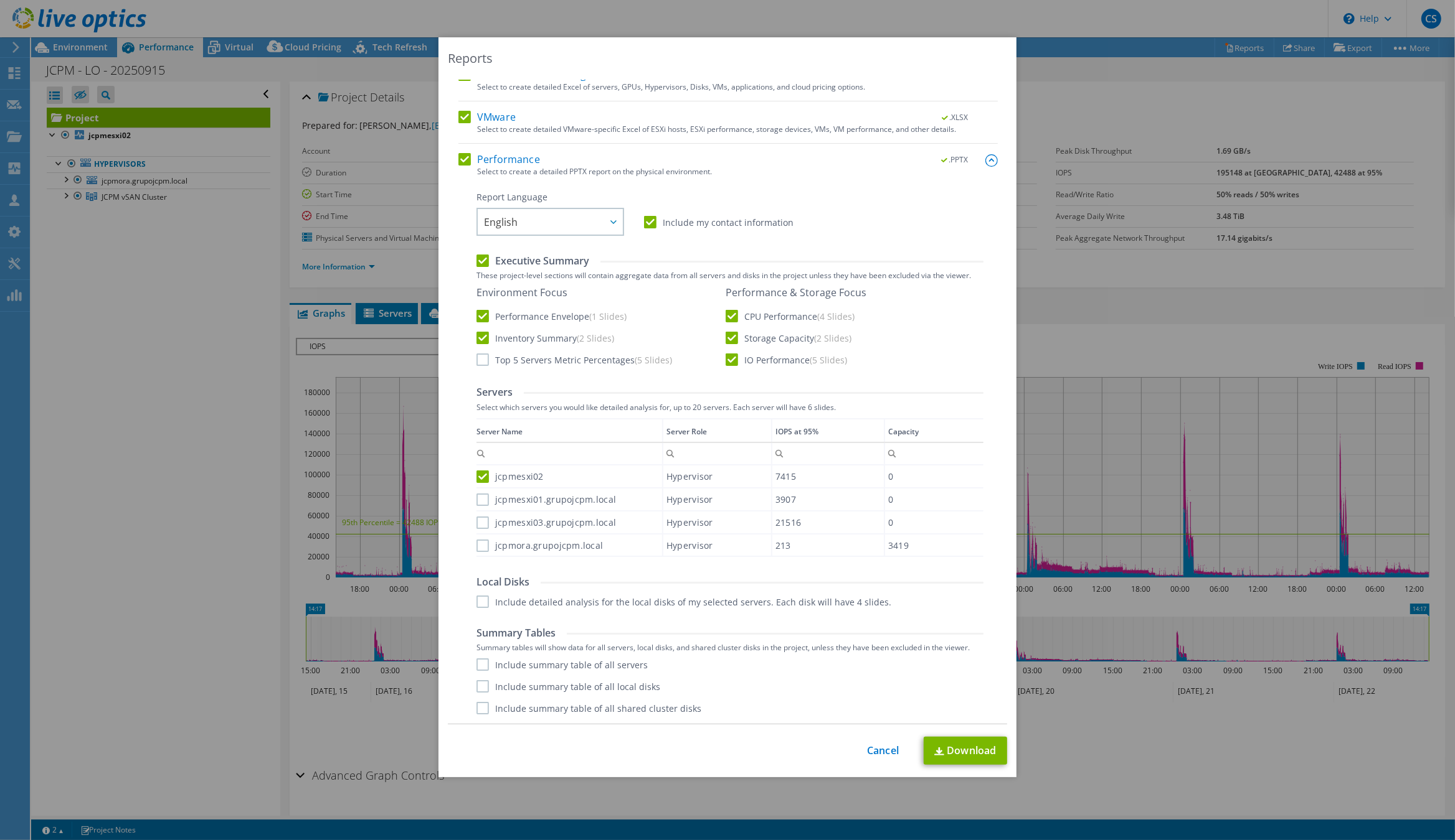
click at [481, 501] on label "jcpmesxi01.grupojcpm.local" at bounding box center [546, 500] width 139 height 13
click at [0, 0] on input "jcpmesxi01.grupojcpm.local" at bounding box center [0, 0] width 0 height 0
click at [483, 525] on label "jcpmesxi03.grupojcpm.local" at bounding box center [546, 523] width 139 height 13
click at [0, 0] on input "jcpmesxi03.grupojcpm.local" at bounding box center [0, 0] width 0 height 0
click at [483, 541] on label "jcpmora.grupojcpm.local" at bounding box center [539, 546] width 126 height 13
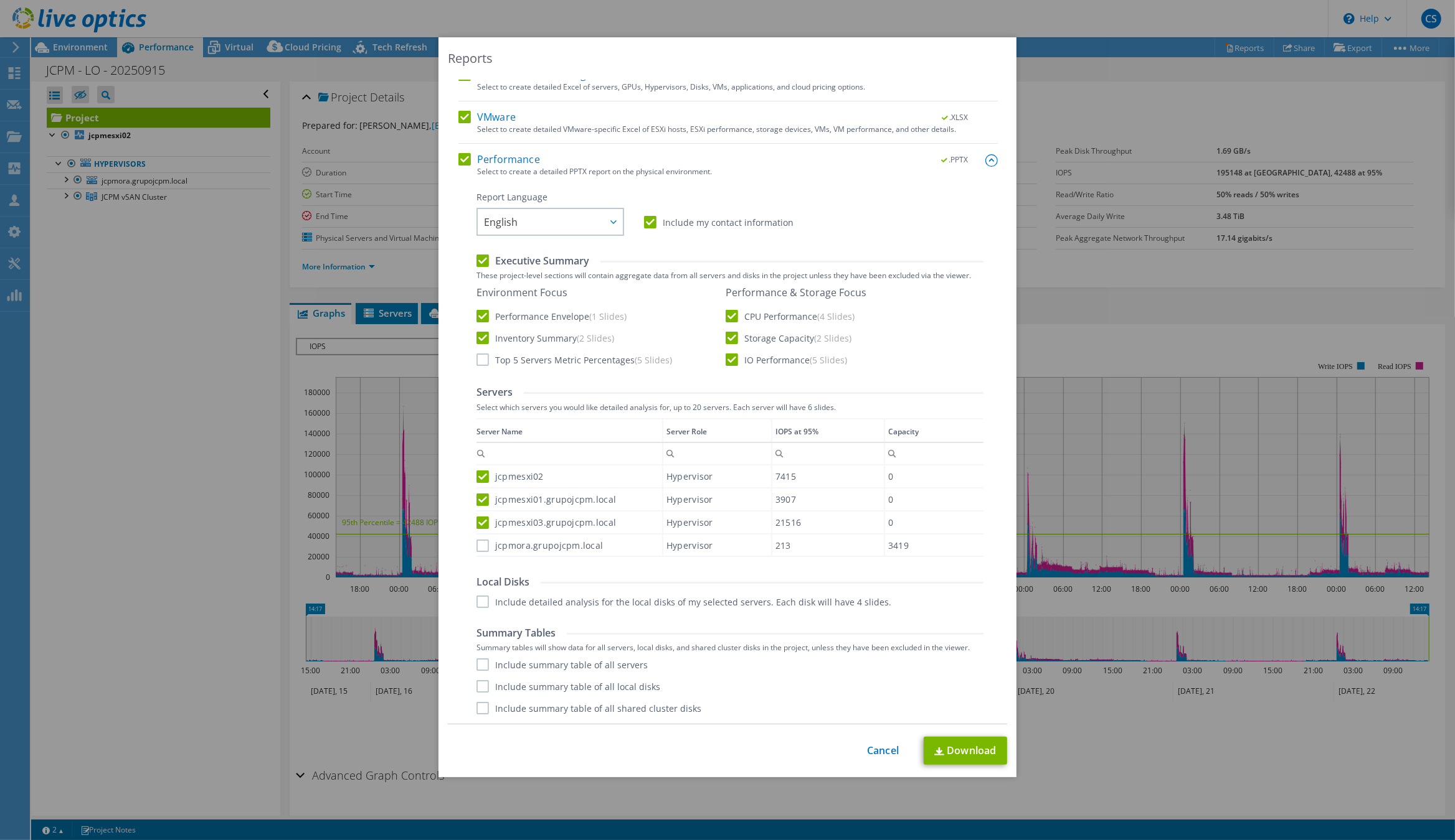
click at [0, 0] on input "jcpmora.grupojcpm.local" at bounding box center [0, 0] width 0 height 0
click at [478, 664] on label "Include summary table of all servers" at bounding box center [562, 665] width 171 height 13
click at [0, 0] on input "Include summary table of all servers" at bounding box center [0, 0] width 0 height 0
click at [480, 688] on label "Include summary table of all local disks" at bounding box center [568, 686] width 184 height 13
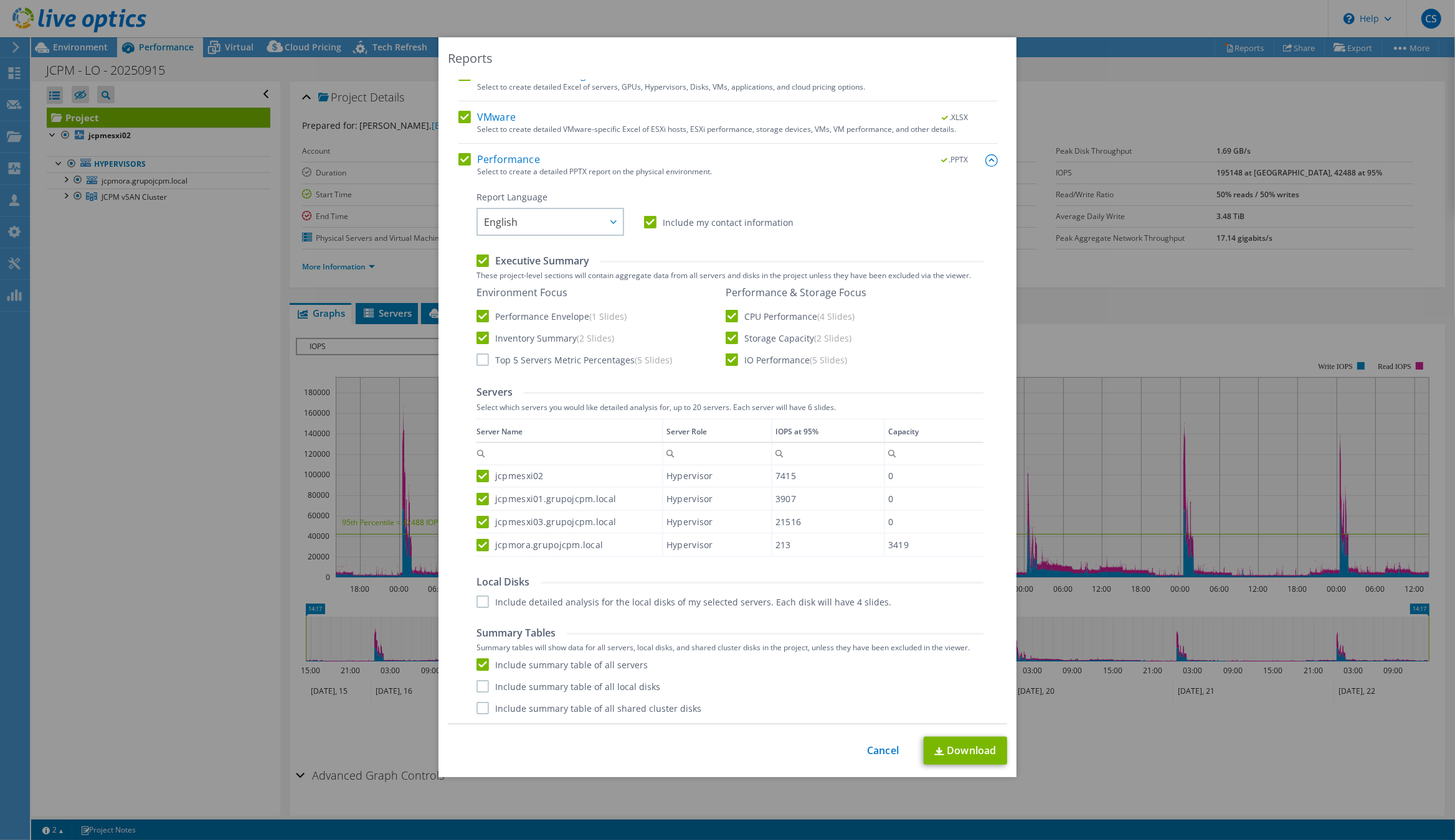
click at [0, 0] on input "Include summary table of all local disks" at bounding box center [0, 0] width 0 height 0
click at [480, 688] on label "Include summary table of all local disks" at bounding box center [568, 686] width 184 height 13
click at [0, 0] on input "Include summary table of all local disks" at bounding box center [0, 0] width 0 height 0
click at [481, 706] on label "Include summary table of all shared cluster disks" at bounding box center [589, 708] width 225 height 13
click at [0, 0] on input "Include summary table of all shared cluster disks" at bounding box center [0, 0] width 0 height 0
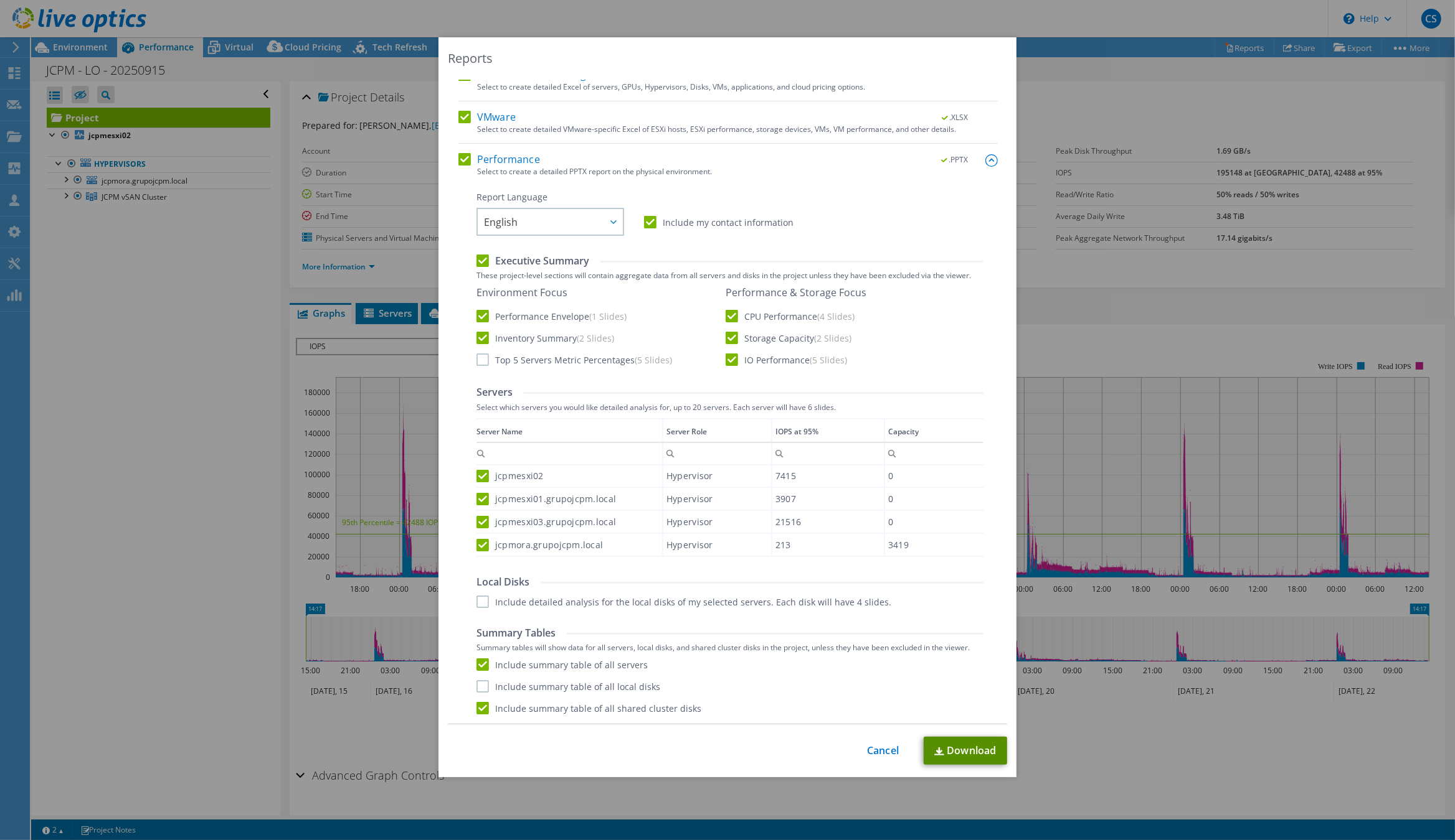
click at [965, 748] on link "Download" at bounding box center [965, 751] width 83 height 28
click at [480, 685] on label "Include summary table of all local disks" at bounding box center [568, 686] width 184 height 13
click at [0, 0] on input "Include summary table of all local disks" at bounding box center [0, 0] width 0 height 0
click at [966, 748] on link "Download" at bounding box center [965, 751] width 83 height 28
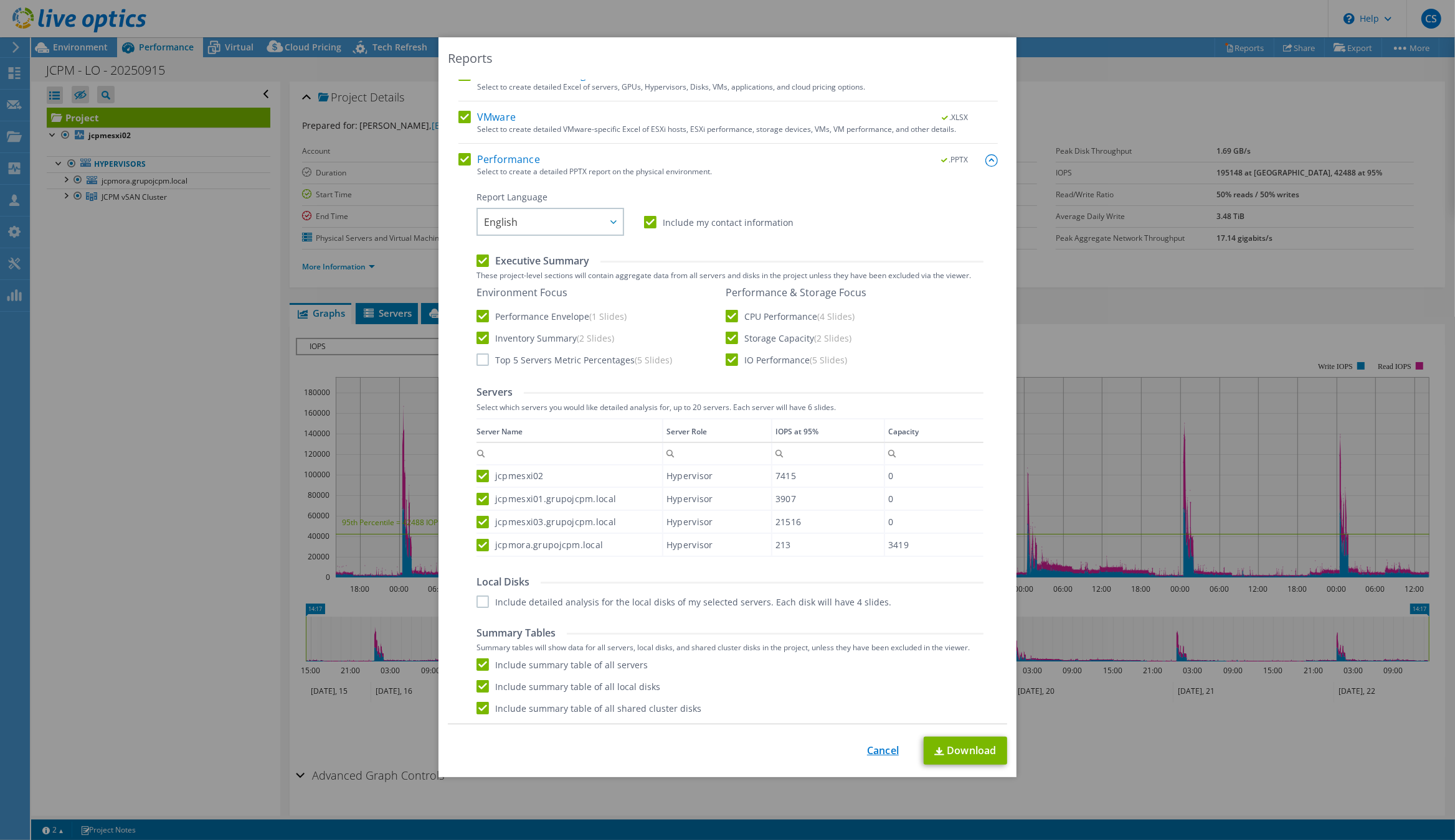
click at [884, 747] on link "Cancel" at bounding box center [883, 751] width 32 height 12
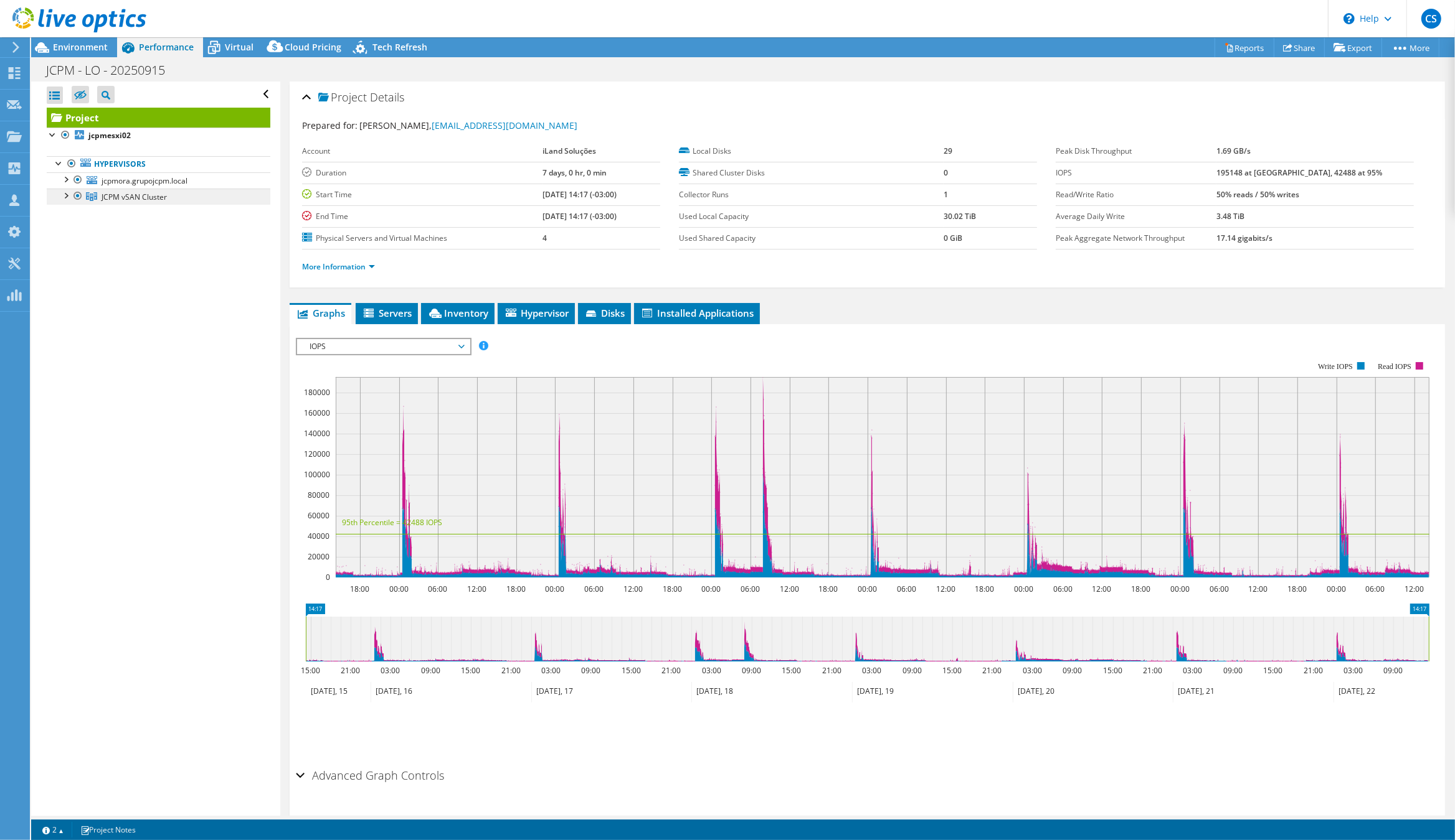
click at [113, 198] on span "JCPM vSAN Cluster" at bounding box center [134, 197] width 65 height 11
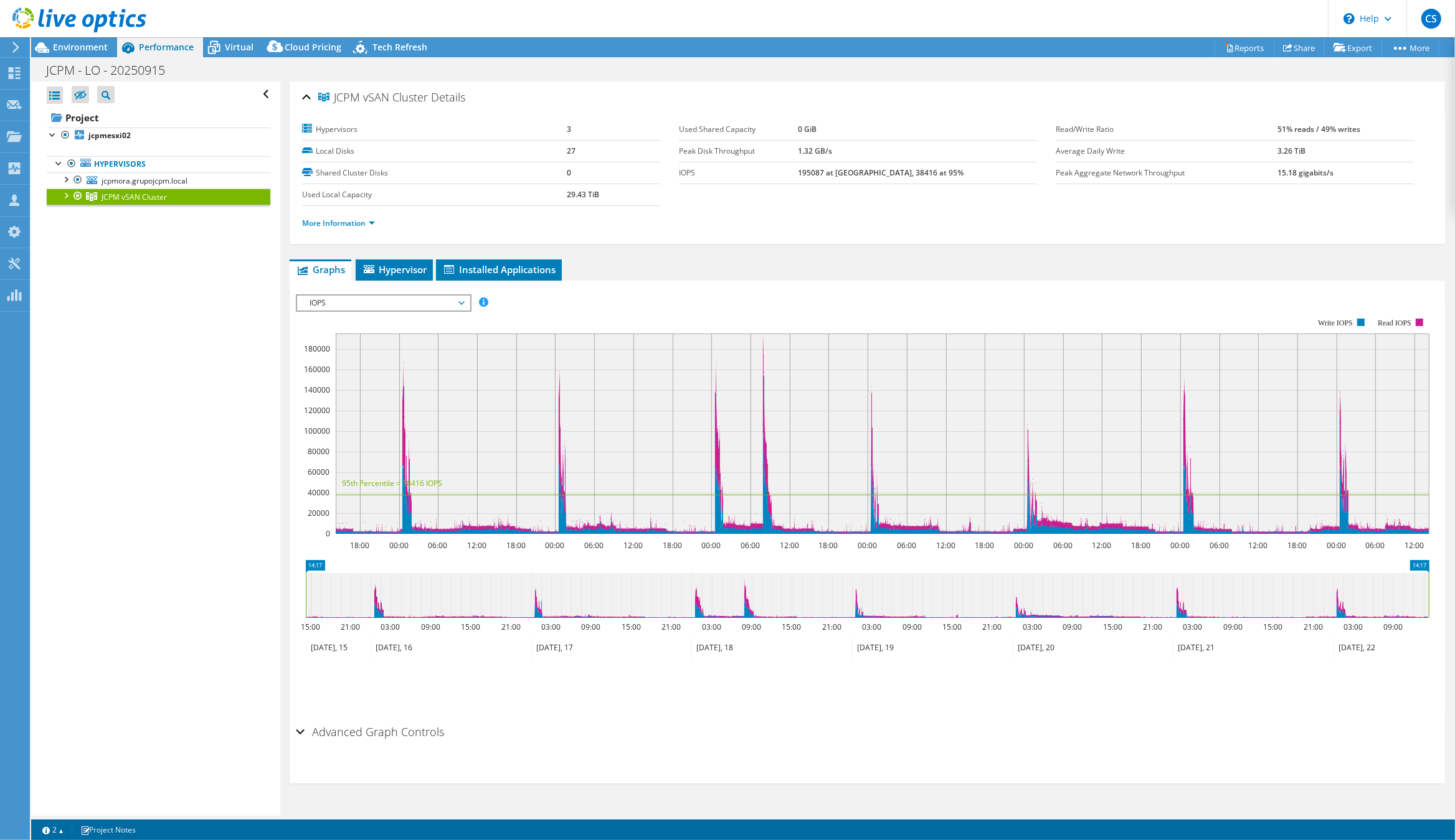
click at [385, 304] on span "IOPS" at bounding box center [383, 303] width 160 height 15
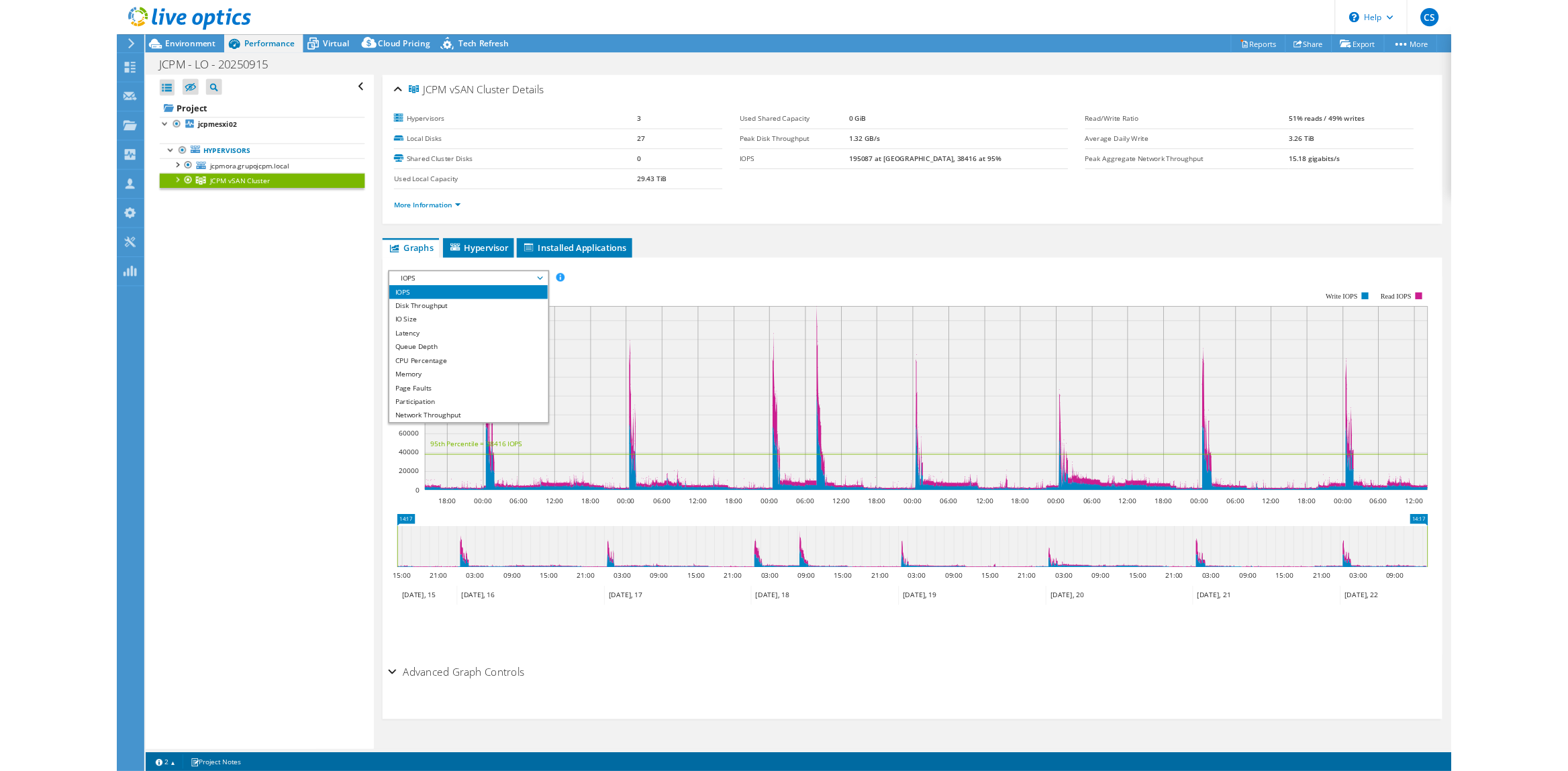
scroll to position [47, 0]
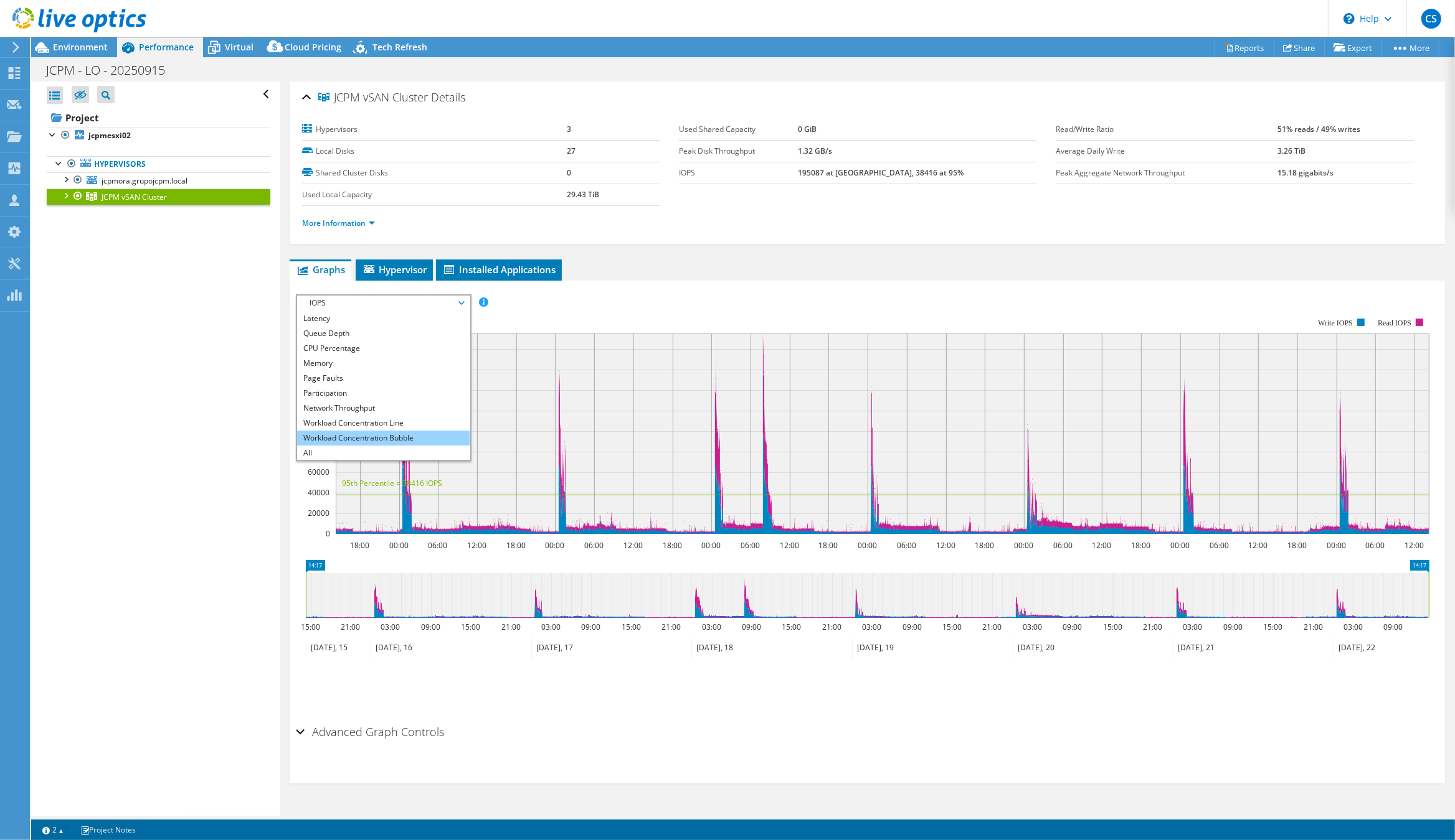
click at [360, 437] on li "Workload Concentration Bubble" at bounding box center [383, 439] width 173 height 15
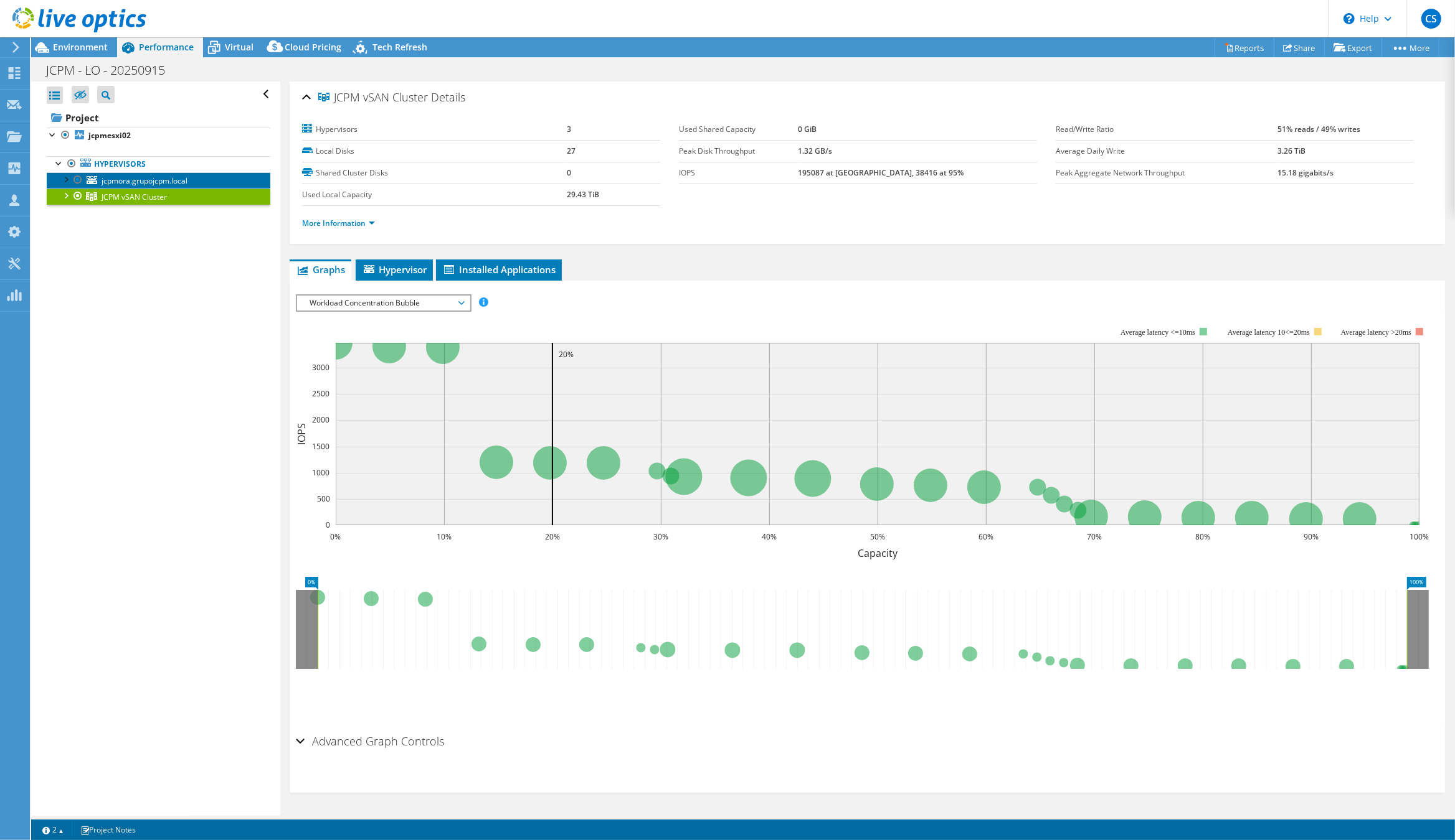
click at [127, 178] on span "jcpmora.grupojcpm.local" at bounding box center [144, 181] width 86 height 11
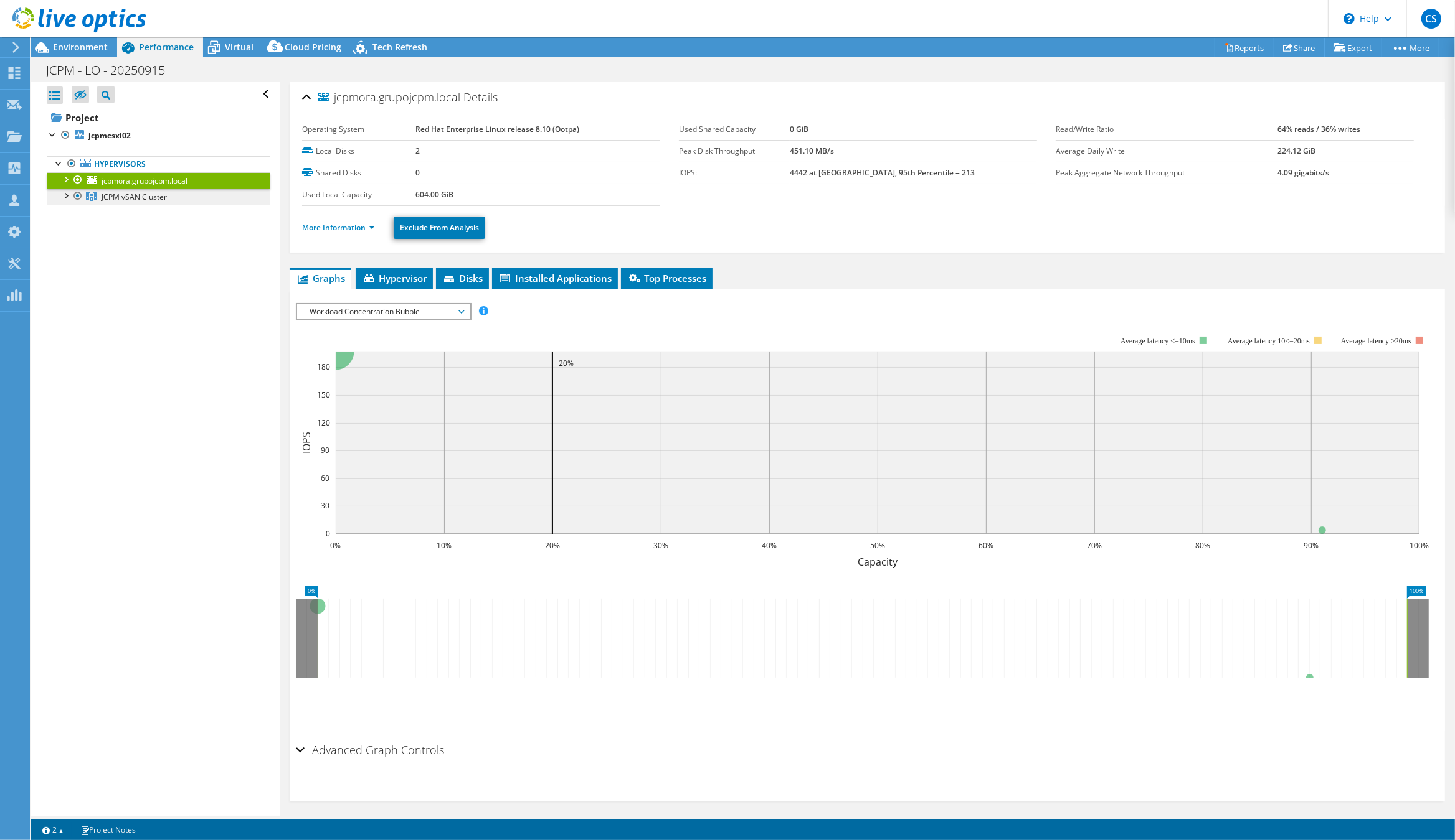
click at [144, 202] on span "JCPM vSAN Cluster" at bounding box center [134, 197] width 65 height 11
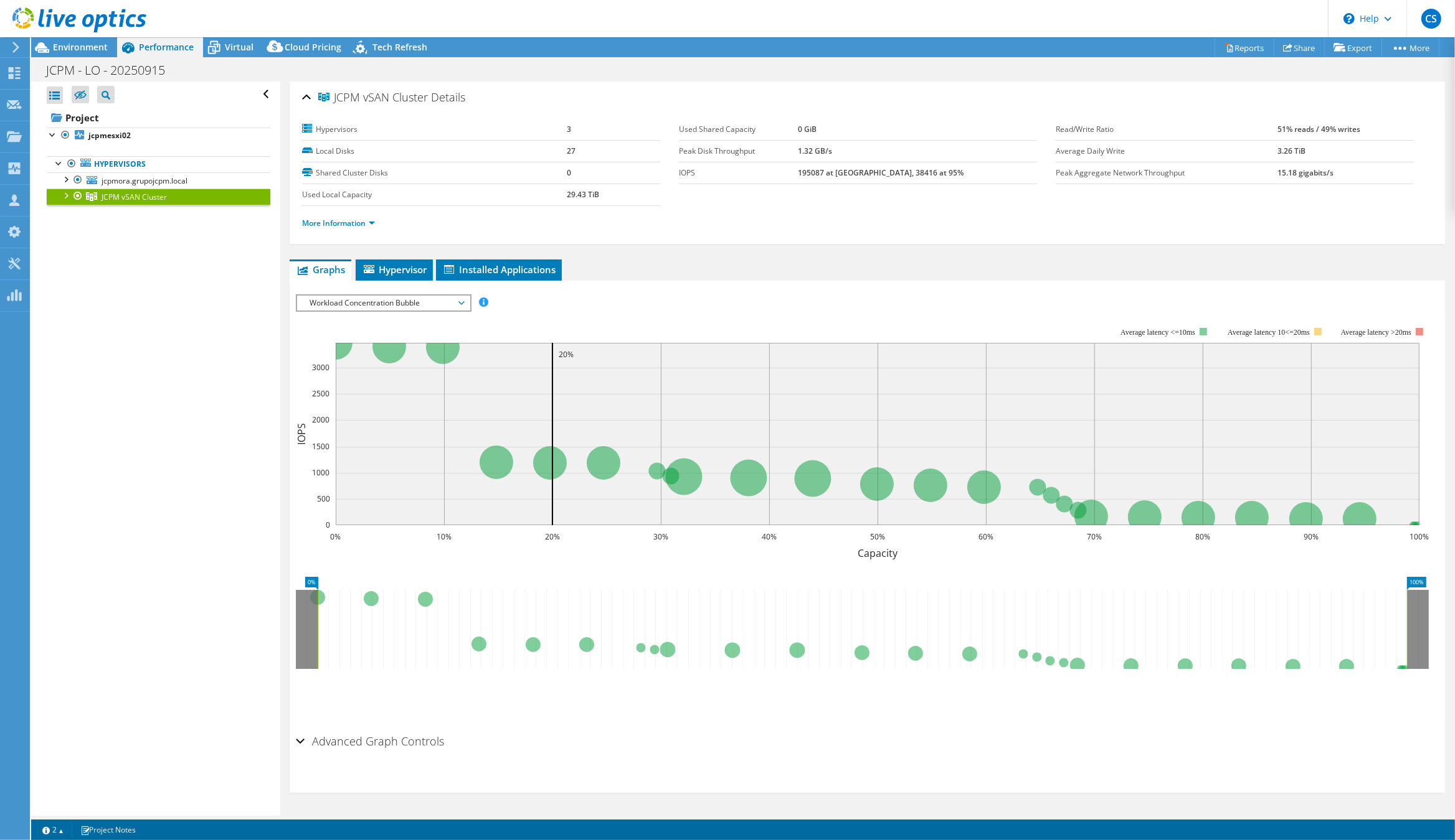
click at [174, 370] on div "Open All Close All Hide Excluded Nodes Project Tree Filter" at bounding box center [156, 449] width 249 height 735
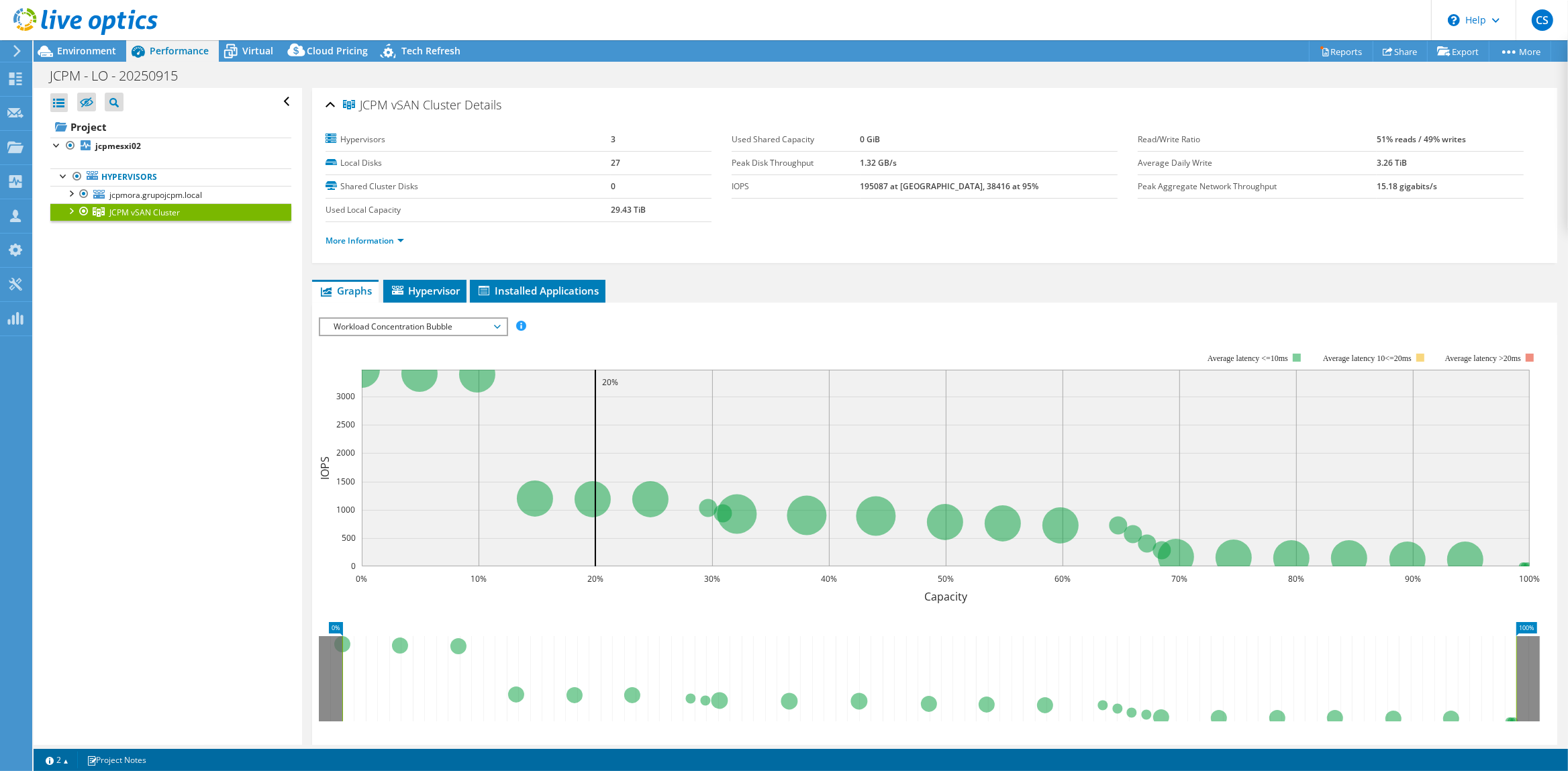
click at [482, 325] on span "Workload Concentration Bubble" at bounding box center [413, 327] width 172 height 16
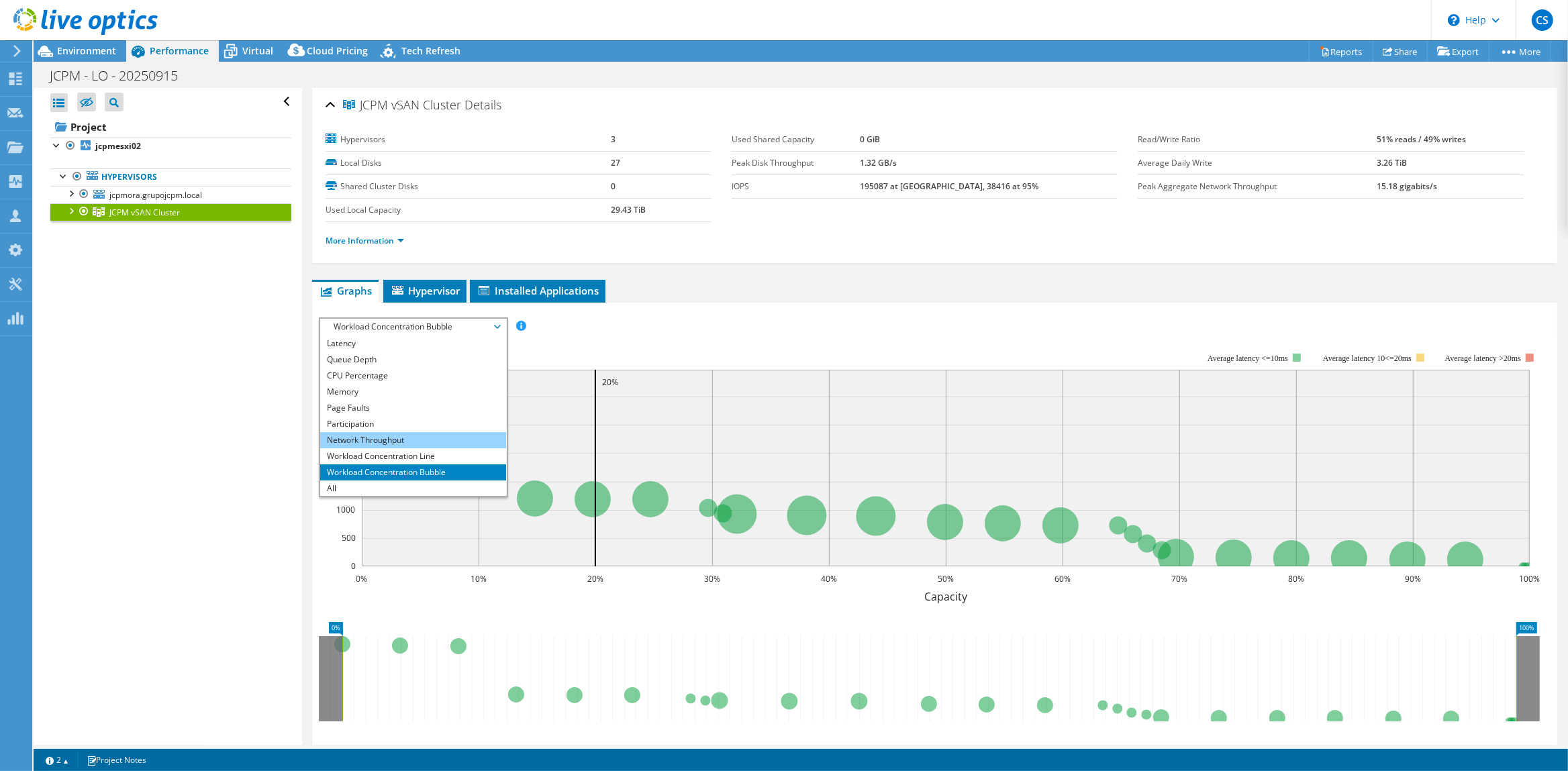
click at [403, 436] on li "Network Throughput" at bounding box center [413, 440] width 186 height 16
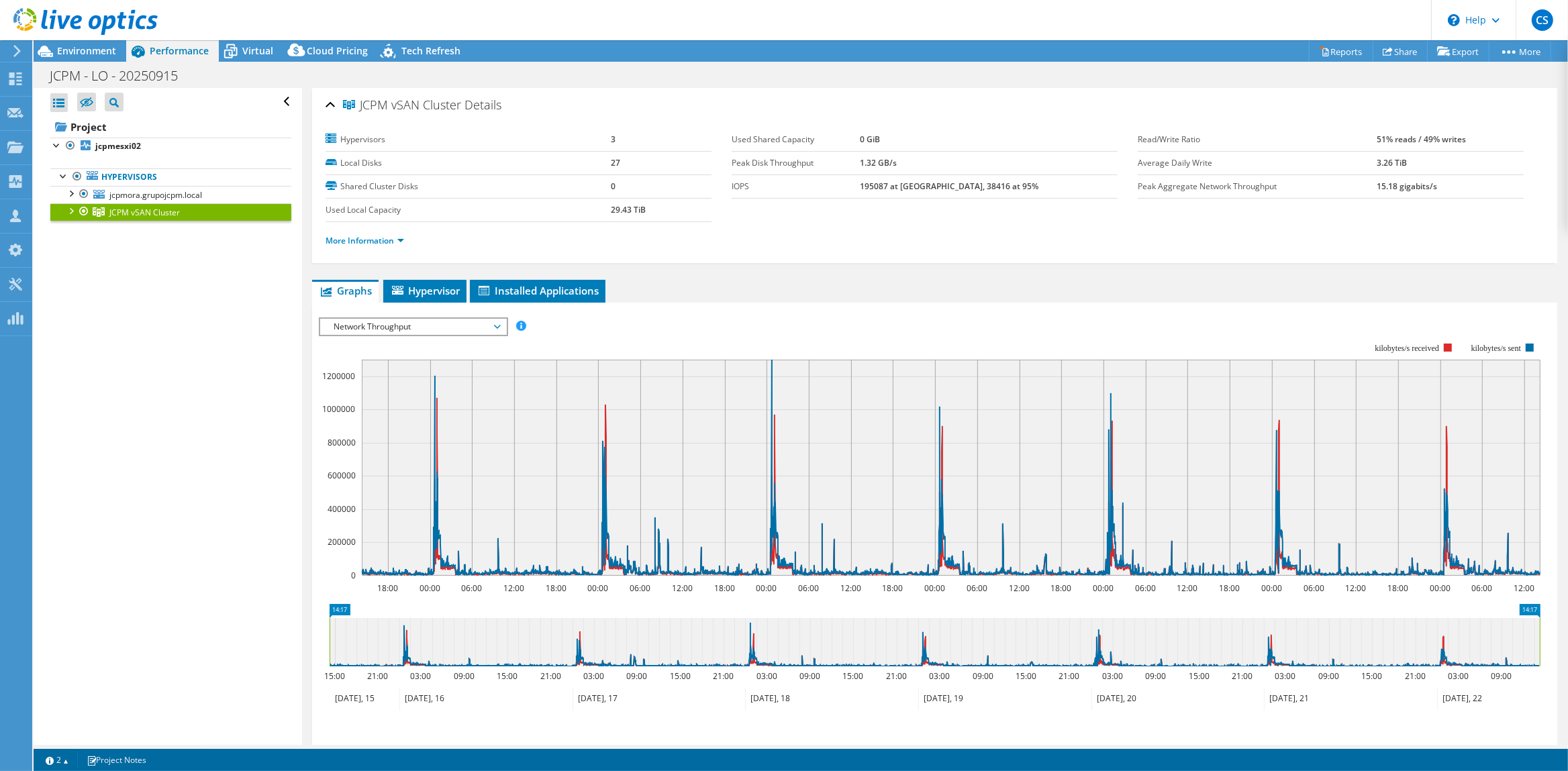
click at [81, 208] on div at bounding box center [84, 212] width 14 height 16
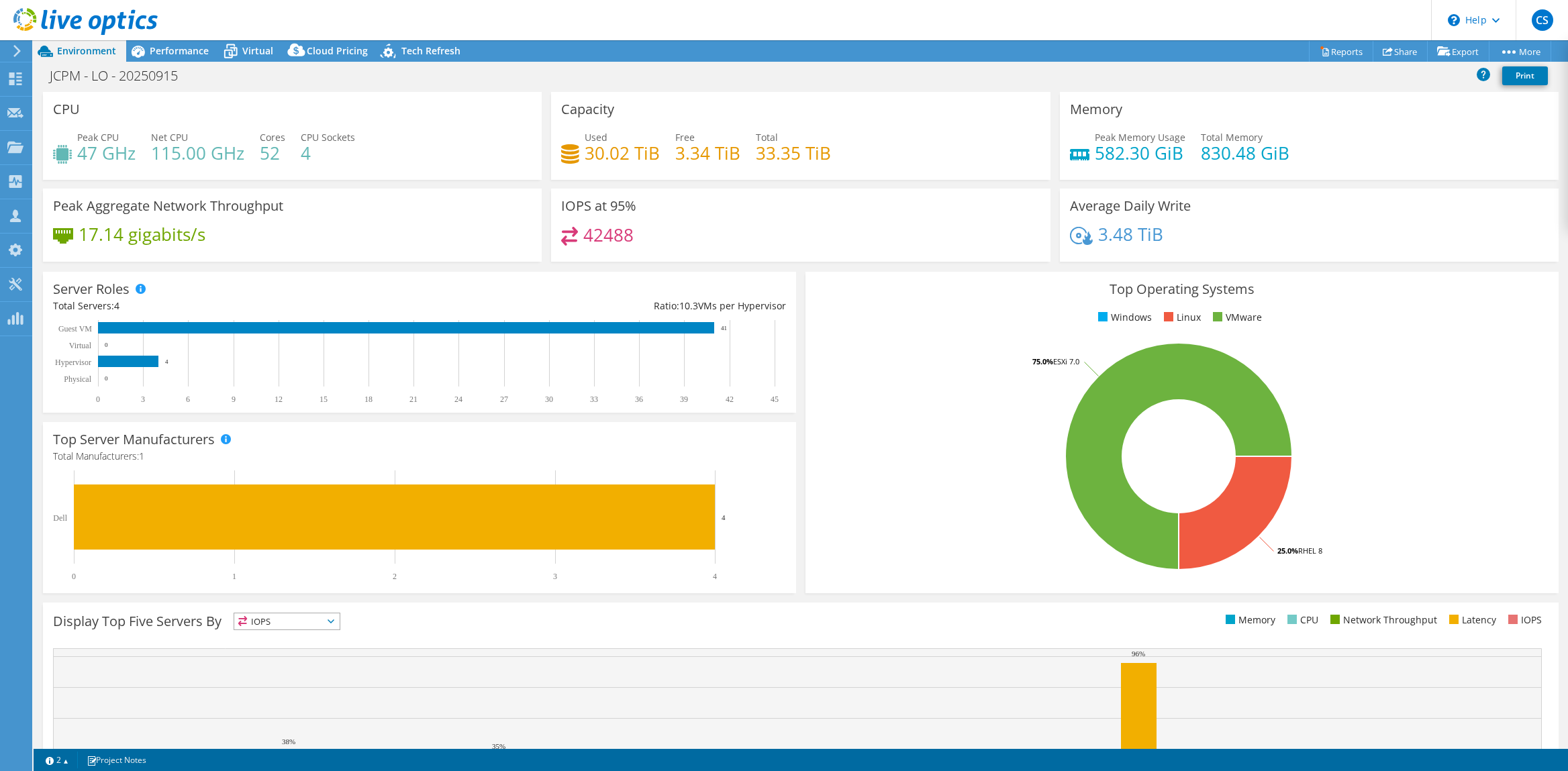
select select "SouthAmerica"
select select "USD"
click at [170, 53] on span "Performance" at bounding box center [179, 50] width 59 height 13
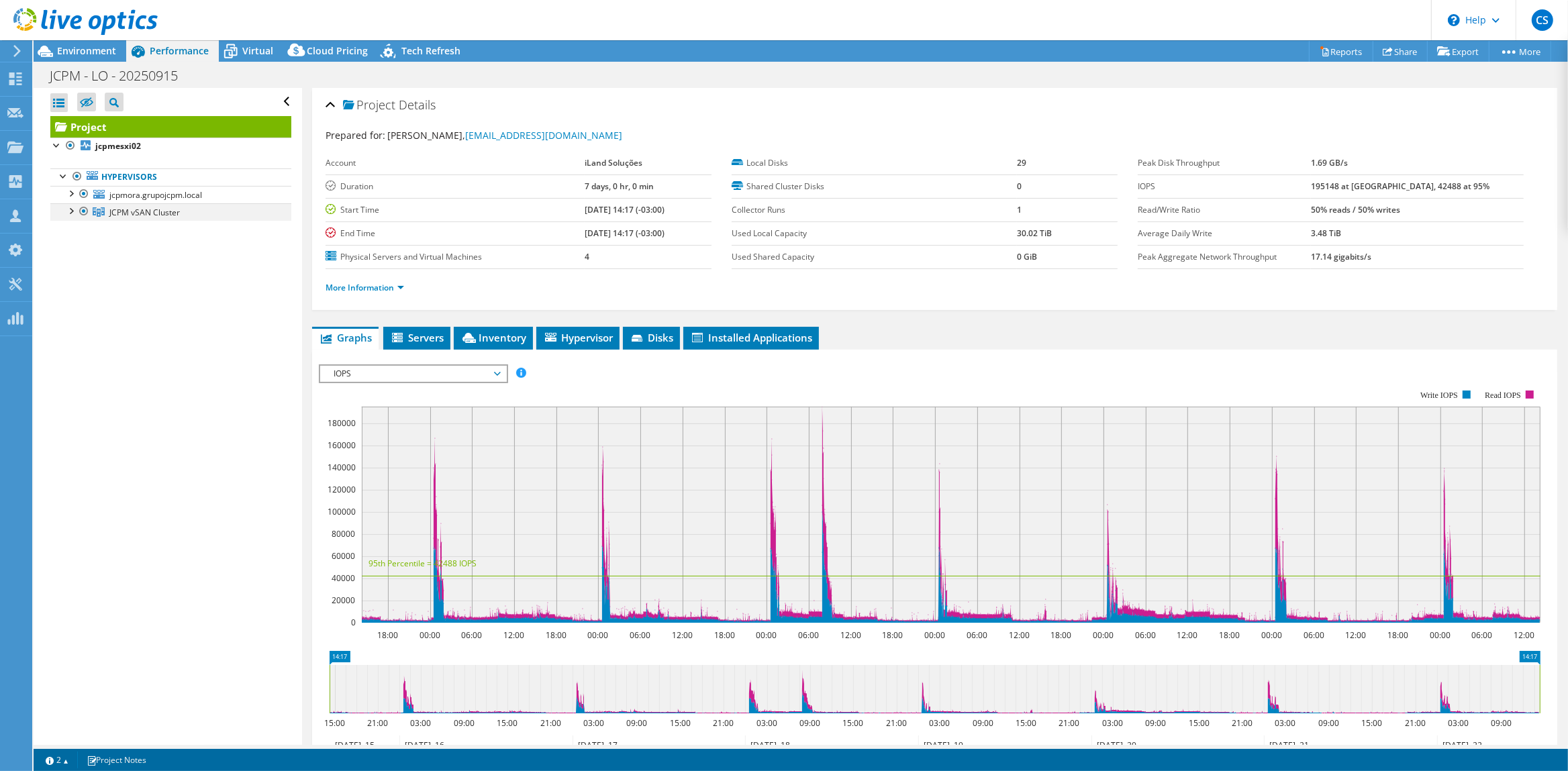
click at [83, 209] on div at bounding box center [84, 212] width 14 height 16
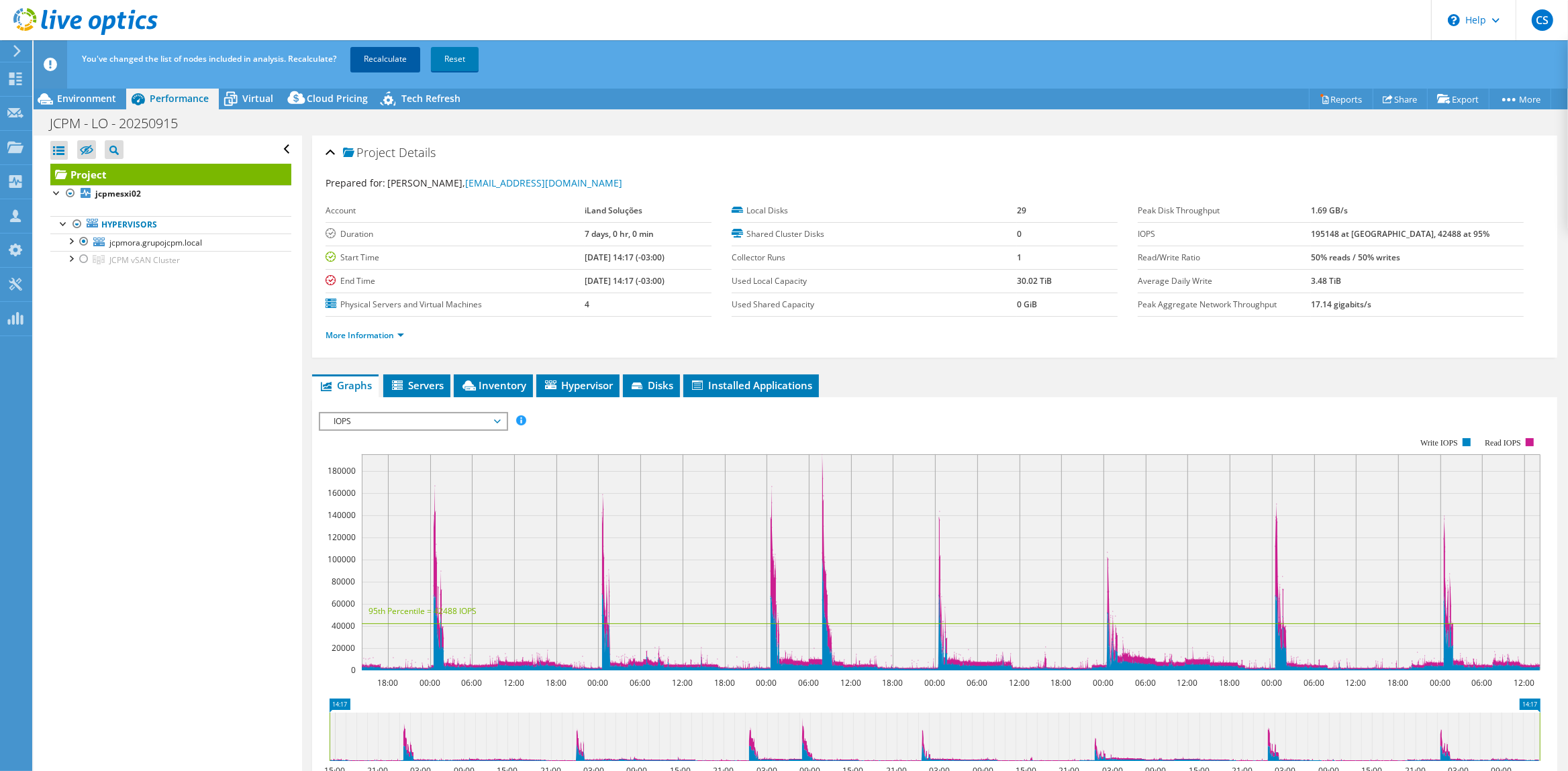
click at [385, 57] on link "Recalculate" at bounding box center [385, 59] width 70 height 24
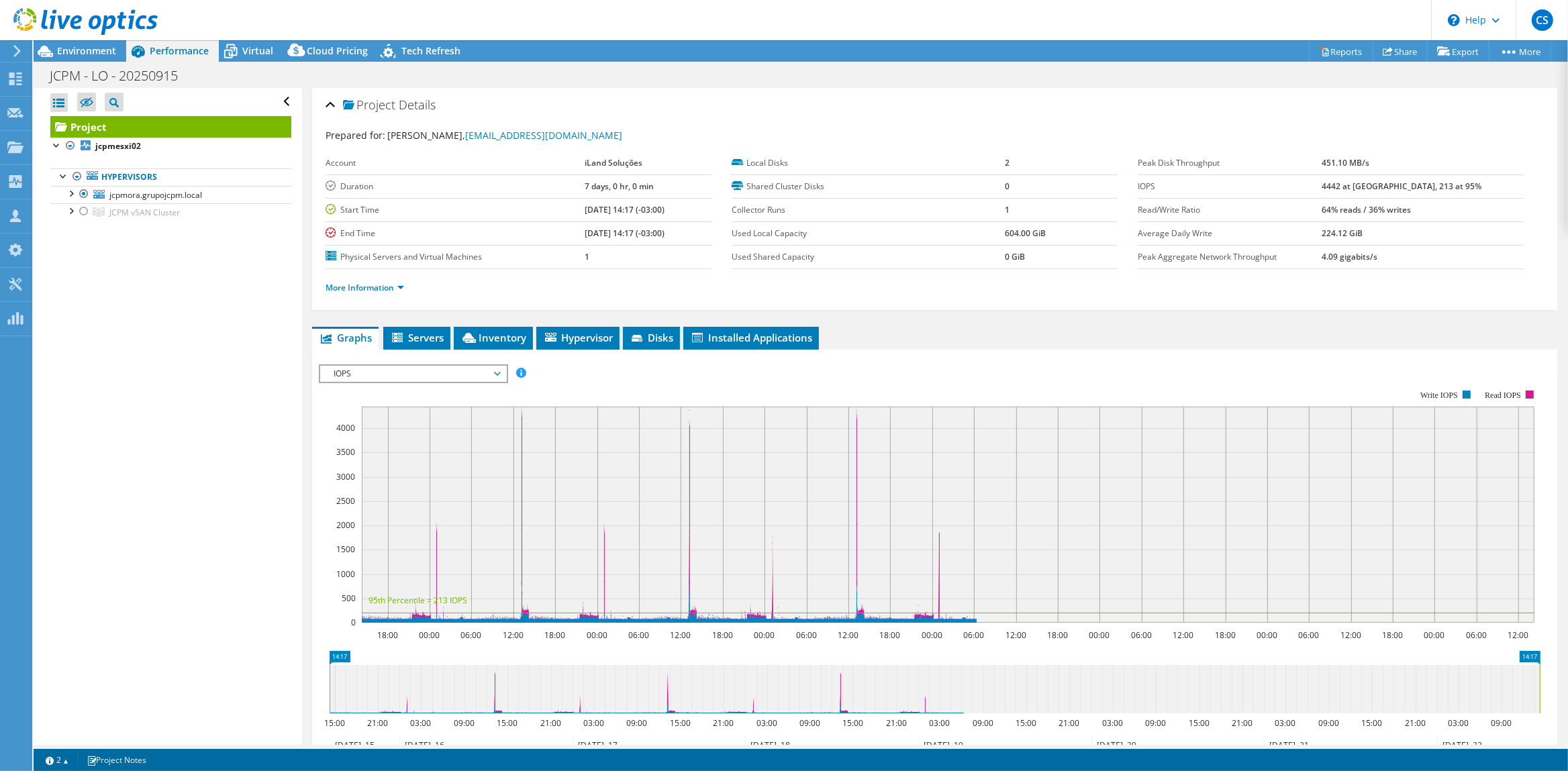
click at [446, 373] on span "IOPS" at bounding box center [413, 374] width 172 height 16
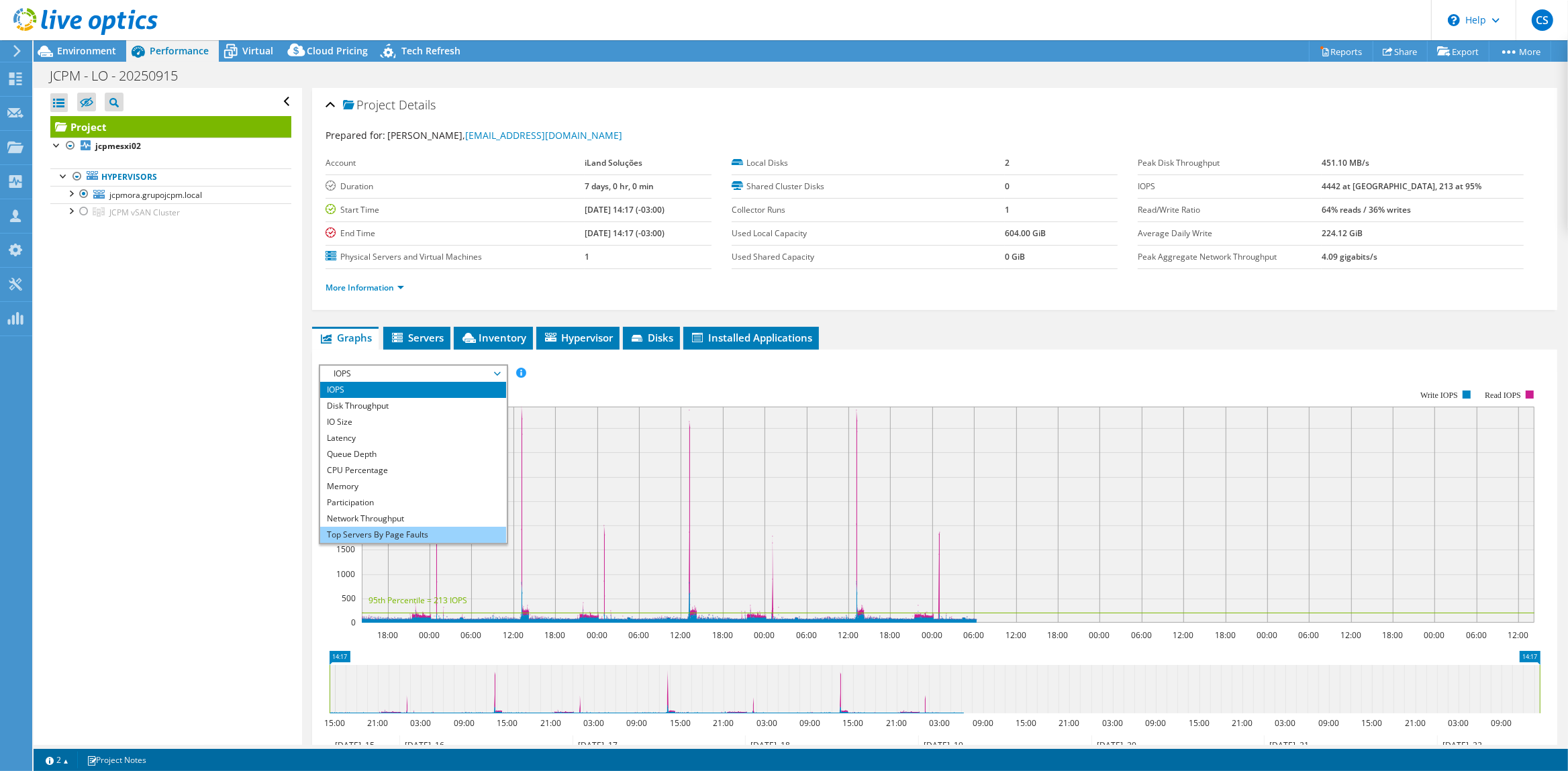
scroll to position [48, 0]
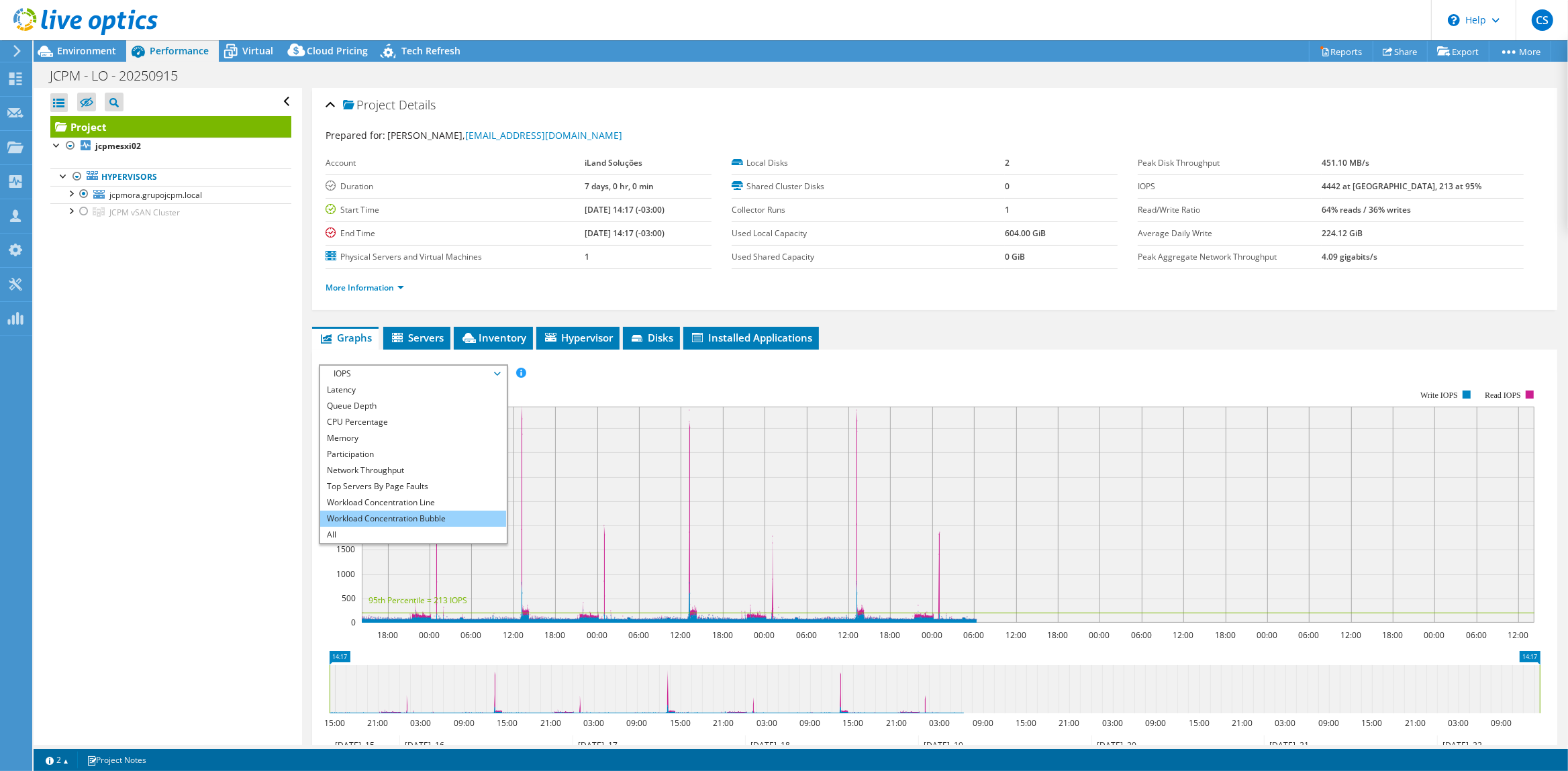
click at [405, 512] on li "Workload Concentration Bubble" at bounding box center [413, 519] width 186 height 16
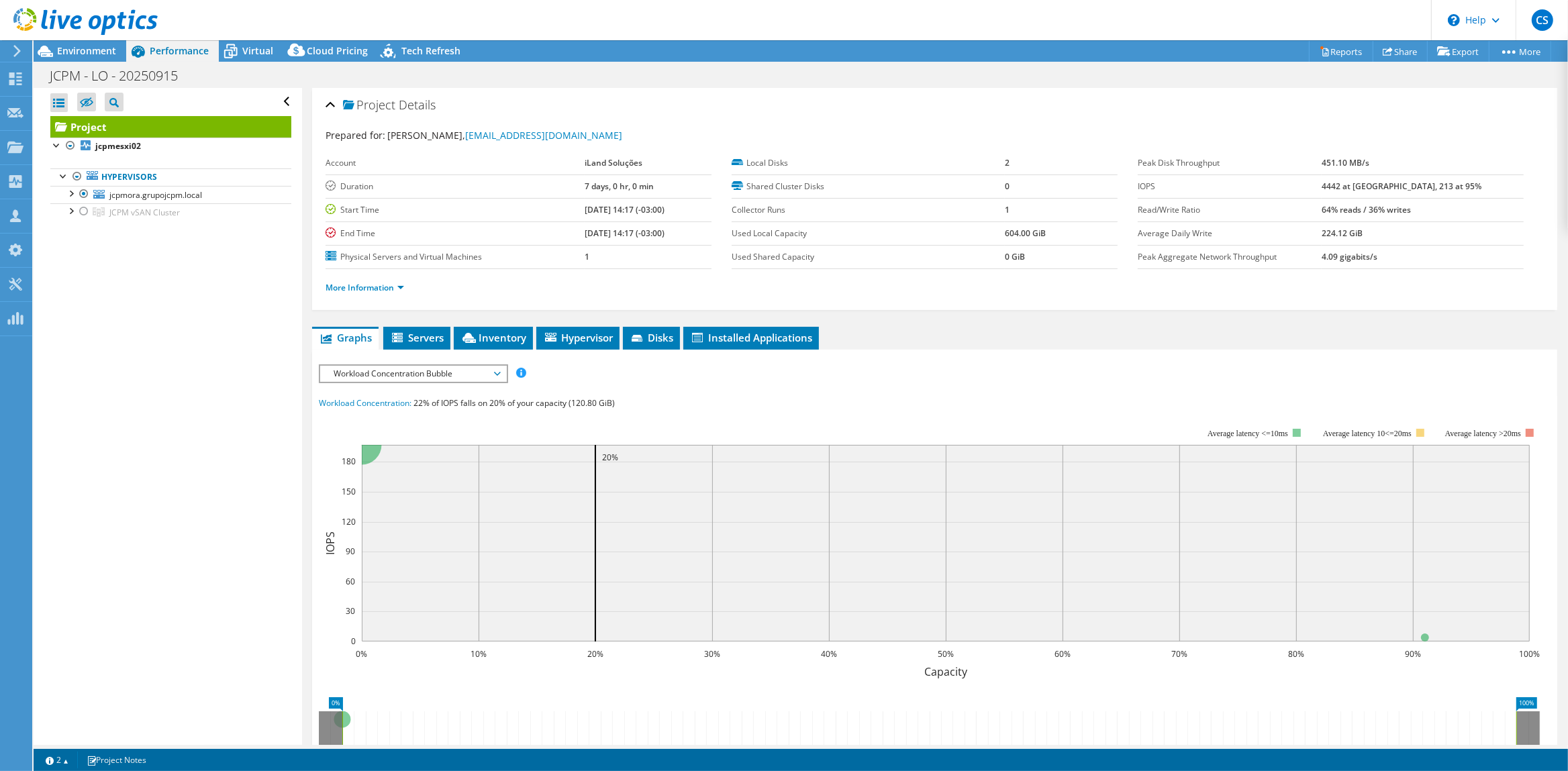
click at [415, 373] on span "Workload Concentration Bubble" at bounding box center [413, 374] width 172 height 16
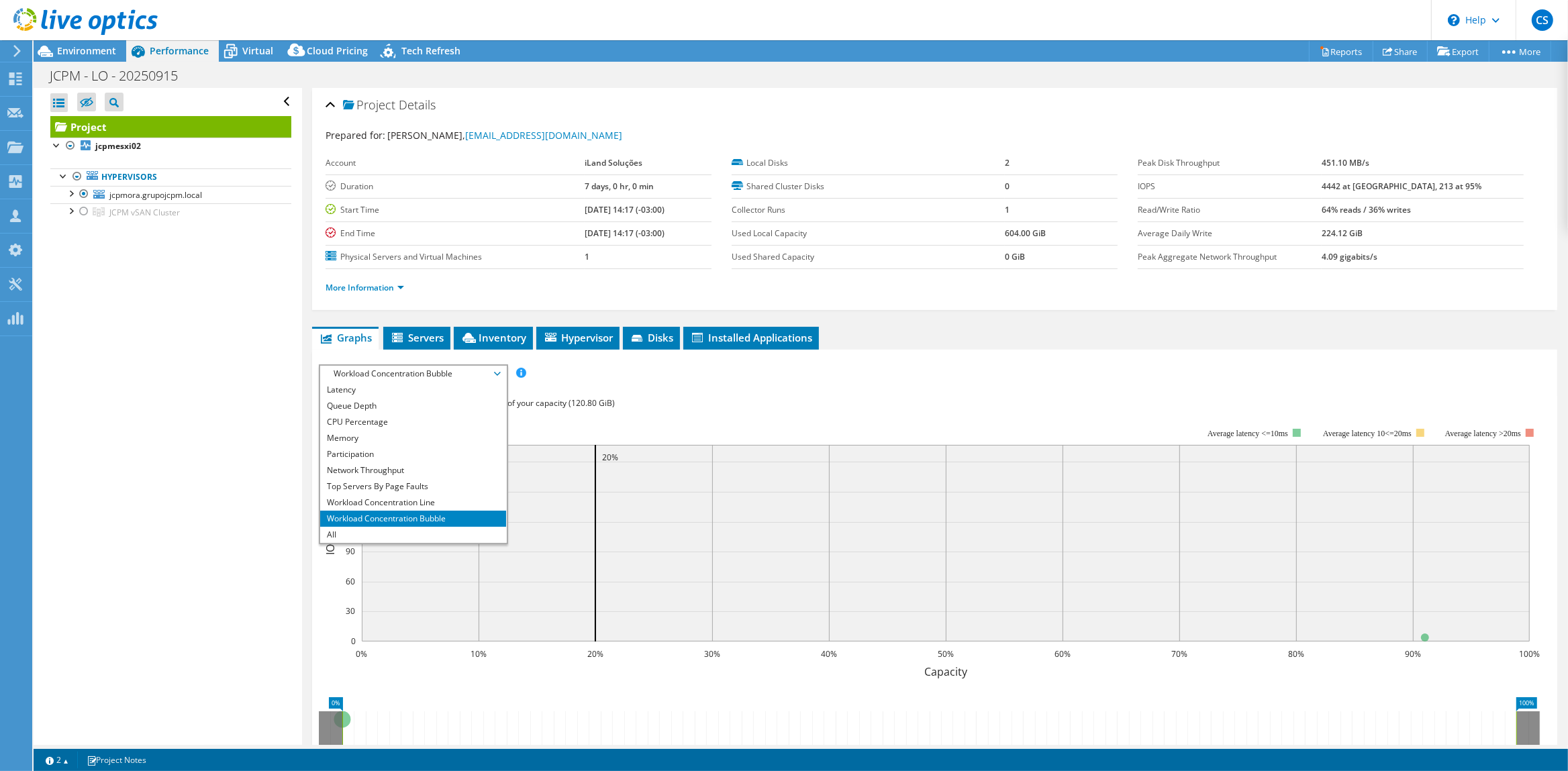
click at [415, 373] on span "Workload Concentration Bubble" at bounding box center [413, 374] width 172 height 16
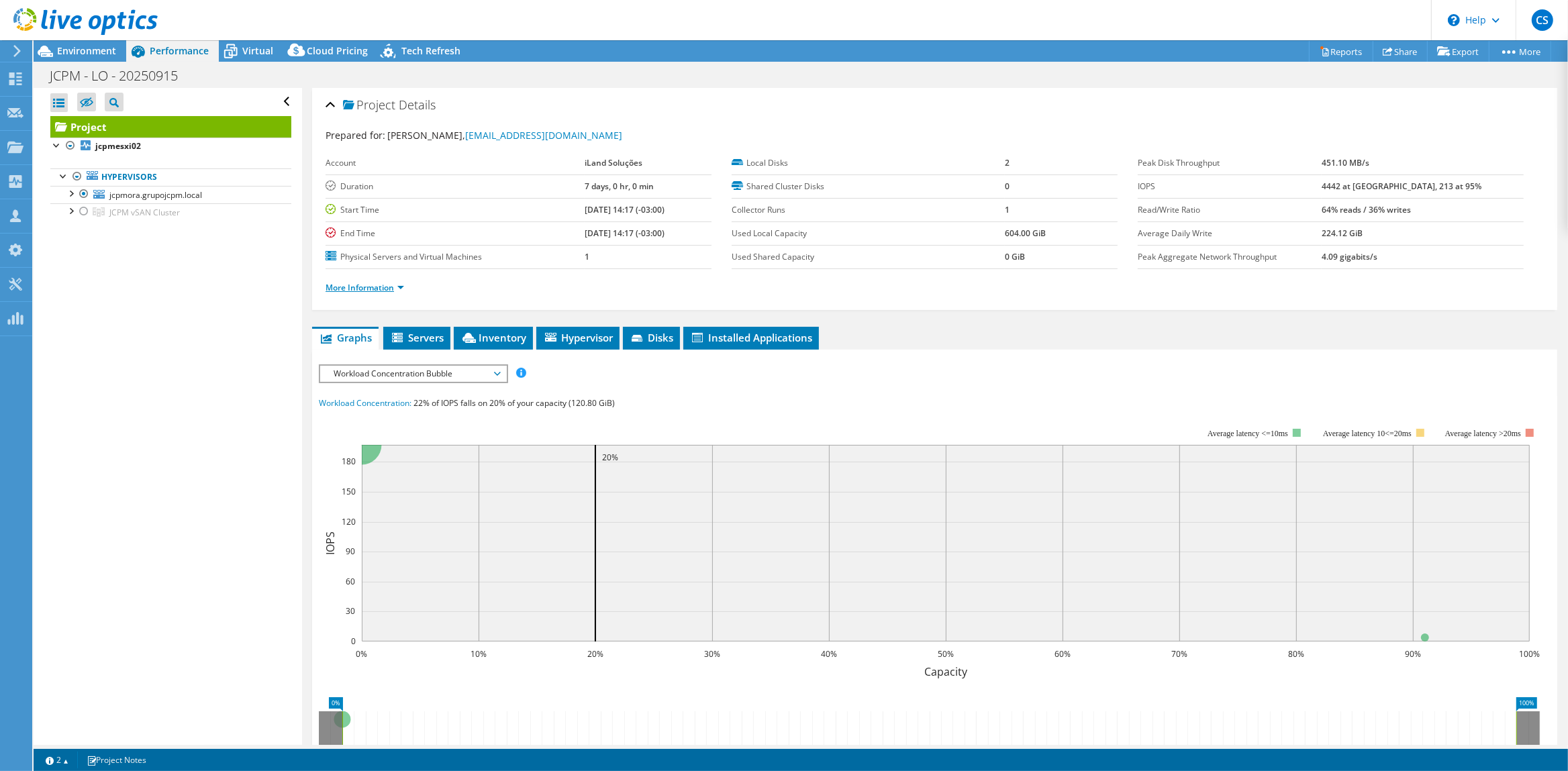
click at [369, 285] on link "More Information" at bounding box center [365, 287] width 78 height 11
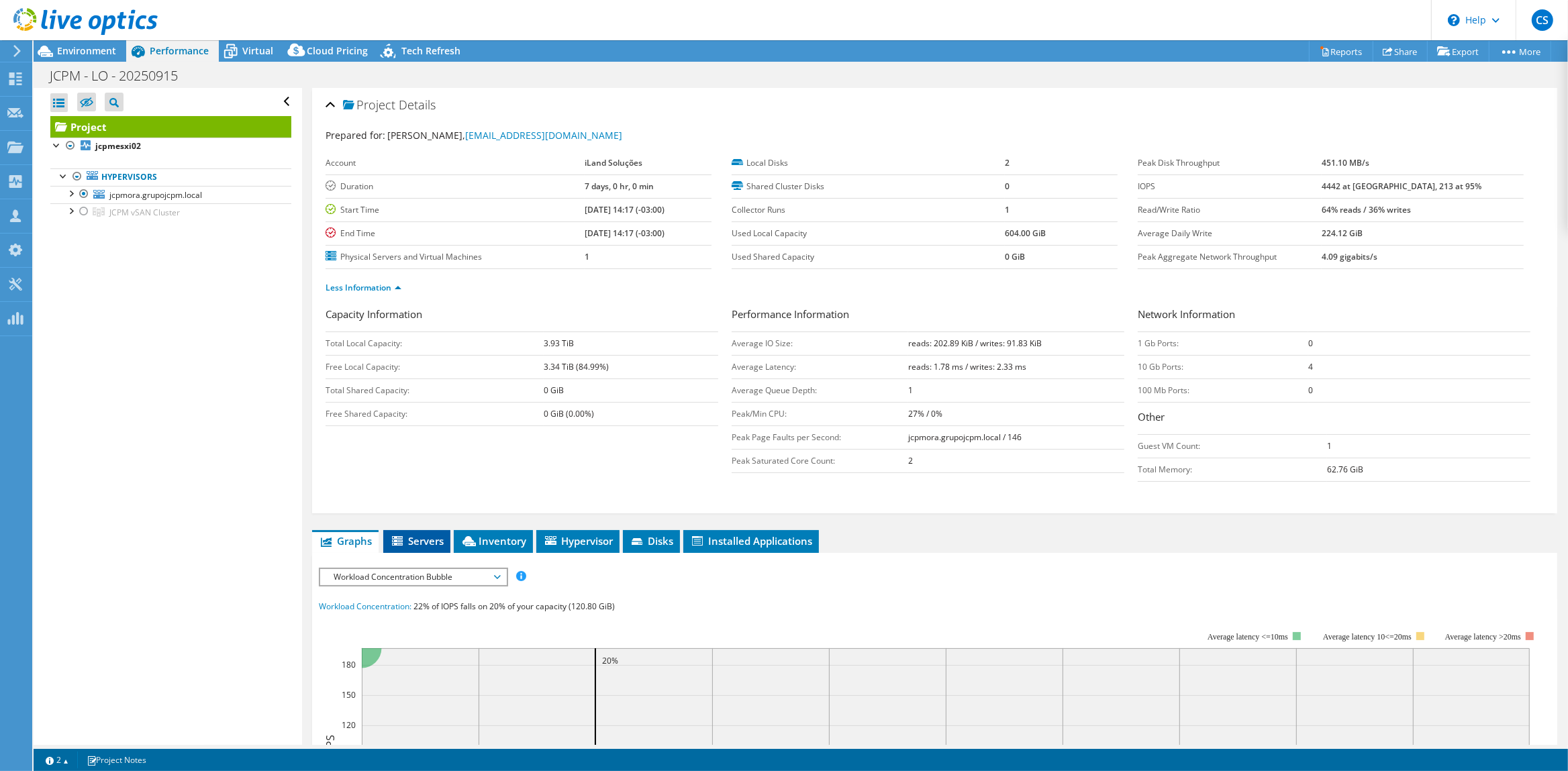
click at [427, 540] on span "Servers" at bounding box center [416, 541] width 53 height 14
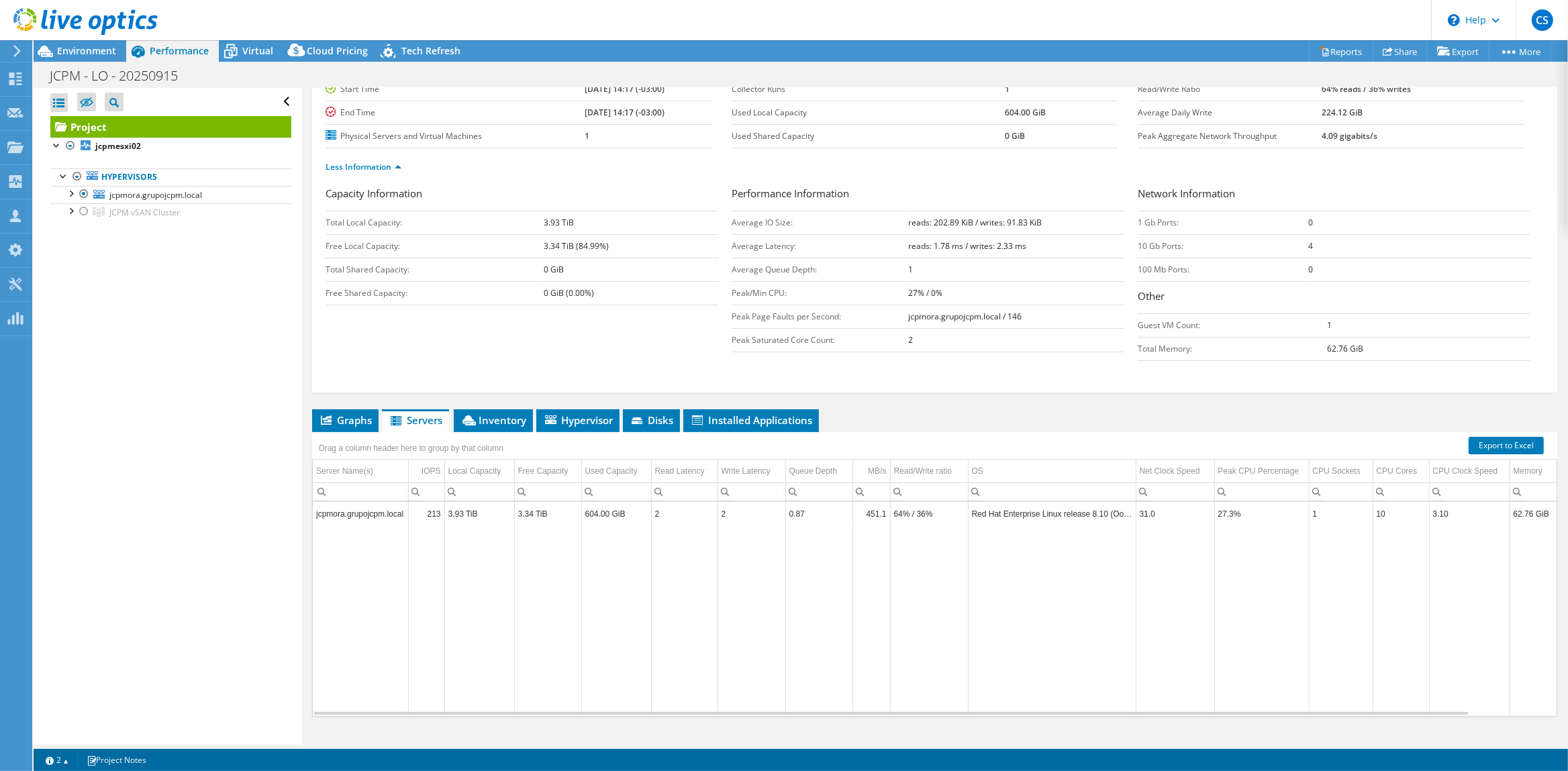
scroll to position [145, 0]
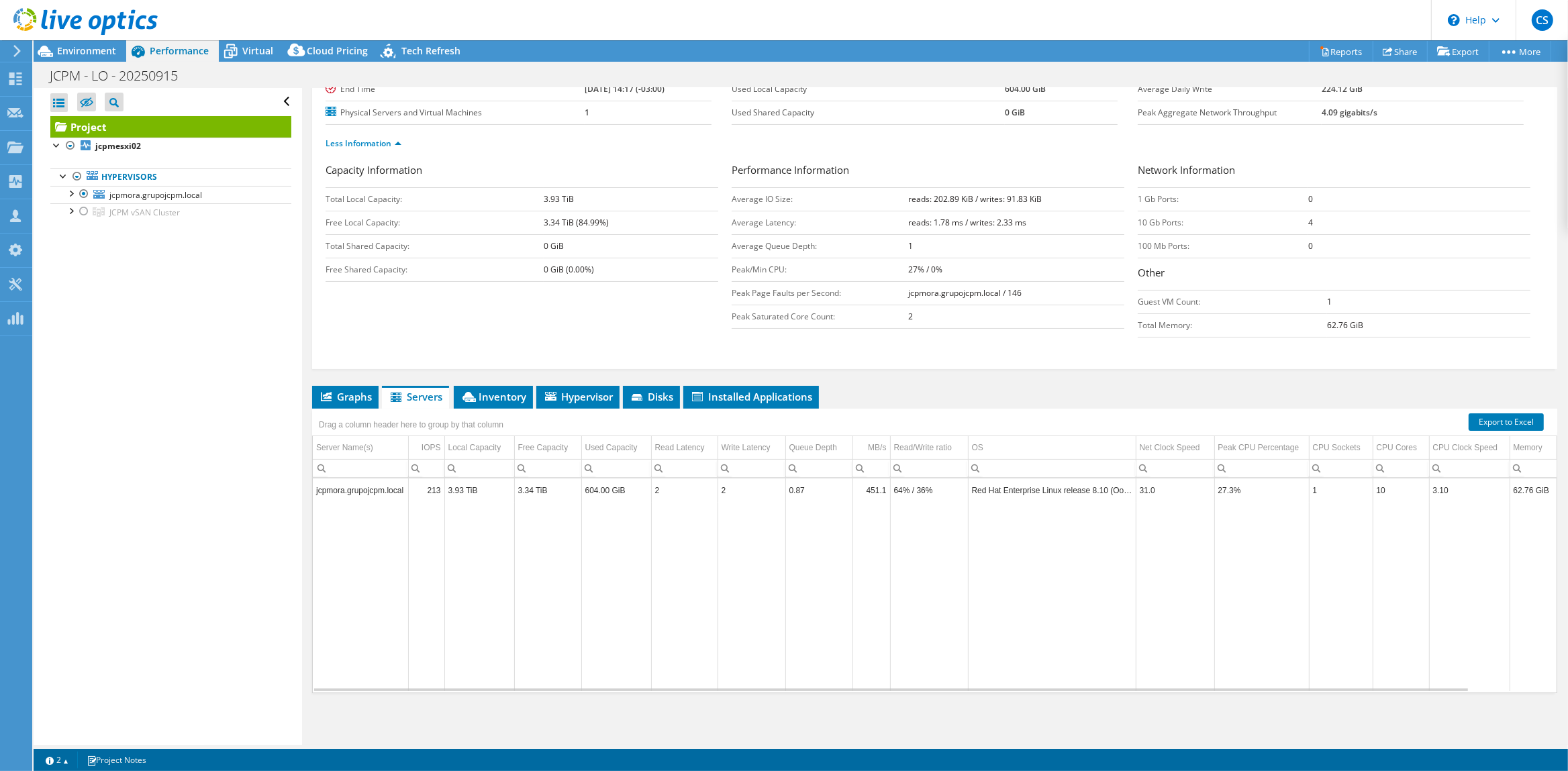
click at [375, 487] on td "jcpmora.grupojcpm.local" at bounding box center [360, 490] width 95 height 24
click at [482, 392] on span "Inventory" at bounding box center [493, 396] width 66 height 14
click at [434, 493] on div "Hypervisor" at bounding box center [466, 496] width 70 height 16
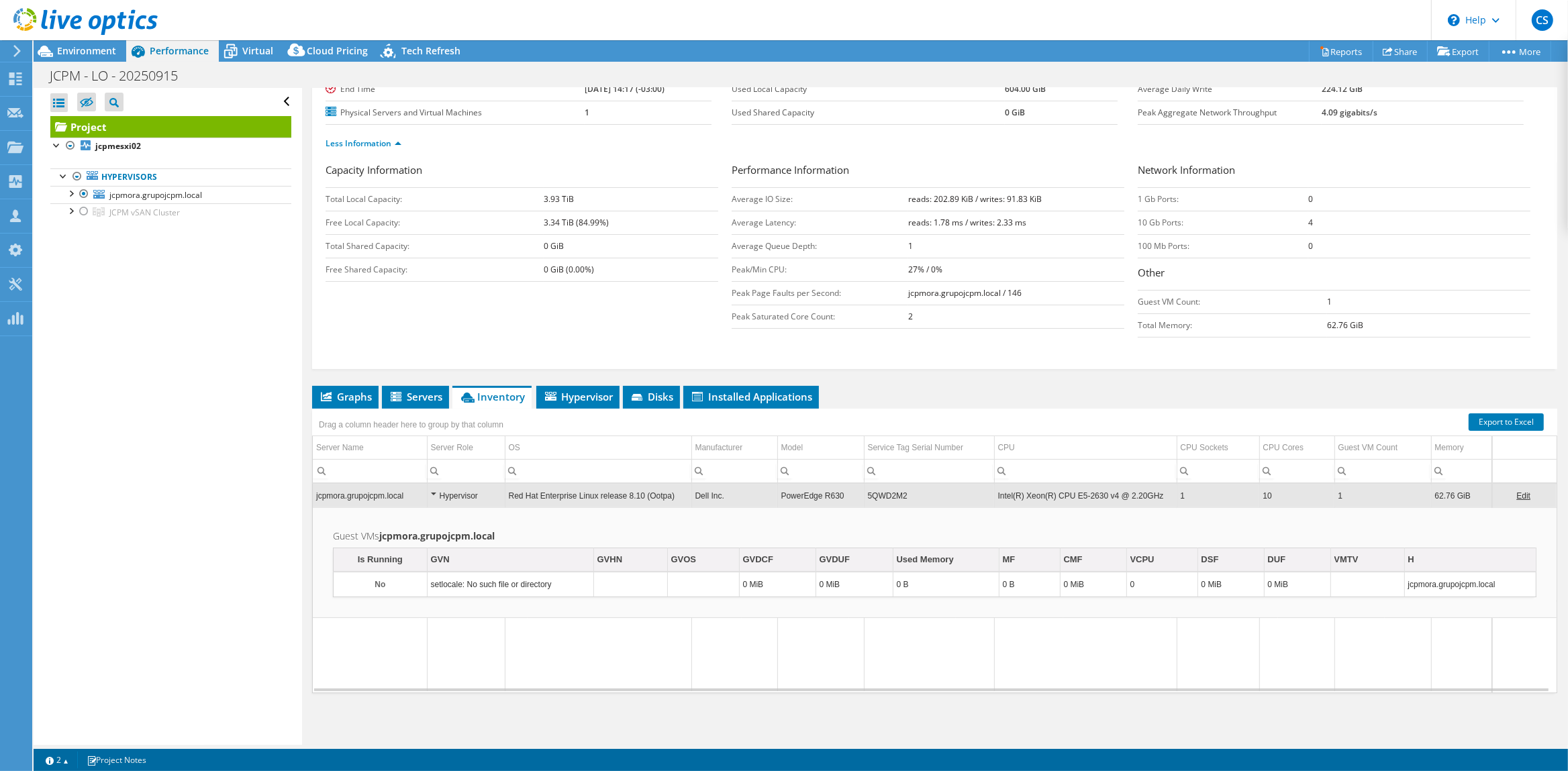
click at [434, 492] on div "Hypervisor" at bounding box center [466, 496] width 70 height 16
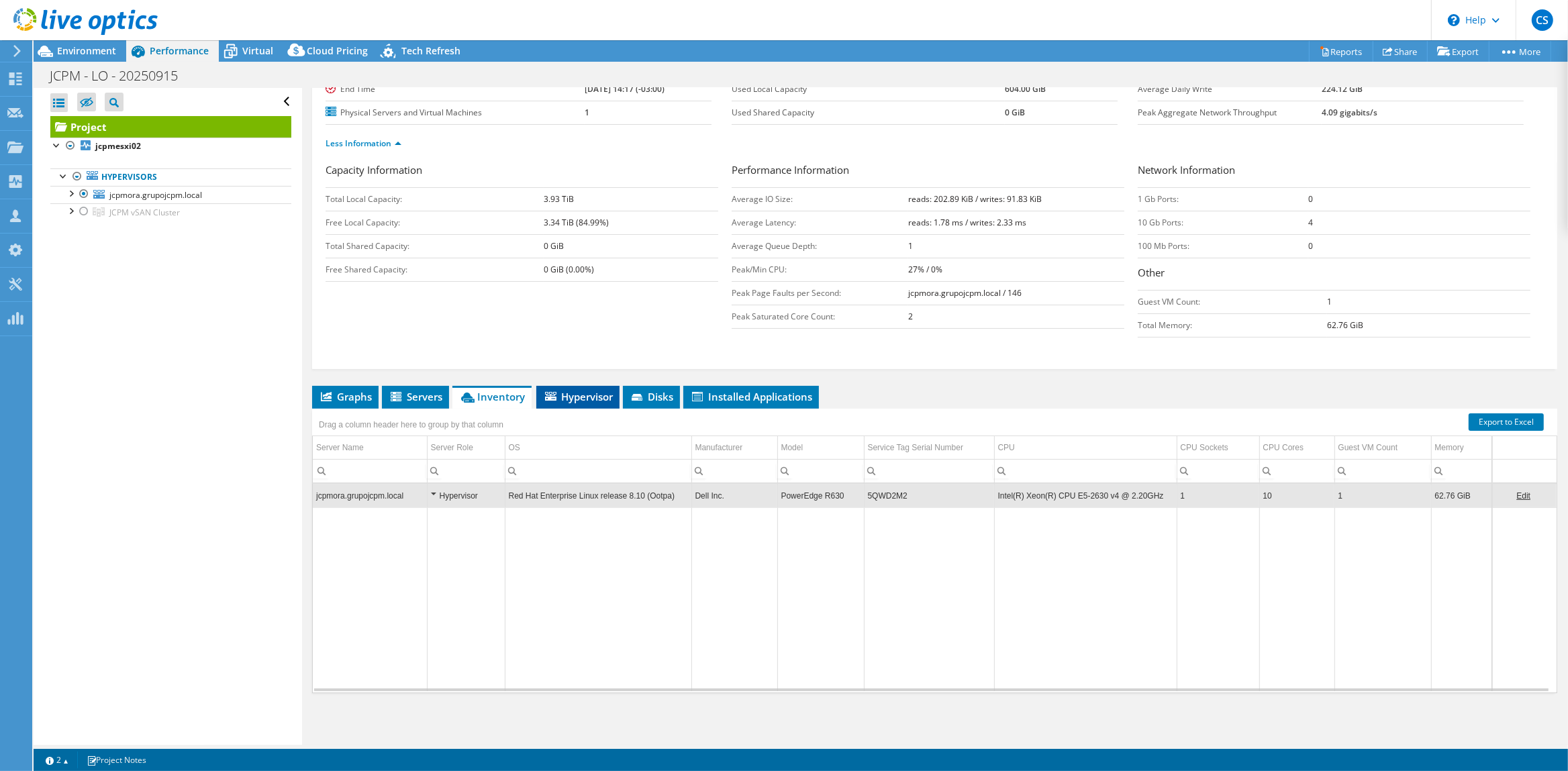
click at [586, 395] on span "Hypervisor" at bounding box center [578, 396] width 70 height 14
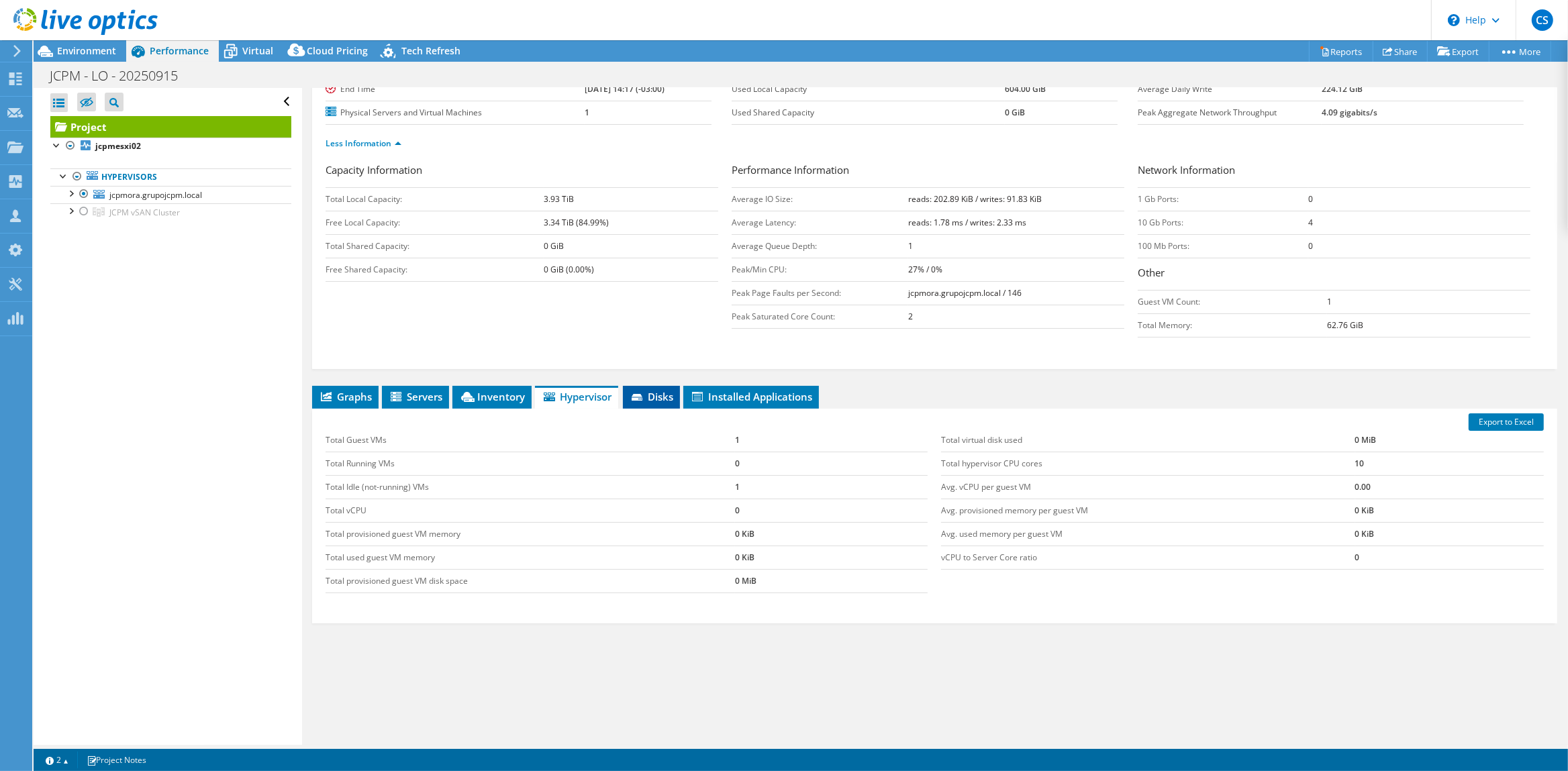
click at [664, 392] on span "Disks" at bounding box center [651, 396] width 43 height 14
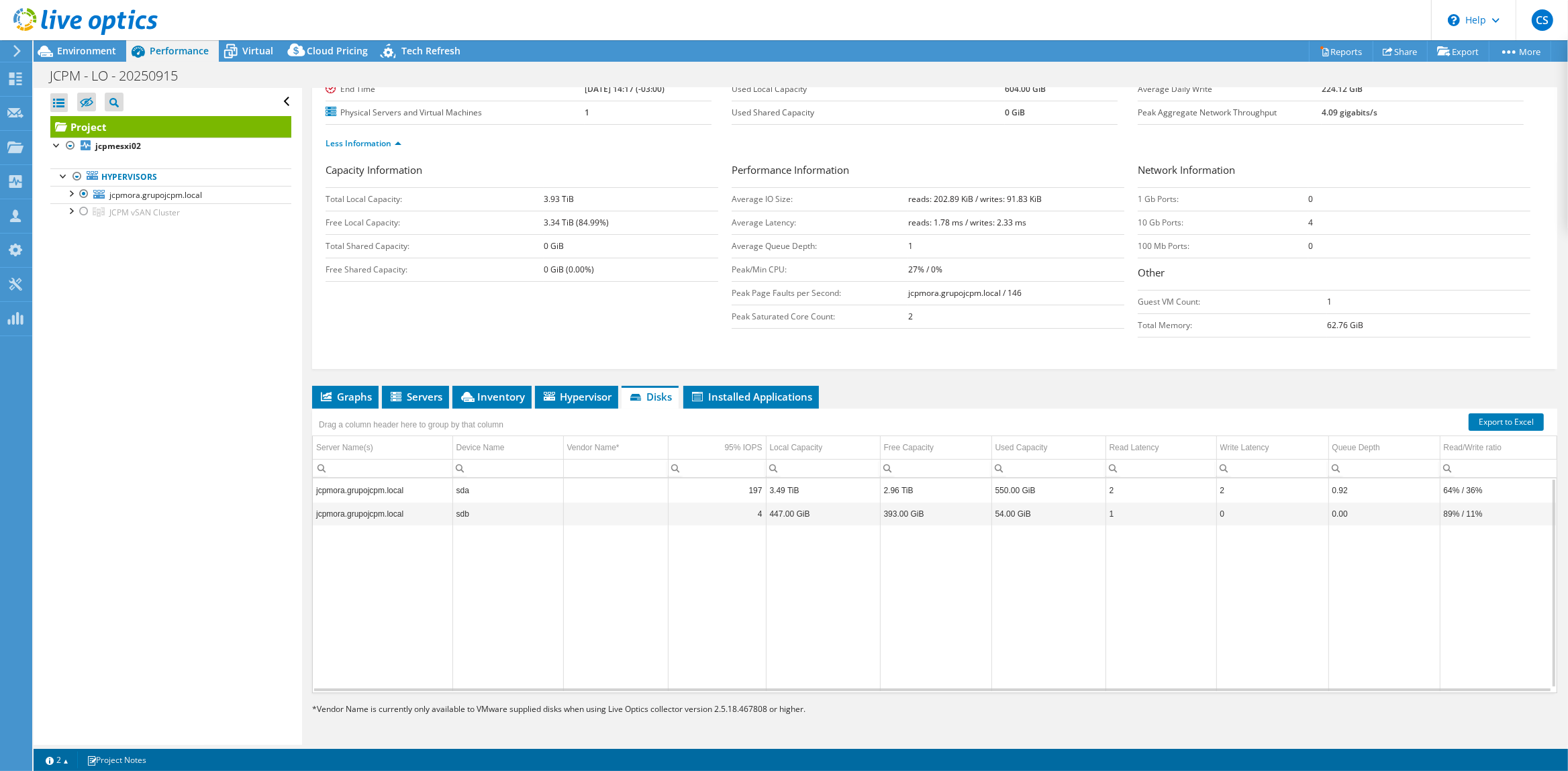
click at [485, 488] on td "sda" at bounding box center [508, 490] width 111 height 24
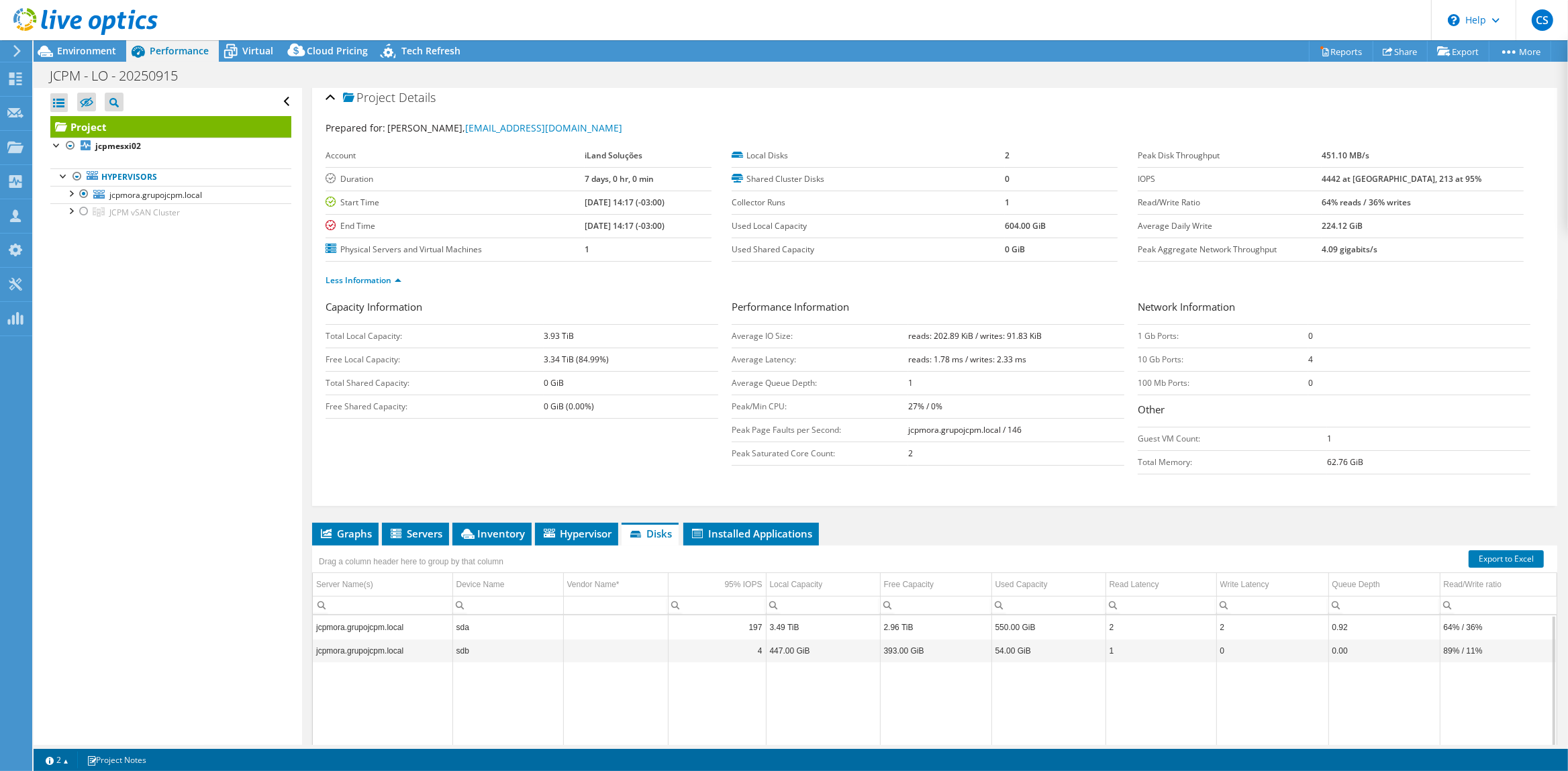
scroll to position [0, 0]
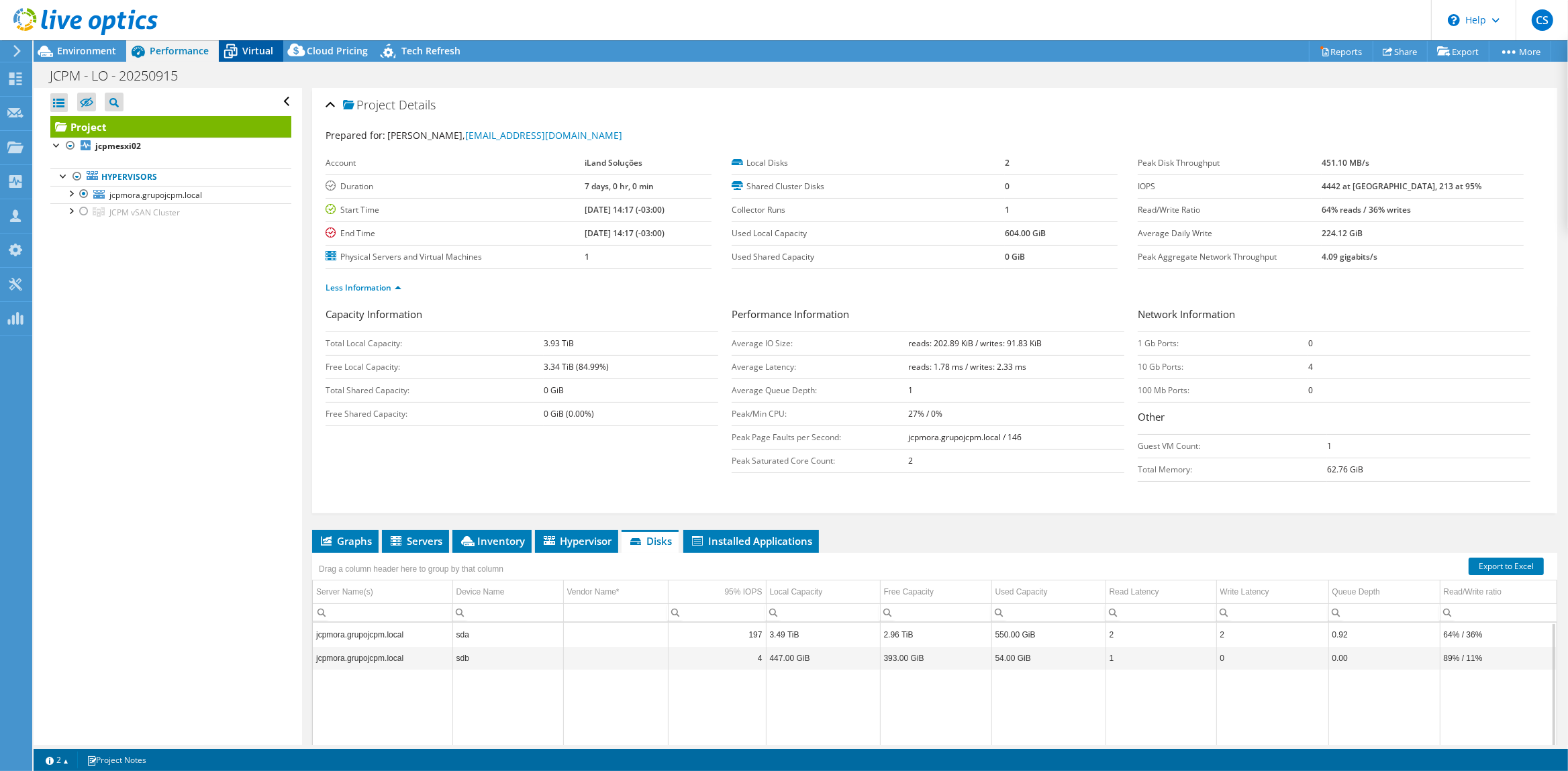
click at [248, 51] on span "Virtual" at bounding box center [258, 50] width 31 height 13
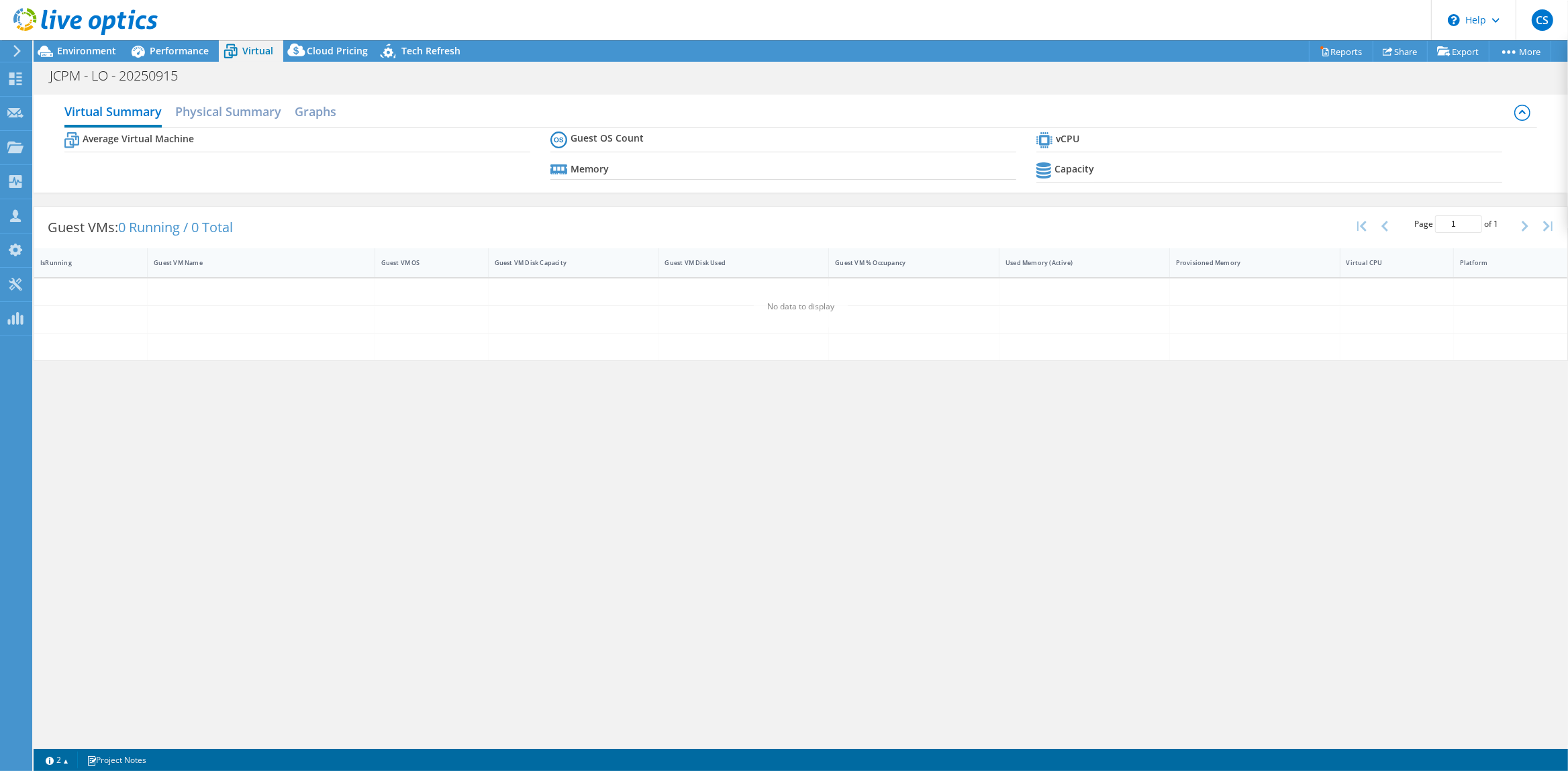
scroll to position [48, 0]
click at [168, 49] on span "Performance" at bounding box center [179, 50] width 59 height 13
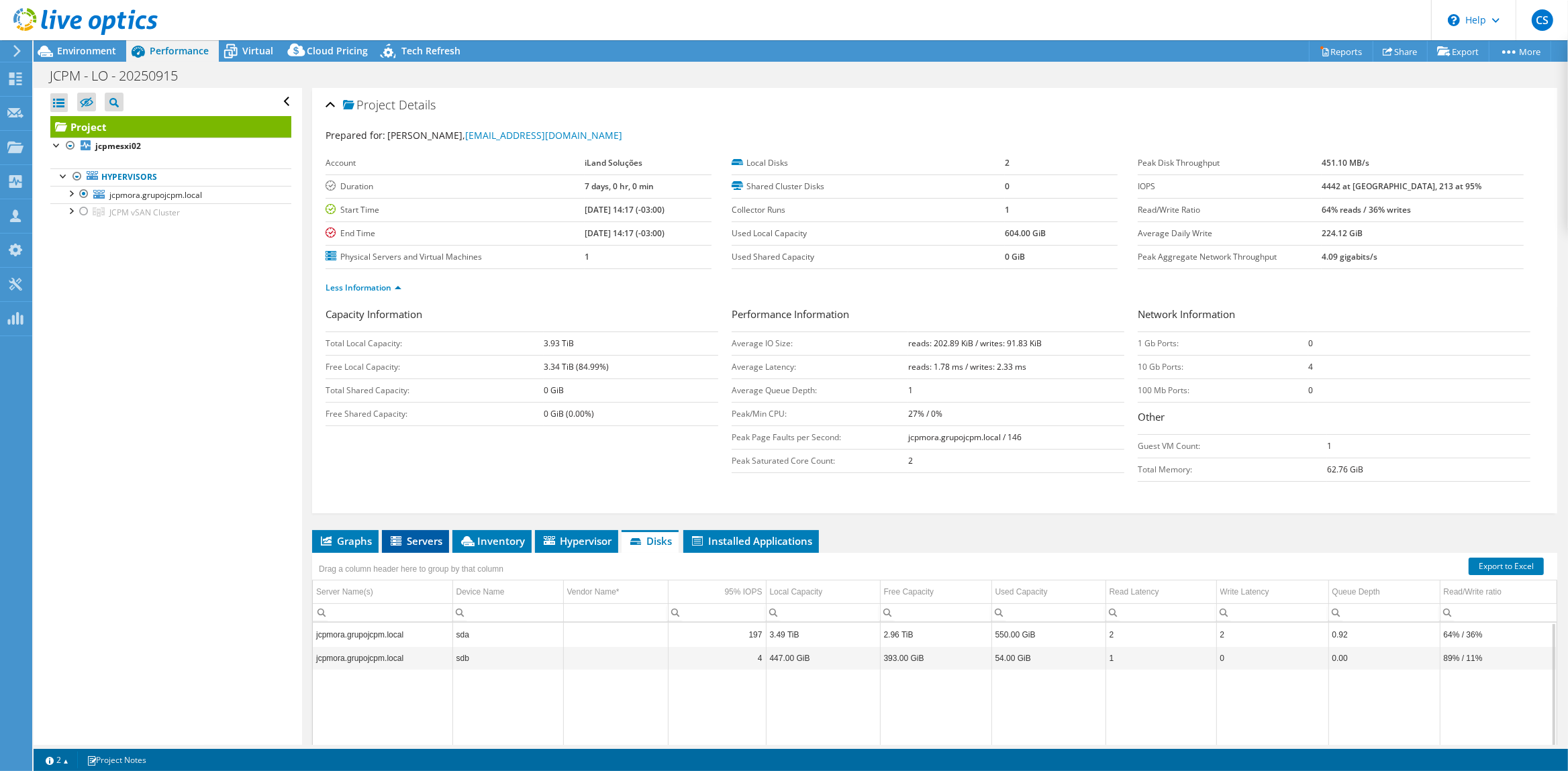
click at [423, 540] on span "Servers" at bounding box center [415, 541] width 53 height 14
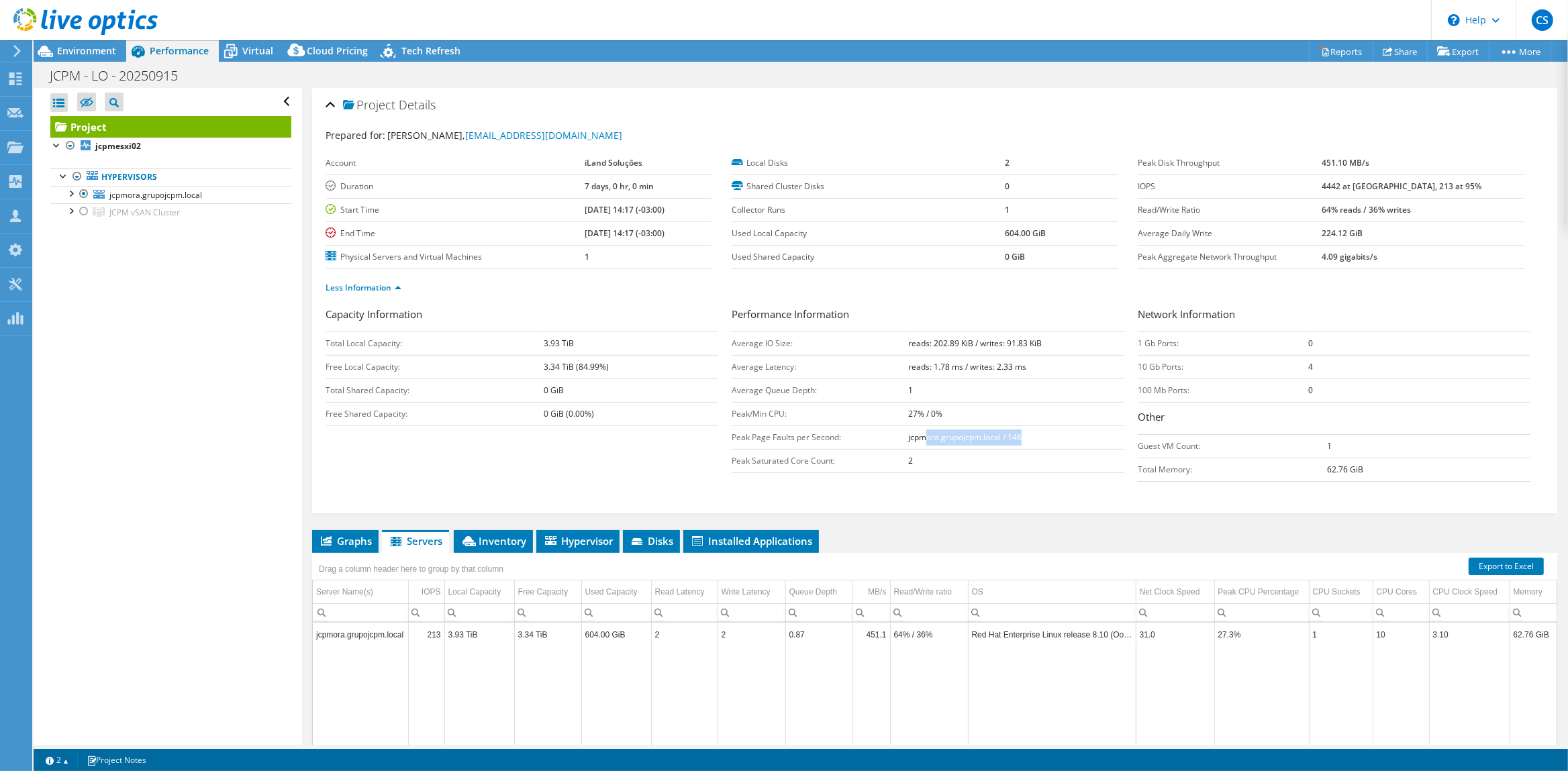
drag, startPoint x: 925, startPoint y: 440, endPoint x: 1030, endPoint y: 442, distance: 105.0
click at [1030, 442] on td "jcpmora.grupojcpm.local / 146" at bounding box center [1015, 437] width 216 height 24
drag, startPoint x: 1448, startPoint y: 257, endPoint x: 1359, endPoint y: 163, distance: 129.4
click at [1359, 163] on tbody "Peak Disk Throughput 451.10 MB/s IOPS 4442 at [GEOGRAPHIC_DATA], 213 at 95% Rea…" at bounding box center [1331, 210] width 386 height 118
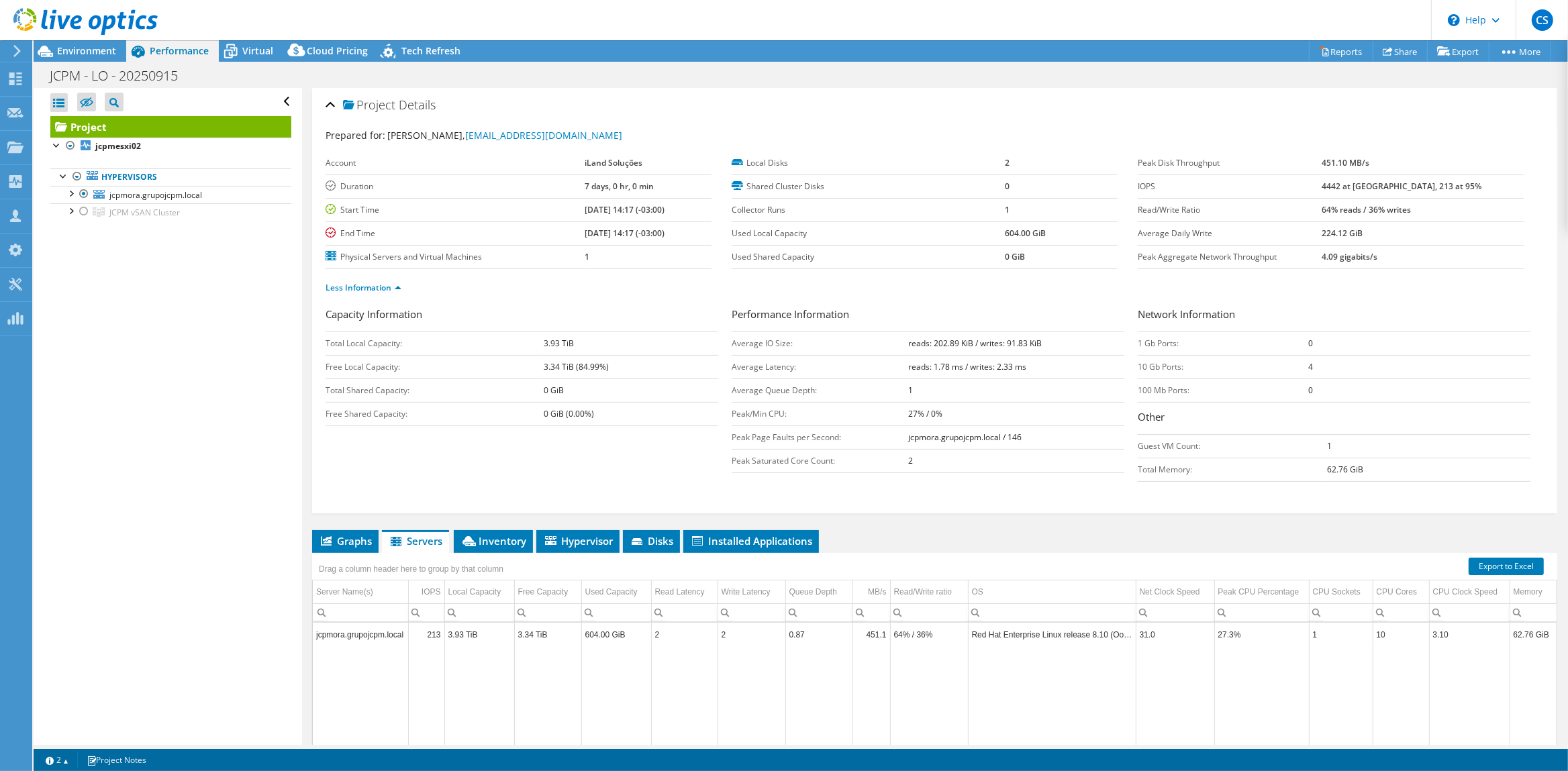
click at [1306, 163] on label "Peak Disk Throughput" at bounding box center [1230, 163] width 184 height 14
click at [139, 197] on span "jcpmora.grupojcpm.local" at bounding box center [156, 195] width 93 height 11
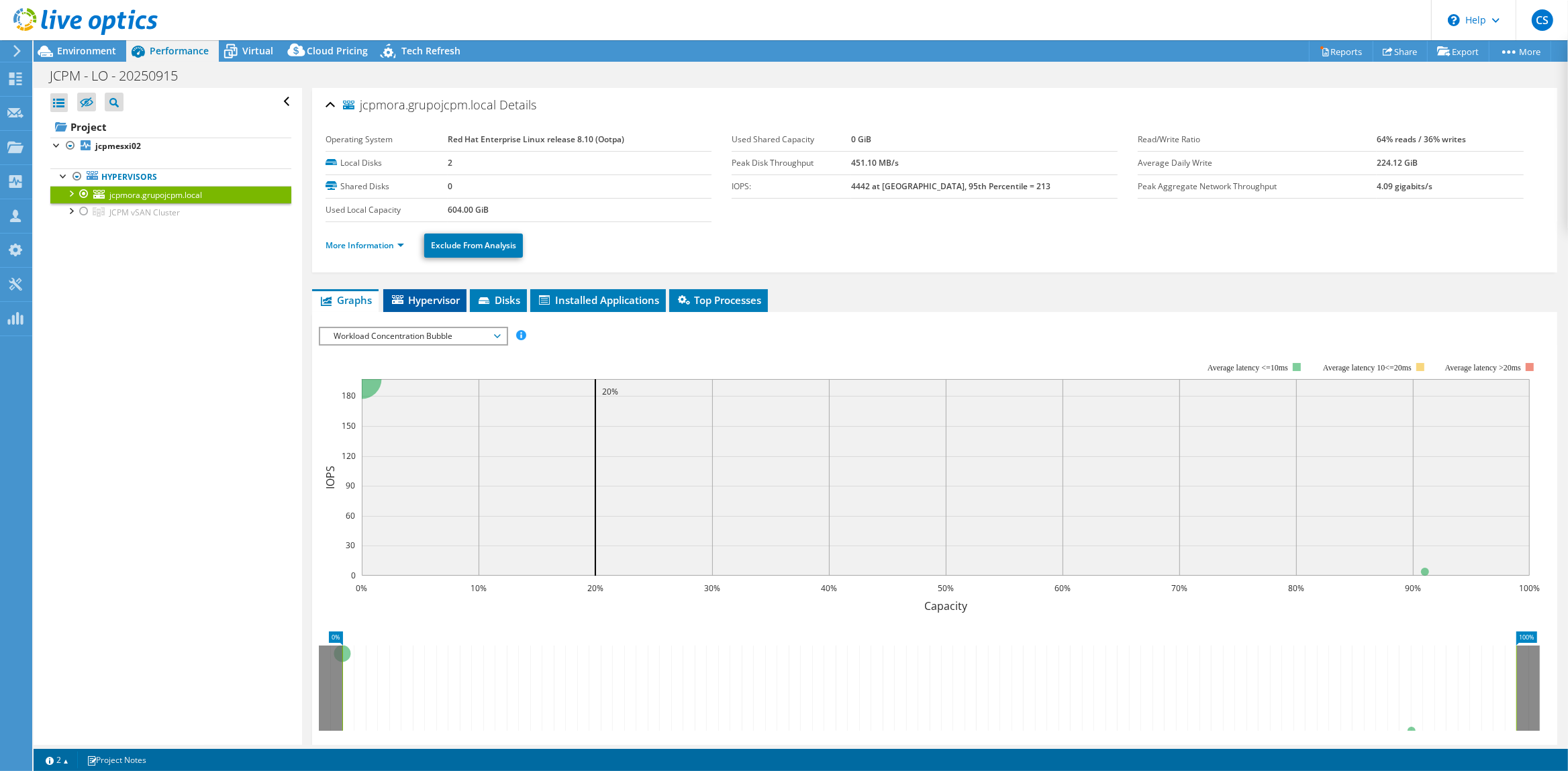
click at [426, 300] on span "Hypervisor" at bounding box center [424, 300] width 70 height 14
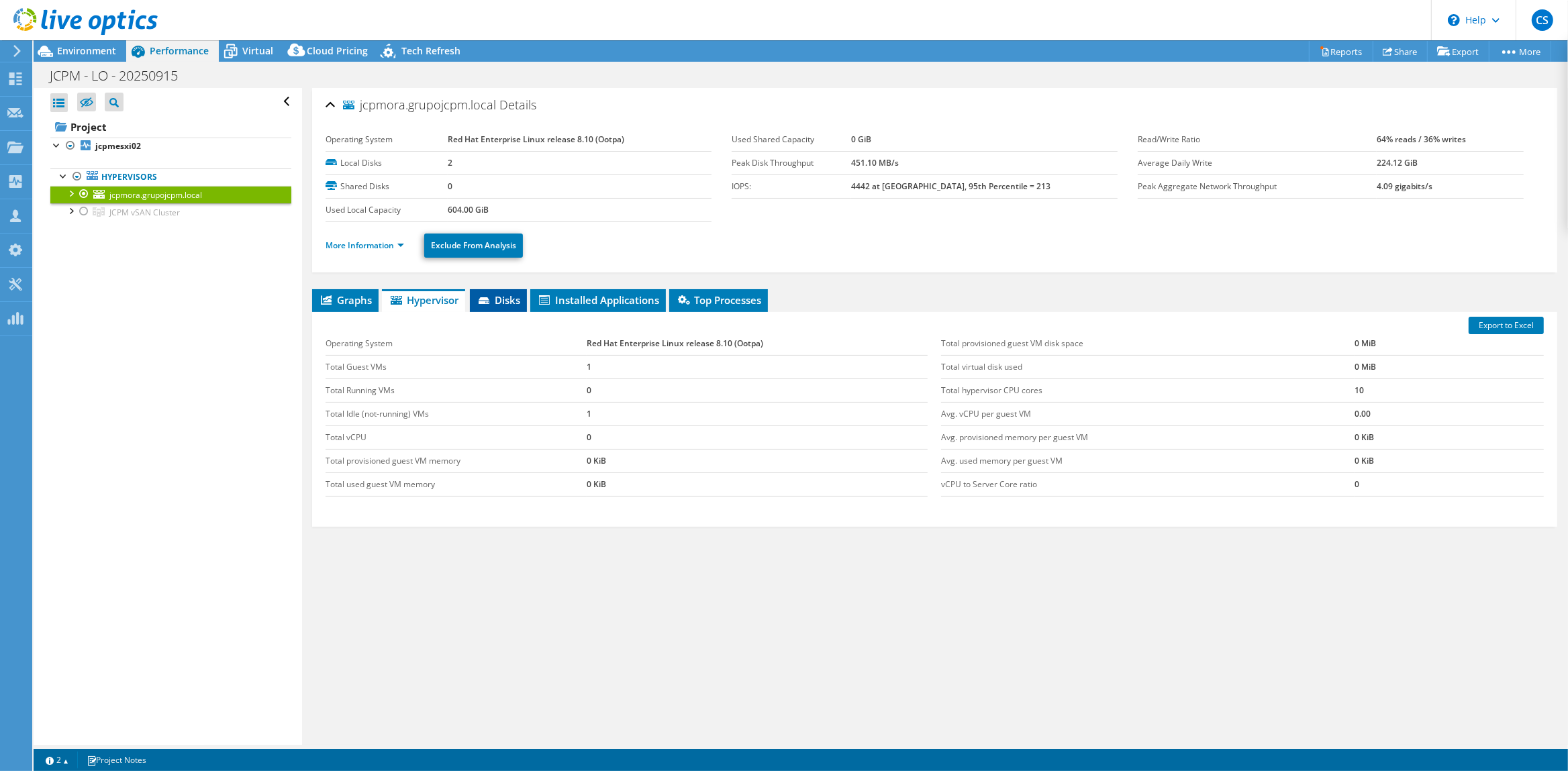
click at [507, 295] on span "Disks" at bounding box center [498, 300] width 43 height 14
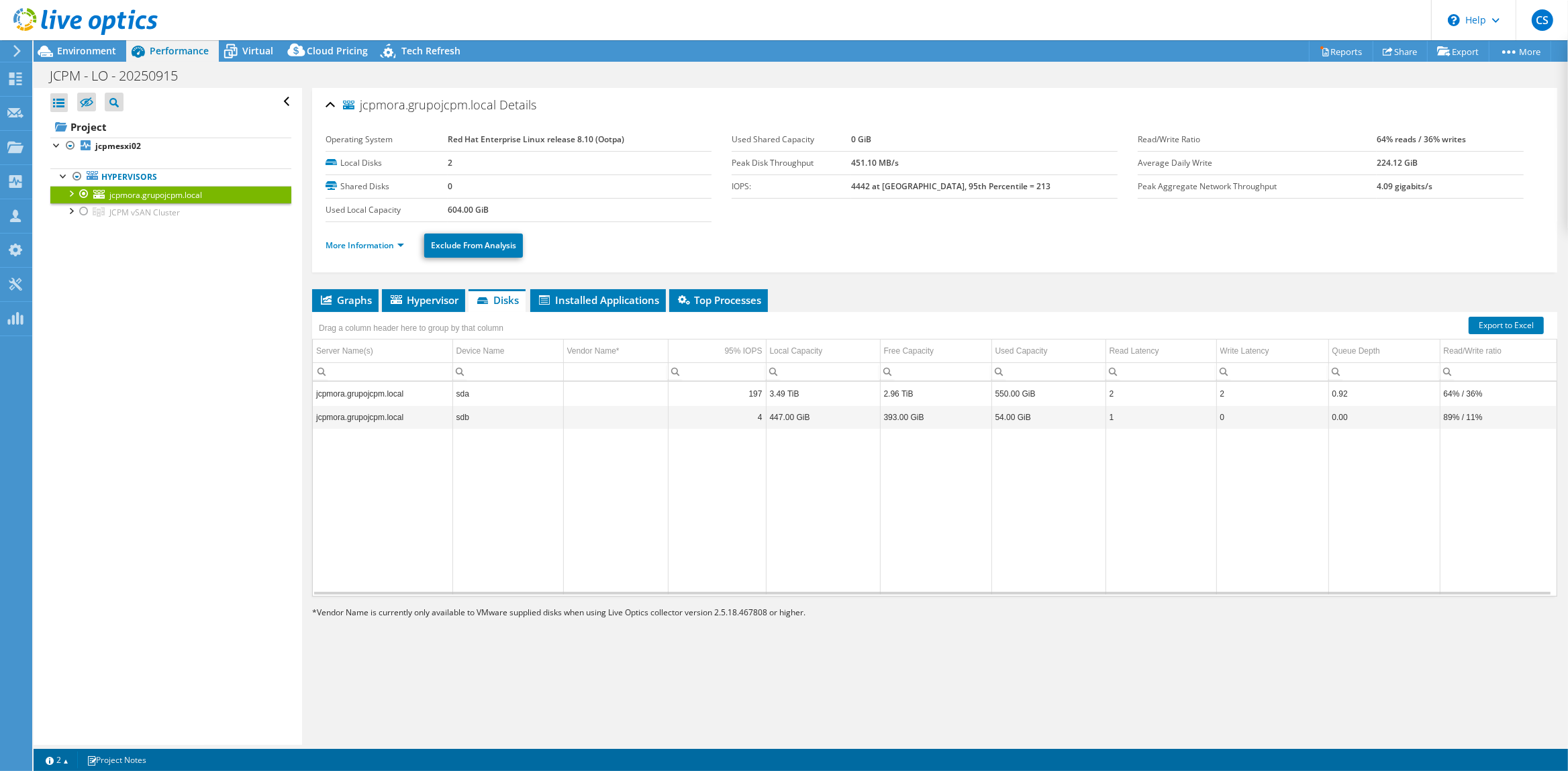
click at [475, 392] on td "sda" at bounding box center [508, 394] width 111 height 24
click at [402, 241] on link "More Information" at bounding box center [365, 245] width 78 height 11
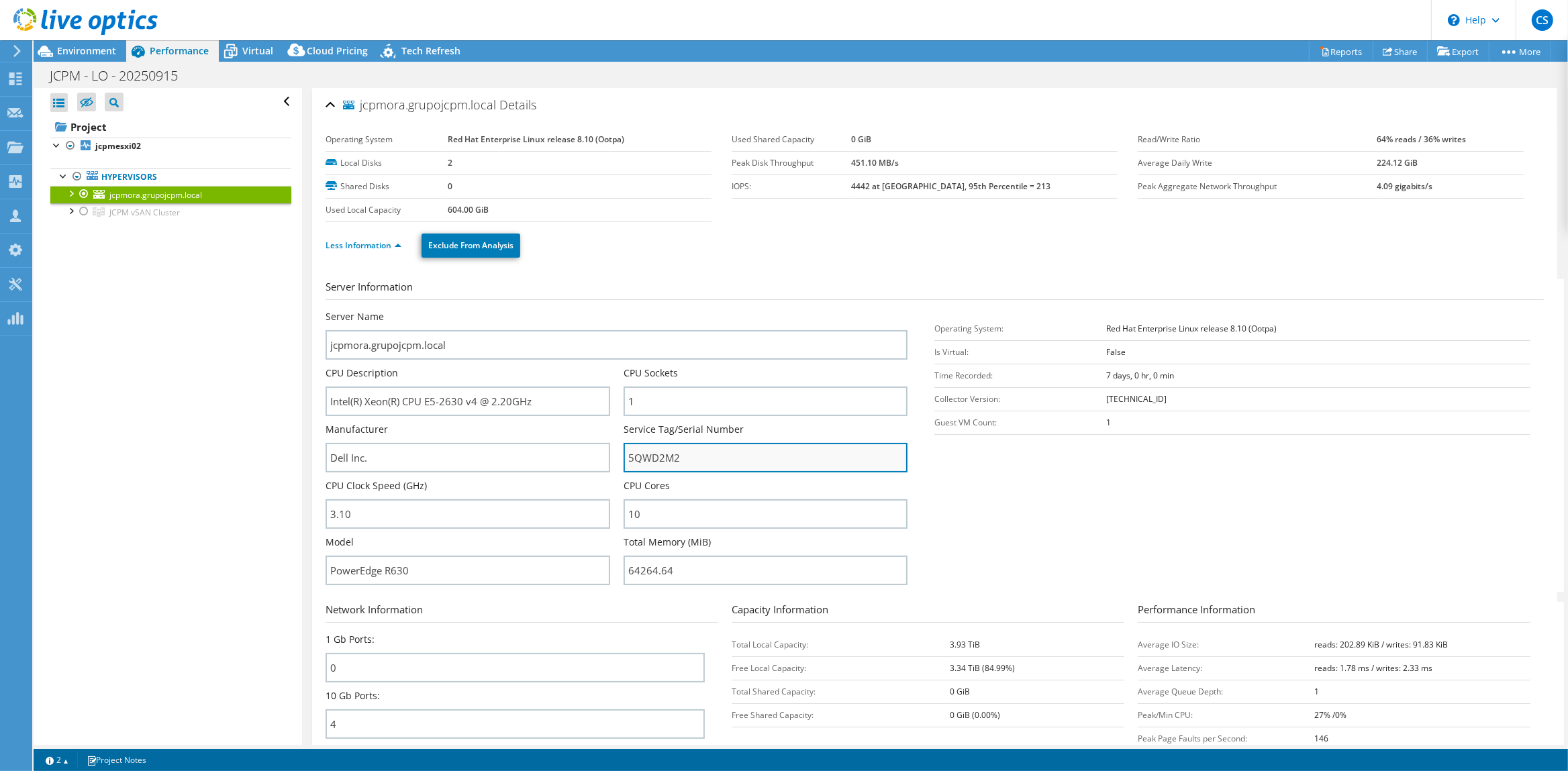
click at [717, 467] on input "5QWD2M2" at bounding box center [766, 458] width 285 height 30
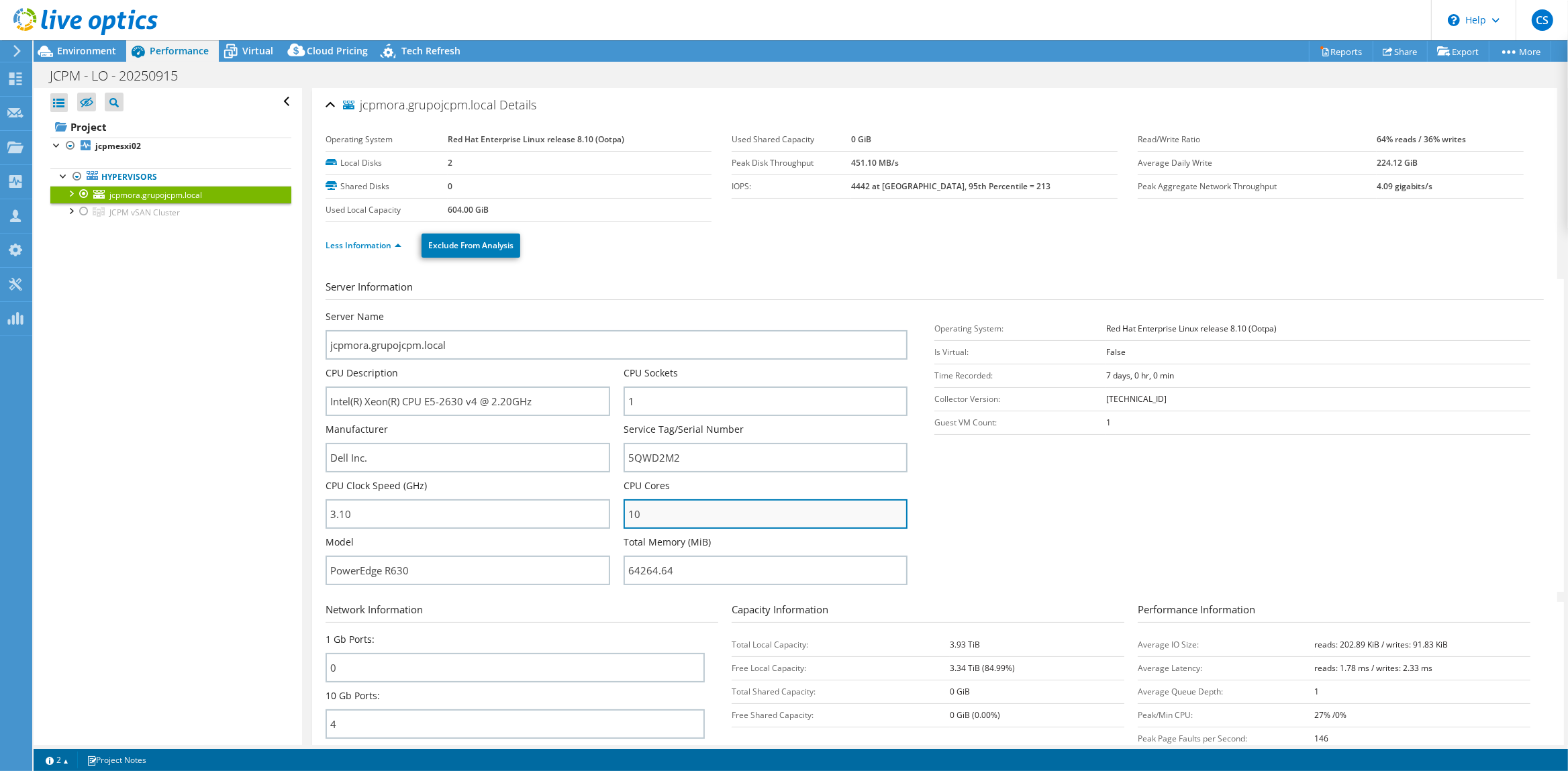
click at [689, 513] on input "10" at bounding box center [766, 514] width 285 height 30
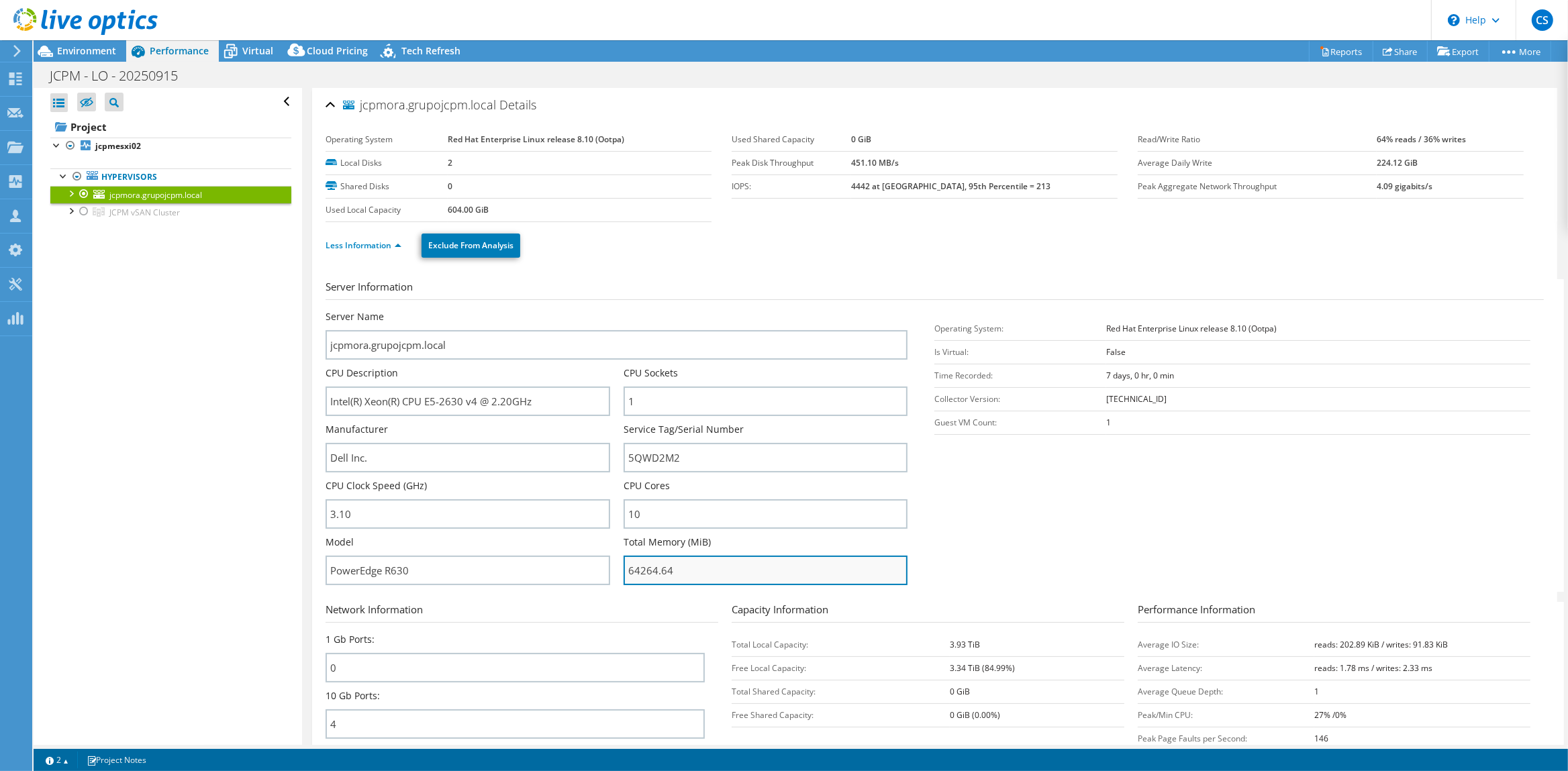
click at [708, 566] on input "64264.64" at bounding box center [766, 571] width 285 height 30
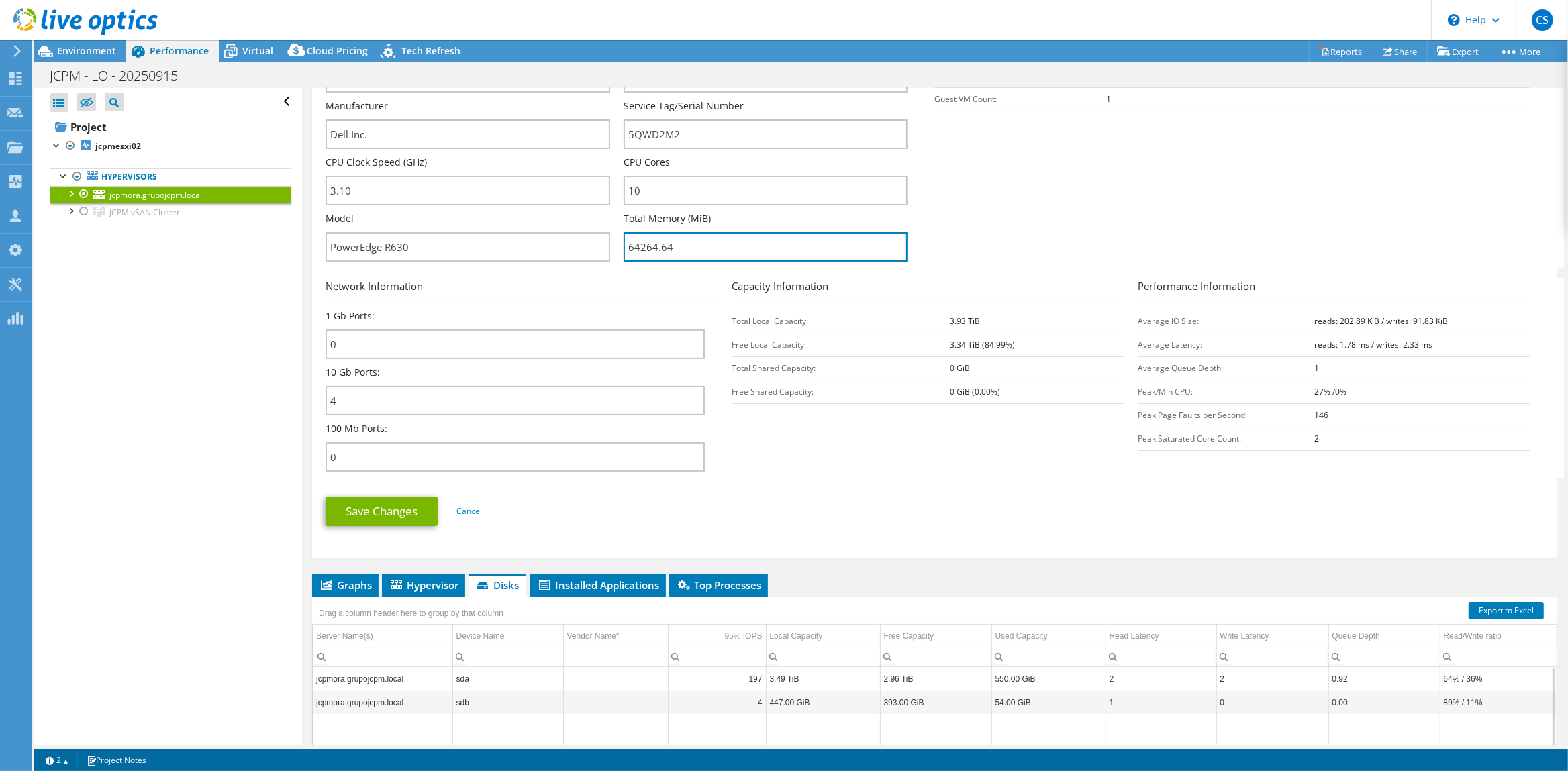
scroll to position [327, 0]
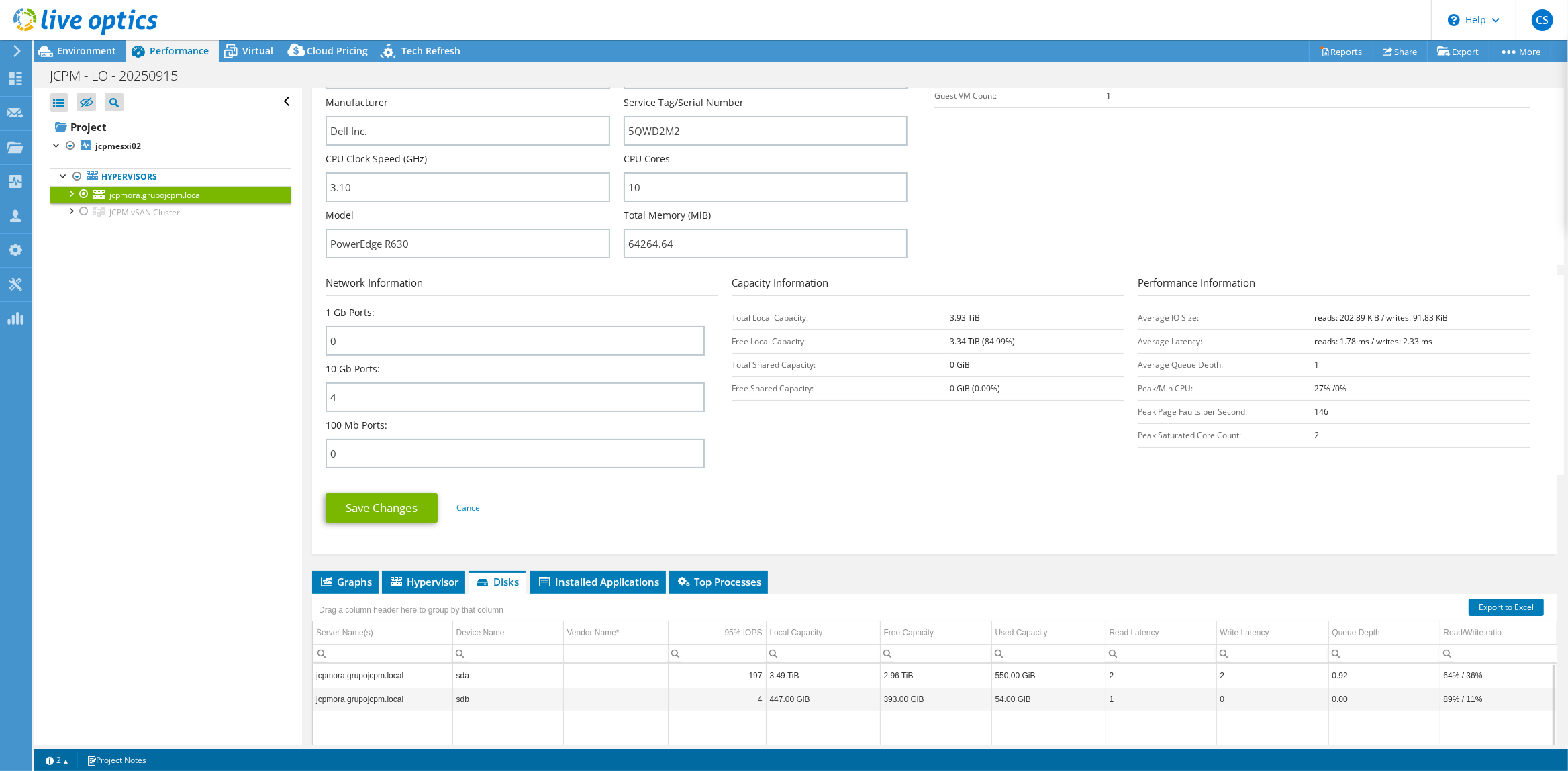
click at [466, 677] on td "sda" at bounding box center [508, 675] width 111 height 24
click at [477, 674] on td "sda" at bounding box center [508, 675] width 111 height 24
click at [578, 676] on td "Column Vendor Name*, Value" at bounding box center [615, 675] width 105 height 24
click at [407, 183] on input "3.10" at bounding box center [467, 187] width 285 height 30
click at [1539, 22] on span "CS" at bounding box center [1542, 20] width 22 height 22
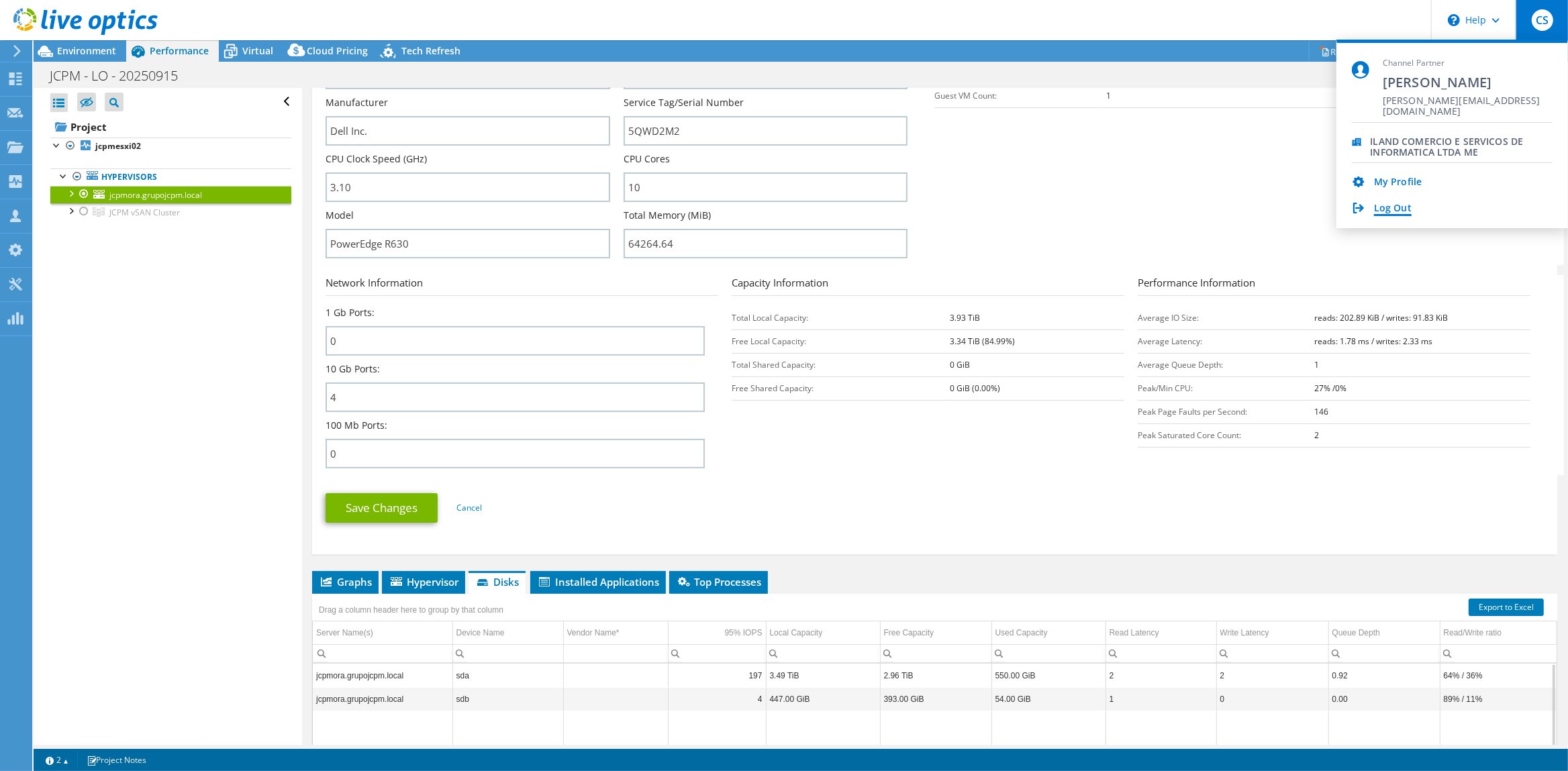
click at [1396, 211] on link "Log Out" at bounding box center [1393, 209] width 38 height 13
